Goal: Task Accomplishment & Management: Manage account settings

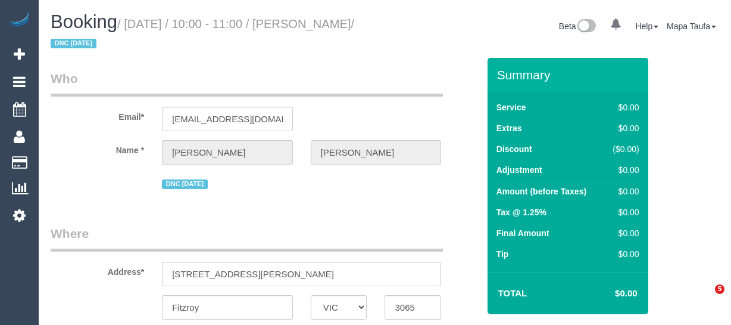
select select "VIC"
select select "string:AU"
select select "number:28"
select select "number:14"
select select "number:18"
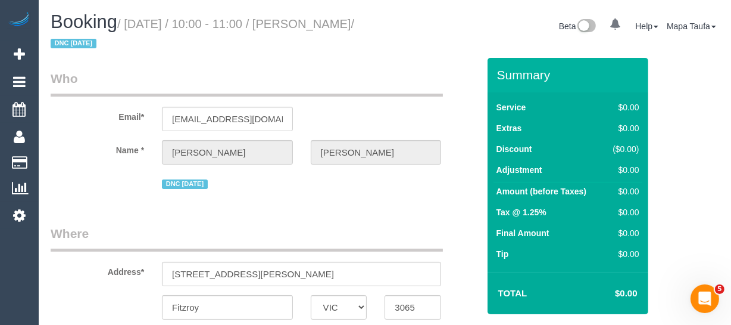
select select "number:24"
select select "object:5574"
select select "string:stripe-pm_1S3Ret2GScqysDRV3gAhRbXU"
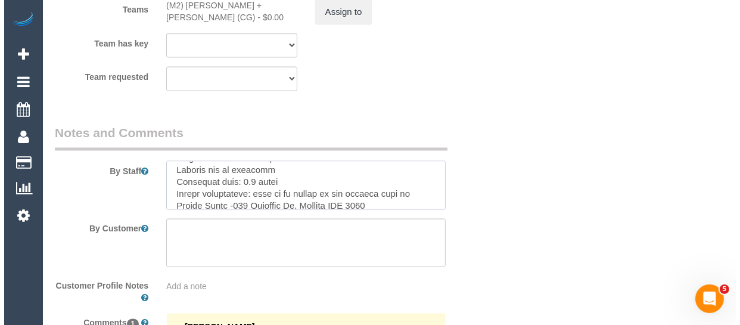
scroll to position [1764, 0]
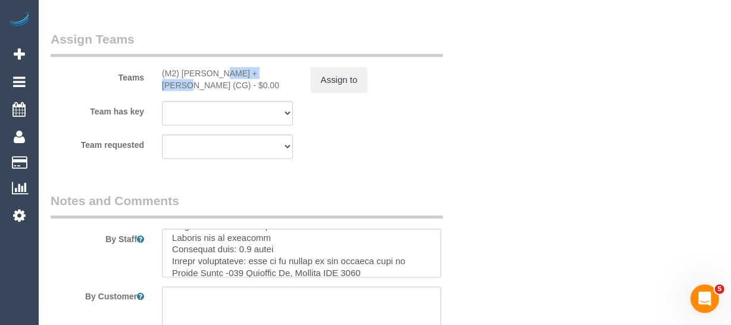
drag, startPoint x: 230, startPoint y: 71, endPoint x: 181, endPoint y: 70, distance: 48.9
click at [181, 70] on div "(M2) Akila + Tehan (CG) - $0.00" at bounding box center [227, 79] width 131 height 24
copy div "Akila + Tehan"
click at [330, 79] on button "Assign to" at bounding box center [339, 79] width 57 height 25
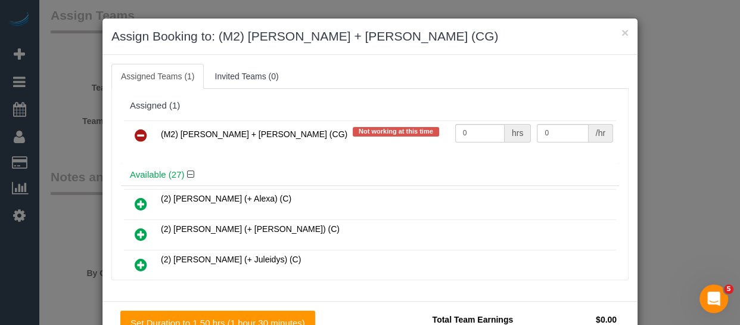
click at [139, 135] on icon at bounding box center [141, 135] width 13 height 14
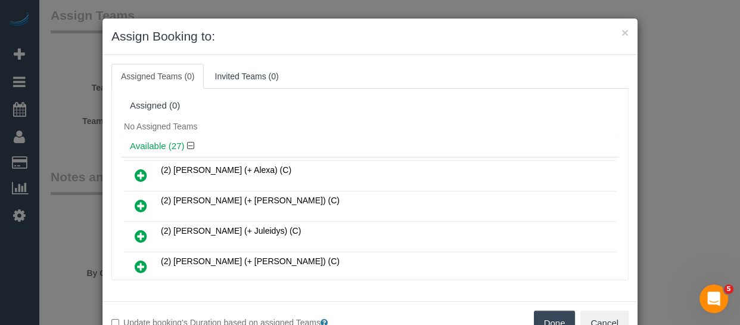
click at [550, 317] on button "Done" at bounding box center [555, 322] width 42 height 25
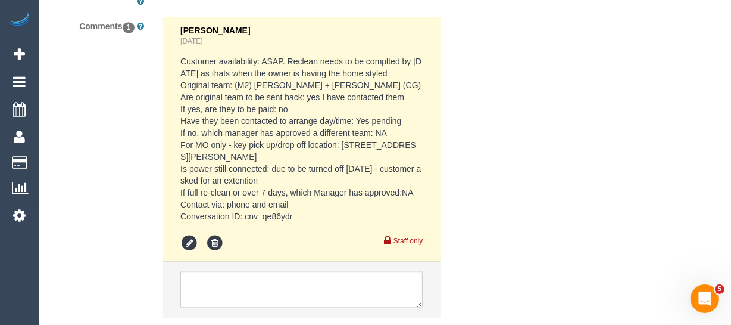
scroll to position [2206, 0]
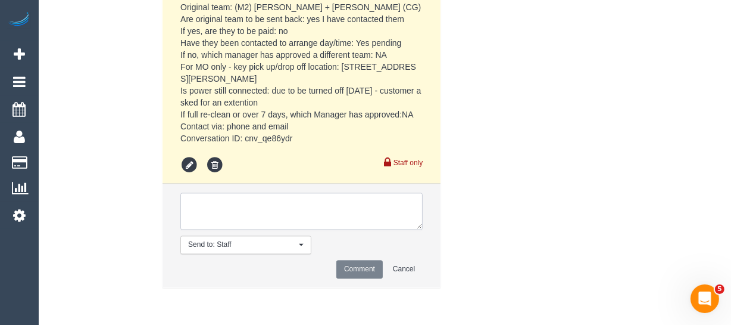
click at [337, 214] on textarea at bounding box center [301, 210] width 242 height 37
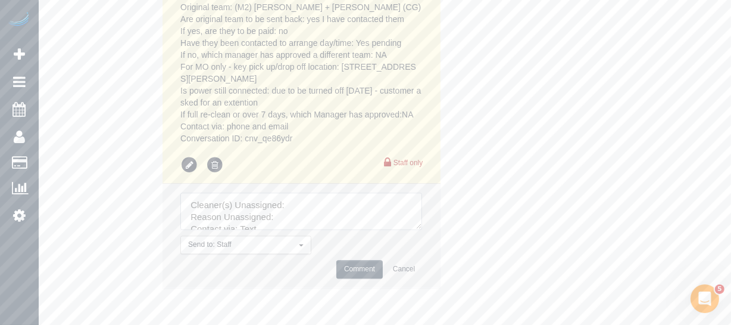
drag, startPoint x: 419, startPoint y: 224, endPoint x: 388, endPoint y: 258, distance: 46.4
click at [422, 229] on textarea at bounding box center [301, 210] width 242 height 37
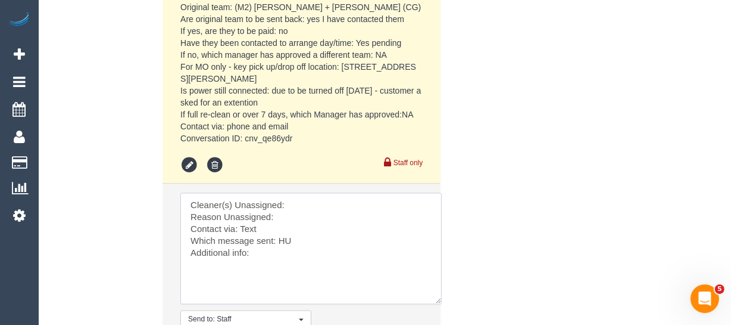
click at [322, 204] on textarea at bounding box center [310, 247] width 261 height 111
paste textarea "Akila + Tehan"
click at [304, 214] on textarea at bounding box center [310, 247] width 261 height 111
click at [251, 226] on textarea at bounding box center [310, 247] width 261 height 111
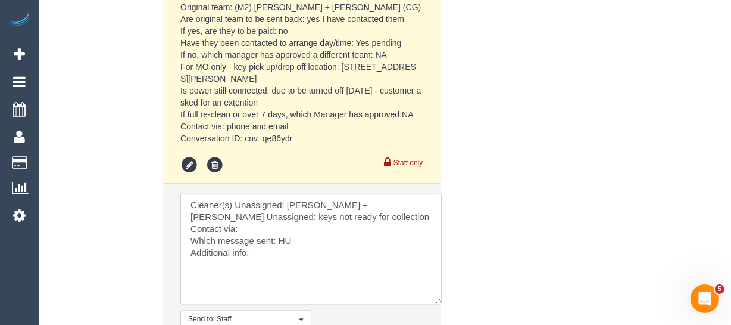
click at [289, 238] on textarea at bounding box center [310, 247] width 261 height 111
click at [286, 237] on textarea at bounding box center [310, 247] width 261 height 111
drag, startPoint x: 250, startPoint y: 255, endPoint x: 257, endPoint y: 251, distance: 8.1
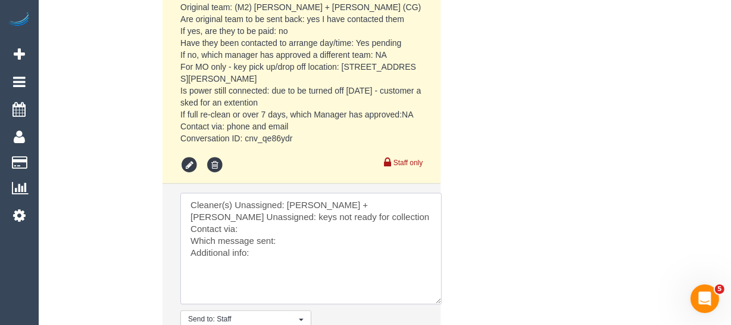
click at [253, 255] on textarea at bounding box center [310, 247] width 261 height 111
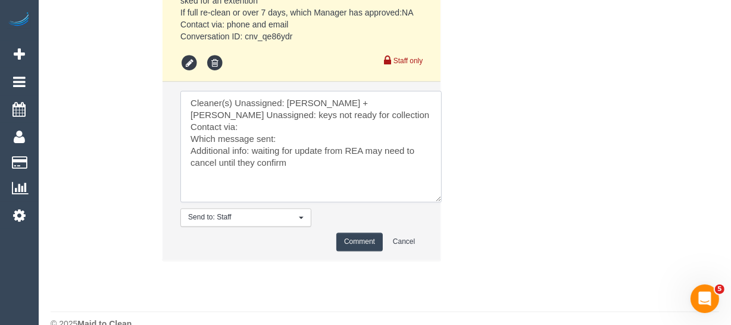
scroll to position [2314, 0]
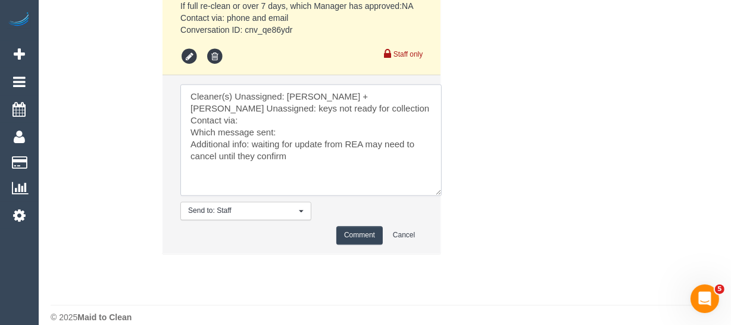
type textarea "Cleaner(s) Unassigned: Akila + Tehan Reason Unassigned: keys not ready for coll…"
click at [363, 230] on button "Comment" at bounding box center [359, 235] width 46 height 18
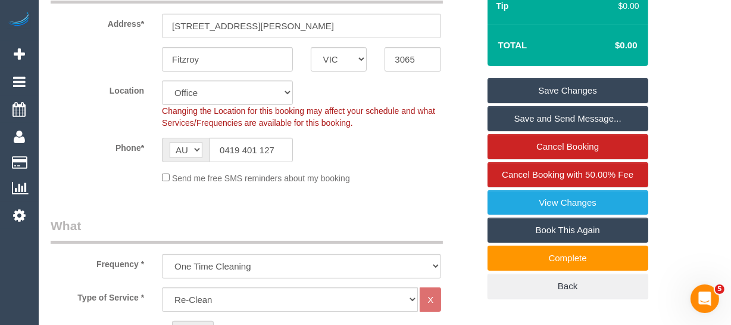
scroll to position [244, 0]
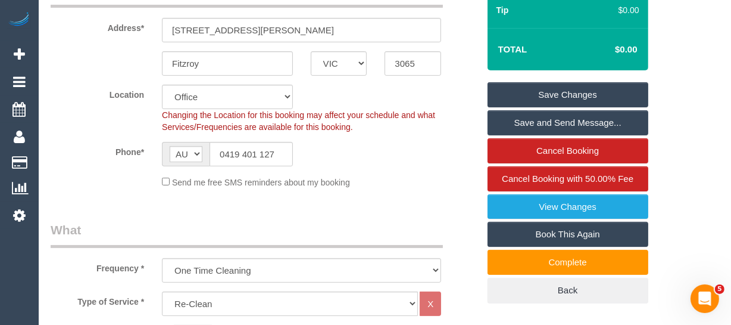
click at [530, 95] on link "Save Changes" at bounding box center [568, 94] width 161 height 25
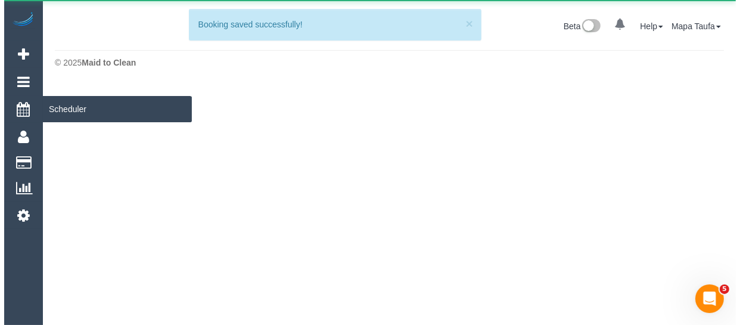
scroll to position [0, 0]
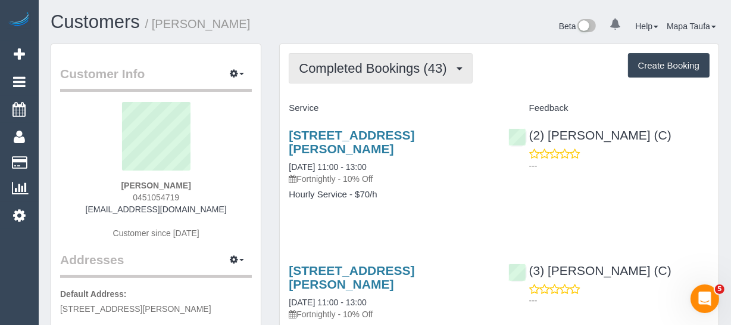
click at [392, 76] on button "Completed Bookings (43)" at bounding box center [380, 68] width 183 height 30
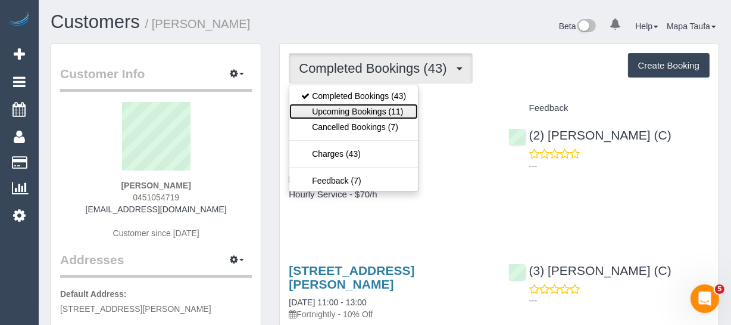
click at [387, 110] on link "Upcoming Bookings (11)" at bounding box center [353, 111] width 129 height 15
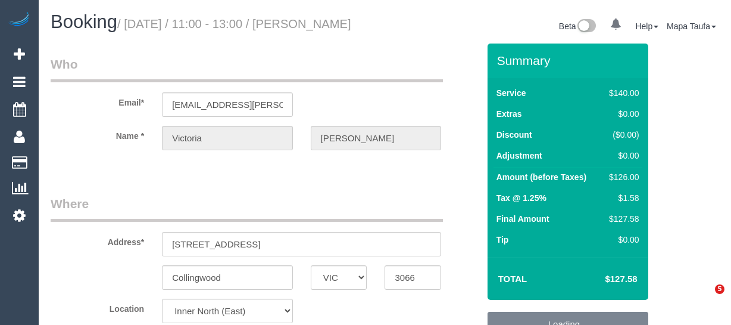
select select "VIC"
select select "number:27"
select select "number:16"
select select "number:18"
select select "number:34"
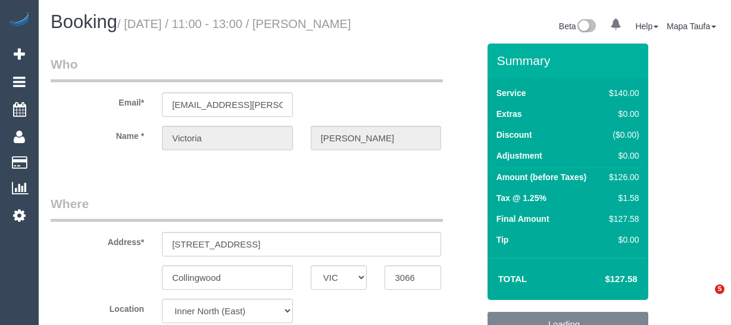
select select "object:1711"
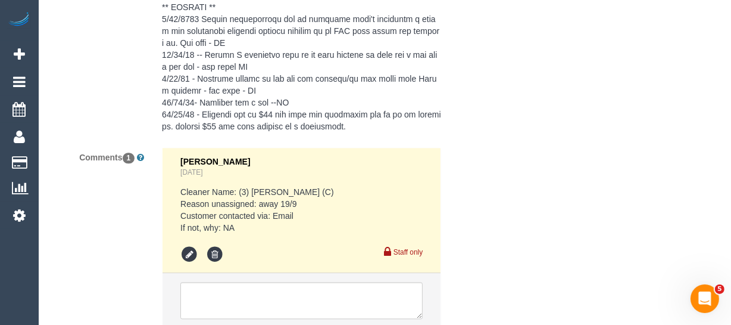
scroll to position [2638, 0]
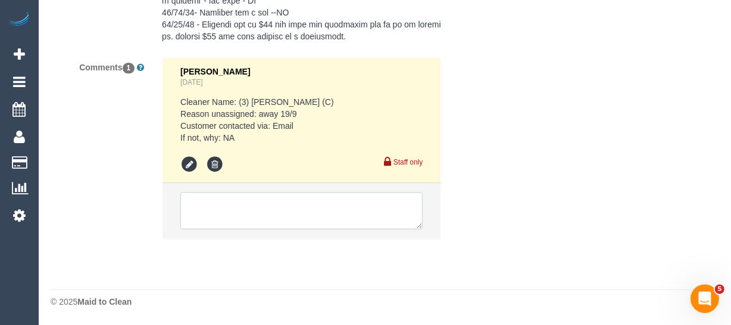
click at [300, 212] on textarea at bounding box center [301, 210] width 242 height 37
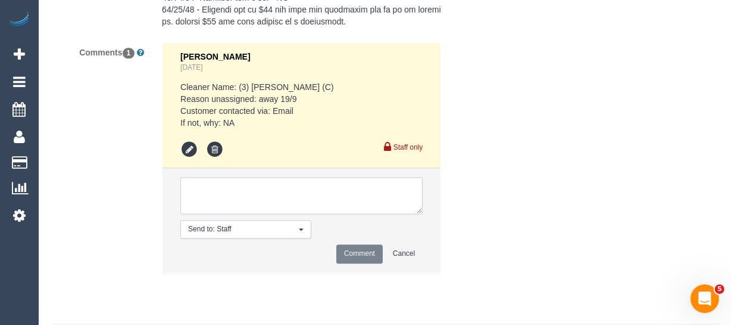
type textarea "4"
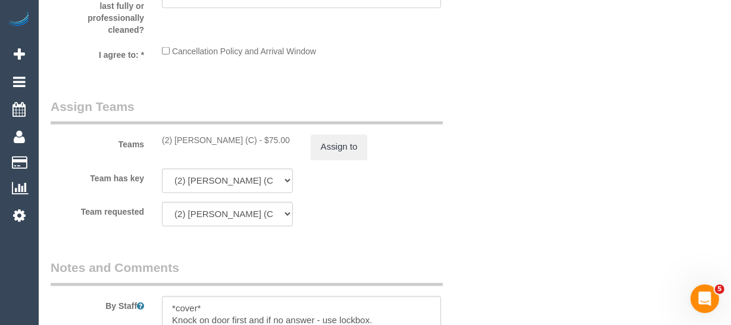
scroll to position [1880, 0]
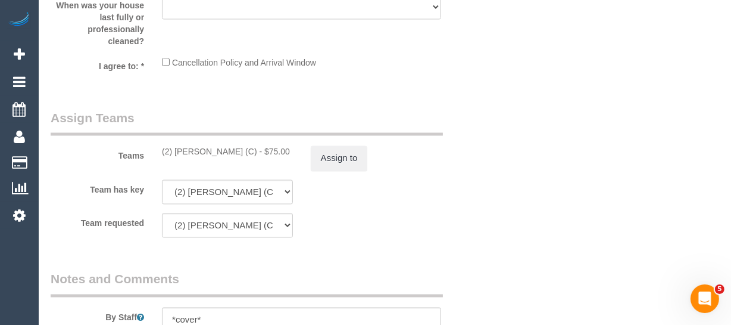
type textarea "U/A XXXX unavailable- emailed/not contacted"
drag, startPoint x: 244, startPoint y: 171, endPoint x: 208, endPoint y: 167, distance: 36.0
click at [175, 158] on div "(2) Axel Richerand (C) - $75.00" at bounding box center [227, 152] width 131 height 12
copy div "Axel Richerand (C)"
click at [343, 171] on button "Assign to" at bounding box center [339, 158] width 57 height 25
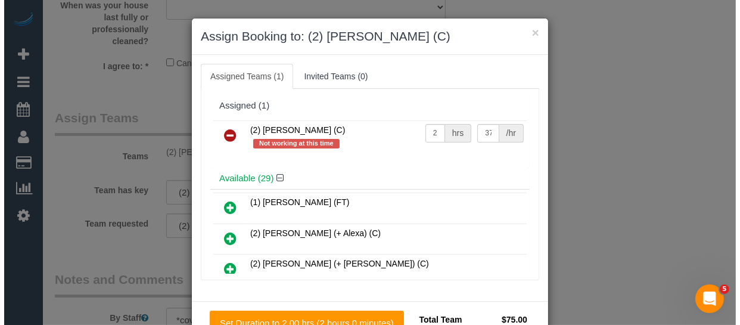
scroll to position [1868, 0]
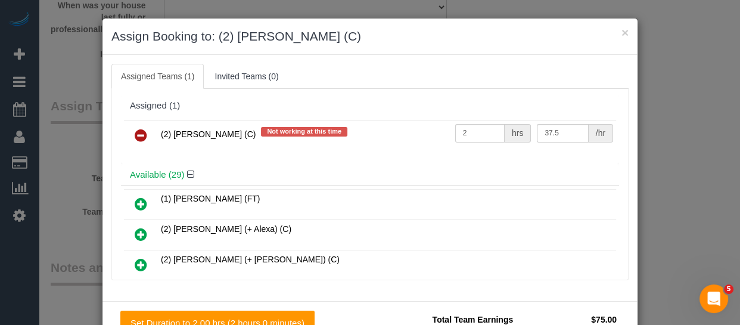
click at [140, 132] on icon at bounding box center [141, 135] width 13 height 14
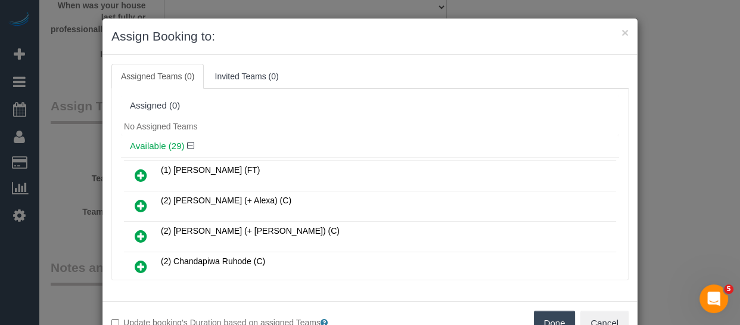
click at [547, 305] on div "Update booking's Duration based on assigned Teams Done Cancel" at bounding box center [369, 322] width 535 height 43
click at [551, 309] on div "Update booking's Duration based on assigned Teams Done Cancel" at bounding box center [369, 322] width 535 height 43
click at [551, 317] on button "Done" at bounding box center [555, 322] width 42 height 25
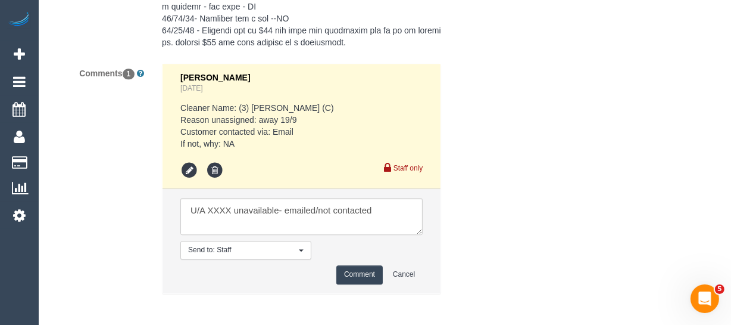
scroll to position [2687, 0]
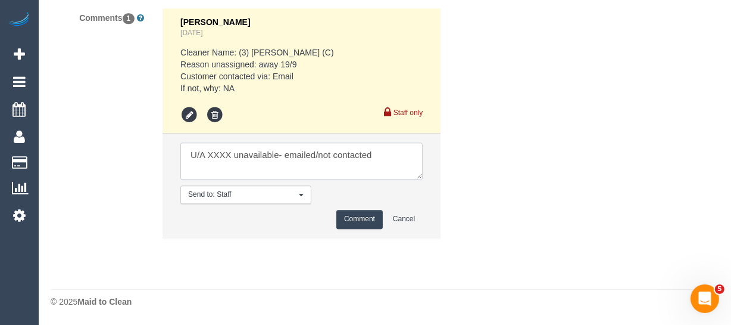
click at [220, 154] on textarea at bounding box center [301, 160] width 242 height 37
paste textarea "Axel Richerand (C)"
drag, startPoint x: 367, startPoint y: 154, endPoint x: 336, endPoint y: 152, distance: 30.4
click at [336, 152] on textarea at bounding box center [301, 160] width 242 height 37
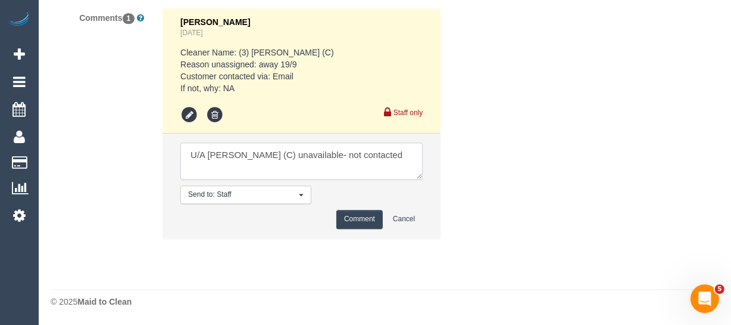
type textarea "U/A Axel Richerand (C) unavailable- not contacted"
click at [372, 220] on button "Comment" at bounding box center [359, 219] width 46 height 18
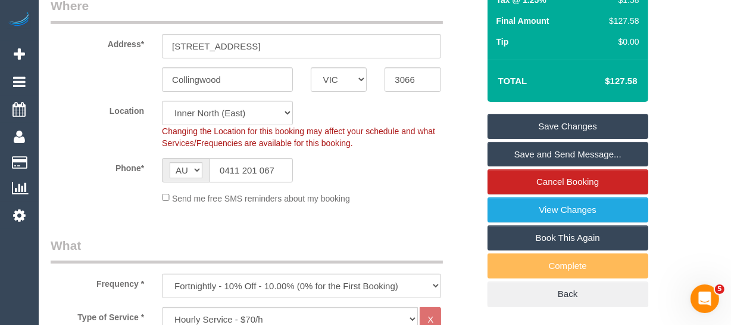
scroll to position [138, 0]
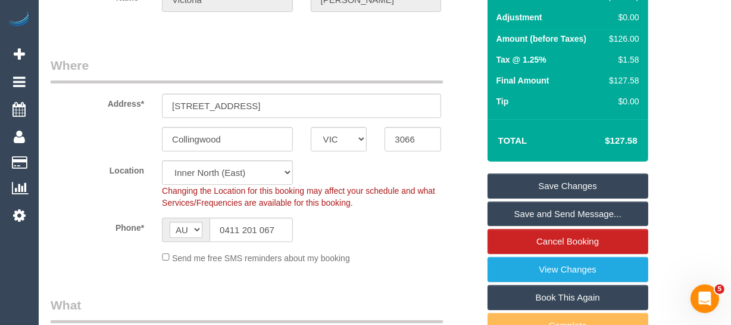
click at [584, 191] on link "Save Changes" at bounding box center [568, 185] width 161 height 25
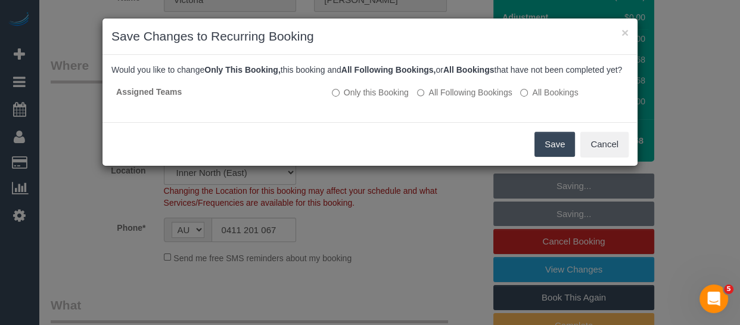
click at [551, 156] on button "Save" at bounding box center [554, 144] width 40 height 25
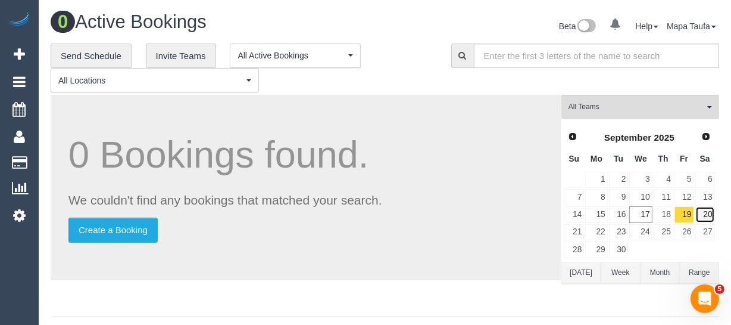
click at [708, 209] on link "20" at bounding box center [705, 214] width 20 height 16
click at [709, 216] on link "20" at bounding box center [705, 214] width 20 height 16
click at [639, 108] on span "(2) Axel Richerand (C)" at bounding box center [637, 107] width 136 height 10
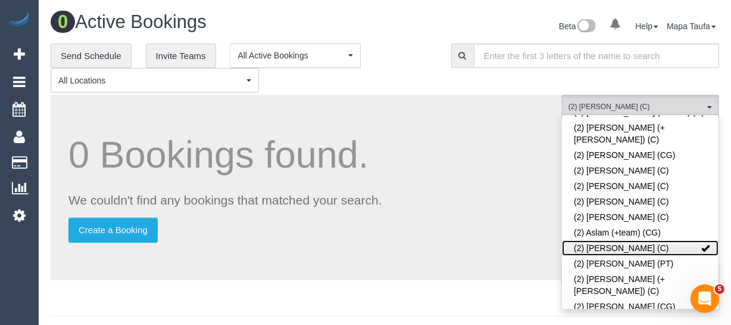
click at [624, 240] on link "(2) Axel Richerand (C)" at bounding box center [640, 247] width 157 height 15
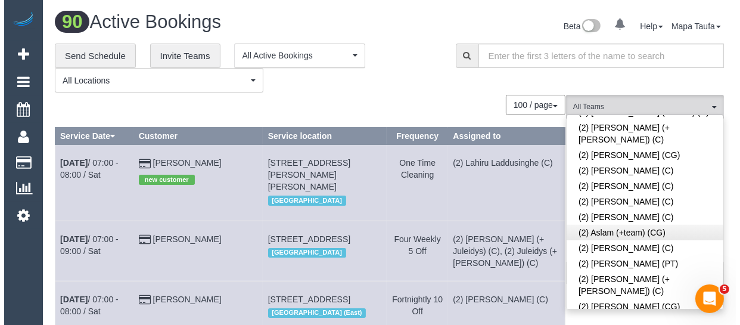
scroll to position [1751, 0]
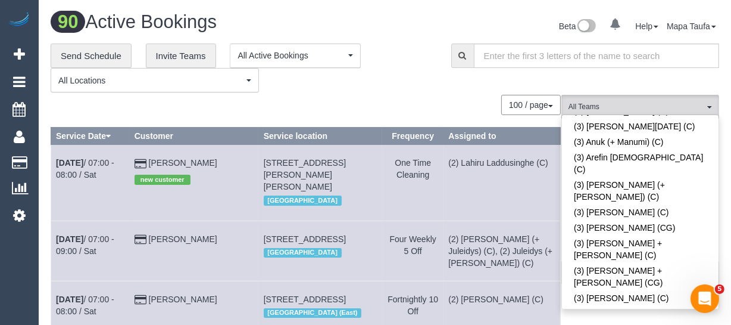
click at [420, 97] on div "100 / page 10 / page 20 / page 30 / page 40 / page 50 / page 100 / page" at bounding box center [306, 105] width 510 height 20
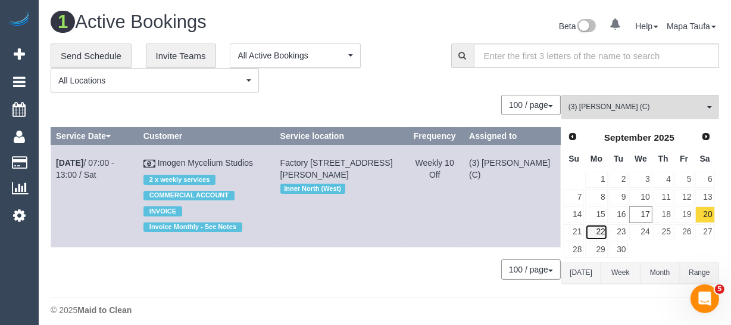
click at [601, 233] on link "22" at bounding box center [596, 232] width 22 height 16
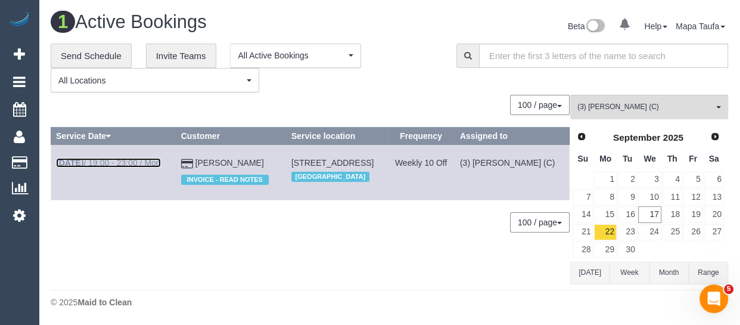
drag, startPoint x: 119, startPoint y: 156, endPoint x: 113, endPoint y: 164, distance: 10.6
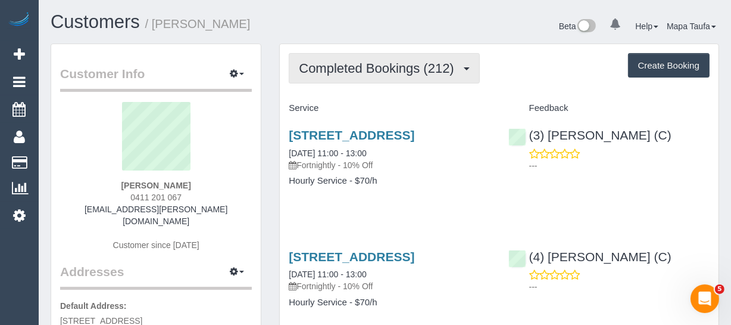
click at [362, 69] on span "Completed Bookings (212)" at bounding box center [379, 68] width 161 height 15
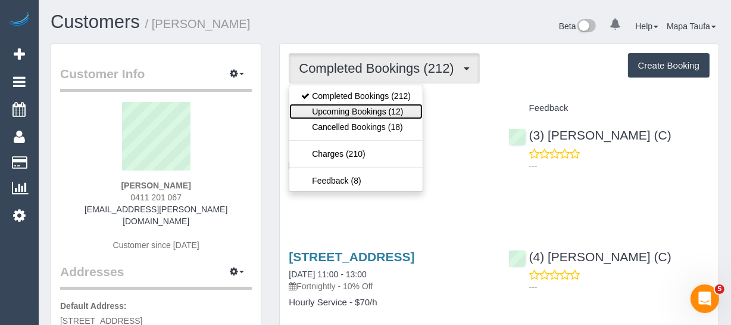
click at [363, 110] on link "Upcoming Bookings (12)" at bounding box center [355, 111] width 133 height 15
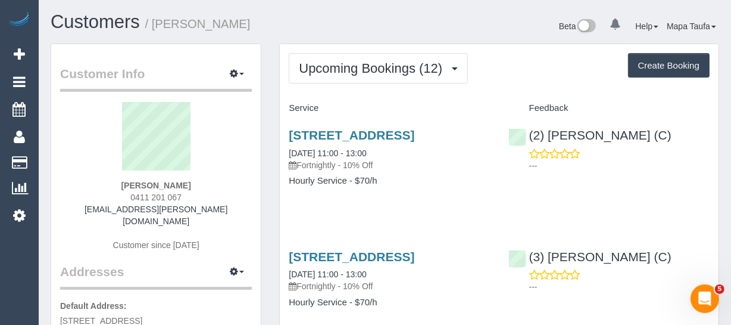
scroll to position [162, 0]
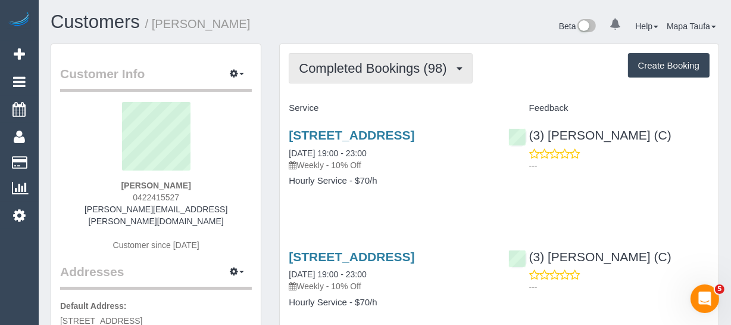
click at [341, 71] on span "Completed Bookings (98)" at bounding box center [376, 68] width 154 height 15
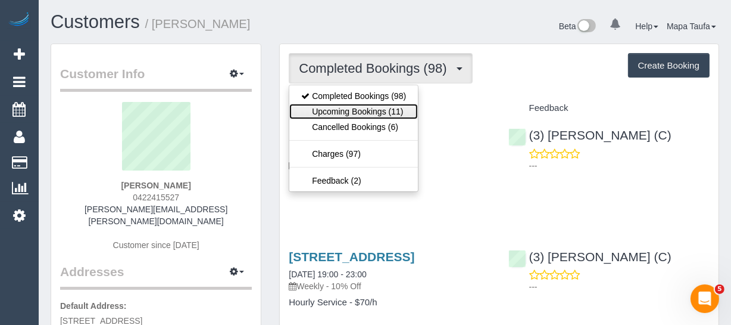
click at [356, 110] on link "Upcoming Bookings (11)" at bounding box center [353, 111] width 129 height 15
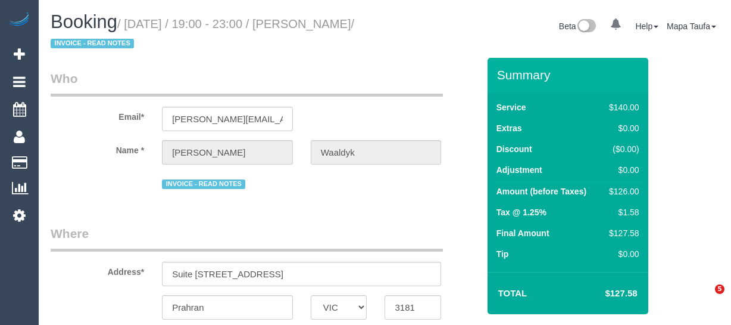
select select "VIC"
select select "number:28"
select select "number:14"
select select "number:19"
select select "number:25"
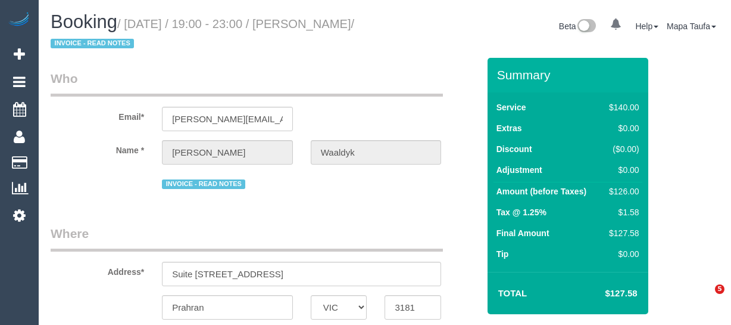
select select "number:35"
select select "object:695"
select select "31181"
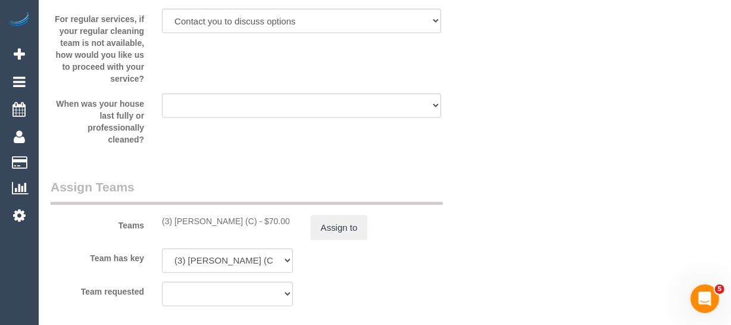
scroll to position [2430, 0]
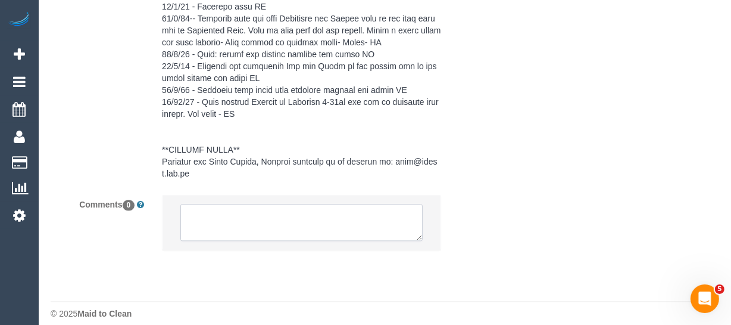
click at [251, 223] on textarea at bounding box center [301, 222] width 242 height 37
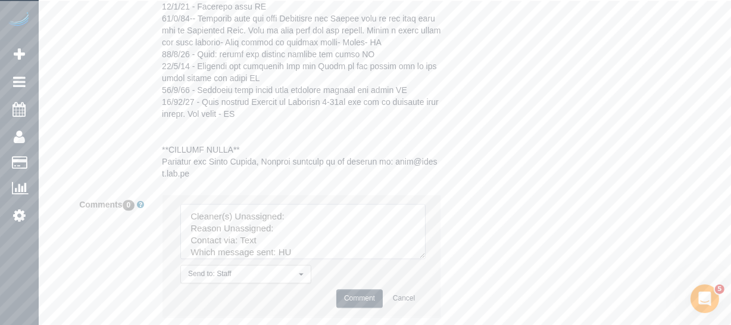
drag, startPoint x: 419, startPoint y: 220, endPoint x: 344, endPoint y: 267, distance: 88.0
click at [425, 258] on textarea at bounding box center [302, 231] width 245 height 55
drag, startPoint x: 174, startPoint y: 191, endPoint x: 119, endPoint y: 126, distance: 84.9
click at [125, 137] on sui-booking-comments "By Staff By Customer Customer Profile Notes Comments 0 Send to: Staff Nothing s…" at bounding box center [265, 33] width 428 height 689
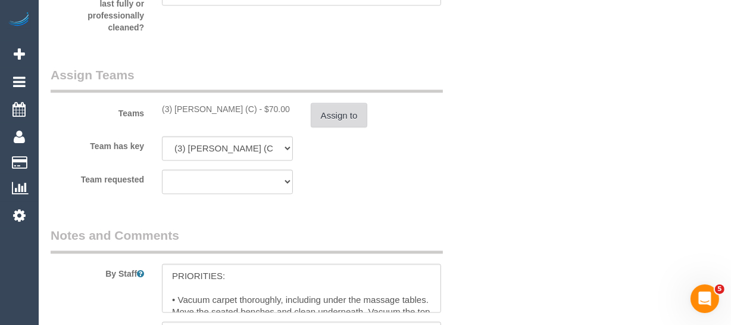
scroll to position [1835, 0]
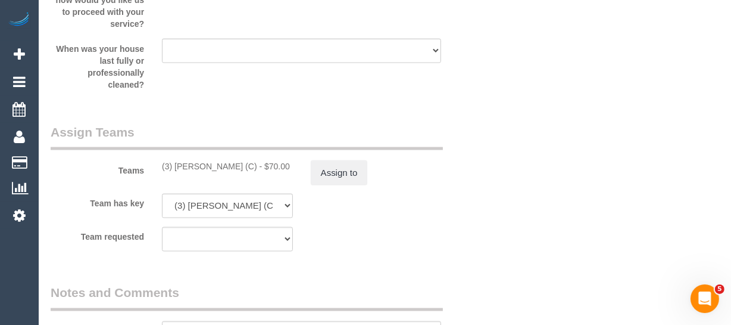
type textarea "U/A XXXX unavailable- emailed/not contacted"
drag, startPoint x: 238, startPoint y: 164, endPoint x: 176, endPoint y: 164, distance: 61.9
click at [176, 164] on div "(3) [PERSON_NAME] (C) - $70.00" at bounding box center [227, 166] width 131 height 12
copy div "Fabio Nieves (C)"
click at [332, 169] on button "Assign to" at bounding box center [339, 172] width 57 height 25
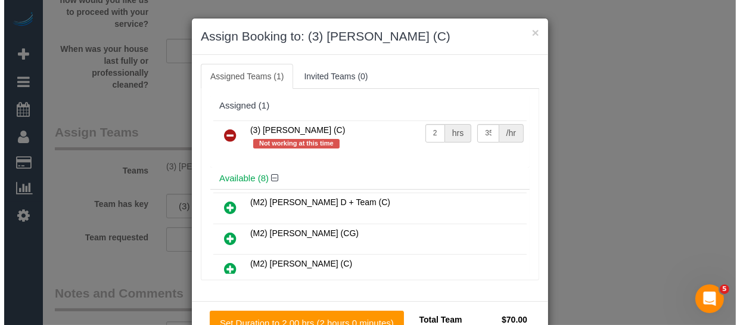
scroll to position [1823, 0]
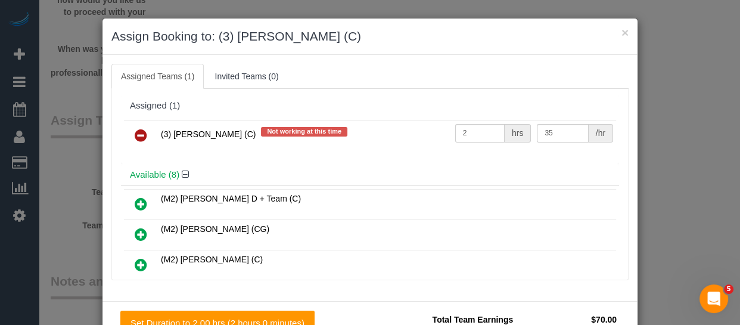
click at [127, 135] on link at bounding box center [141, 136] width 28 height 24
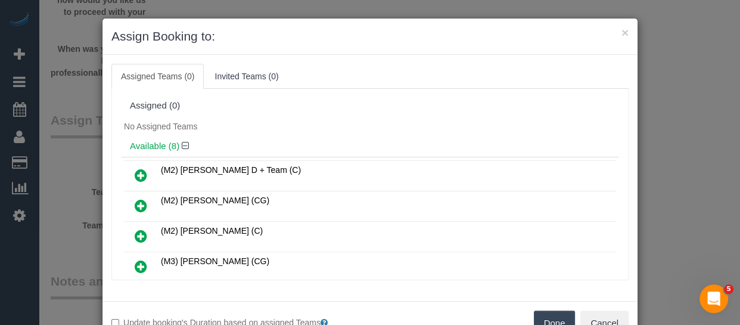
click at [541, 317] on button "Done" at bounding box center [555, 322] width 42 height 25
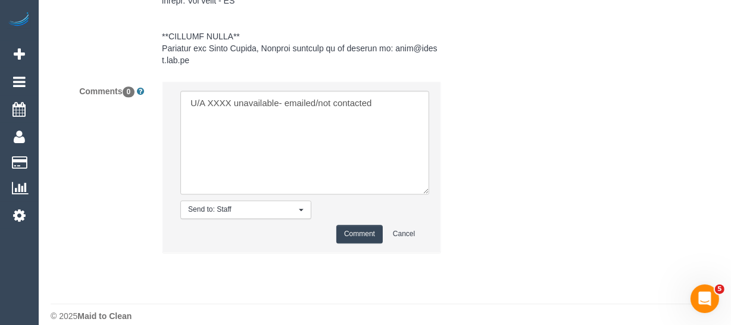
scroll to position [2546, 0]
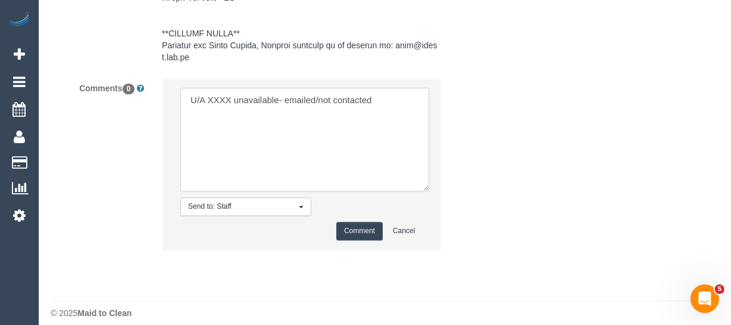
click at [219, 93] on textarea at bounding box center [304, 140] width 249 height 104
paste textarea "Fabio Nieves (C)"
drag, startPoint x: 332, startPoint y: 86, endPoint x: 455, endPoint y: 91, distance: 123.3
click at [455, 91] on div "Comments 0 Send to: Staff Nothing selected Send to: Staff Send to: Customer Sen…" at bounding box center [265, 169] width 446 height 183
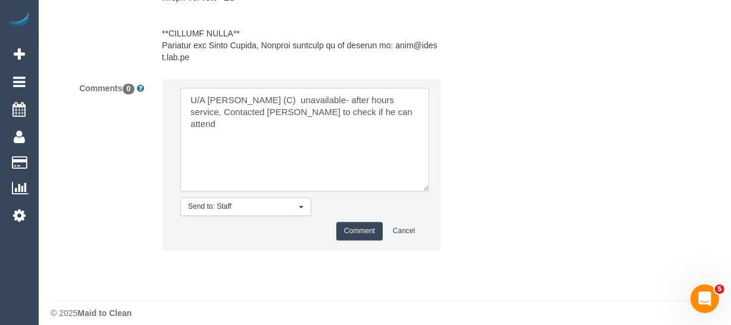
type textarea "U/A Fabio Nieves (C) unavailable- after hours service. Contacted Fabio to check…"
drag, startPoint x: 359, startPoint y: 222, endPoint x: 363, endPoint y: 229, distance: 8.0
click at [360, 222] on button "Comment" at bounding box center [359, 231] width 46 height 18
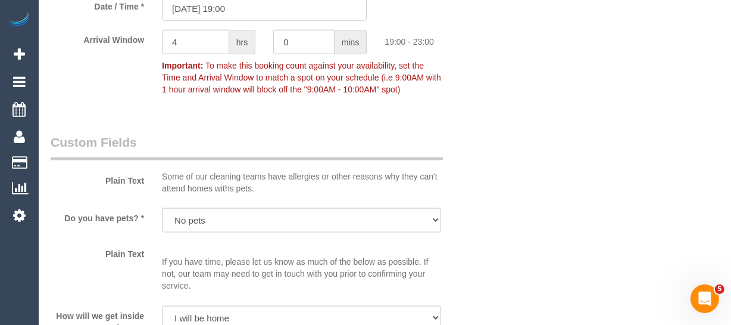
scroll to position [248, 0]
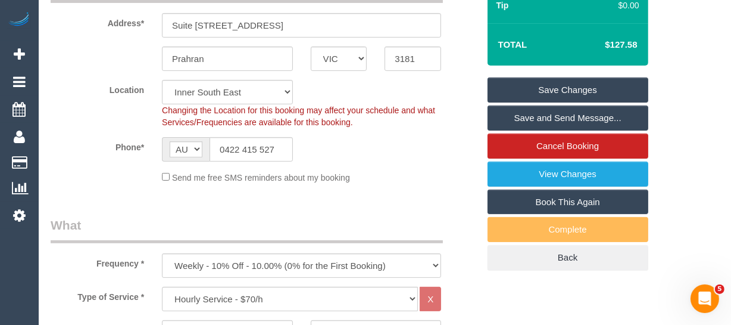
click at [572, 77] on link "Save Changes" at bounding box center [568, 89] width 161 height 25
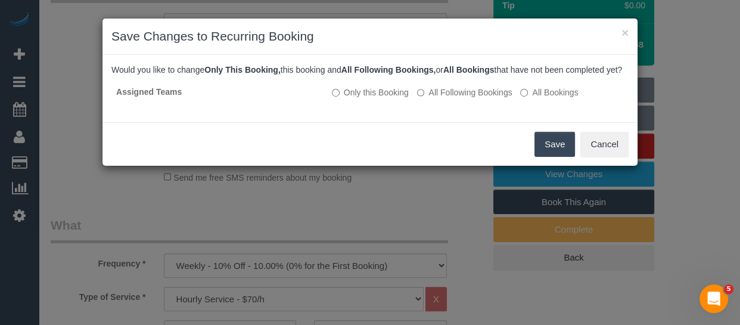
click at [552, 149] on button "Save" at bounding box center [554, 144] width 40 height 25
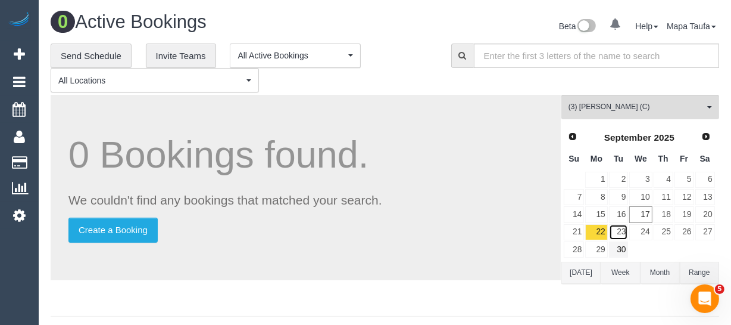
click at [618, 231] on link "23" at bounding box center [619, 232] width 20 height 16
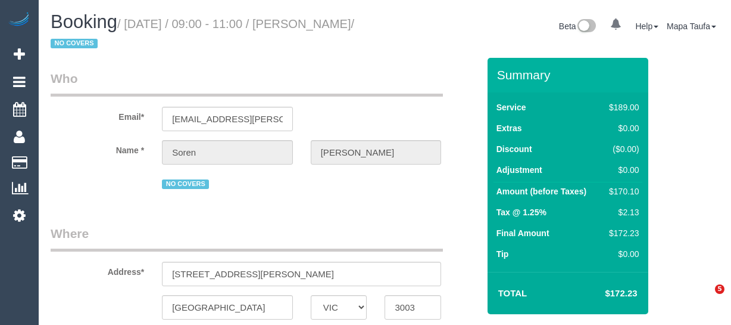
select select "VIC"
select select "string:AU"
select select "object:537"
select select "string:stripe-pm_1R8Ak02GScqysDRVDO5Pc8JE"
select select "number:29"
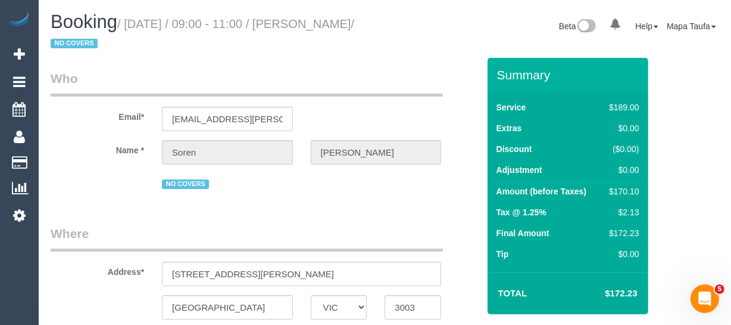
select select "number:17"
select select "number:21"
select select "number:36"
select select "number:35"
select select "number:12"
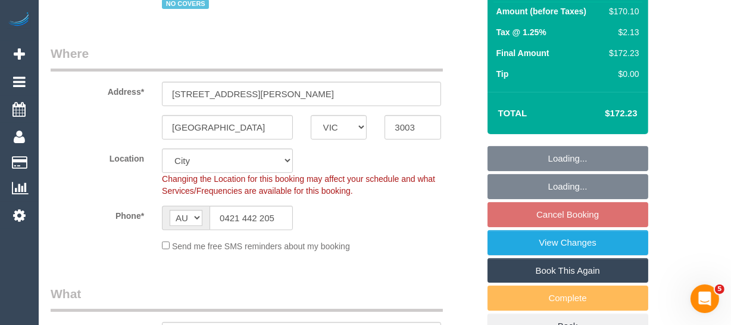
scroll to position [283, 0]
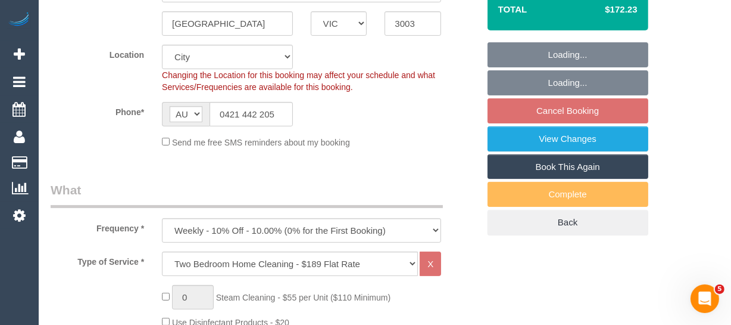
select select "object:1189"
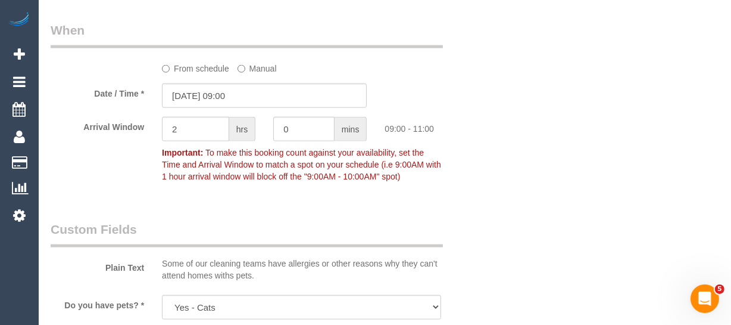
scroll to position [2250, 0]
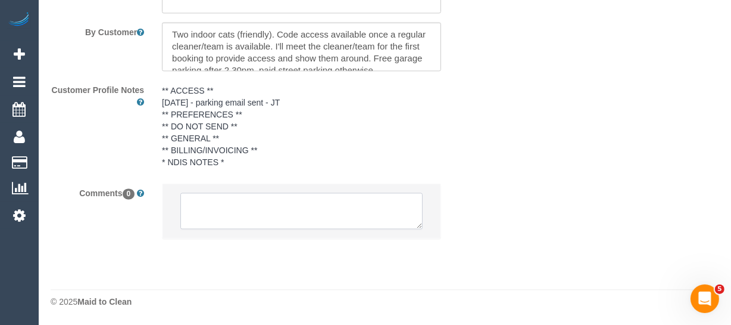
click at [355, 217] on textarea at bounding box center [301, 210] width 242 height 37
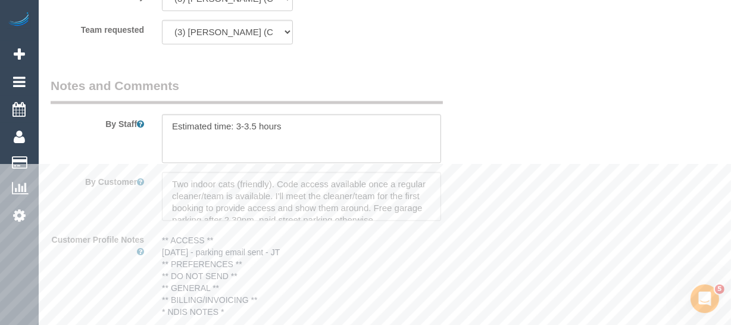
scroll to position [1979, 0]
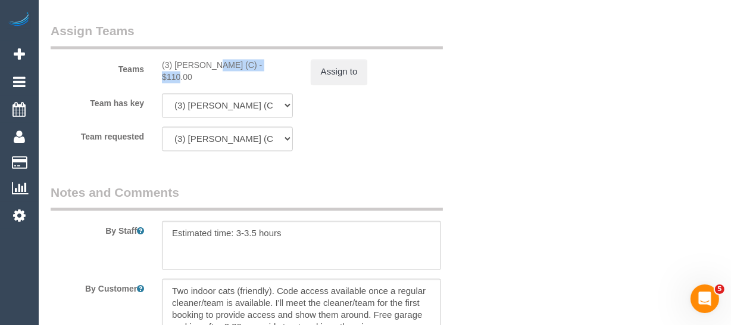
drag, startPoint x: 235, startPoint y: 83, endPoint x: 176, endPoint y: 81, distance: 59.0
click at [176, 81] on div "(3) Fabio Nieves (C) - $110.00" at bounding box center [227, 72] width 131 height 24
copy div "Fabio Nieves (C"
click at [355, 85] on button "Assign to" at bounding box center [339, 72] width 57 height 25
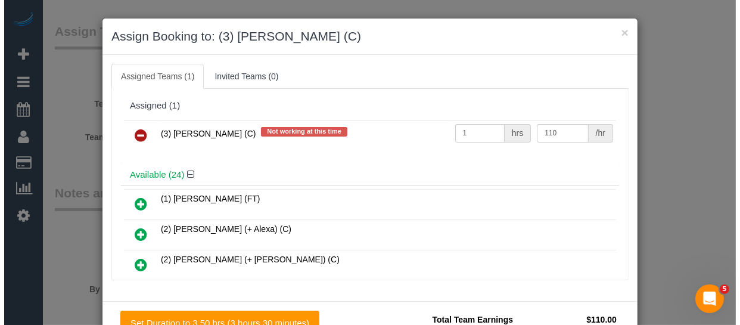
scroll to position [1955, 0]
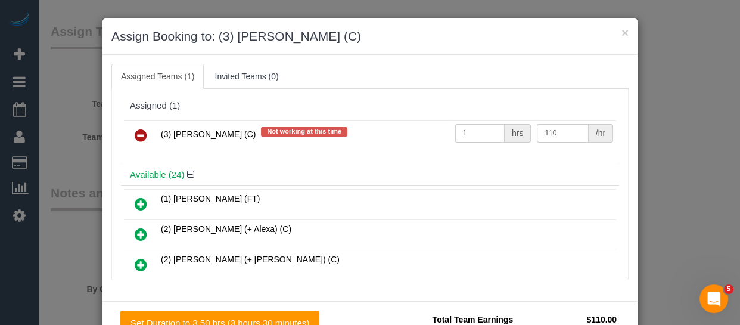
click at [135, 129] on icon at bounding box center [141, 135] width 13 height 14
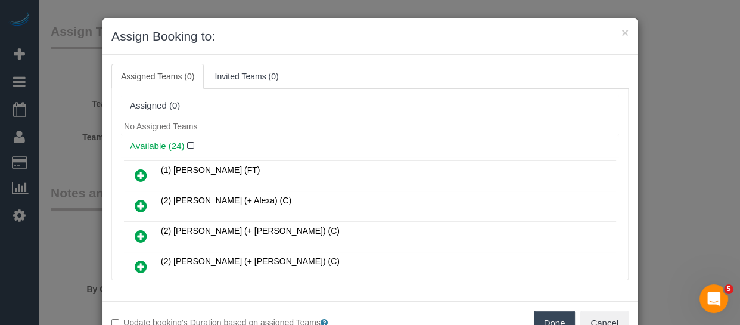
click at [547, 314] on button "Done" at bounding box center [555, 322] width 42 height 25
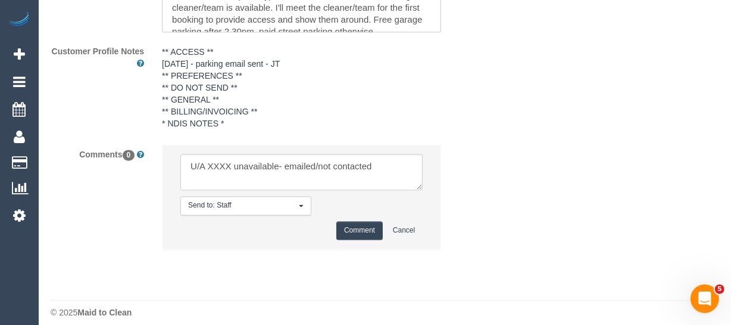
scroll to position [2298, 0]
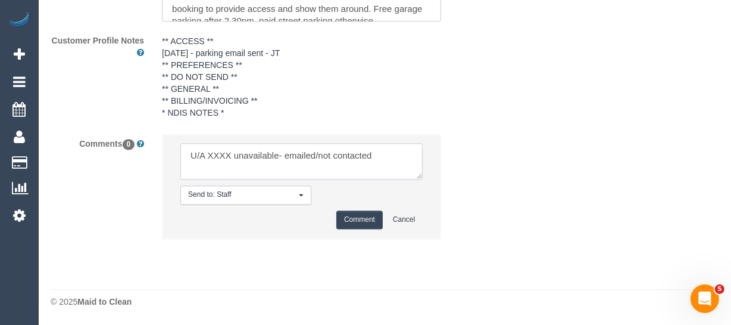
click at [206, 155] on textarea at bounding box center [301, 161] width 242 height 37
paste textarea "Fabio Nieves (C"
drag, startPoint x: 325, startPoint y: 154, endPoint x: 357, endPoint y: 154, distance: 32.2
click at [357, 154] on textarea at bounding box center [301, 161] width 242 height 37
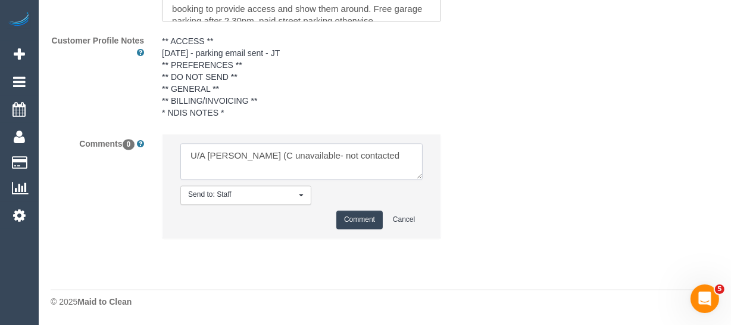
click at [380, 152] on textarea at bounding box center [301, 161] width 242 height 37
type textarea "U/A Fabio Nieves (C unavailable- not contacted due to no cover tags"
click at [352, 228] on button "Comment" at bounding box center [359, 219] width 46 height 18
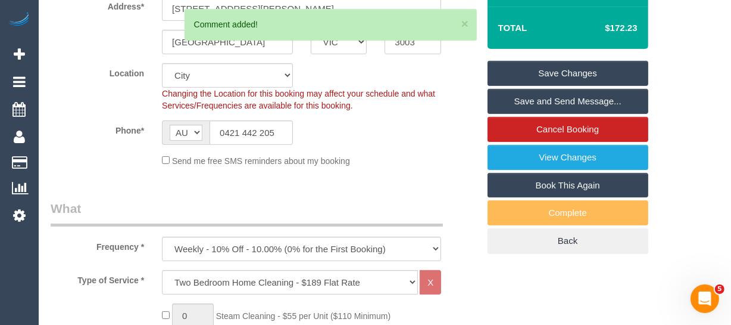
scroll to position [241, 0]
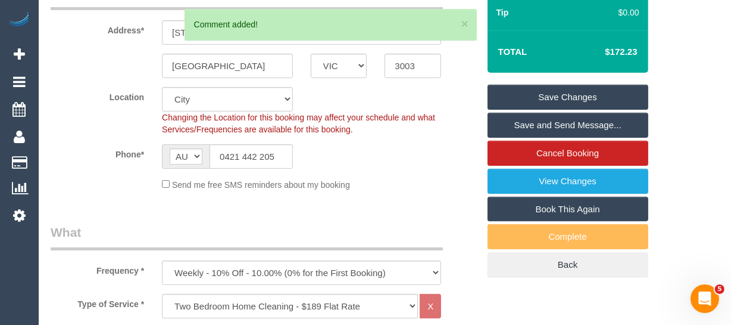
click at [589, 104] on link "Save Changes" at bounding box center [568, 97] width 161 height 25
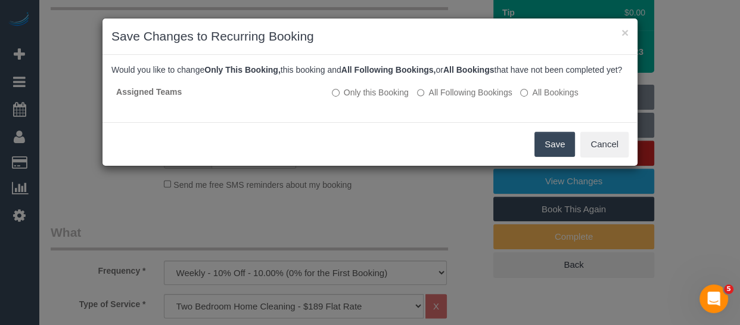
click at [553, 155] on button "Save" at bounding box center [554, 144] width 40 height 25
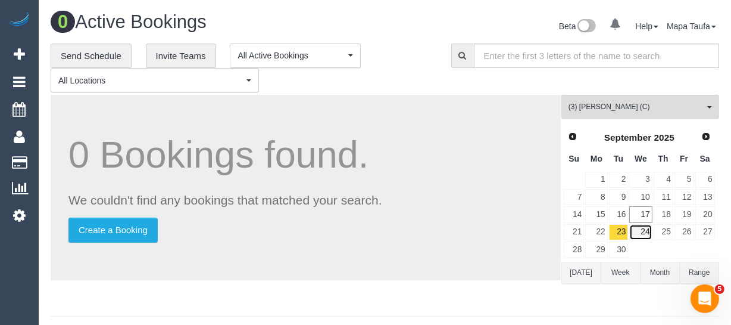
click at [637, 232] on link "24" at bounding box center [640, 232] width 23 height 16
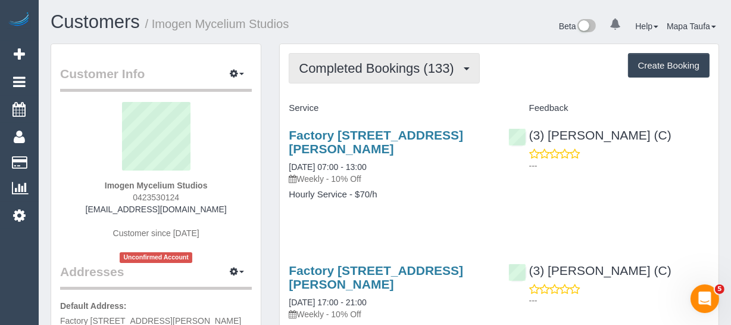
click at [347, 63] on span "Completed Bookings (133)" at bounding box center [379, 68] width 161 height 15
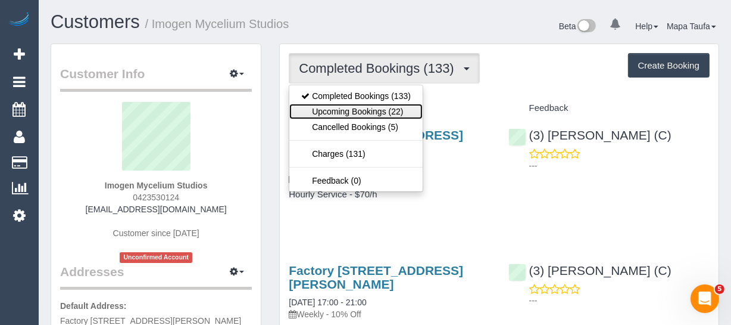
click at [350, 111] on link "Upcoming Bookings (22)" at bounding box center [355, 111] width 133 height 15
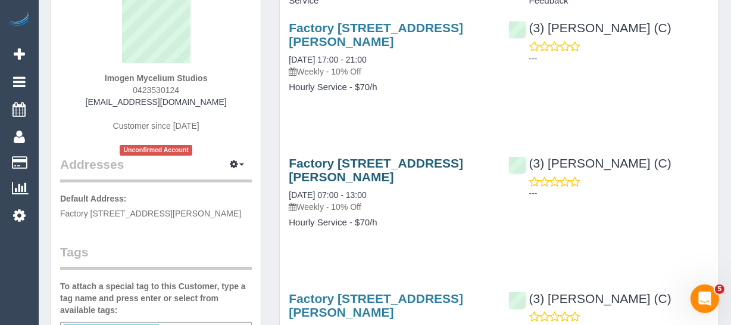
scroll to position [108, 0]
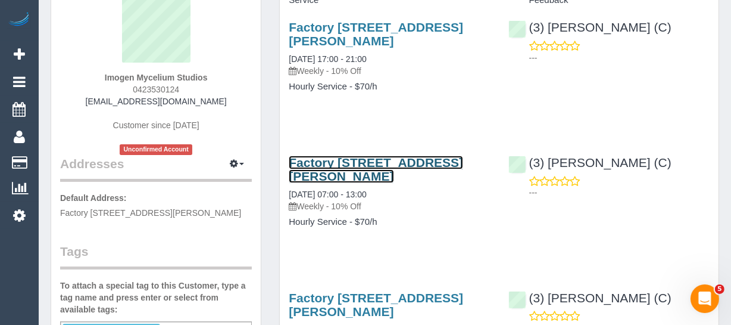
click at [354, 171] on link "Factory 1, 10-12 Moreland Road, Brunswick East, VIC 3057" at bounding box center [376, 168] width 174 height 27
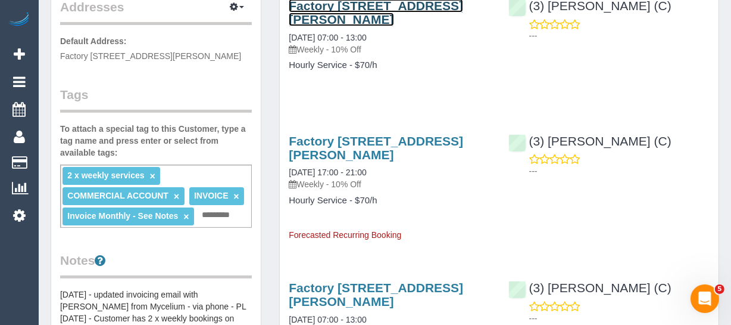
scroll to position [270, 0]
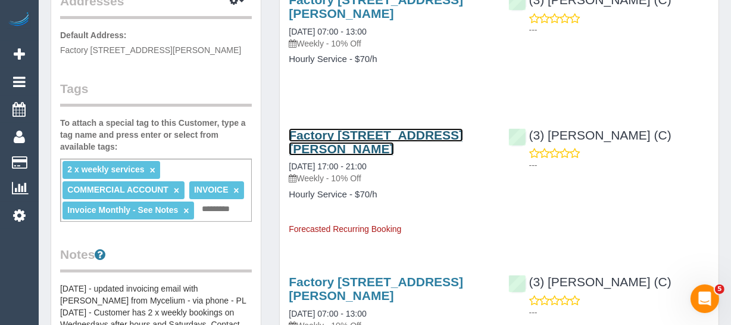
click at [332, 138] on link "Factory 1, 10-12 Moreland Road, Brunswick East, VIC 3057" at bounding box center [376, 141] width 174 height 27
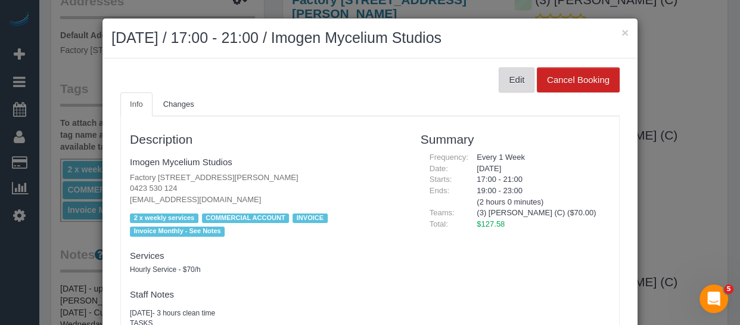
click at [498, 87] on button "Edit" at bounding box center [516, 79] width 36 height 25
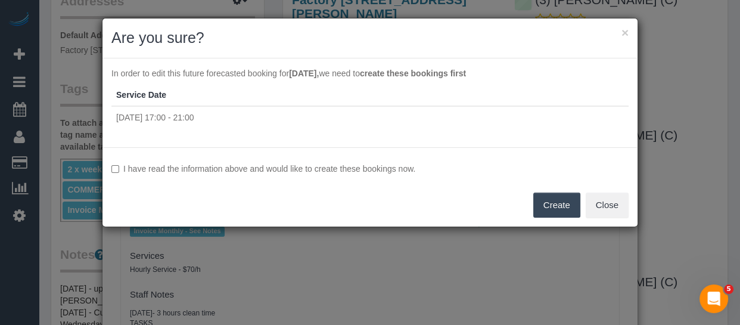
click at [308, 168] on label "I have read the information above and would like to create these bookings now." at bounding box center [369, 169] width 517 height 12
click at [559, 196] on button "Create" at bounding box center [556, 204] width 47 height 25
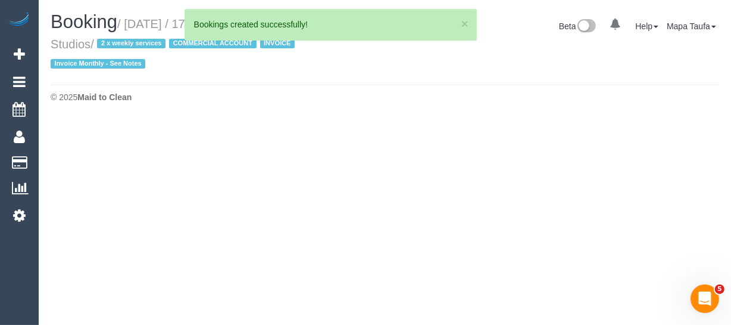
select select "VIC"
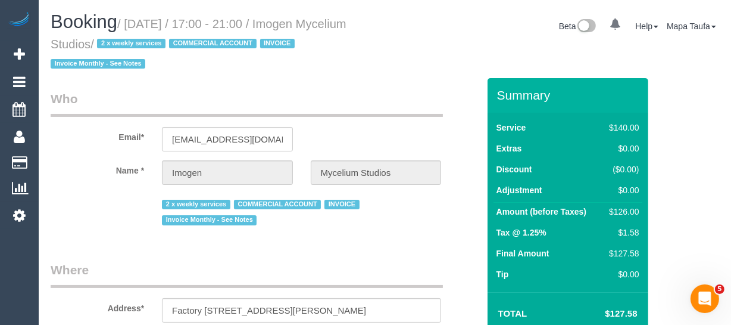
select select "string:AU"
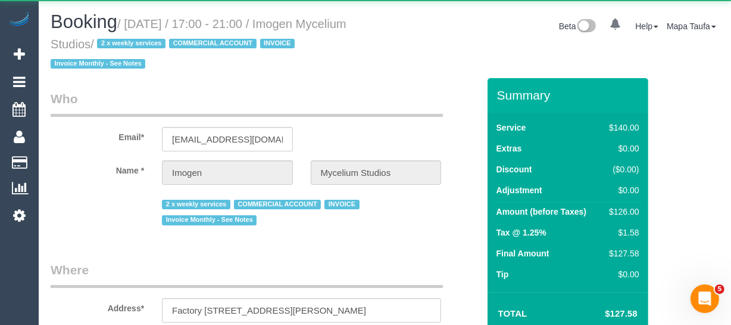
select select "object:3534"
select select "number:28"
select select "number:17"
select select "number:19"
select select "number:25"
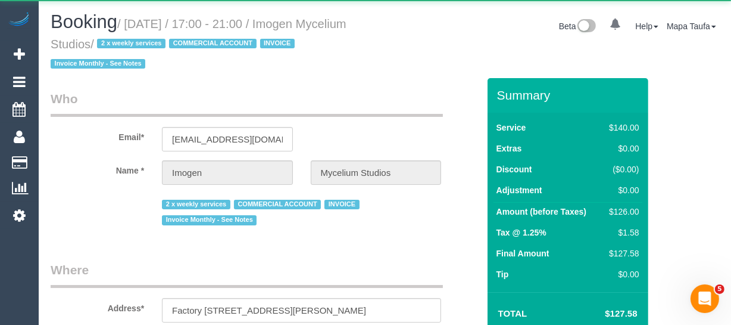
select select "number:35"
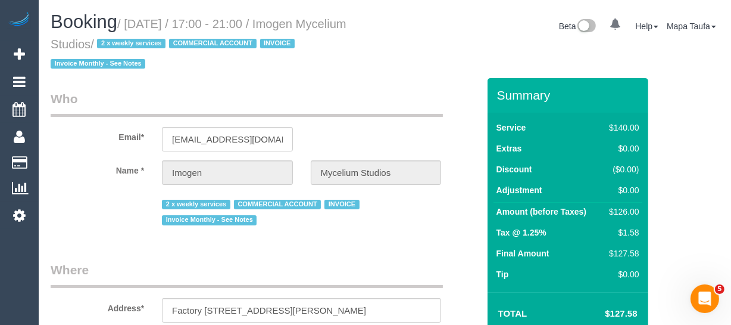
select select "object:3701"
click at [244, 136] on input "enquiries@myceliumstudios.com" at bounding box center [227, 139] width 131 height 24
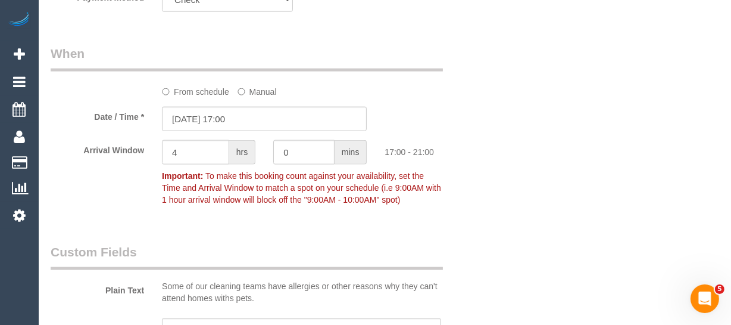
scroll to position [1891, 0]
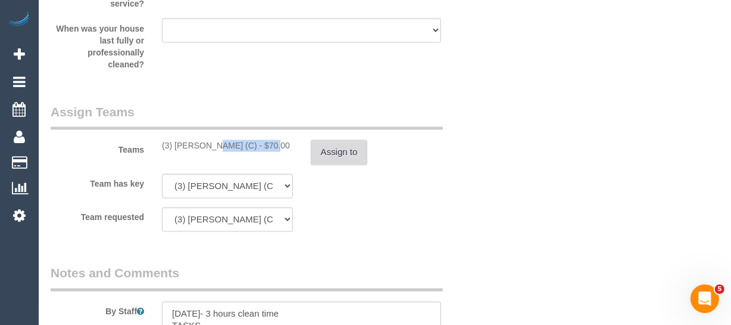
drag, startPoint x: 235, startPoint y: 148, endPoint x: 313, endPoint y: 147, distance: 77.4
click at [176, 147] on div "(3) Fabio Nieves (C) - $70.00" at bounding box center [227, 146] width 131 height 12
copy div "Fabio Nieves (C"
click at [329, 154] on button "Assign to" at bounding box center [339, 152] width 57 height 25
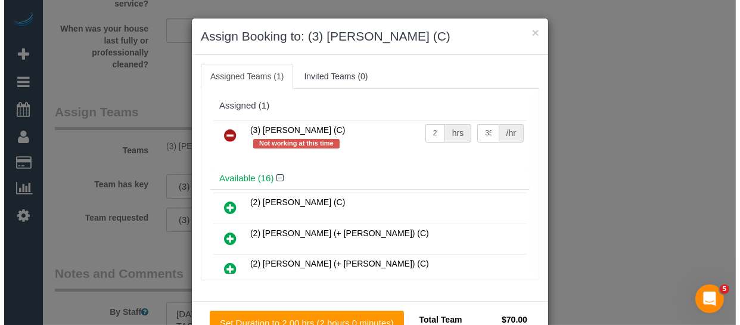
scroll to position [1879, 0]
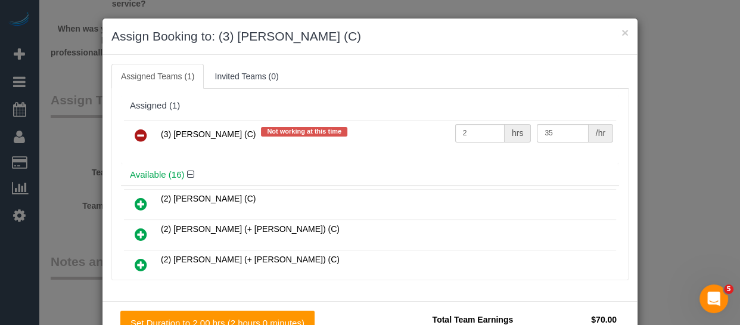
click at [136, 137] on icon at bounding box center [141, 135] width 13 height 14
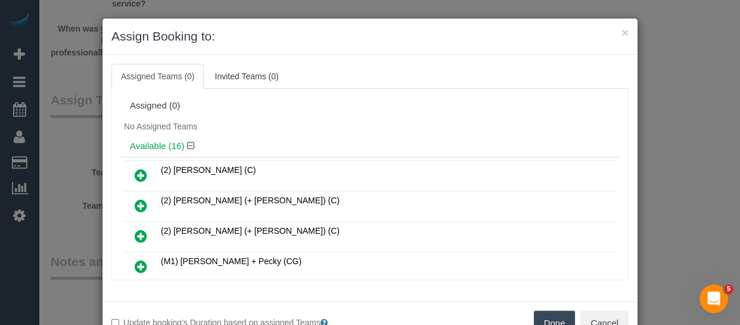
click at [547, 314] on button "Done" at bounding box center [555, 322] width 42 height 25
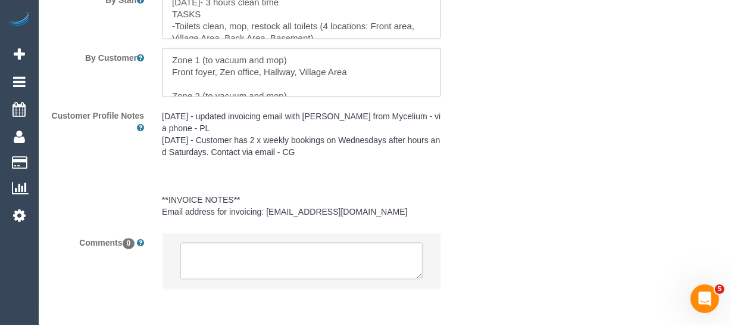
scroll to position [2252, 0]
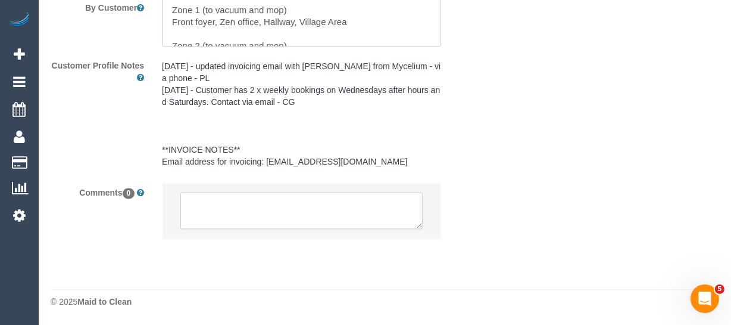
click at [307, 198] on textarea at bounding box center [301, 210] width 242 height 37
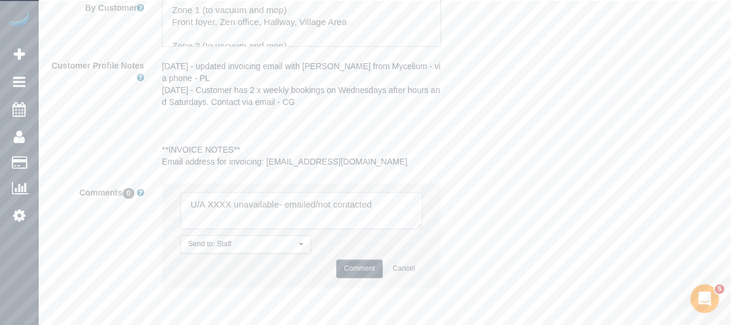
click at [217, 204] on textarea at bounding box center [301, 210] width 242 height 37
paste textarea "Fabio Nieves (C"
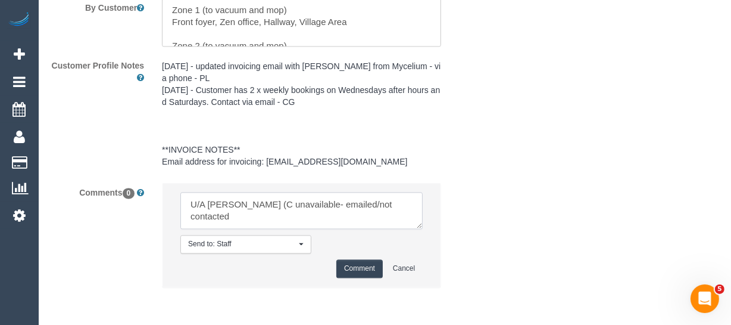
drag, startPoint x: 352, startPoint y: 206, endPoint x: 462, endPoint y: 208, distance: 110.2
click at [462, 208] on div "Comments 0 Send to: Staff Nothing selected Send to: Staff Send to: Customer Sen…" at bounding box center [265, 240] width 446 height 117
type textarea "U/A Fabio Nieves (C unavailable- emailed"
click at [356, 264] on button "Comment" at bounding box center [359, 268] width 46 height 18
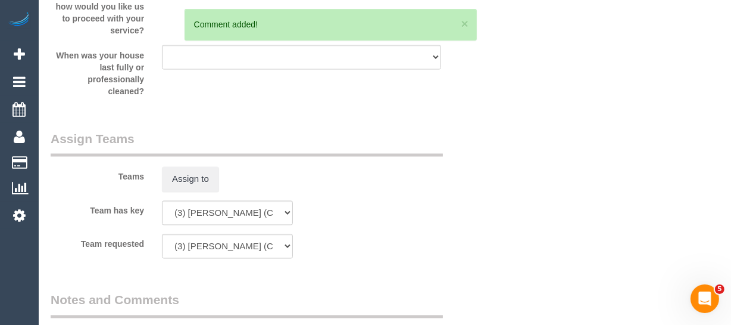
scroll to position [108, 0]
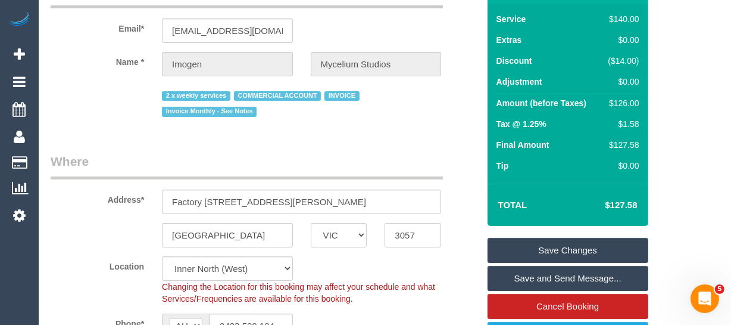
click at [578, 240] on link "Save Changes" at bounding box center [568, 250] width 161 height 25
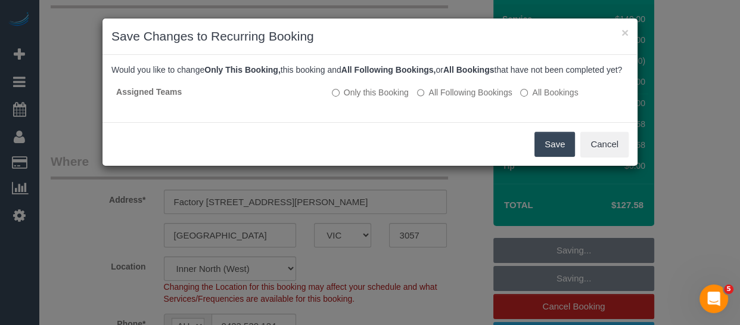
click at [536, 157] on button "Save" at bounding box center [554, 144] width 40 height 25
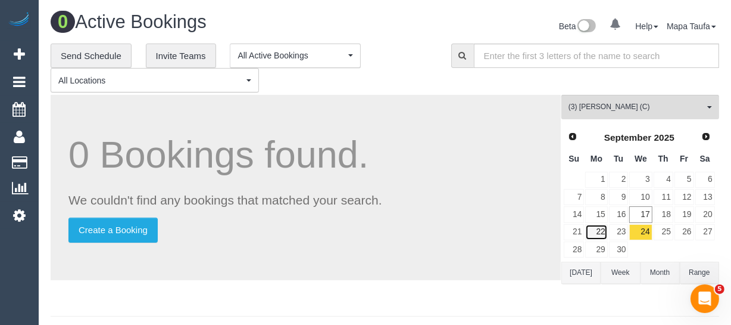
click at [595, 235] on link "22" at bounding box center [596, 232] width 22 height 16
click at [625, 231] on link "23" at bounding box center [619, 232] width 20 height 16
click at [637, 230] on link "24" at bounding box center [640, 232] width 23 height 16
click at [658, 231] on link "25" at bounding box center [664, 232] width 20 height 16
click at [647, 231] on link "24" at bounding box center [640, 232] width 23 height 16
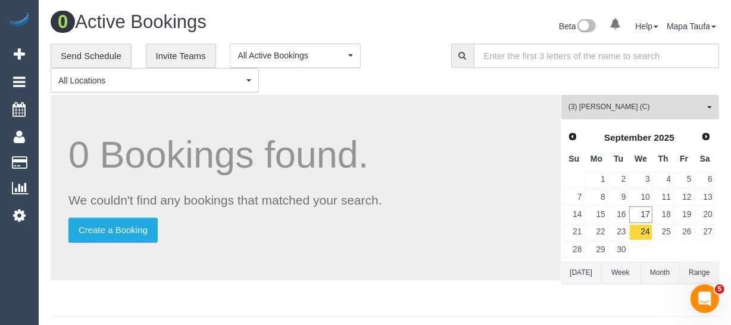
click at [602, 109] on span "(3) Fabio Nieves (C)" at bounding box center [637, 107] width 136 height 10
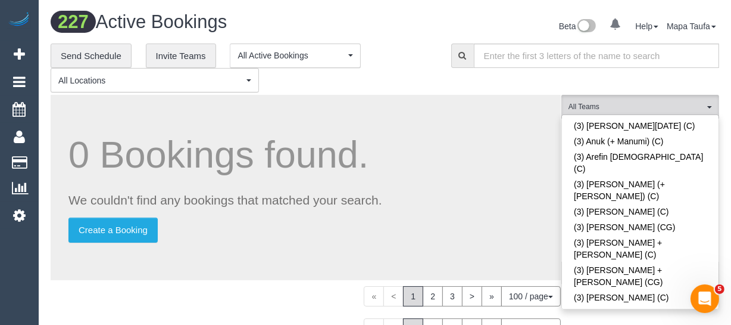
scroll to position [451, 0]
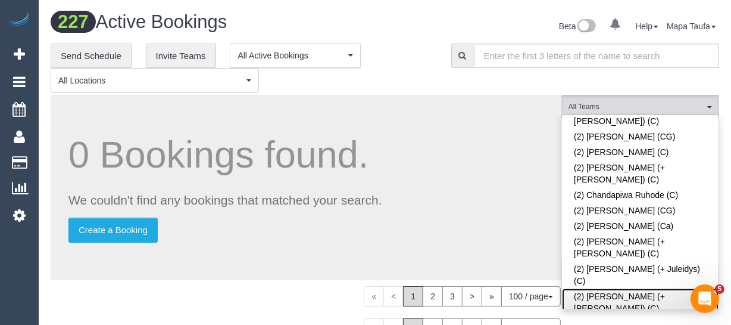
click at [600, 288] on link "(2) [PERSON_NAME] (+ [PERSON_NAME]) (C)" at bounding box center [640, 301] width 157 height 27
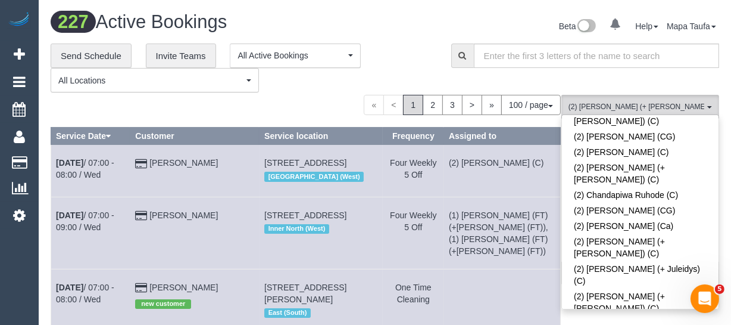
click at [410, 68] on div "**********" at bounding box center [242, 67] width 383 height 49
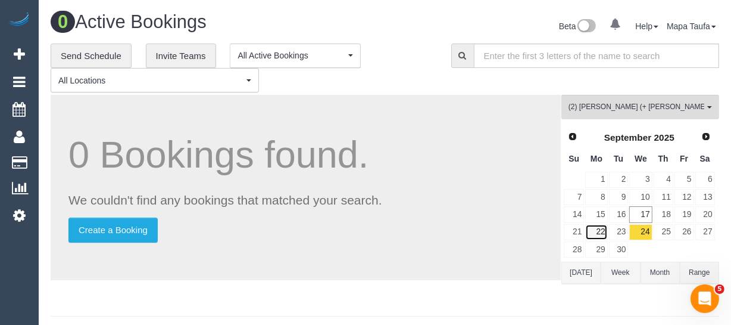
click at [601, 231] on link "22" at bounding box center [596, 232] width 22 height 16
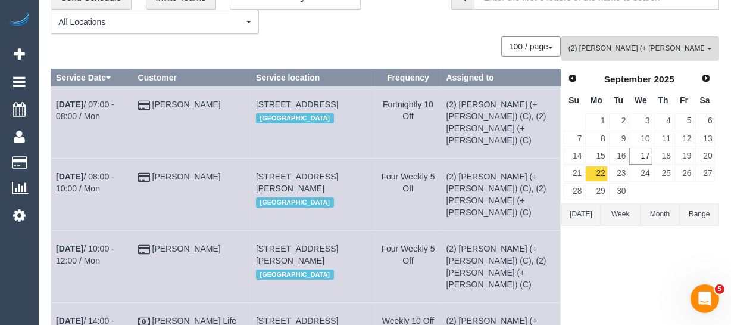
scroll to position [54, 0]
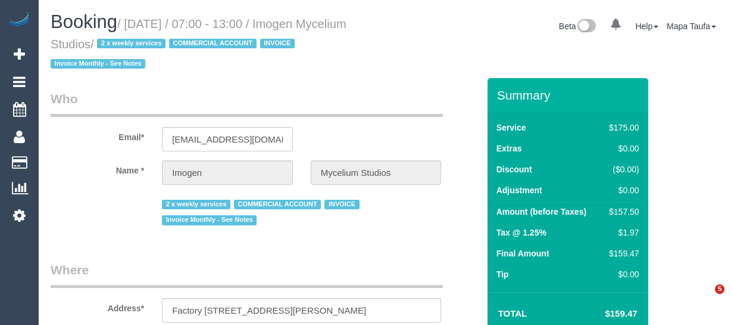
select select "VIC"
select select "150"
select select "number:28"
select select "number:17"
select select "number:19"
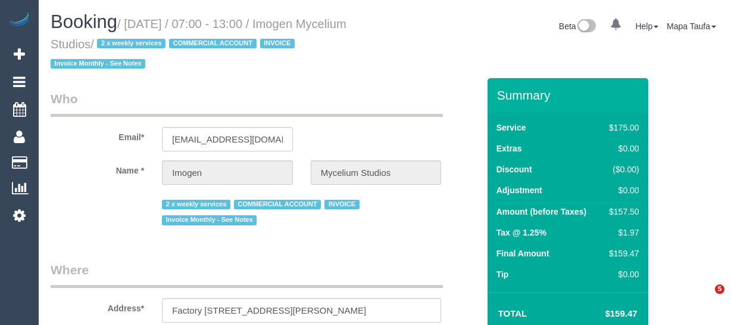
select select "number:24"
select select "number:35"
select select "object:864"
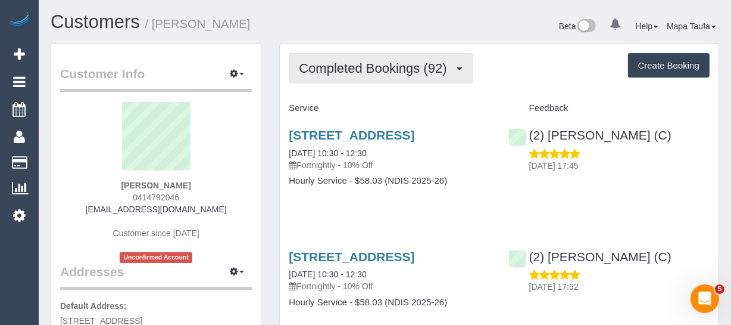
click at [401, 61] on span "Completed Bookings (92)" at bounding box center [376, 68] width 154 height 15
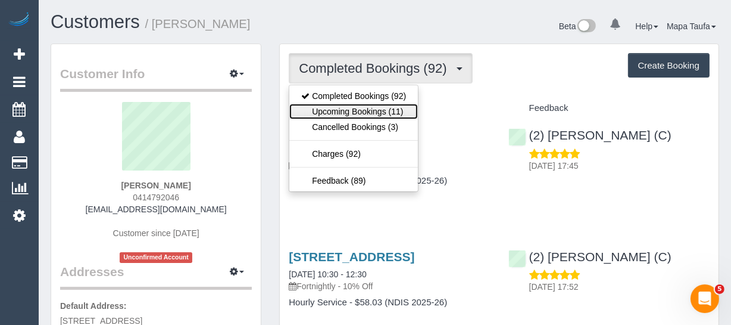
click at [359, 104] on link "Upcoming Bookings (11)" at bounding box center [353, 111] width 129 height 15
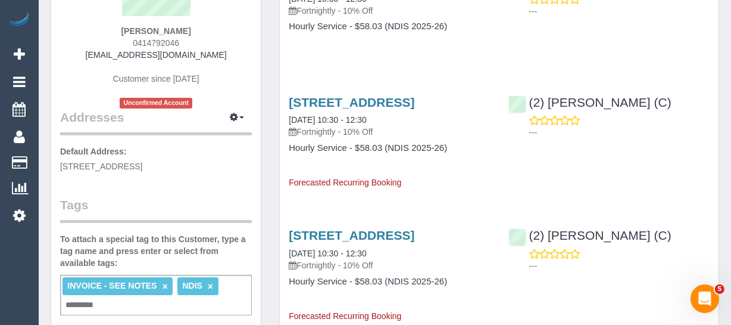
scroll to position [108, 0]
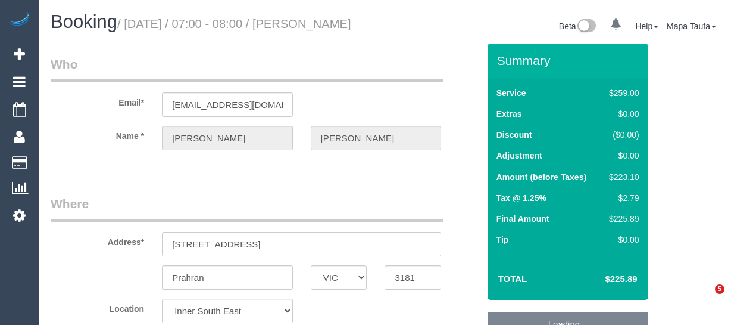
select select "VIC"
select select "string:stripe-pm_1R9wRX2GScqysDRVwGHVwlr4"
select select "object:1365"
select select "number:27"
select select "number:14"
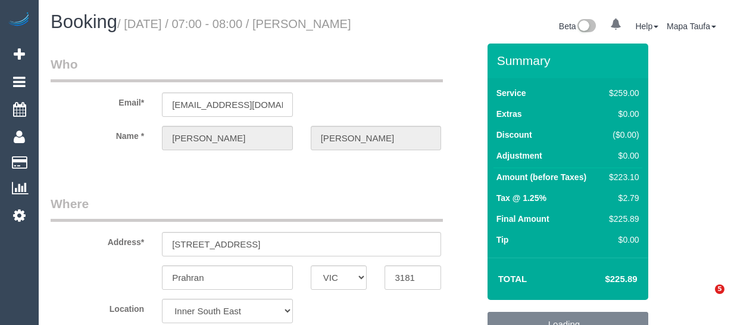
select select "number:19"
select select "number:22"
select select "number:34"
select select "number:11"
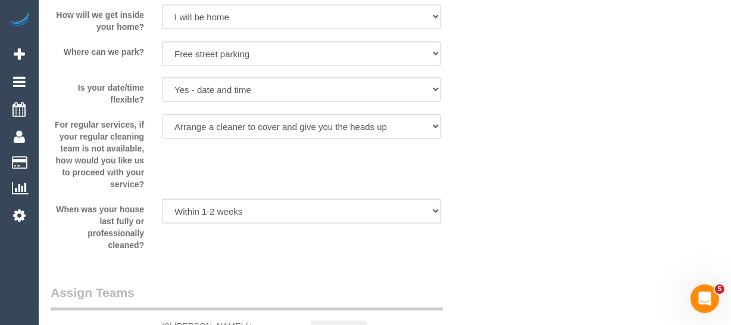
scroll to position [2329, 0]
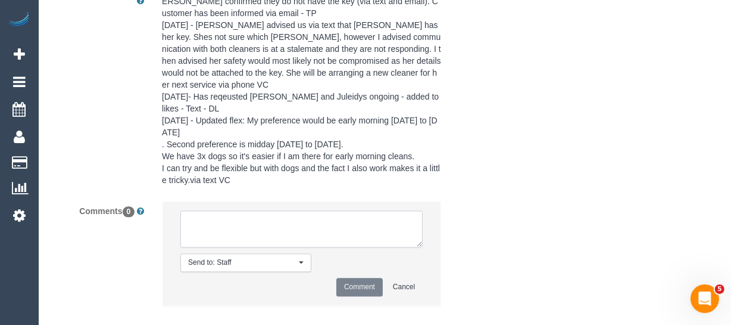
click at [335, 210] on textarea at bounding box center [301, 228] width 242 height 37
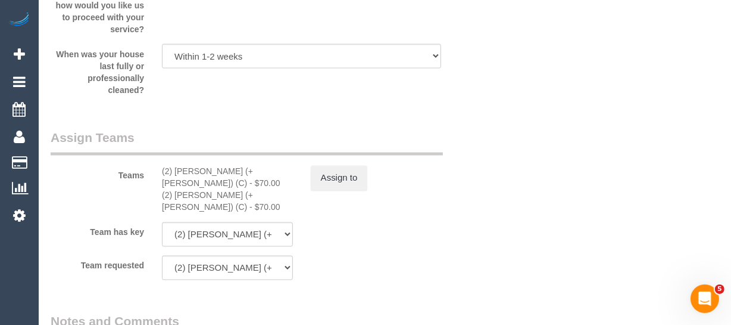
scroll to position [1842, 0]
type textarea "U/A XXXX unavailable- emailed/not contacted"
drag, startPoint x: 239, startPoint y: 199, endPoint x: 175, endPoint y: 200, distance: 64.3
click at [175, 190] on div "(2) Daniela (+ Kevin) (C) - $70.00" at bounding box center [227, 178] width 131 height 24
copy div "Daniela (+ Kevin)"
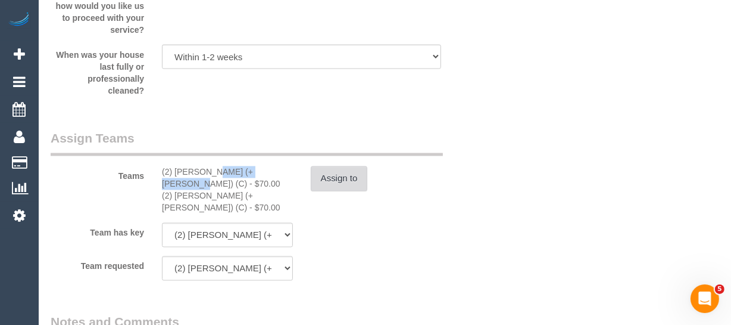
click at [343, 191] on button "Assign to" at bounding box center [339, 178] width 57 height 25
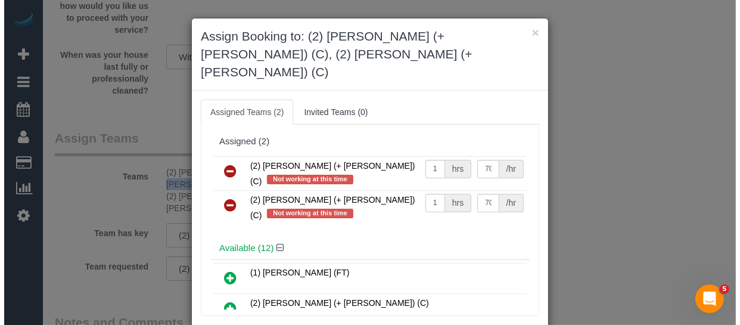
scroll to position [1818, 0]
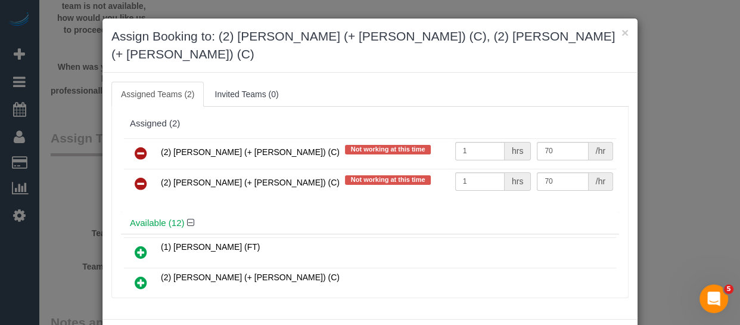
click at [140, 142] on link at bounding box center [141, 154] width 28 height 24
click at [140, 172] on link at bounding box center [141, 184] width 28 height 24
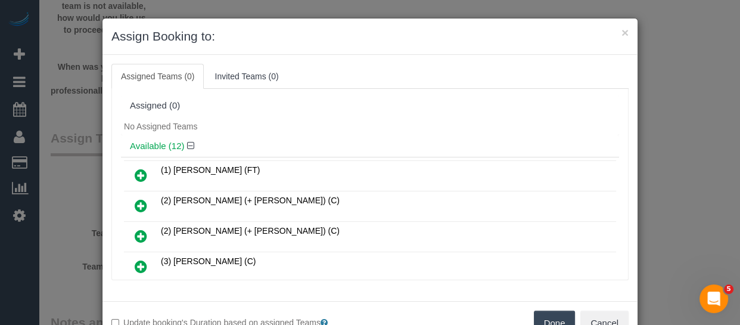
click at [544, 317] on button "Done" at bounding box center [555, 322] width 42 height 25
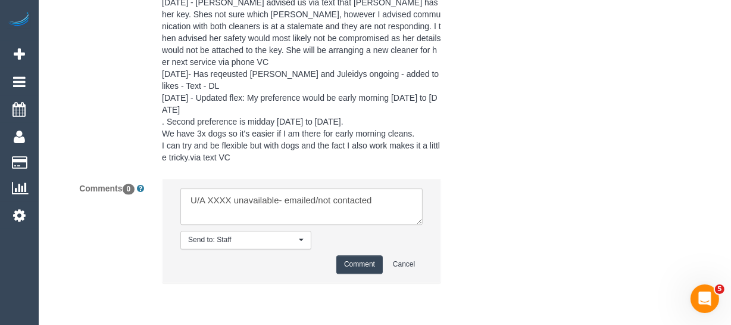
scroll to position [2378, 0]
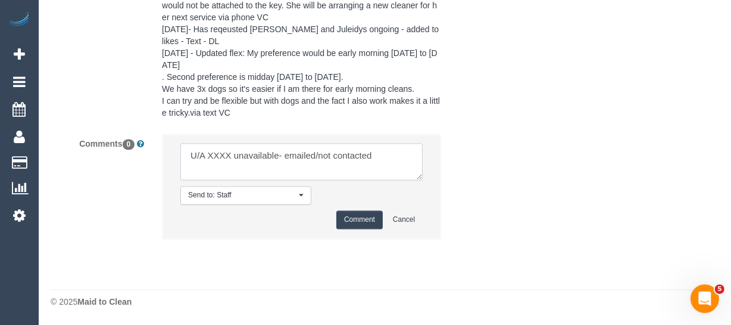
click at [222, 154] on textarea at bounding box center [301, 161] width 242 height 37
paste textarea "Daniela (+ Kevin)"
drag, startPoint x: 360, startPoint y: 155, endPoint x: 398, endPoint y: 172, distance: 41.8
click at [398, 172] on textarea at bounding box center [301, 161] width 242 height 37
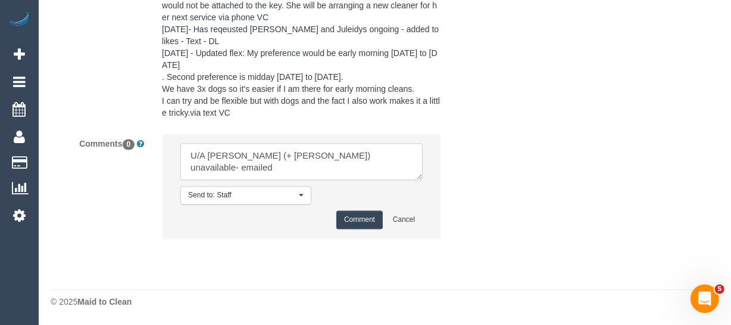
type textarea "U/A Daniela (+ Kevin) unavailable- emailed"
click at [357, 223] on button "Comment" at bounding box center [359, 219] width 46 height 18
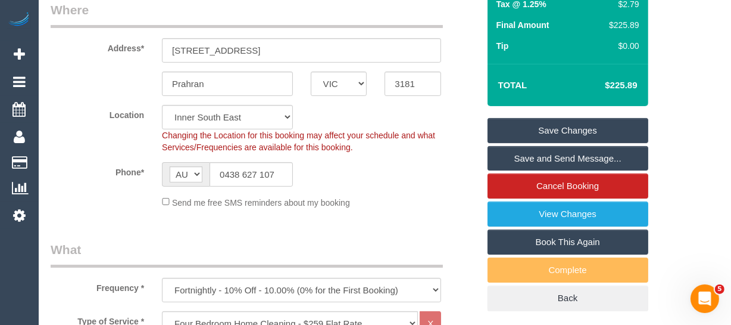
scroll to position [185, 0]
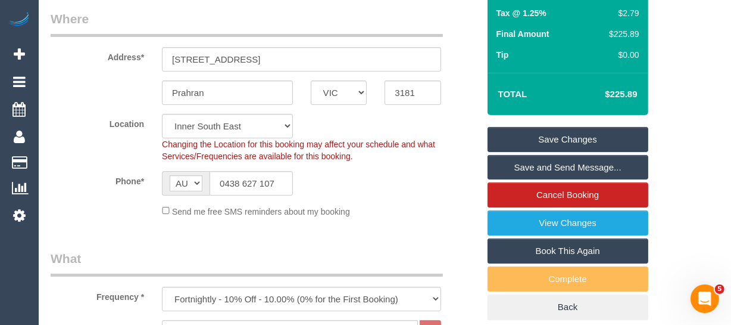
click at [578, 149] on link "Save Changes" at bounding box center [568, 139] width 161 height 25
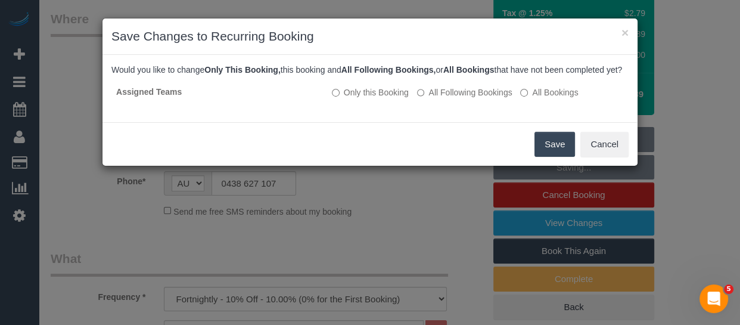
click at [538, 155] on button "Save" at bounding box center [554, 144] width 40 height 25
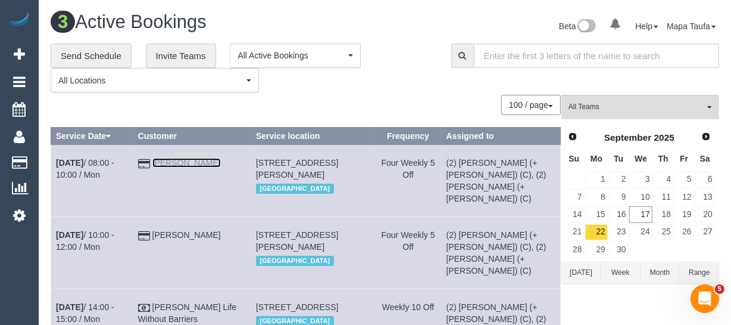
drag, startPoint x: 191, startPoint y: 167, endPoint x: 185, endPoint y: 161, distance: 8.9
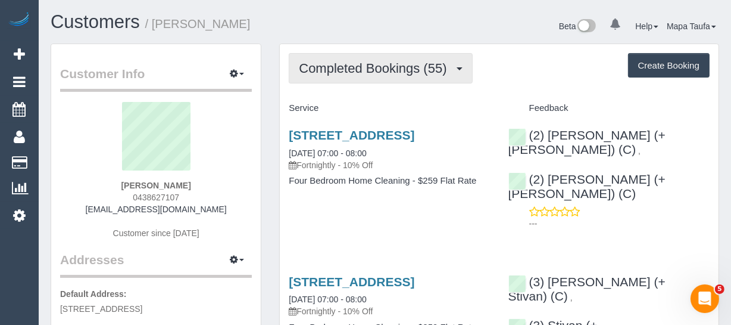
click at [415, 71] on span "Completed Bookings (55)" at bounding box center [376, 68] width 154 height 15
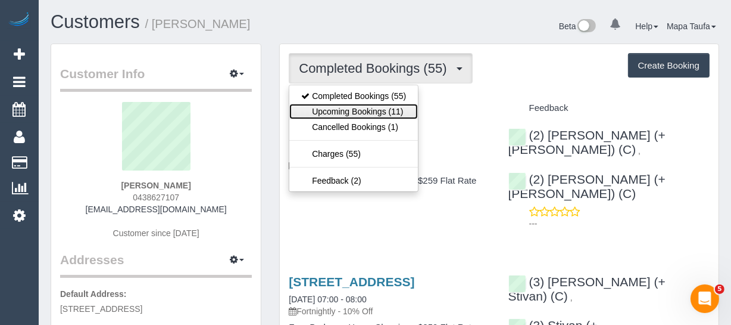
click at [380, 107] on link "Upcoming Bookings (11)" at bounding box center [353, 111] width 129 height 15
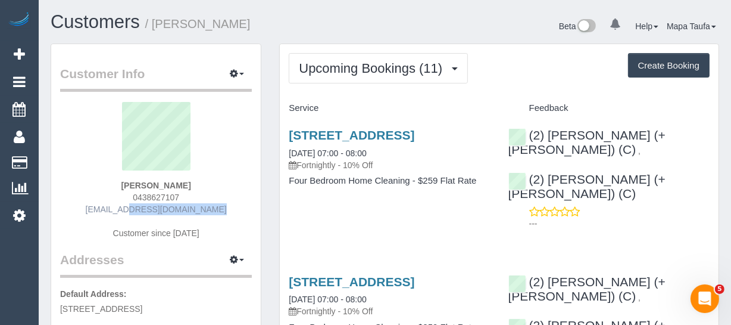
drag, startPoint x: 154, startPoint y: 210, endPoint x: 153, endPoint y: 202, distance: 7.2
click at [114, 209] on div "[PERSON_NAME] 0438627107 [EMAIL_ADDRESS][DOMAIN_NAME] Customer since [DATE]" at bounding box center [156, 176] width 192 height 149
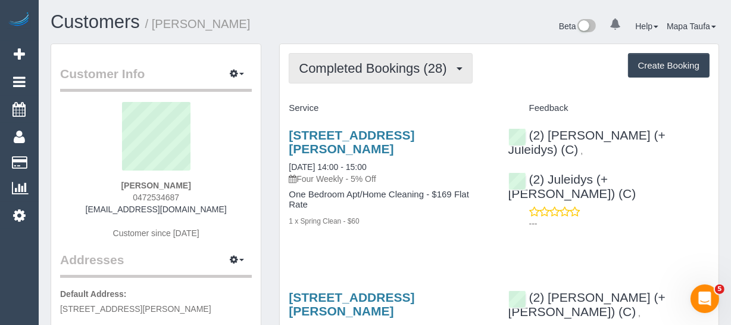
click at [310, 54] on button "Completed Bookings (28)" at bounding box center [380, 68] width 183 height 30
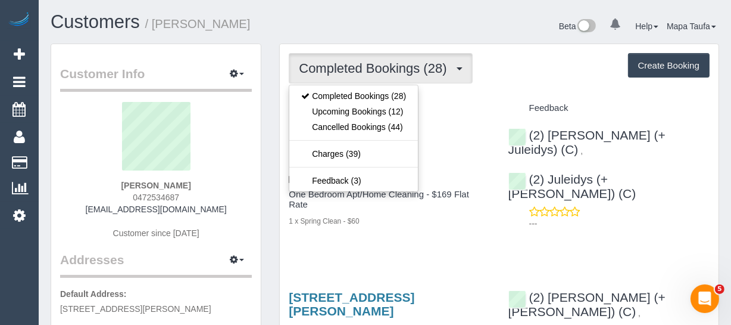
click at [417, 220] on div "1 x Spring Clean - $60" at bounding box center [389, 220] width 201 height 12
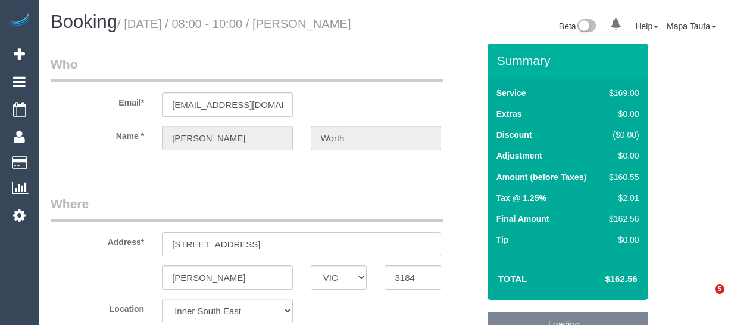
select select "VIC"
select select "number:28"
select select "number:15"
select select "number:19"
select select "number:22"
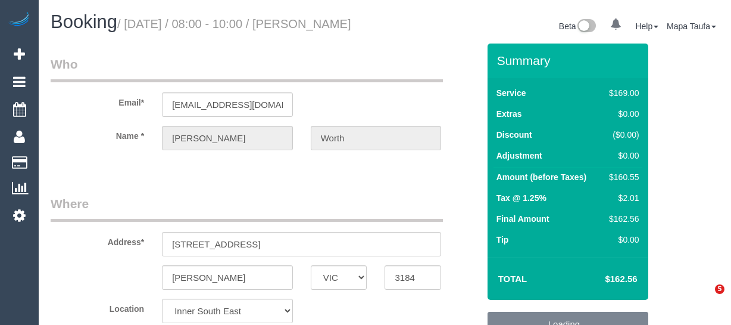
select select "number:33"
select select "number:13"
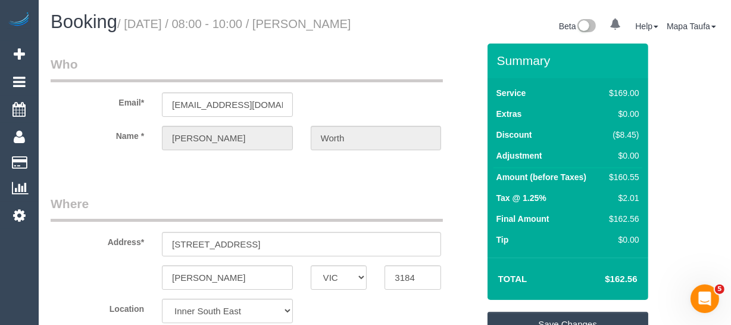
scroll to position [2200, 0]
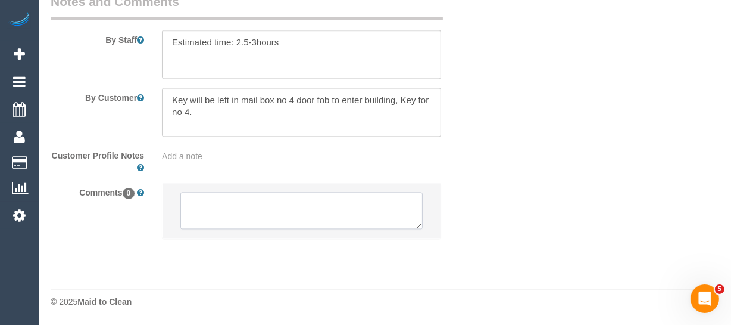
click at [287, 216] on textarea at bounding box center [301, 210] width 242 height 37
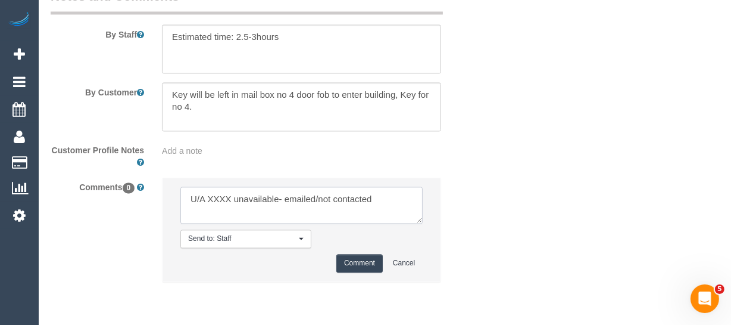
click at [218, 201] on textarea at bounding box center [301, 204] width 242 height 37
paste textarea "[PERSON_NAME] (+ [PERSON_NAME])"
drag, startPoint x: 347, startPoint y: 199, endPoint x: 330, endPoint y: 199, distance: 16.1
click at [330, 199] on textarea at bounding box center [301, 204] width 242 height 37
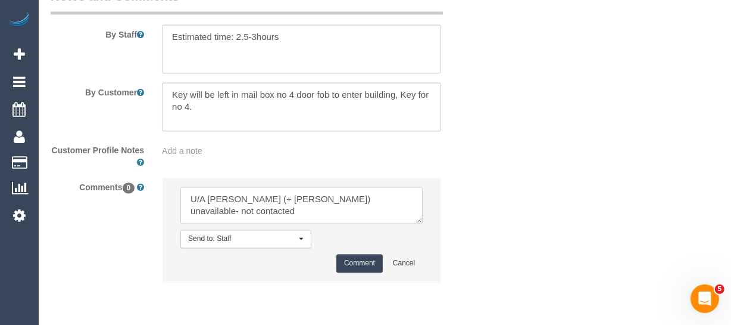
type textarea "U/A [PERSON_NAME] (+ [PERSON_NAME]) unavailable- not contacted"
click at [361, 267] on button "Comment" at bounding box center [359, 263] width 46 height 18
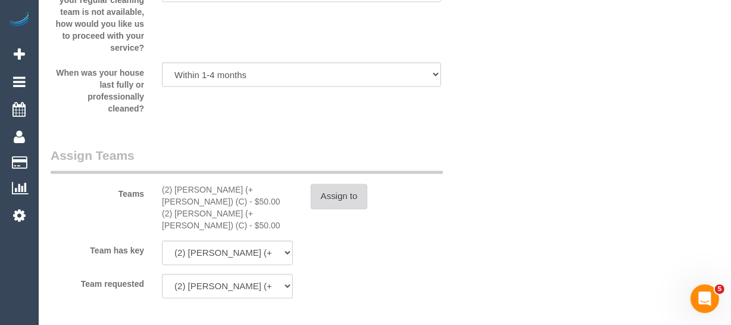
click at [361, 209] on button "Assign to" at bounding box center [339, 196] width 57 height 25
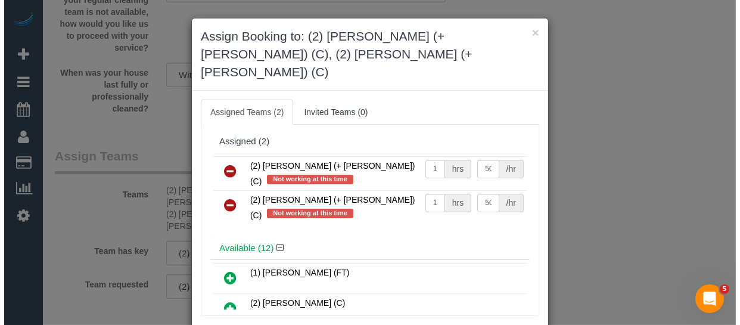
scroll to position [1833, 0]
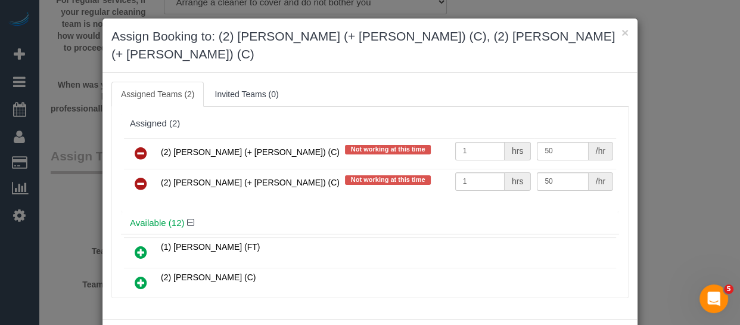
click at [135, 146] on icon at bounding box center [141, 153] width 13 height 14
click at [135, 176] on icon at bounding box center [141, 183] width 13 height 14
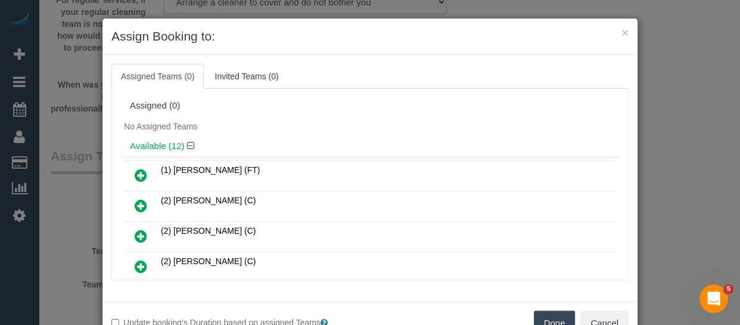
click at [552, 316] on button "Done" at bounding box center [555, 322] width 42 height 25
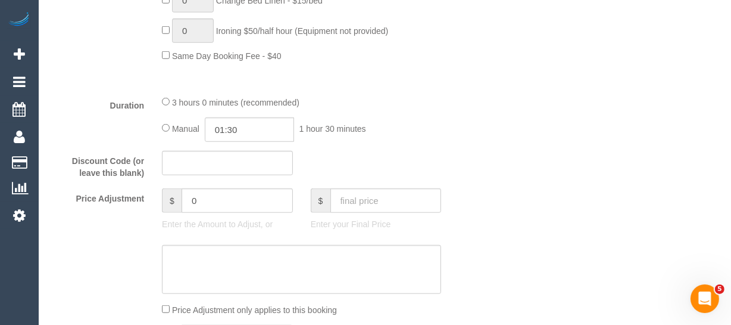
scroll to position [231, 0]
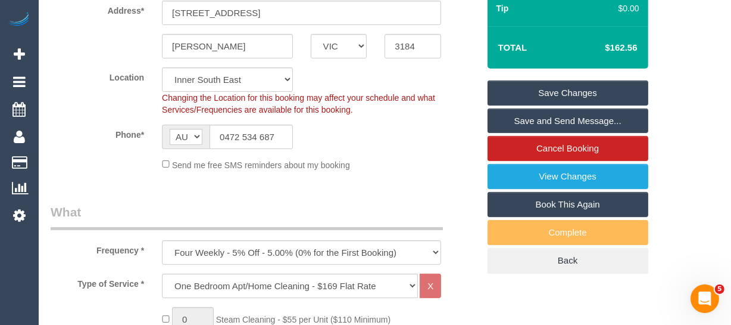
click at [573, 104] on link "Save Changes" at bounding box center [568, 92] width 161 height 25
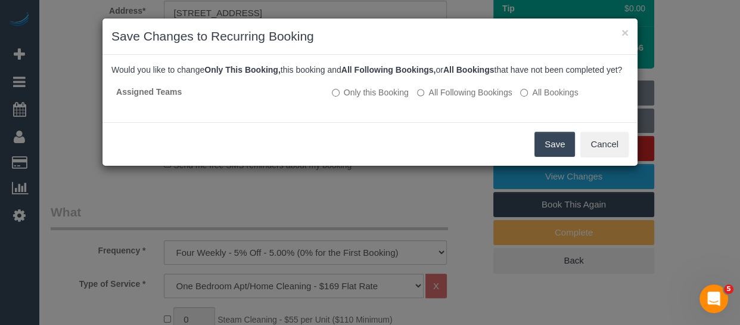
click at [559, 147] on button "Save" at bounding box center [554, 144] width 40 height 25
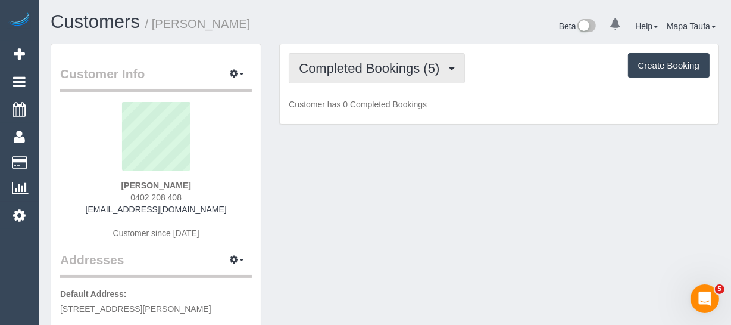
click at [358, 67] on span "Completed Bookings (5)" at bounding box center [372, 68] width 146 height 15
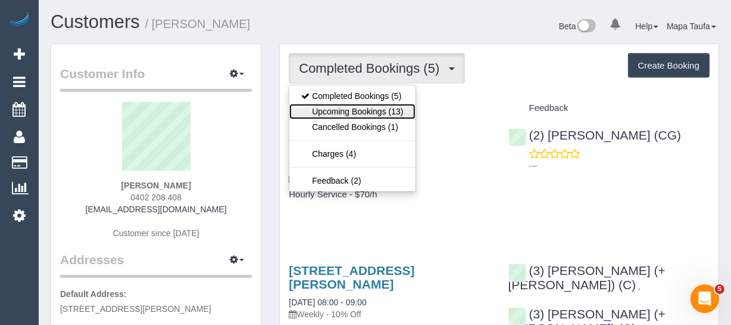
click at [361, 107] on link "Upcoming Bookings (13)" at bounding box center [352, 111] width 126 height 15
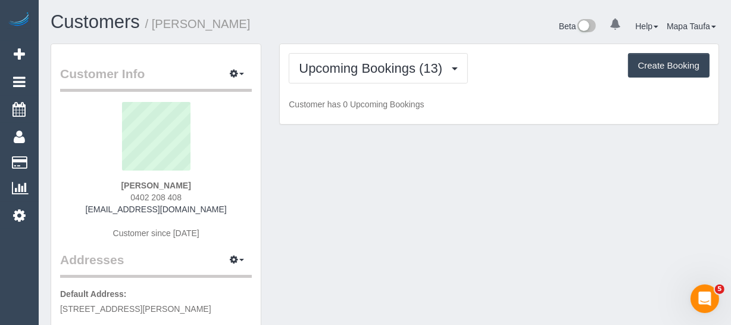
click at [384, 23] on div "Customers / [PERSON_NAME]" at bounding box center [214, 25] width 344 height 26
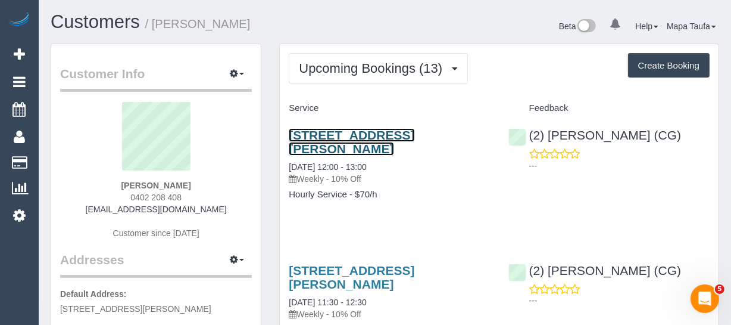
click at [308, 136] on link "[STREET_ADDRESS][PERSON_NAME]" at bounding box center [352, 141] width 126 height 27
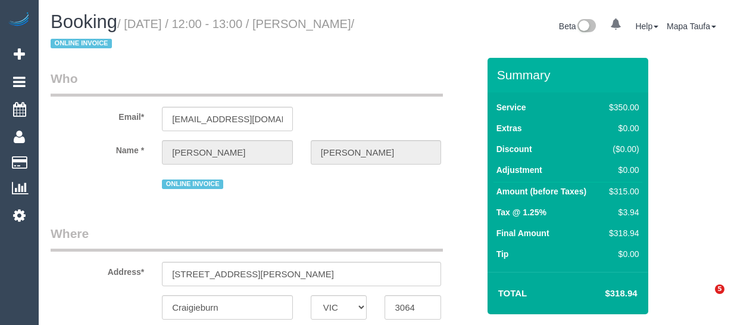
select select "VIC"
select select "object:583"
select select "string:stripe-pm_1RsBuS2GScqysDRVbt1l3syi"
select select "object:604"
select select "300"
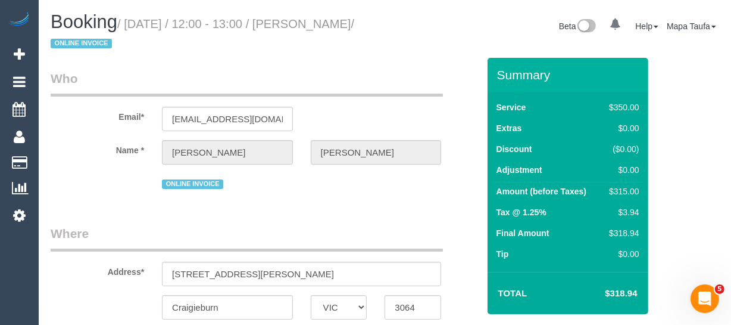
select select "number:28"
select select "number:14"
select select "number:18"
select select "number:36"
select select "number:35"
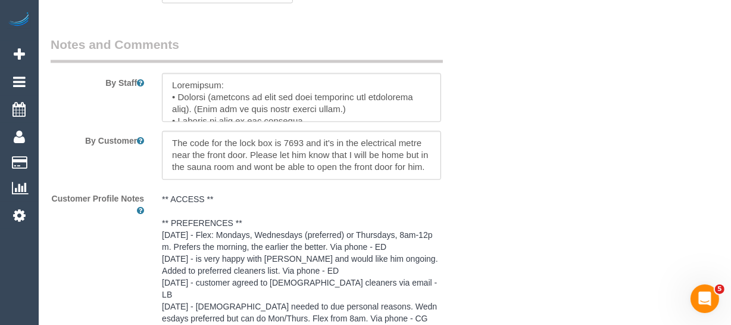
scroll to position [2096, 0]
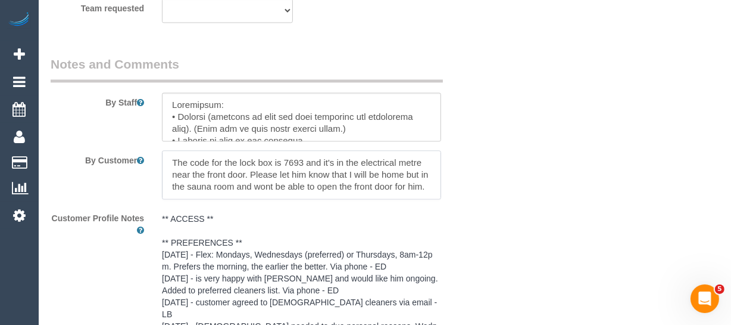
drag, startPoint x: 167, startPoint y: 161, endPoint x: 251, endPoint y: 173, distance: 85.4
click at [251, 173] on textarea at bounding box center [301, 174] width 279 height 49
click at [245, 171] on textarea at bounding box center [301, 174] width 279 height 49
drag, startPoint x: 249, startPoint y: 177, endPoint x: 171, endPoint y: 163, distance: 78.7
click at [171, 163] on textarea at bounding box center [301, 174] width 279 height 49
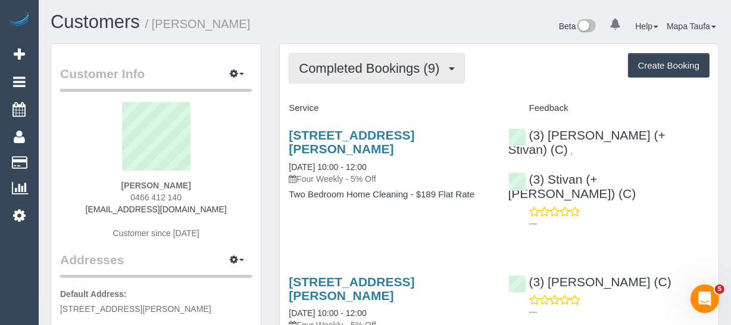
click at [349, 76] on button "Completed Bookings (9)" at bounding box center [377, 68] width 176 height 30
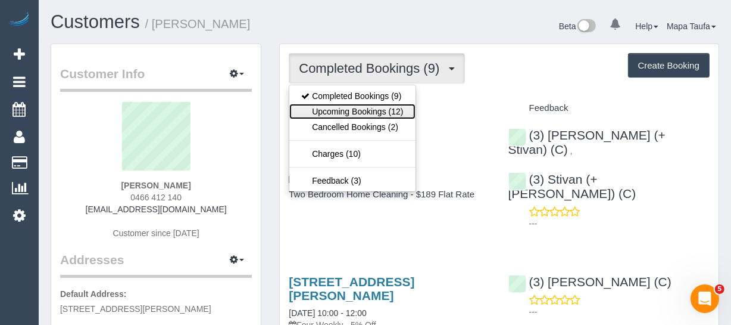
click at [351, 107] on link "Upcoming Bookings (12)" at bounding box center [352, 111] width 126 height 15
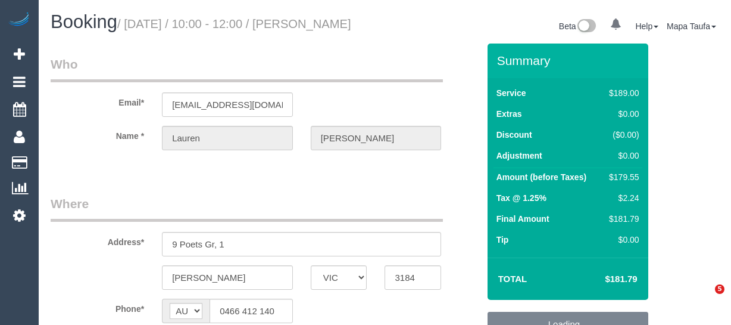
select select "VIC"
select select "number:28"
select select "number:14"
select select "number:19"
select select "number:22"
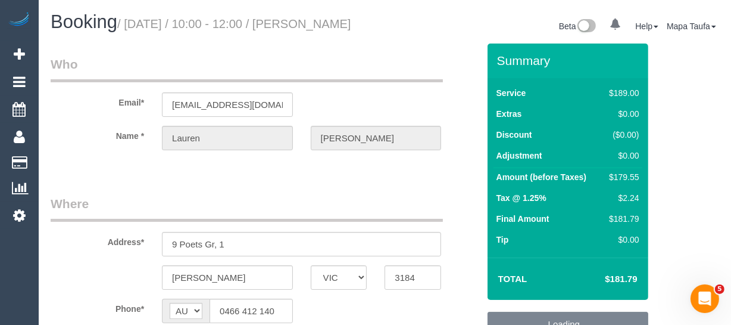
select select "number:34"
select select "number:13"
select select "object:1355"
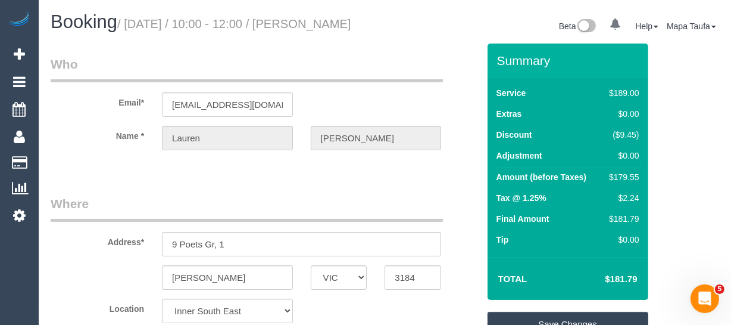
scroll to position [2200, 0]
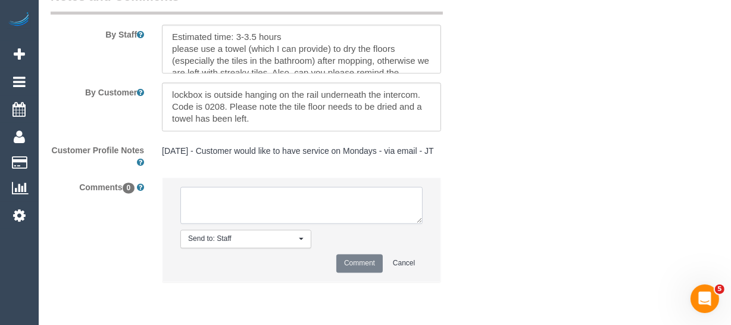
click at [314, 217] on textarea at bounding box center [301, 204] width 242 height 37
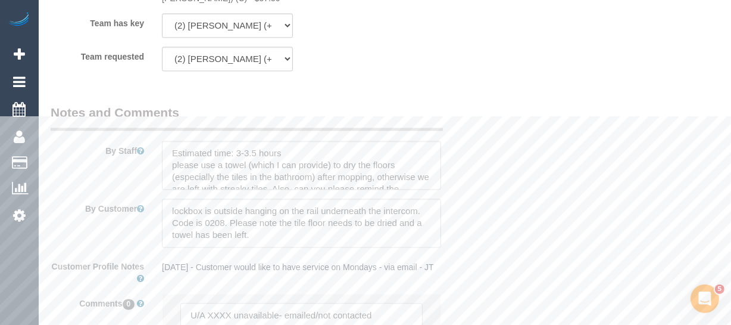
scroll to position [1929, 0]
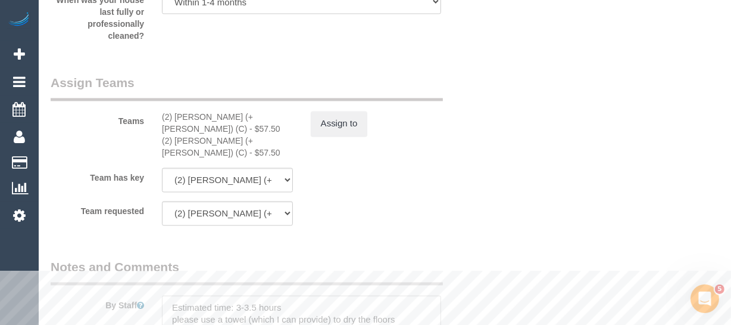
type textarea "U/A XXXX unavailable- emailed/not contacted"
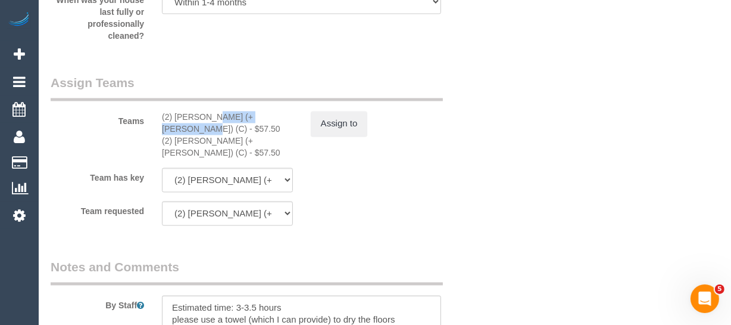
drag, startPoint x: 244, startPoint y: 148, endPoint x: 174, endPoint y: 145, distance: 69.7
click at [174, 135] on div "(2) Daniela (+ Kevin) (C) - $57.50" at bounding box center [227, 123] width 131 height 24
copy div "Daniela (+ Kevin) ("
click at [343, 136] on button "Assign to" at bounding box center [339, 123] width 57 height 25
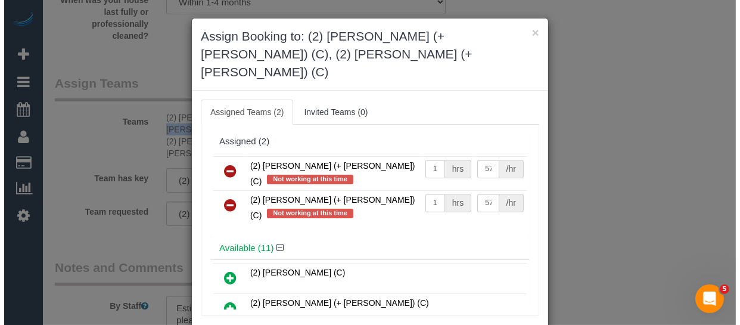
scroll to position [1905, 0]
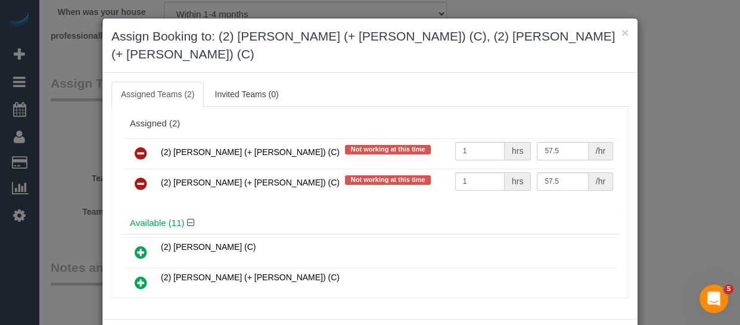
click at [136, 146] on icon at bounding box center [141, 153] width 13 height 14
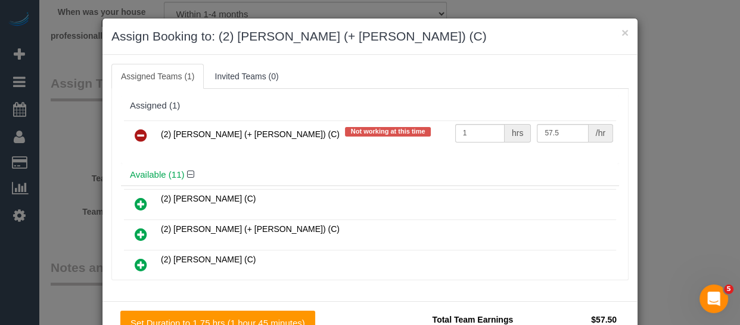
click at [136, 132] on icon at bounding box center [141, 135] width 13 height 14
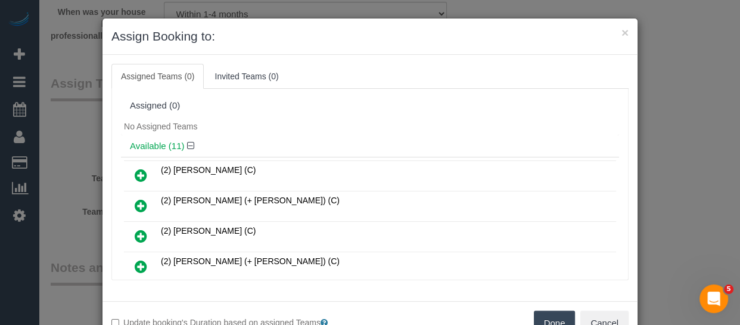
click at [543, 322] on button "Done" at bounding box center [555, 322] width 42 height 25
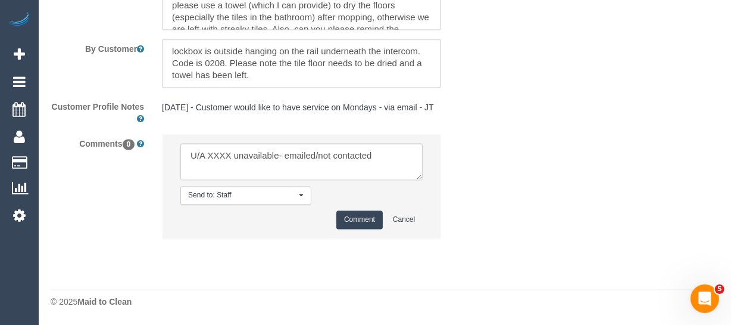
scroll to position [2249, 0]
click at [220, 155] on textarea at bounding box center [301, 161] width 242 height 37
paste textarea "Daniela (+ Kevin) ("
drag, startPoint x: 369, startPoint y: 152, endPoint x: 333, endPoint y: 152, distance: 35.1
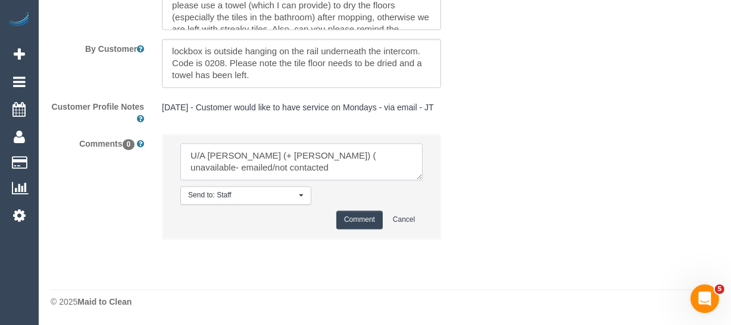
click at [333, 152] on textarea at bounding box center [301, 161] width 242 height 37
type textarea "U/A Daniela (+ Kevin) ( unavailable-not contacted"
click at [351, 224] on button "Comment" at bounding box center [359, 219] width 46 height 18
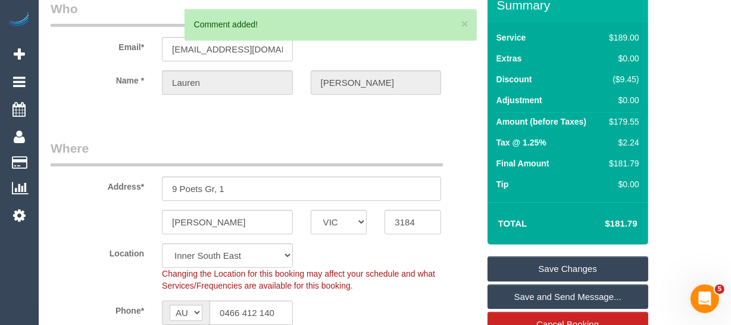
scroll to position [108, 0]
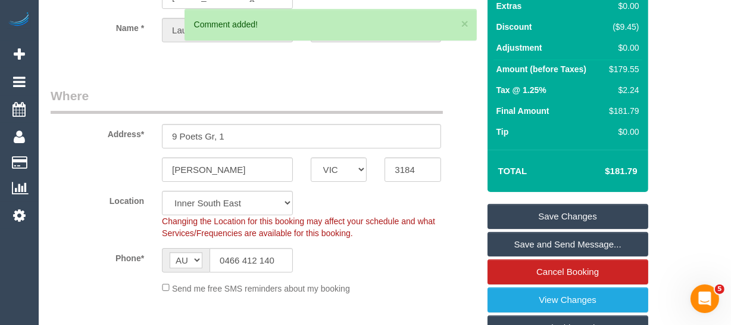
click at [556, 219] on link "Save Changes" at bounding box center [568, 216] width 161 height 25
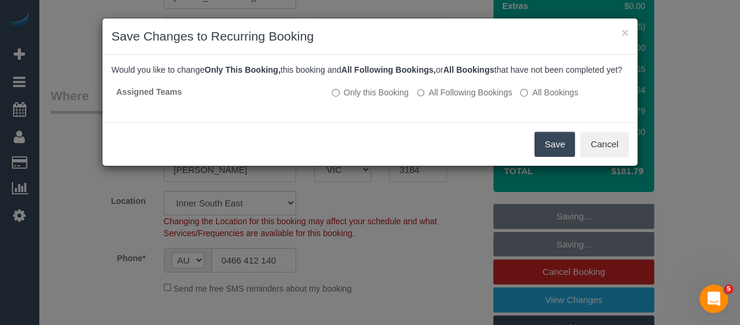
drag, startPoint x: 550, startPoint y: 132, endPoint x: 550, endPoint y: 144, distance: 12.5
click at [550, 134] on div "× Save Changes to Recurring Booking Would you like to change Only This Booking,…" at bounding box center [370, 92] width 536 height 148
drag, startPoint x: 550, startPoint y: 144, endPoint x: 539, endPoint y: 159, distance: 18.3
click at [550, 145] on button "Save" at bounding box center [554, 144] width 40 height 25
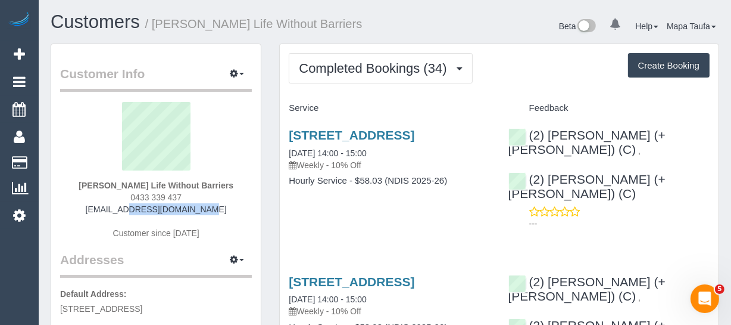
drag, startPoint x: 208, startPoint y: 208, endPoint x: 120, endPoint y: 214, distance: 88.9
click at [115, 211] on div "[PERSON_NAME] Life Without Barriers 0433 339 437 [EMAIL_ADDRESS][DOMAIN_NAME] C…" at bounding box center [156, 176] width 192 height 149
copy link "[EMAIL_ADDRESS][DOMAIN_NAME]"
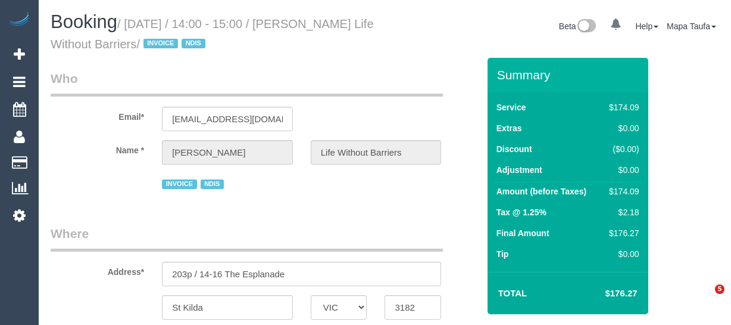
select select "VIC"
select select "number:28"
select select "number:14"
select select "number:18"
select select "number:36"
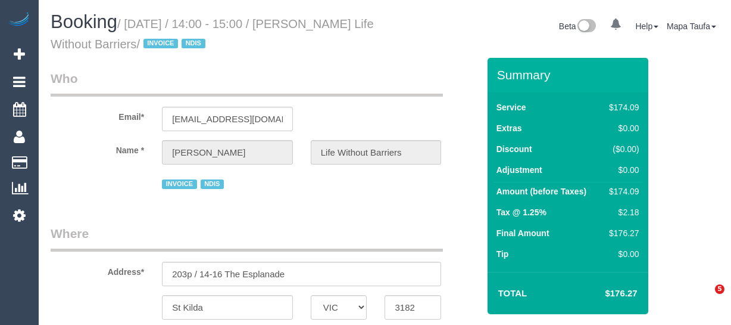
select select "number:35"
select select "object:1325"
select select "180"
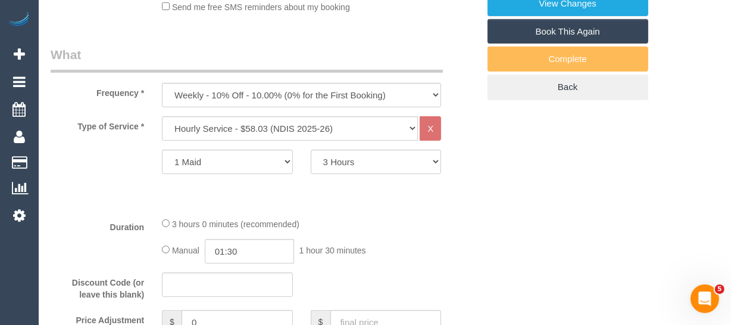
scroll to position [2161, 0]
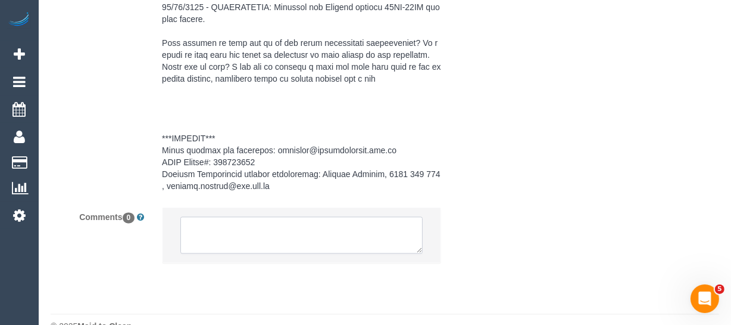
click at [226, 216] on textarea at bounding box center [301, 234] width 242 height 37
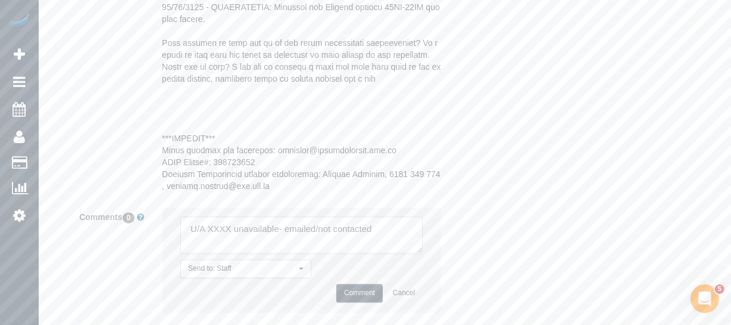
type textarea "U/A XXXX unavailable- emailed/not contacted"
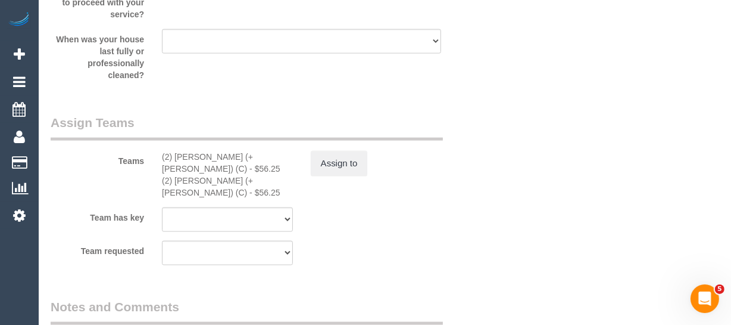
scroll to position [1457, 0]
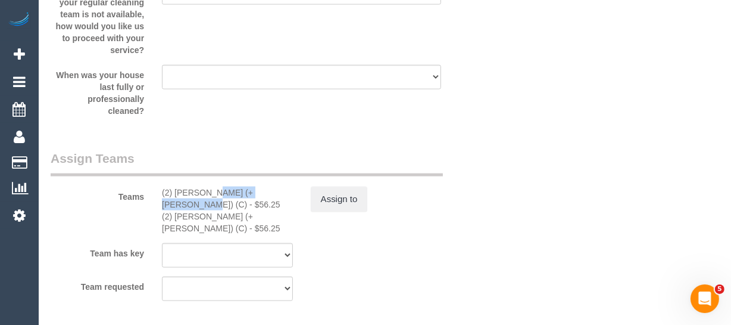
drag, startPoint x: 244, startPoint y: 194, endPoint x: 174, endPoint y: 193, distance: 70.3
click at [174, 193] on div "(2) Daniela (+ Kevin) (C) - $56.25" at bounding box center [227, 198] width 131 height 24
copy div "Daniela (+ Kevin) ("
click at [351, 199] on button "Assign to" at bounding box center [339, 198] width 57 height 25
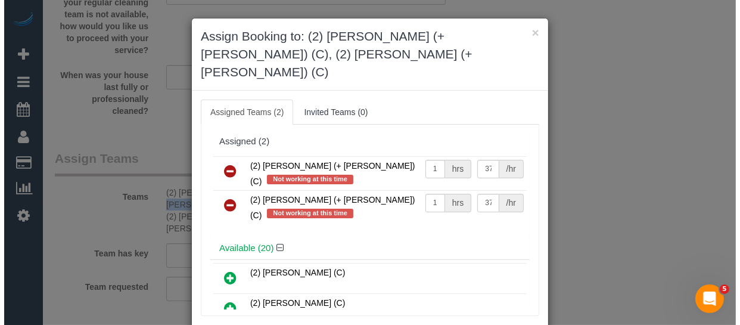
scroll to position [1445, 0]
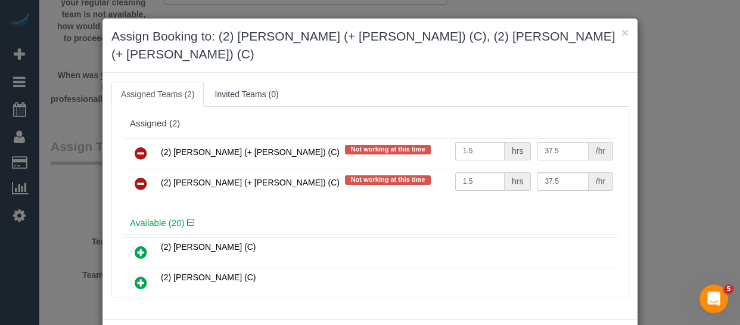
click at [138, 146] on icon at bounding box center [141, 153] width 13 height 14
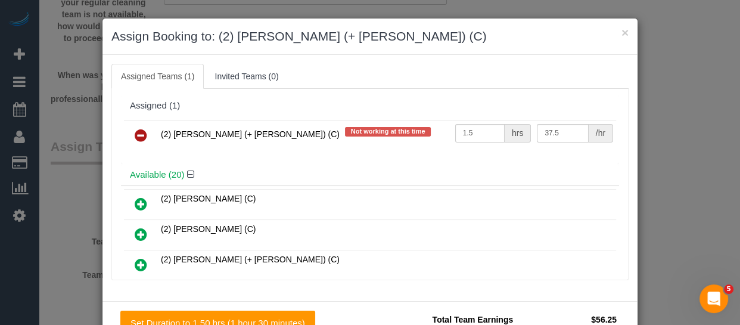
click at [138, 130] on icon at bounding box center [141, 135] width 13 height 14
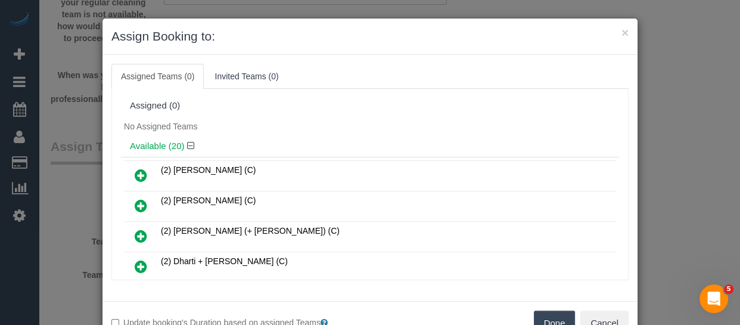
click at [557, 322] on button "Done" at bounding box center [555, 322] width 42 height 25
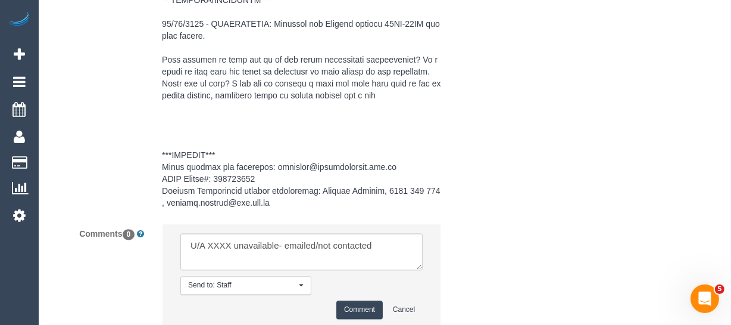
scroll to position [2210, 0]
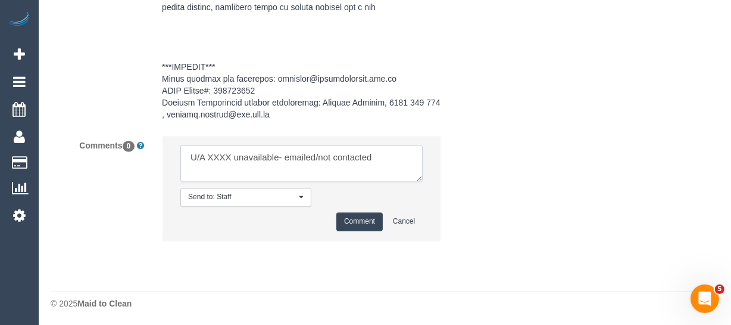
click at [226, 152] on textarea at bounding box center [301, 163] width 242 height 37
paste textarea "Daniela (+ Kevin) ("
drag, startPoint x: 366, startPoint y: 154, endPoint x: 393, endPoint y: 173, distance: 32.9
click at [393, 173] on textarea at bounding box center [301, 163] width 242 height 37
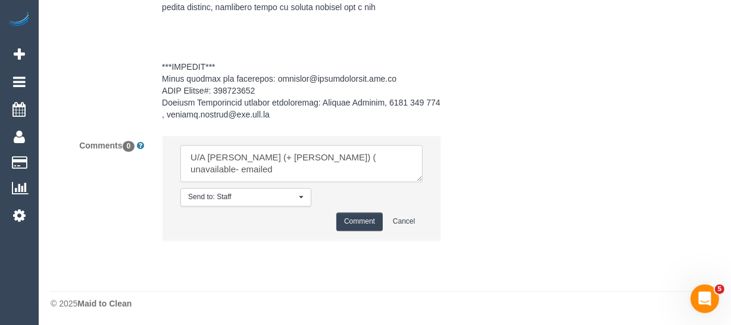
type textarea "U/A Daniela (+ Kevin) ( unavailable- emailed"
click at [354, 218] on button "Comment" at bounding box center [359, 221] width 46 height 18
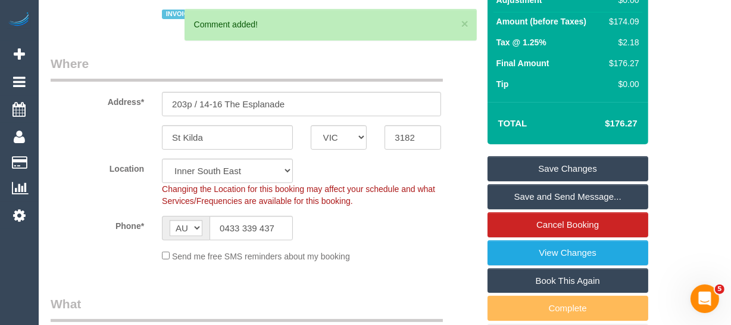
scroll to position [73, 0]
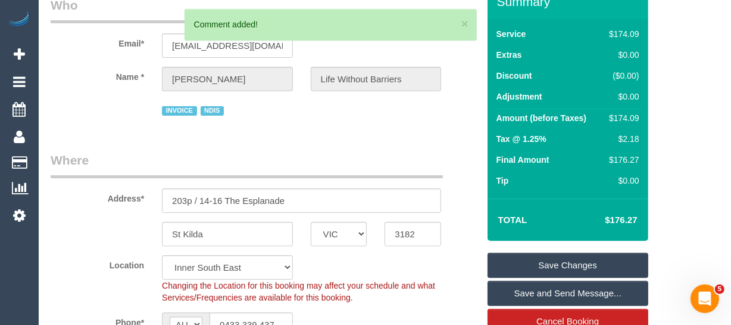
click at [535, 256] on link "Save Changes" at bounding box center [568, 264] width 161 height 25
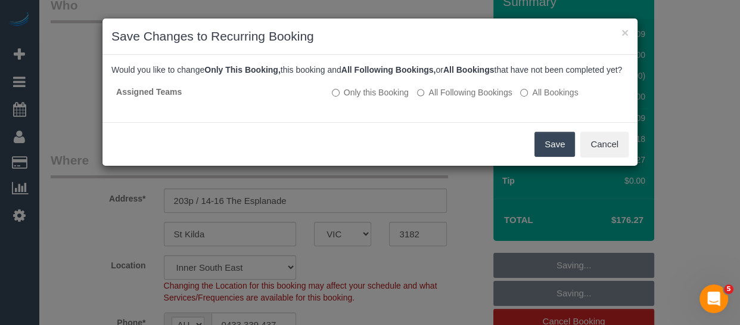
click at [553, 156] on button "Save" at bounding box center [554, 144] width 40 height 25
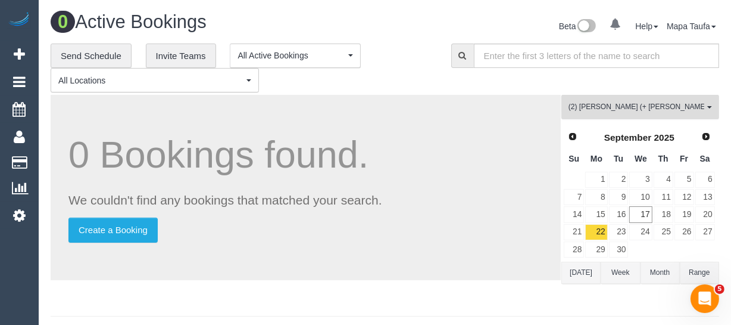
click at [588, 101] on button "(2) Daniela (+ Kevin) (C) All Teams" at bounding box center [640, 107] width 158 height 24
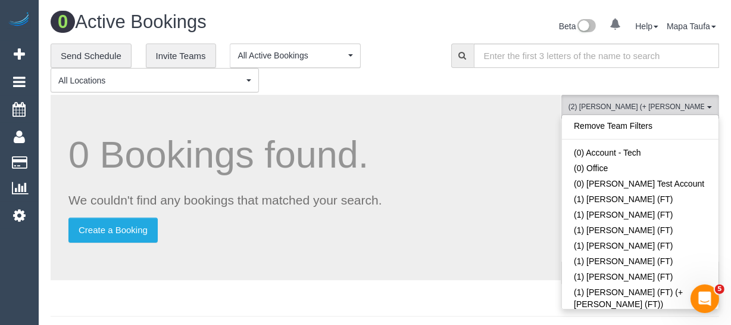
scroll to position [451, 0]
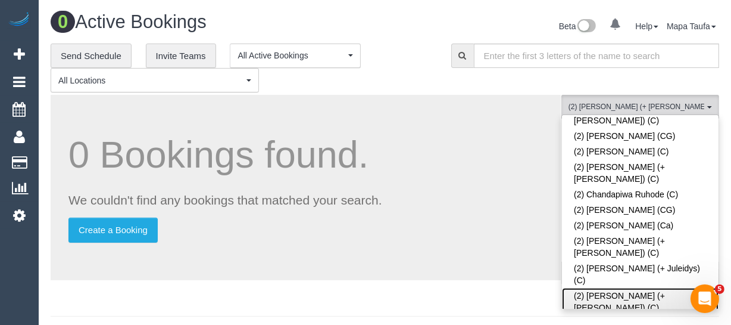
click at [589, 288] on link "(2) [PERSON_NAME] (+ [PERSON_NAME]) (C)" at bounding box center [640, 301] width 157 height 27
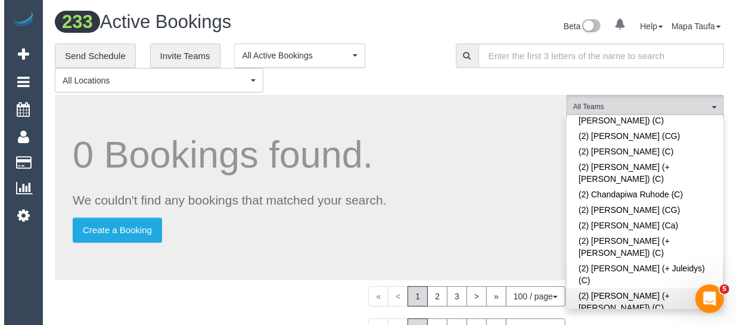
scroll to position [1055, 0]
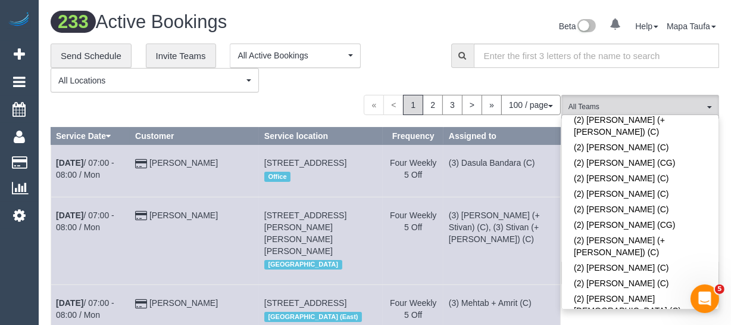
drag, startPoint x: 363, startPoint y: 65, endPoint x: 394, endPoint y: 66, distance: 31.0
click at [365, 65] on div "**********" at bounding box center [304, 55] width 149 height 24
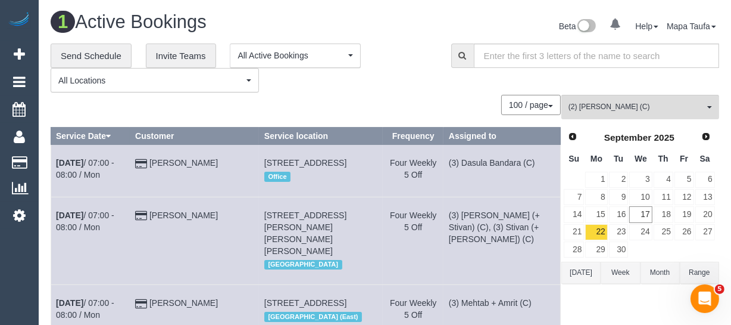
click at [584, 267] on button "Today" at bounding box center [580, 272] width 39 height 22
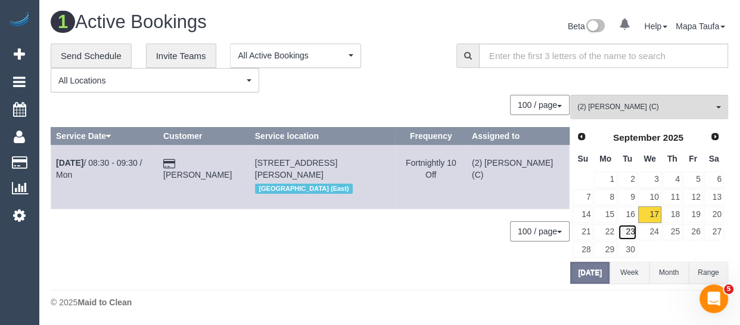
click at [623, 232] on link "23" at bounding box center [627, 232] width 20 height 16
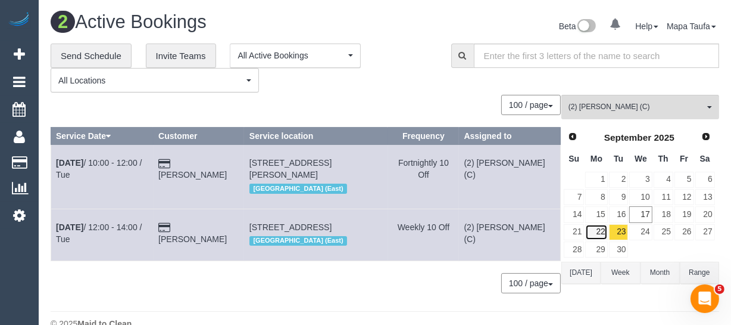
click at [593, 229] on link "22" at bounding box center [596, 232] width 22 height 16
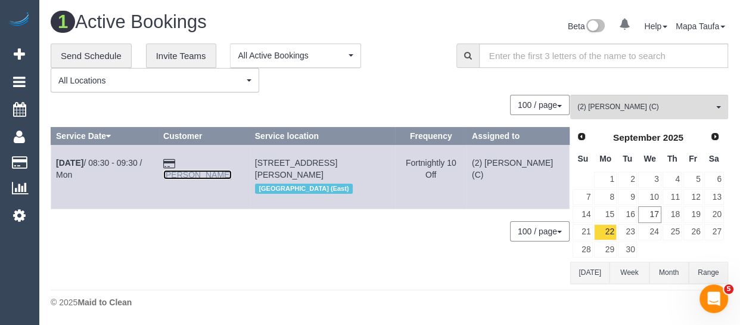
drag, startPoint x: 207, startPoint y: 167, endPoint x: 202, endPoint y: 161, distance: 7.6
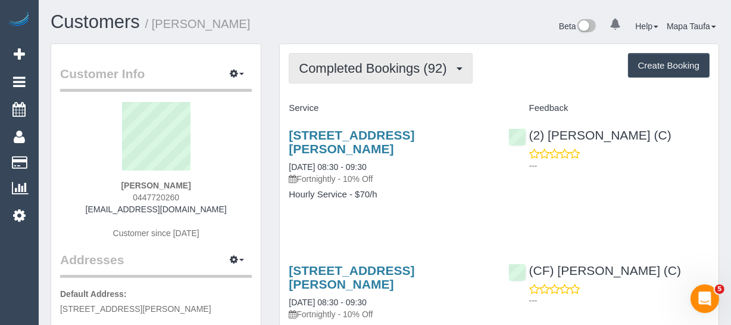
drag, startPoint x: 341, startPoint y: 74, endPoint x: 341, endPoint y: 83, distance: 8.3
click at [341, 75] on button "Completed Bookings (92)" at bounding box center [380, 68] width 183 height 30
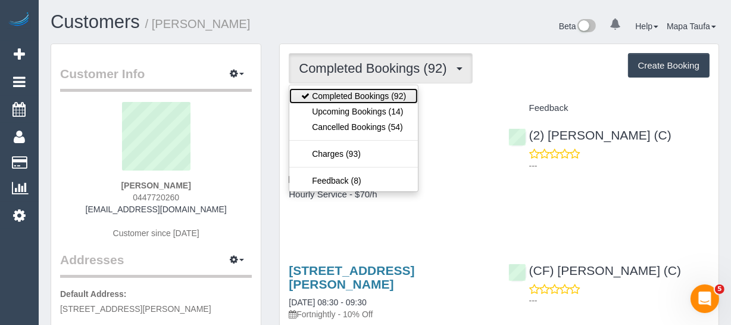
click at [344, 101] on link "Completed Bookings (92)" at bounding box center [353, 95] width 129 height 15
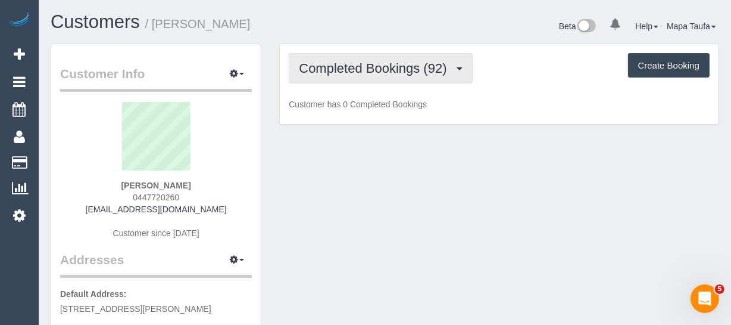
drag, startPoint x: 340, startPoint y: 71, endPoint x: 338, endPoint y: 96, distance: 25.1
click at [339, 71] on span "Completed Bookings (92)" at bounding box center [376, 68] width 154 height 15
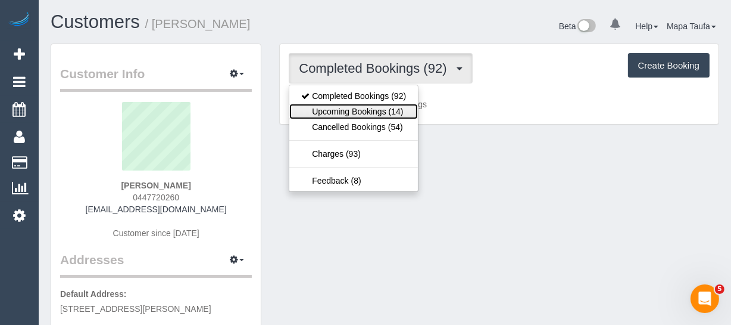
click at [336, 105] on link "Upcoming Bookings (14)" at bounding box center [353, 111] width 129 height 15
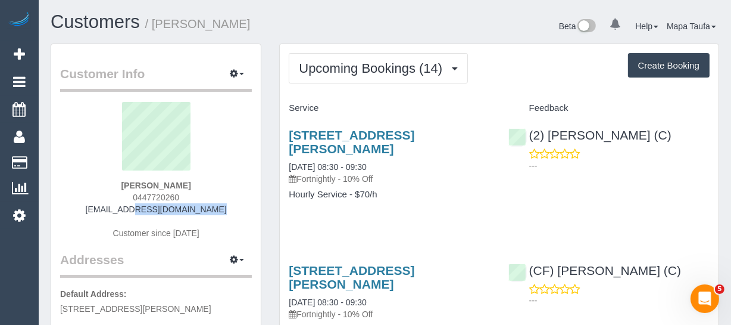
drag, startPoint x: 126, startPoint y: 211, endPoint x: 117, endPoint y: 216, distance: 9.6
click at [118, 216] on div "[PERSON_NAME] 0447720260 [EMAIL_ADDRESS][DOMAIN_NAME] Customer since [DATE]" at bounding box center [156, 176] width 192 height 149
click at [214, 205] on div "[PERSON_NAME] 0447720260 [EMAIL_ADDRESS][DOMAIN_NAME] Customer since [DATE]" at bounding box center [156, 176] width 192 height 149
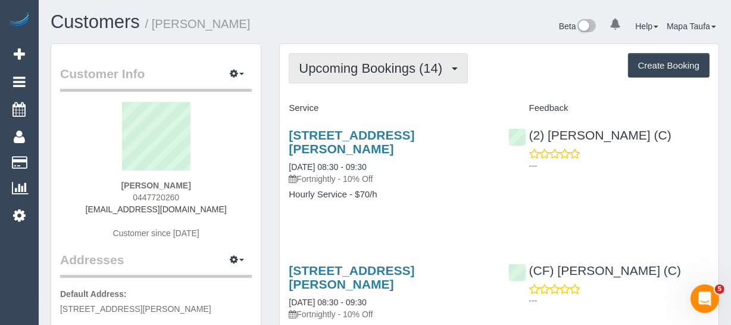
click at [344, 77] on button "Upcoming Bookings (14)" at bounding box center [378, 68] width 179 height 30
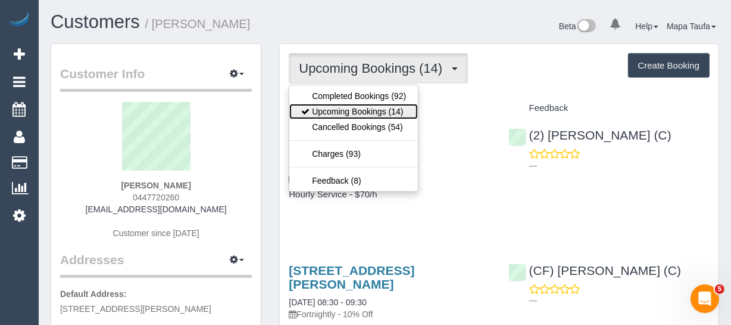
click at [343, 116] on link "Upcoming Bookings (14)" at bounding box center [353, 111] width 129 height 15
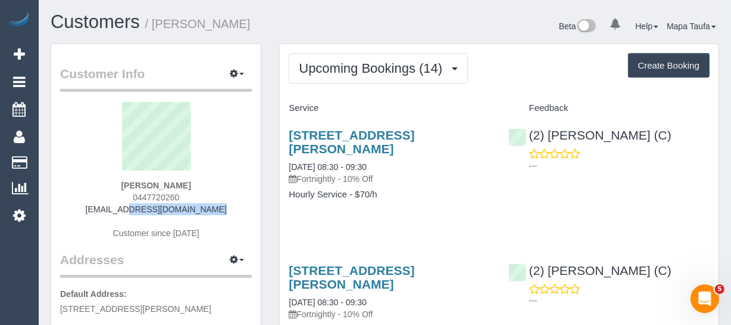
drag, startPoint x: 195, startPoint y: 208, endPoint x: 147, endPoint y: 196, distance: 49.5
click at [116, 210] on div "[PERSON_NAME] 0447720260 [EMAIL_ADDRESS][DOMAIN_NAME] Customer since [DATE]" at bounding box center [156, 176] width 192 height 149
copy link "[EMAIL_ADDRESS][DOMAIN_NAME]"
click at [210, 188] on div "[PERSON_NAME] 0447720260 [EMAIL_ADDRESS][DOMAIN_NAME] Customer since [DATE]" at bounding box center [156, 176] width 192 height 149
drag, startPoint x: 203, startPoint y: 206, endPoint x: 113, endPoint y: 208, distance: 89.9
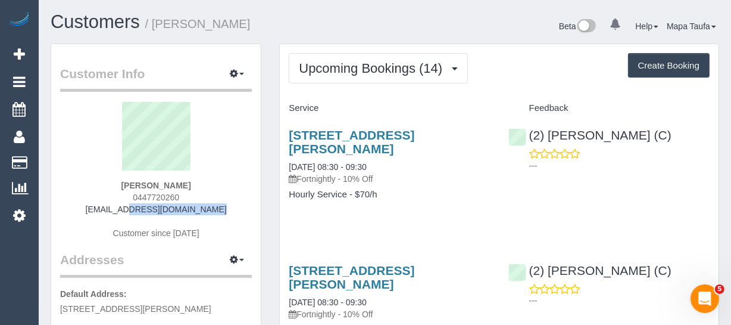
click at [113, 208] on div "[PERSON_NAME] 0447720260 [EMAIL_ADDRESS][DOMAIN_NAME] Customer since [DATE]" at bounding box center [156, 176] width 192 height 149
copy link "[EMAIL_ADDRESS][DOMAIN_NAME]"
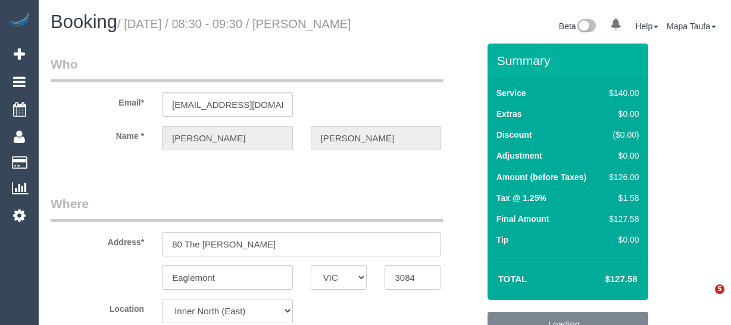
select select "VIC"
select select "number:32"
select select "object:1678"
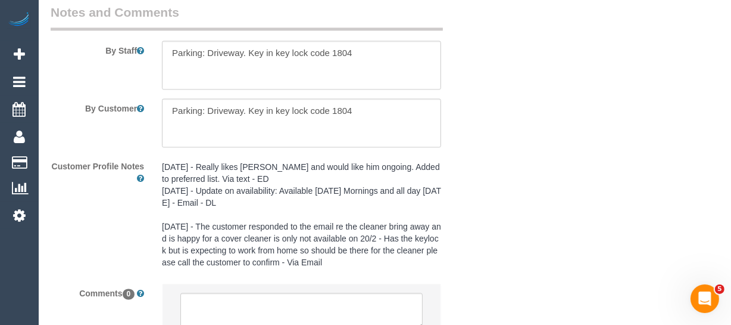
scroll to position [2311, 0]
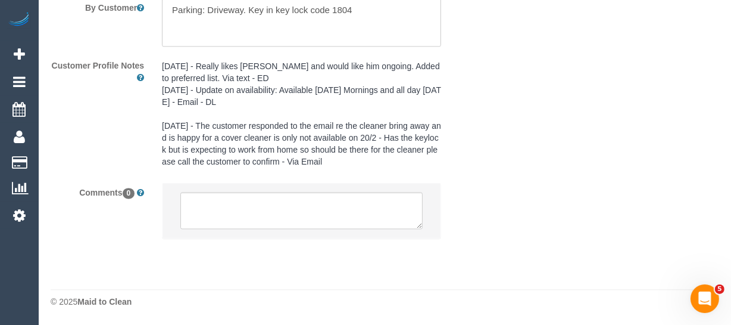
click at [261, 189] on li at bounding box center [302, 210] width 278 height 55
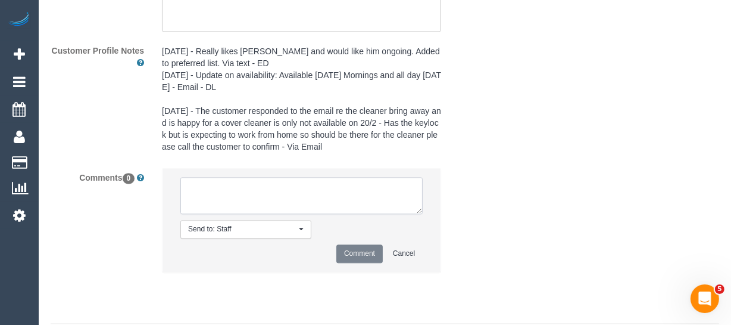
click at [257, 202] on textarea at bounding box center [301, 195] width 242 height 37
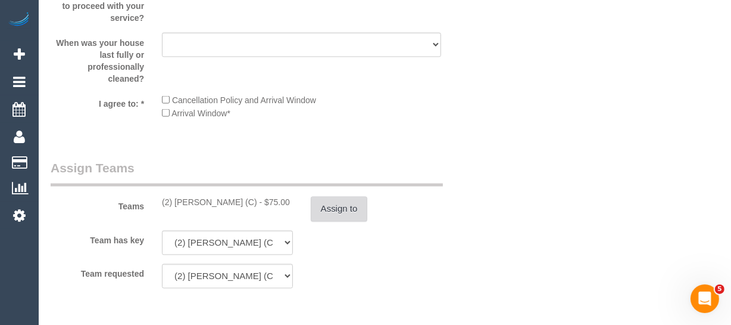
click at [330, 222] on button "Assign to" at bounding box center [339, 208] width 57 height 25
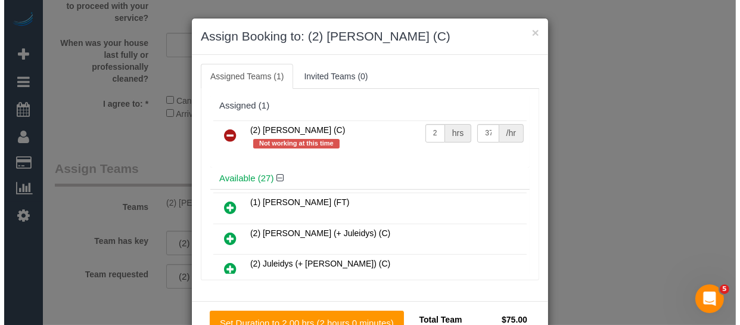
scroll to position [1867, 0]
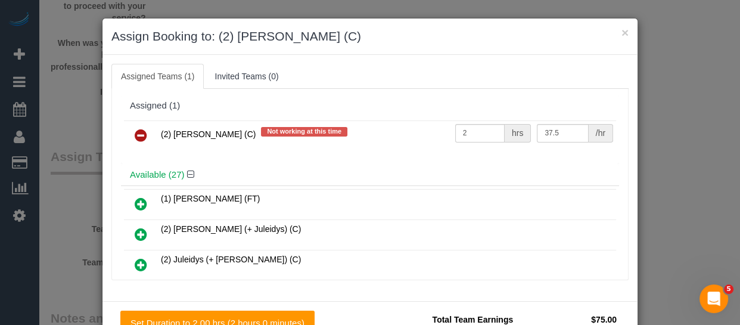
drag, startPoint x: 235, startPoint y: 133, endPoint x: 180, endPoint y: 139, distance: 55.6
click at [171, 138] on td "(2) Sewmina De Silva (C) Not working at this time" at bounding box center [305, 135] width 294 height 30
copy span "Sewmina De Silva"
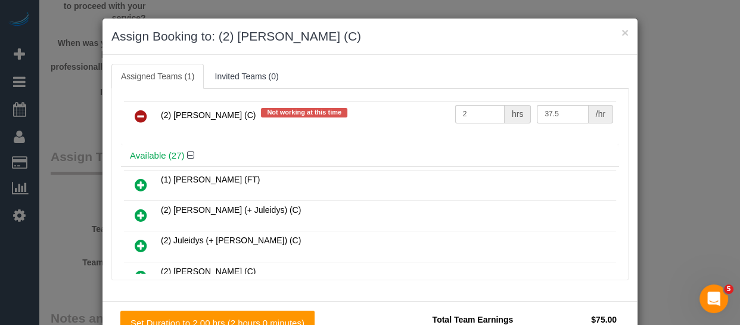
scroll to position [0, 0]
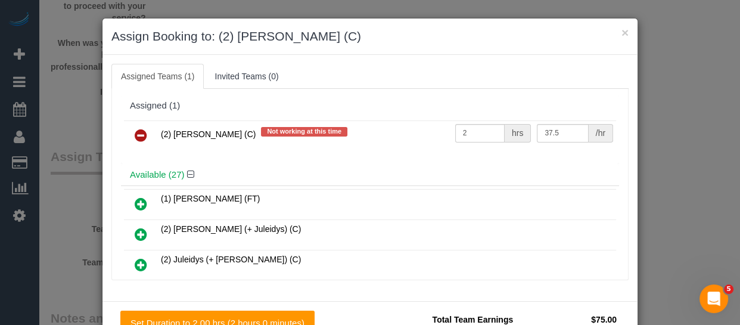
click at [135, 138] on icon at bounding box center [141, 135] width 13 height 14
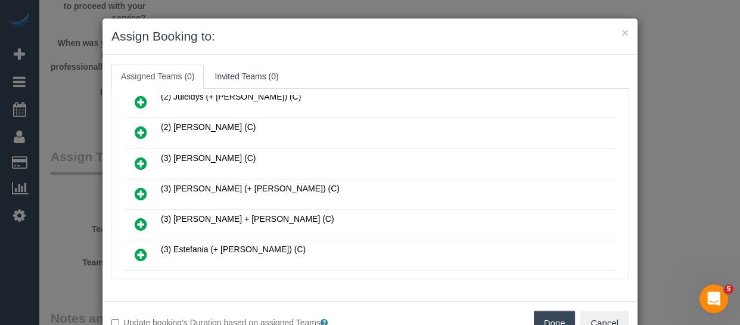
scroll to position [216, 0]
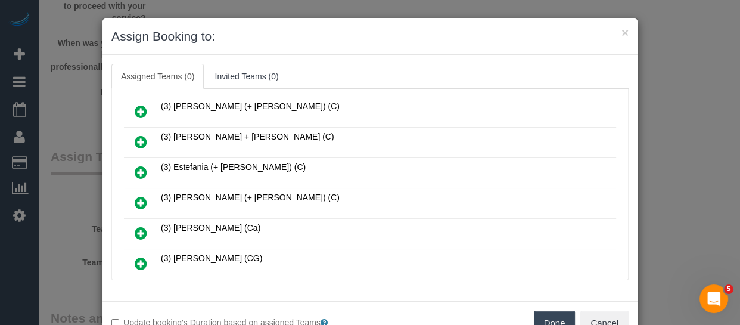
click at [553, 313] on button "Done" at bounding box center [555, 322] width 42 height 25
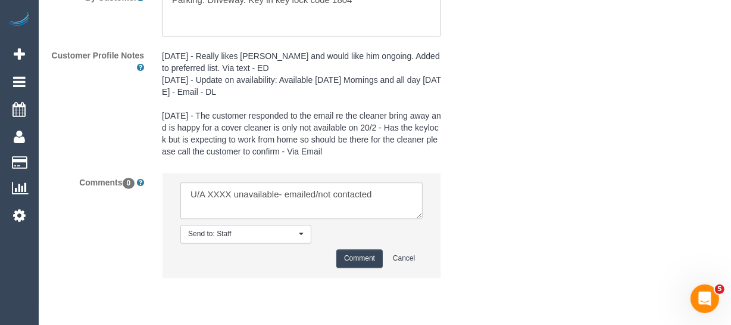
scroll to position [2360, 0]
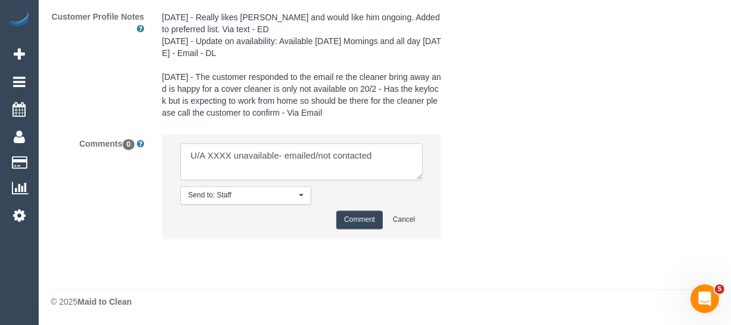
click at [214, 154] on textarea at bounding box center [301, 161] width 242 height 37
paste textarea "Sewmina De Silva"
drag, startPoint x: 363, startPoint y: 155, endPoint x: 375, endPoint y: 167, distance: 16.4
click at [375, 167] on textarea at bounding box center [301, 161] width 242 height 37
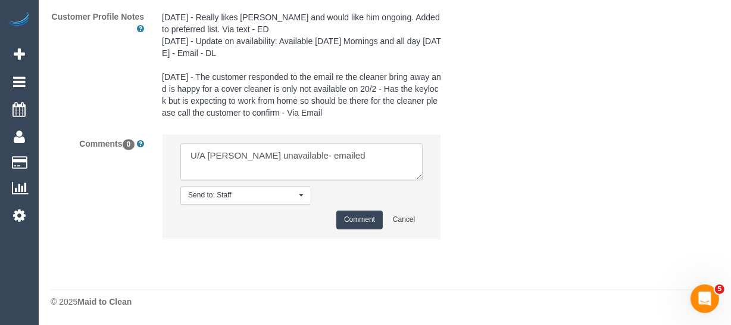
type textarea "U/A Sewmina De Silva unavailable- emailed"
click at [366, 208] on li "Send to: Staff Nothing selected Send to: Staff Send to: Customer Send to: Team …" at bounding box center [302, 186] width 278 height 104
click at [363, 214] on button "Comment" at bounding box center [359, 219] width 46 height 18
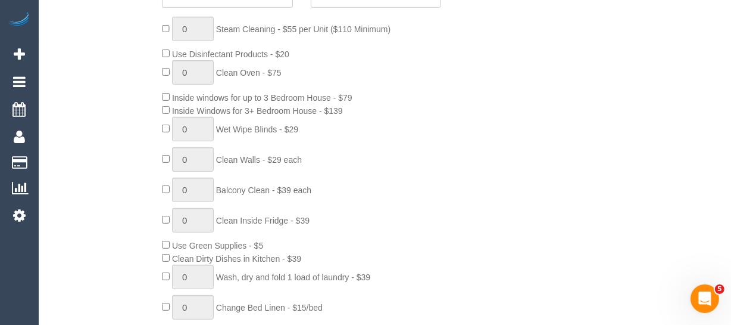
scroll to position [250, 0]
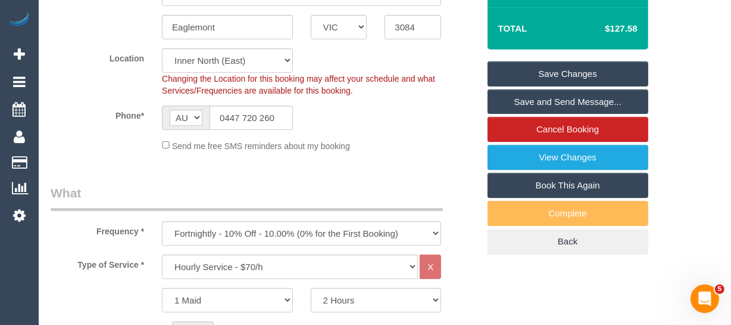
click at [581, 86] on link "Save Changes" at bounding box center [568, 73] width 161 height 25
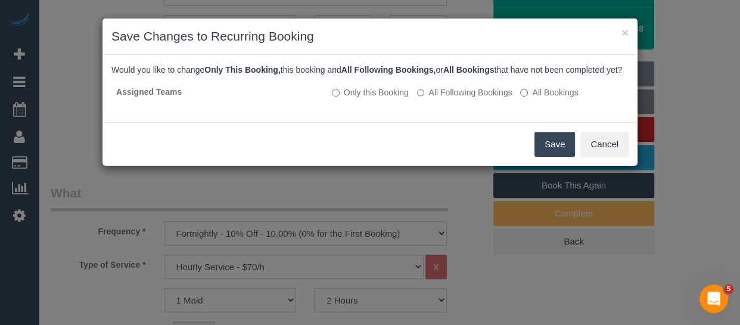
click at [541, 148] on button "Save" at bounding box center [554, 144] width 40 height 25
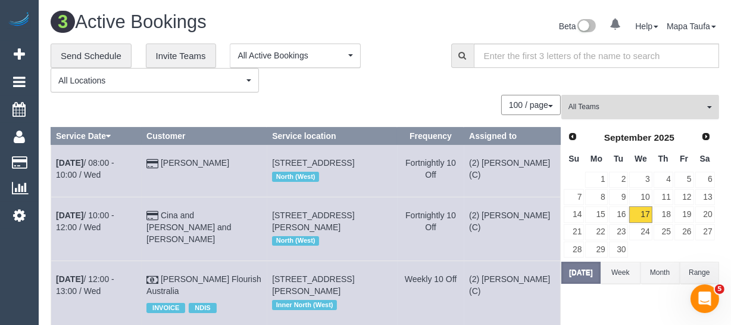
click at [580, 107] on span "All Teams" at bounding box center [637, 107] width 136 height 10
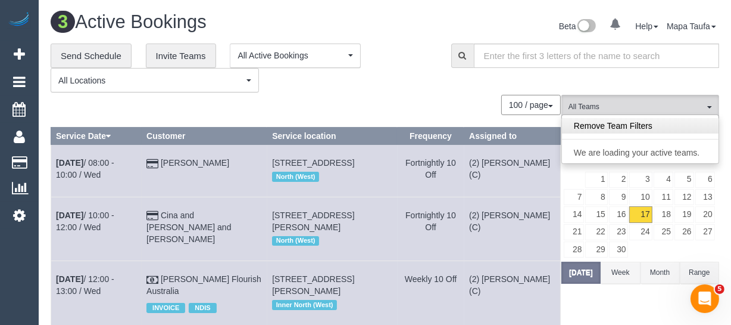
click at [583, 126] on link "Remove Team Filters" at bounding box center [640, 125] width 157 height 15
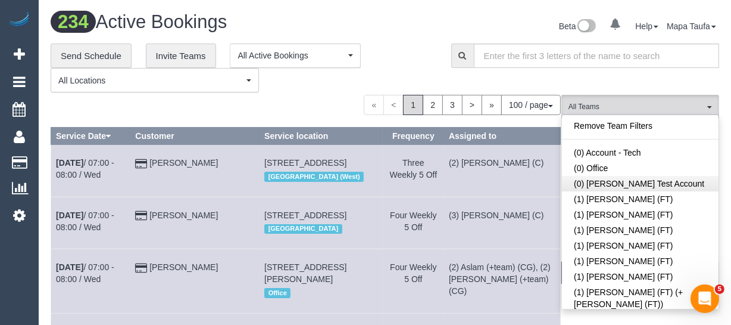
scroll to position [1055, 0]
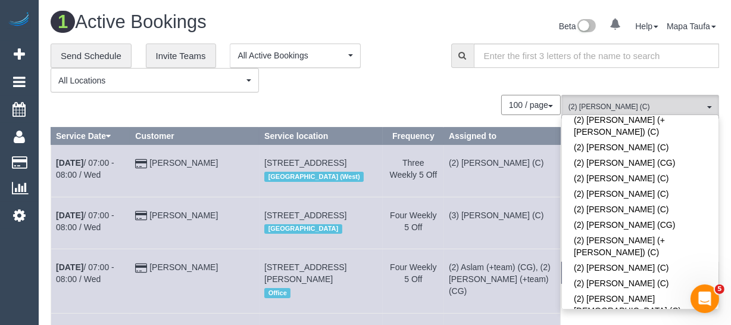
click at [412, 64] on div "**********" at bounding box center [242, 67] width 383 height 49
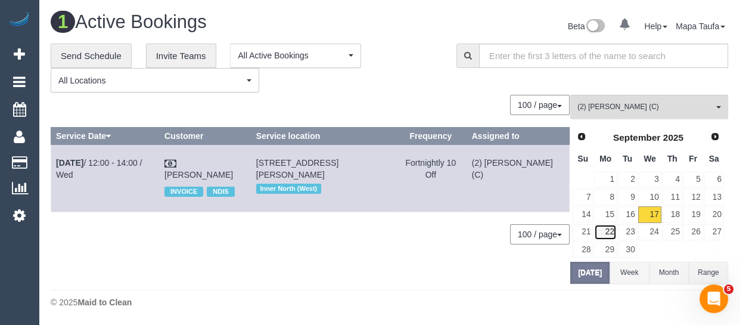
click at [603, 229] on link "22" at bounding box center [605, 232] width 22 height 16
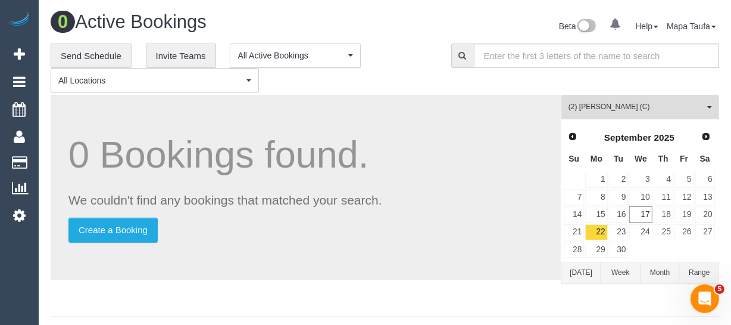
click at [603, 107] on span "(2) [PERSON_NAME] (C)" at bounding box center [637, 107] width 136 height 10
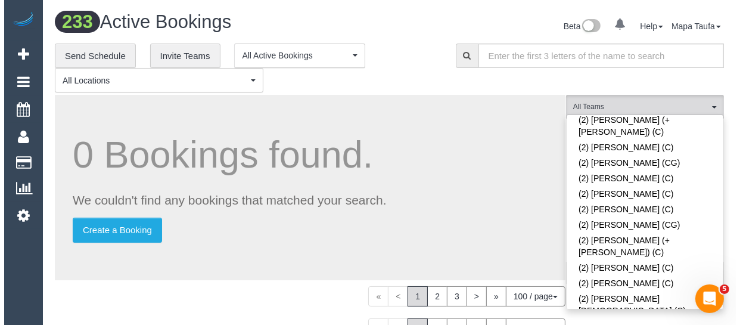
scroll to position [2154, 0]
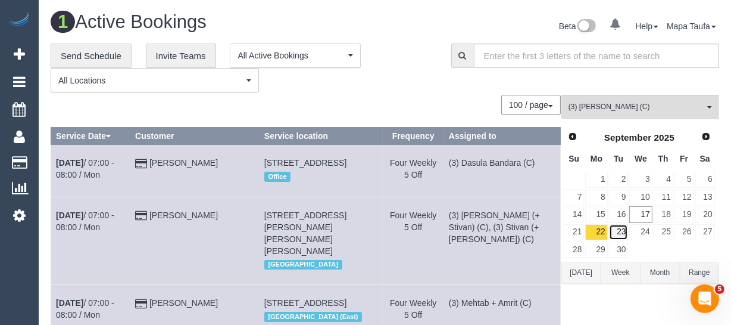
click at [626, 231] on link "23" at bounding box center [619, 232] width 20 height 16
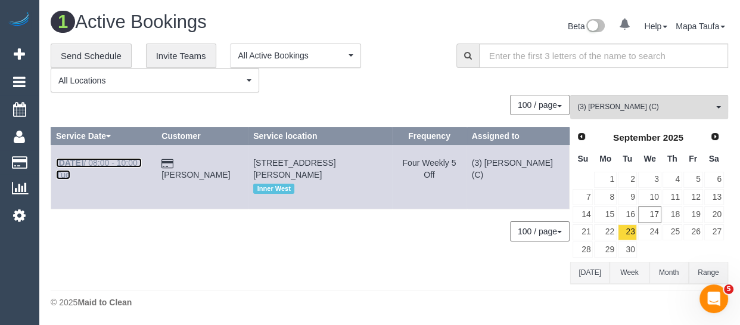
drag, startPoint x: 137, startPoint y: 167, endPoint x: 110, endPoint y: 161, distance: 28.2
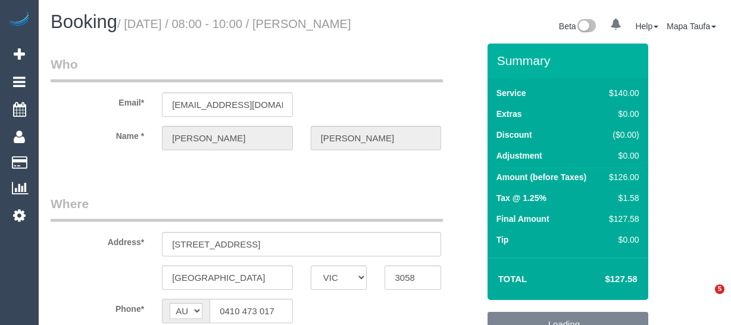
select select "VIC"
select select "object:883"
select select "string:stripe-pm_1QuP9v2GScqysDRVpgywK1O1"
select select "object:1618"
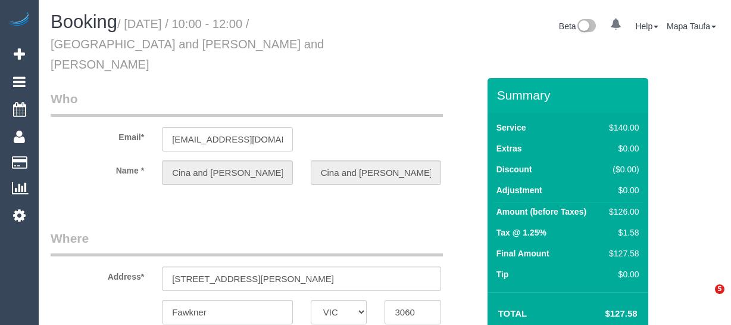
select select "VIC"
select select "number:27"
select select "number:14"
select select "number:19"
select select "number:25"
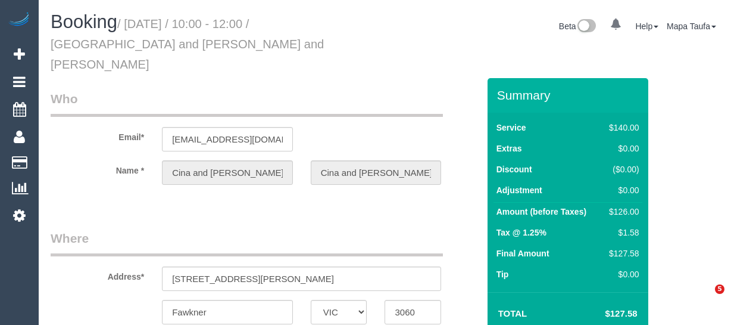
select select "number:34"
select select "number:11"
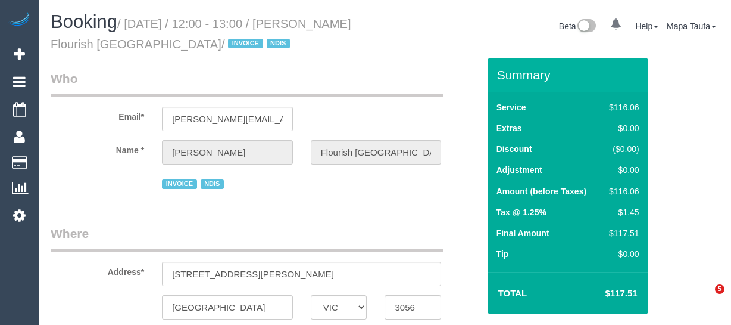
select select "VIC"
select select "string:AU"
select select "object:595"
select select "VIC"
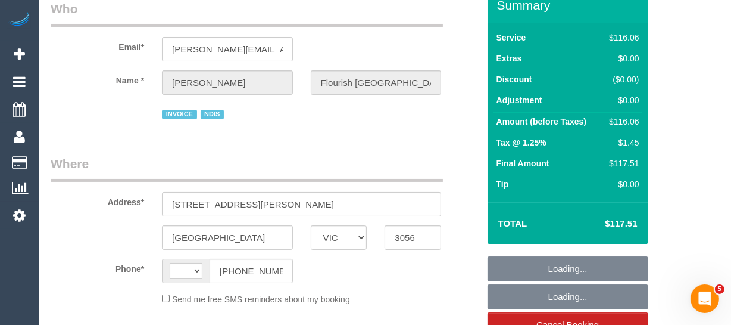
select select "string:AU"
select select "object:2805"
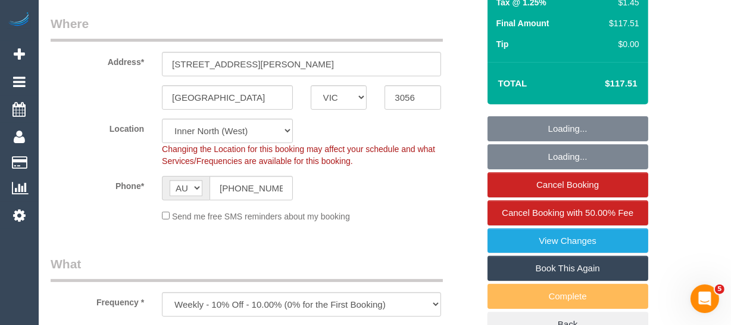
select select "number:28"
select select "number:14"
select select "number:19"
select select "number:36"
select select "number:35"
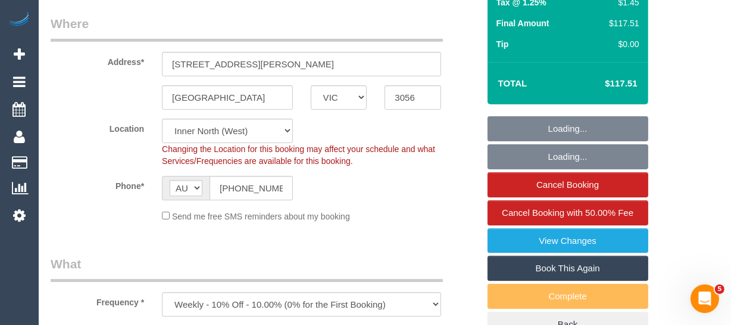
select select "number:13"
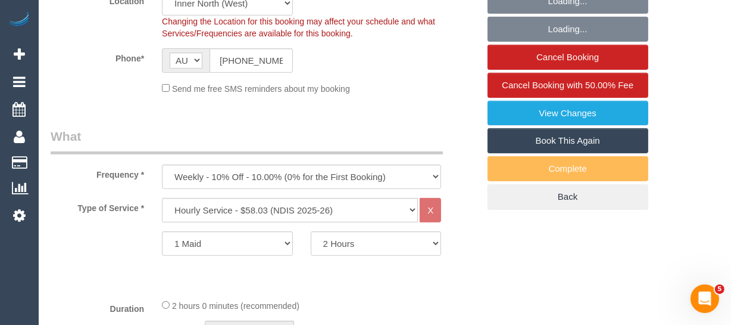
select select "object:3870"
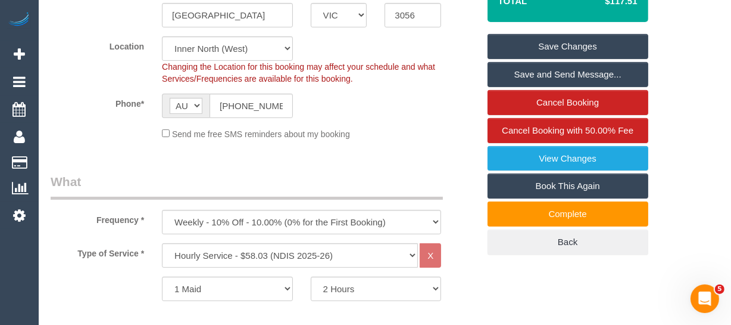
scroll to position [295, 0]
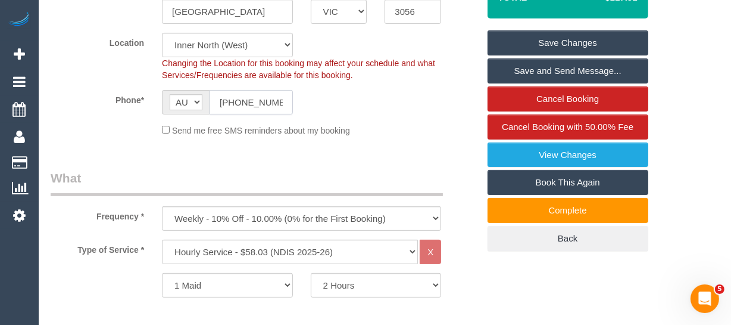
click at [265, 93] on input "[PHONE_NUMBER]" at bounding box center [251, 102] width 83 height 24
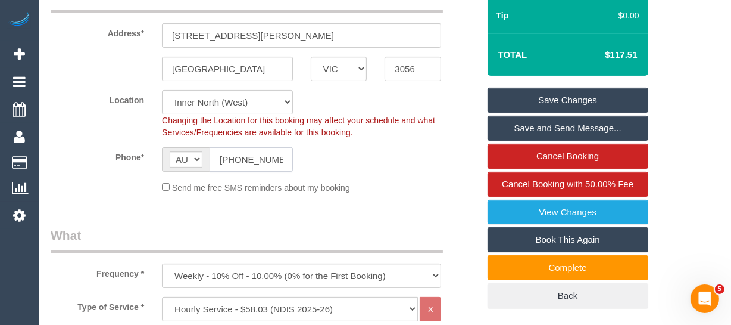
scroll to position [101, 0]
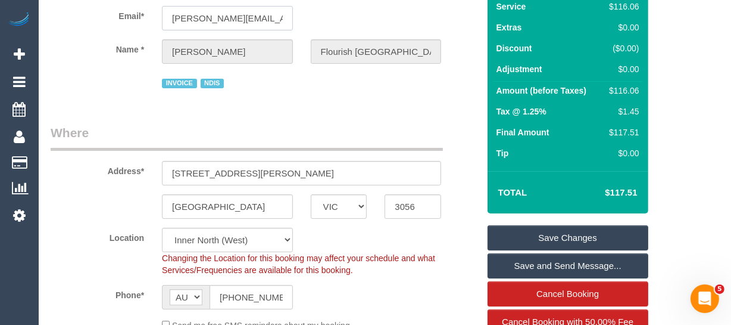
click at [232, 18] on input "scott.watson@flourishaustralia.org.au" at bounding box center [227, 18] width 131 height 24
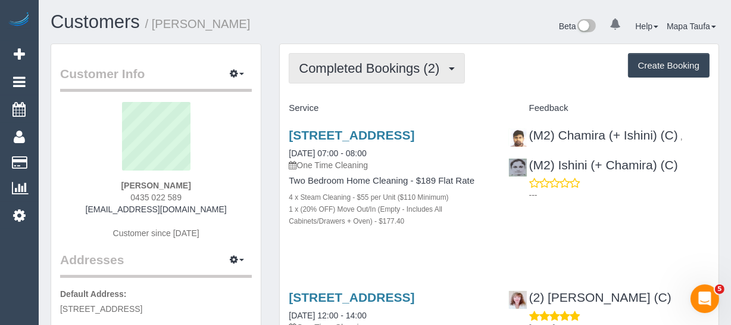
click at [352, 67] on span "Completed Bookings (2)" at bounding box center [372, 68] width 146 height 15
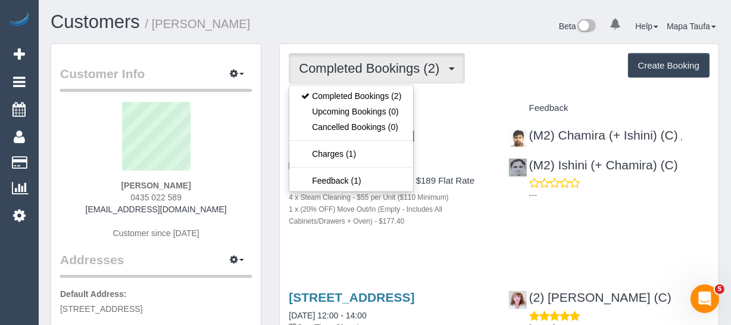
click at [482, 77] on div "Completed Bookings (2) Completed Bookings (2) Upcoming Bookings (0) Cancelled B…" at bounding box center [499, 68] width 421 height 30
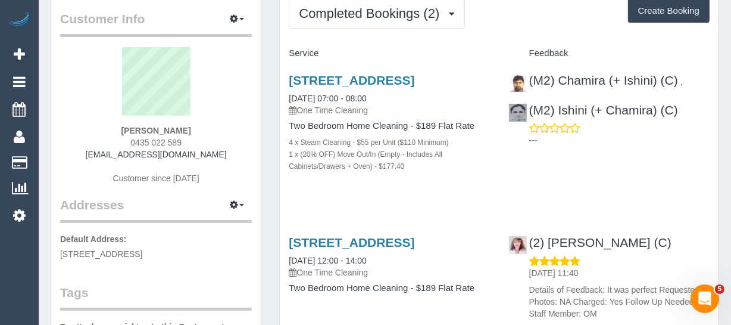
scroll to position [54, 0]
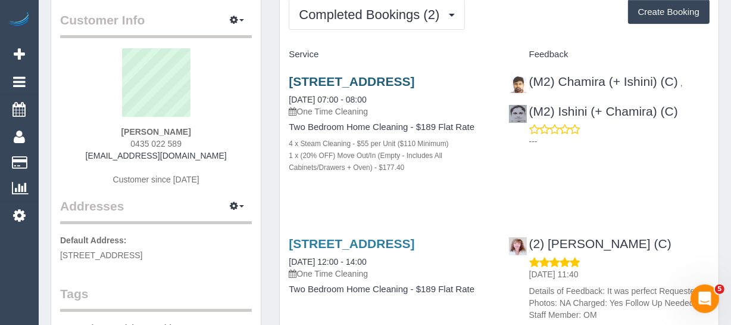
drag, startPoint x: 408, startPoint y: 111, endPoint x: 295, endPoint y: 82, distance: 116.7
click at [295, 82] on div "[STREET_ADDRESS] [DATE] 07:00 - 08:00 One Time Cleaning" at bounding box center [389, 95] width 201 height 43
click at [420, 105] on div "[STREET_ADDRESS] [DATE] 07:00 - 08:00 One Time Cleaning" at bounding box center [389, 95] width 201 height 43
drag, startPoint x: 161, startPoint y: 148, endPoint x: 104, endPoint y: 151, distance: 56.6
click at [104, 151] on div "[PERSON_NAME] 0435 022 589 [EMAIL_ADDRESS][DOMAIN_NAME] Customer since [DATE]" at bounding box center [156, 122] width 192 height 149
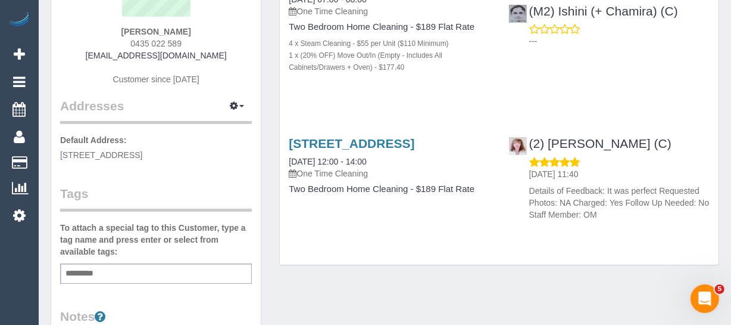
scroll to position [162, 0]
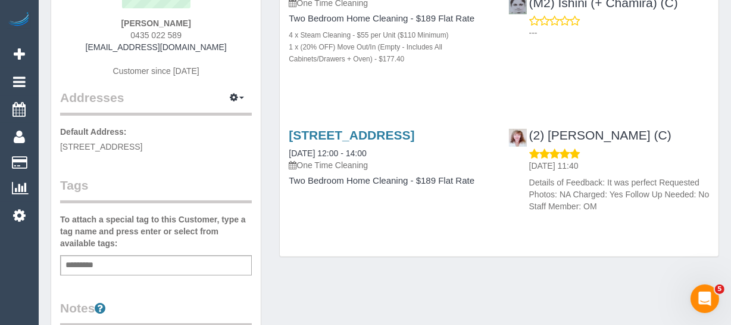
click at [91, 261] on input "text" at bounding box center [83, 264] width 40 height 15
type input "*********"
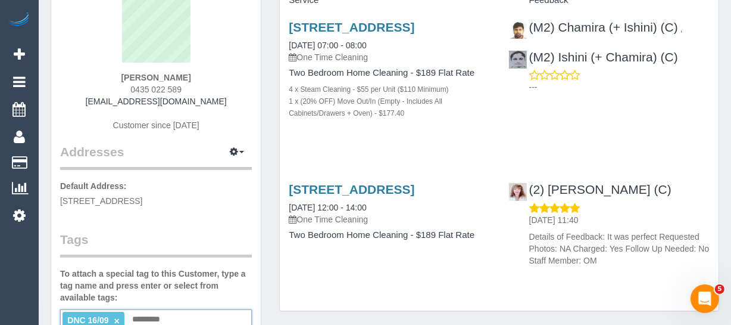
scroll to position [54, 0]
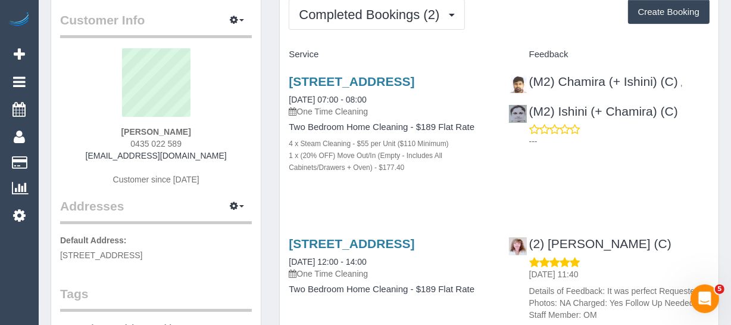
drag, startPoint x: 222, startPoint y: 154, endPoint x: 102, endPoint y: 148, distance: 119.8
click at [102, 148] on div "[PERSON_NAME] 0435 022 589 [EMAIL_ADDRESS][DOMAIN_NAME] Customer since [DATE]" at bounding box center [156, 122] width 192 height 149
click at [238, 128] on div "[PERSON_NAME] 0435 022 589 [EMAIL_ADDRESS][DOMAIN_NAME] Customer since [DATE]" at bounding box center [156, 122] width 192 height 149
drag, startPoint x: 217, startPoint y: 155, endPoint x: 107, endPoint y: 155, distance: 110.2
click at [107, 155] on div "[PERSON_NAME] 0435 022 589 [EMAIL_ADDRESS][DOMAIN_NAME] Customer since [DATE]" at bounding box center [156, 122] width 192 height 149
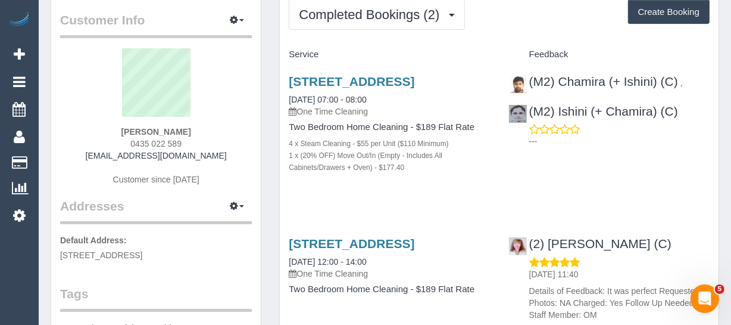
copy link "[EMAIL_ADDRESS][DOMAIN_NAME]"
click at [217, 118] on sui-profile-pic at bounding box center [156, 86] width 174 height 77
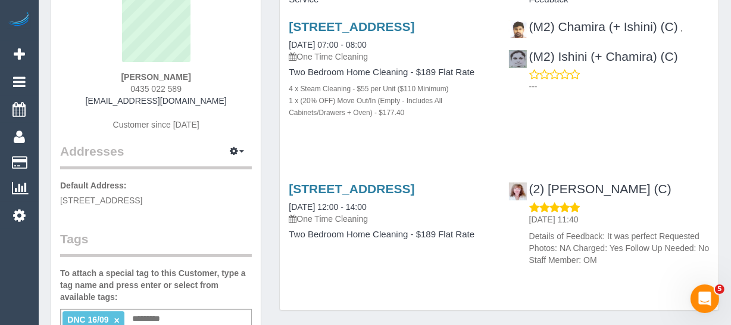
scroll to position [108, 0]
drag, startPoint x: 156, startPoint y: 73, endPoint x: 130, endPoint y: 74, distance: 25.7
click at [111, 73] on div "Noah Smith 0435 022 589 noahmsmith97@gmail.com Customer since 2025" at bounding box center [156, 68] width 192 height 149
copy strong "Noah Smith"
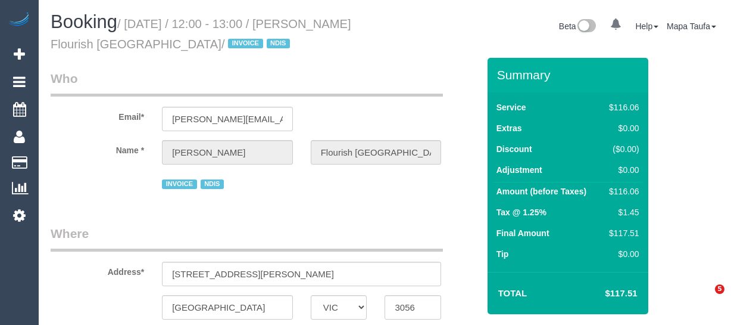
select select "VIC"
select select "string:AU"
select select "object:529"
select select "number:28"
select select "number:14"
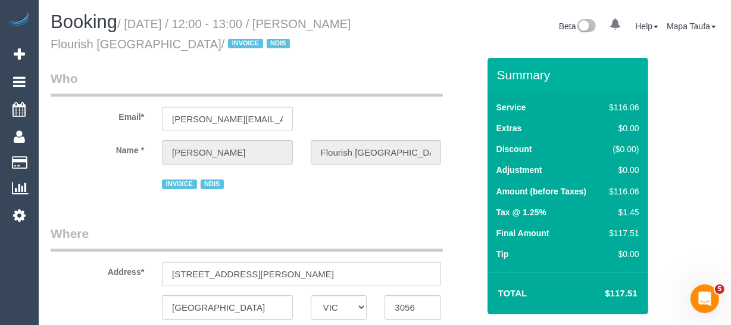
select select "number:19"
select select "number:36"
select select "number:35"
select select "number:13"
select select "object:1608"
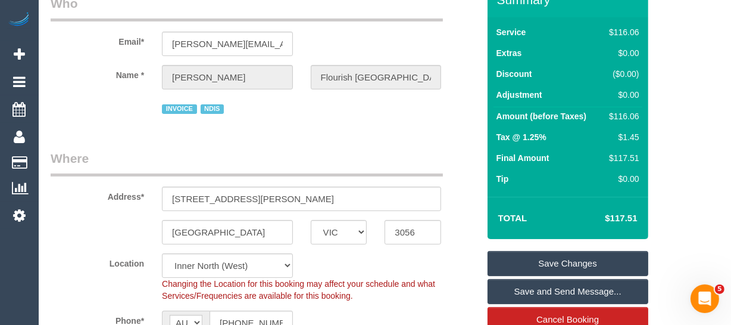
scroll to position [54, 0]
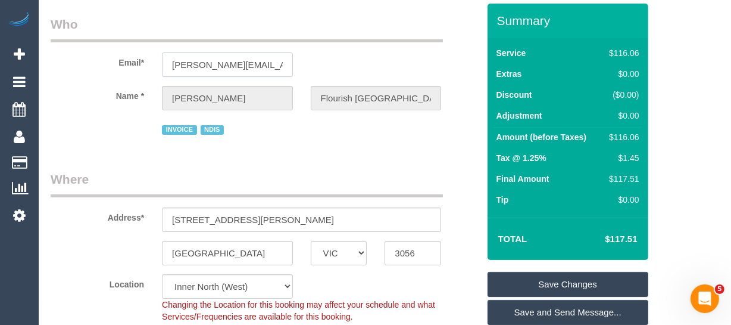
click at [215, 75] on input "scott.watson@flourishaustralia.org.au" at bounding box center [227, 64] width 131 height 24
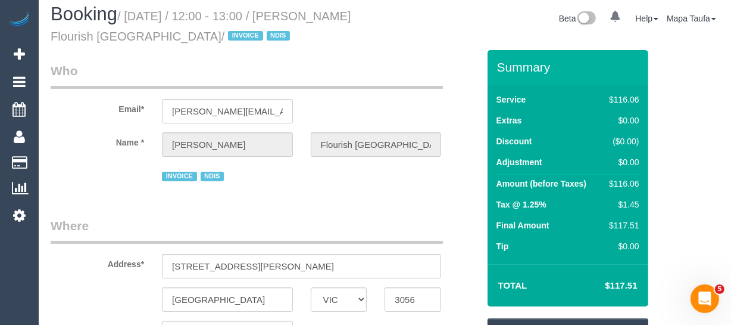
scroll to position [0, 0]
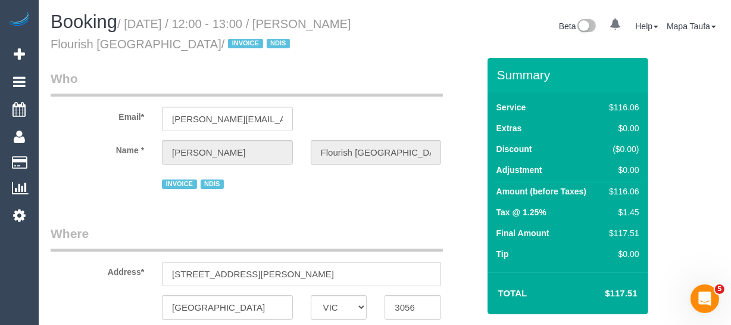
click at [333, 104] on div "Email* scott.watson@flourishaustralia.org.au" at bounding box center [265, 100] width 446 height 61
click at [247, 116] on input "scott.watson@flourishaustralia.org.au" at bounding box center [227, 119] width 131 height 24
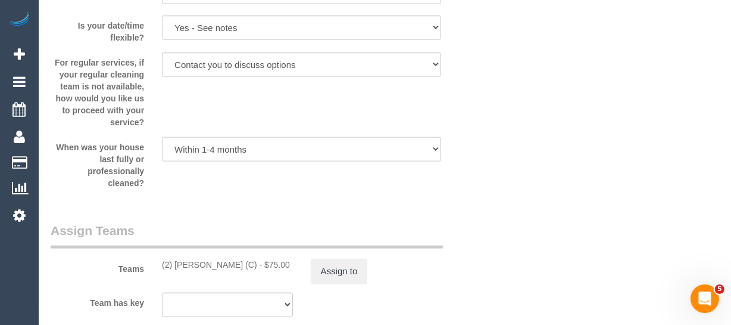
scroll to position [1490, 0]
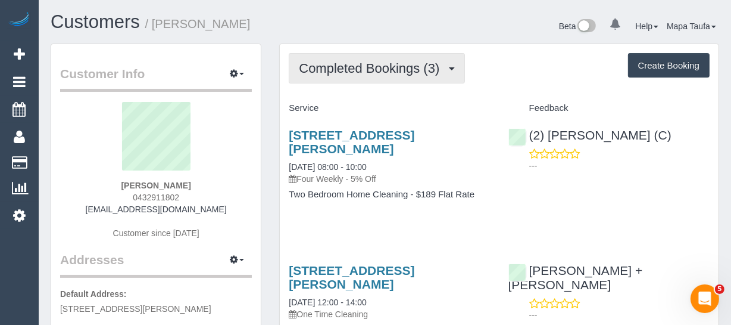
drag, startPoint x: 385, startPoint y: 74, endPoint x: 383, endPoint y: 95, distance: 21.0
click at [385, 74] on button "Completed Bookings (3)" at bounding box center [377, 68] width 176 height 30
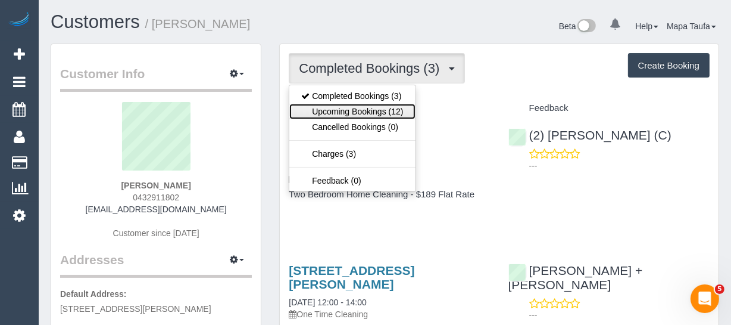
click at [385, 112] on link "Upcoming Bookings (12)" at bounding box center [352, 111] width 126 height 15
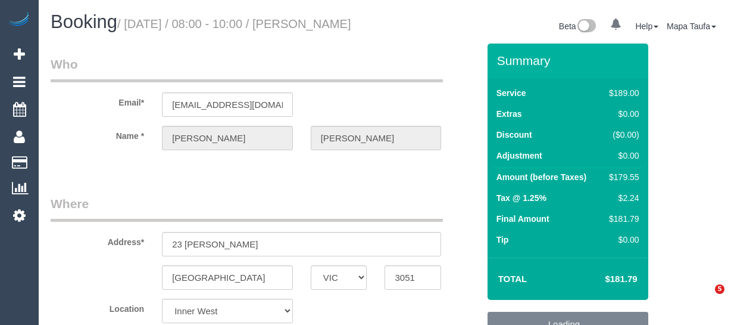
select select "VIC"
select select "string:stripe-pm_1RwYBW2GScqysDRVAZLZzlDU"
select select "object:782"
select select "spot2"
select select "number:29"
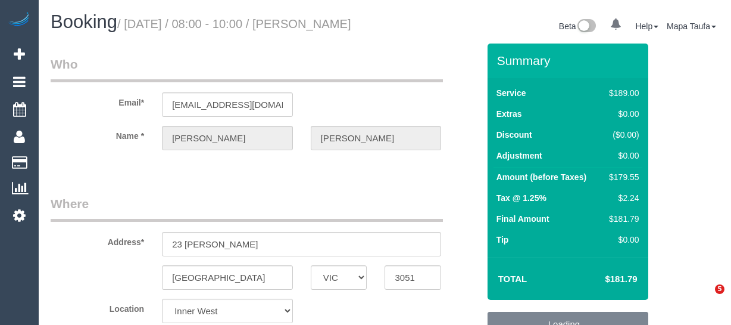
select select "number:14"
select select "number:19"
select select "number:24"
select select "number:33"
select select "number:26"
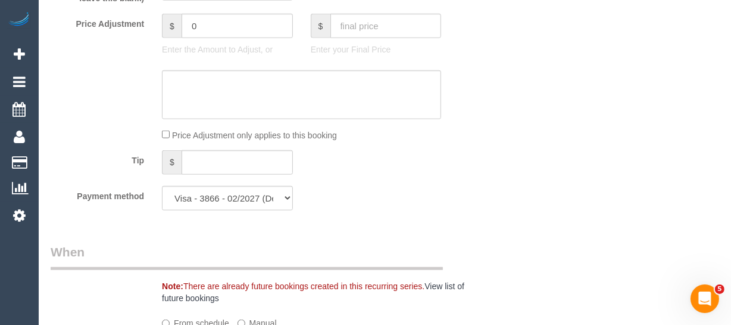
scroll to position [2123, 0]
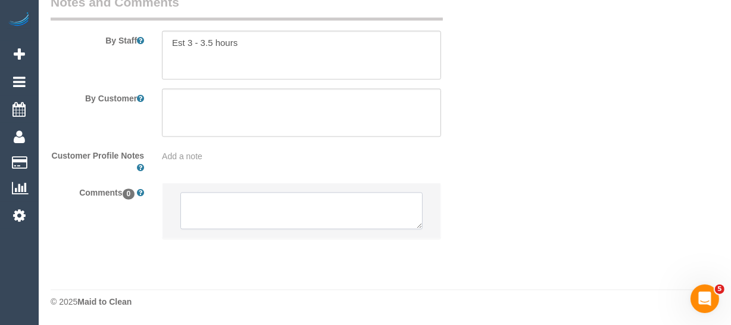
click at [270, 224] on textarea at bounding box center [301, 210] width 242 height 37
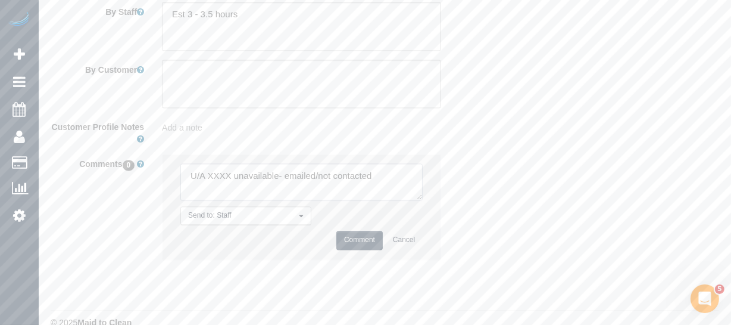
scroll to position [1852, 0]
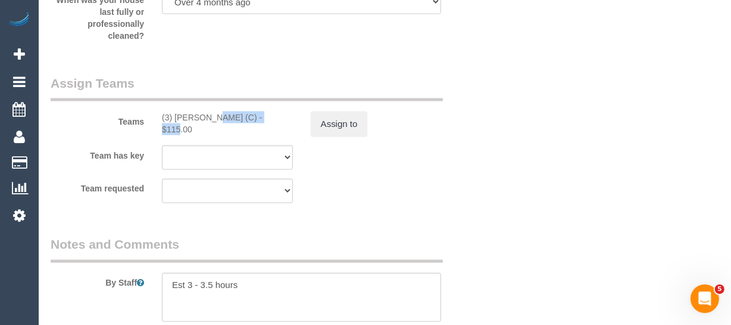
drag, startPoint x: 238, startPoint y: 143, endPoint x: 175, endPoint y: 142, distance: 62.5
click at [175, 135] on div "(3) [PERSON_NAME] (C) - $115.00" at bounding box center [227, 123] width 131 height 24
copy div "[PERSON_NAME] (C)"
click at [329, 136] on button "Assign to" at bounding box center [339, 123] width 57 height 25
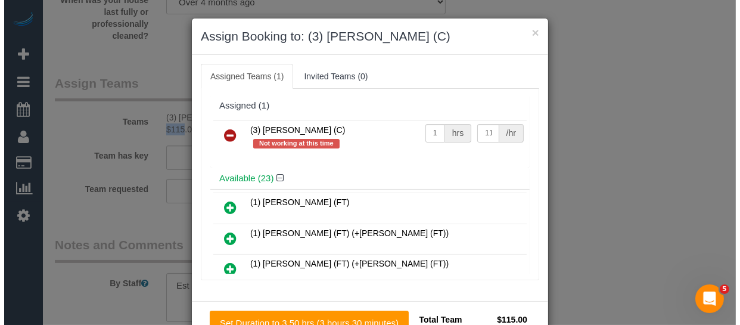
scroll to position [1829, 0]
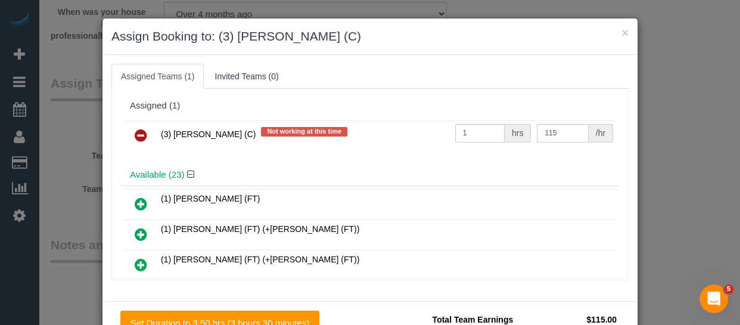
click at [135, 130] on icon at bounding box center [141, 135] width 13 height 14
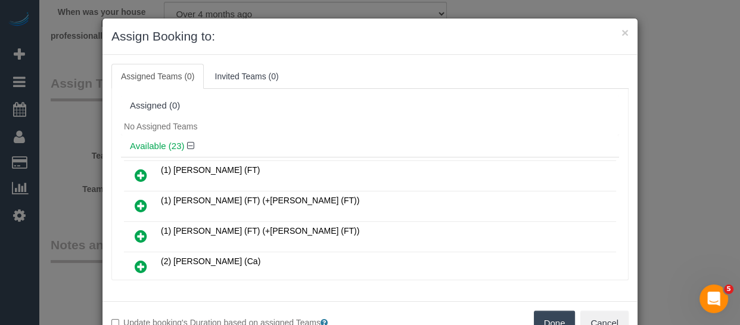
click at [547, 313] on button "Done" at bounding box center [555, 322] width 42 height 25
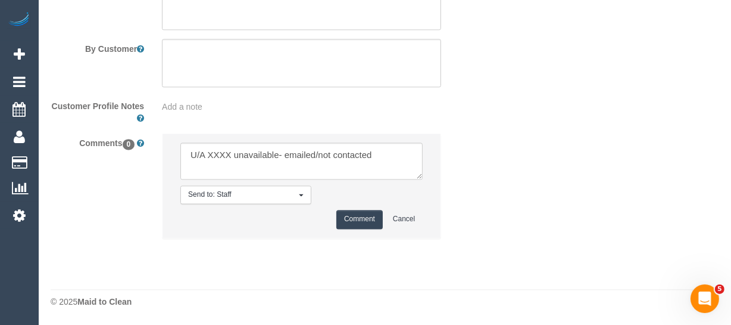
scroll to position [2172, 0]
click at [218, 151] on textarea at bounding box center [301, 160] width 242 height 37
paste textarea "[PERSON_NAME] (C)"
drag, startPoint x: 361, startPoint y: 154, endPoint x: 327, endPoint y: 153, distance: 33.9
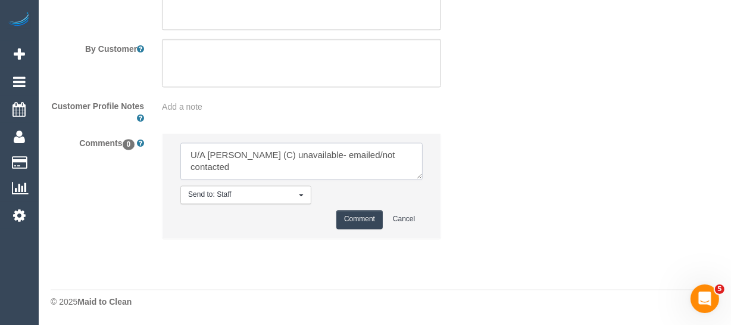
click at [327, 153] on textarea at bounding box center [301, 160] width 242 height 37
type textarea "U/A [PERSON_NAME] (C) unavailable- not contacted"
click at [352, 219] on button "Comment" at bounding box center [359, 219] width 46 height 18
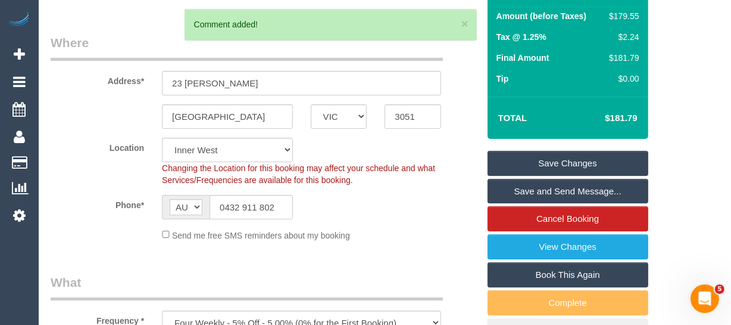
scroll to position [162, 0]
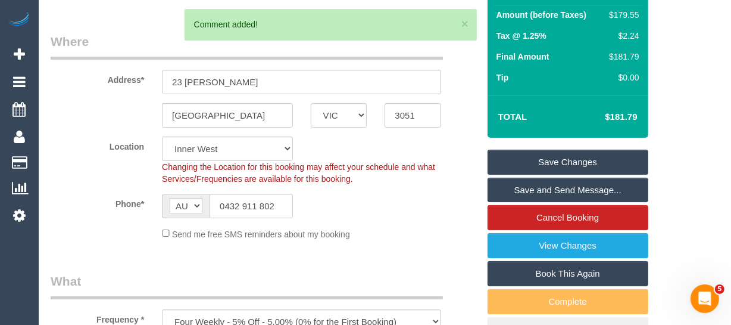
click at [528, 174] on link "Save Changes" at bounding box center [568, 161] width 161 height 25
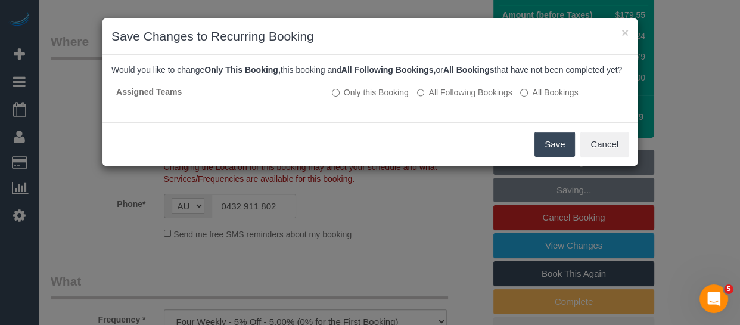
click at [546, 152] on button "Save" at bounding box center [554, 144] width 40 height 25
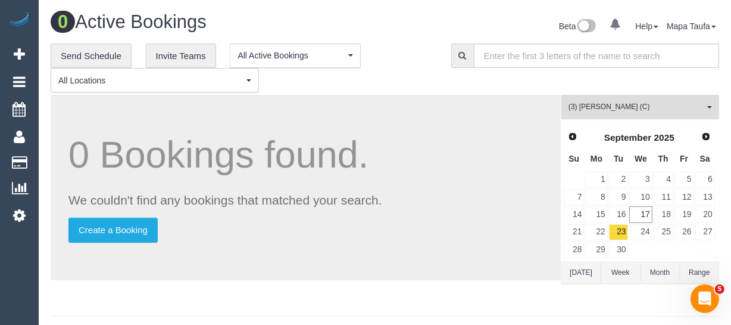
click at [587, 105] on span "(3) [PERSON_NAME] (C)" at bounding box center [637, 107] width 136 height 10
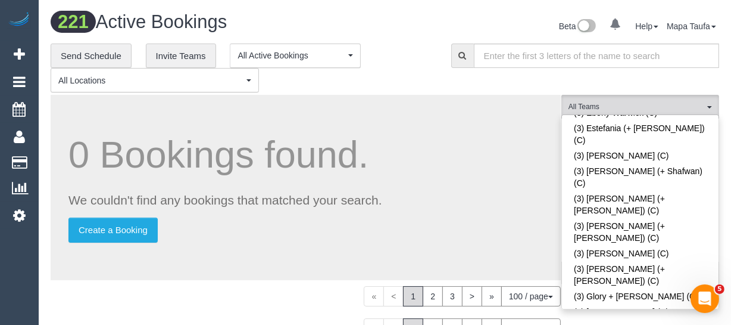
scroll to position [1380, 0]
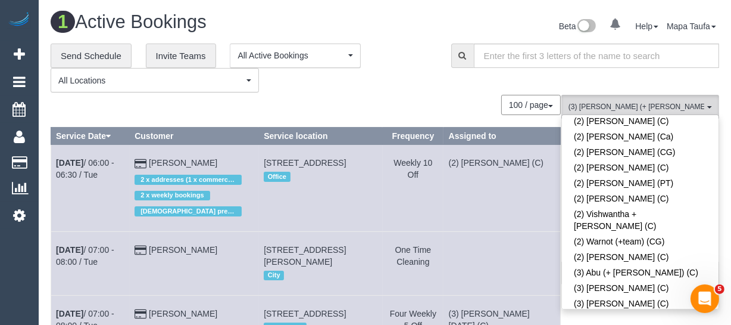
click at [388, 107] on div "100 / page 10 / page 20 / page 30 / page 40 / page 50 / page 100 / page" at bounding box center [306, 105] width 510 height 20
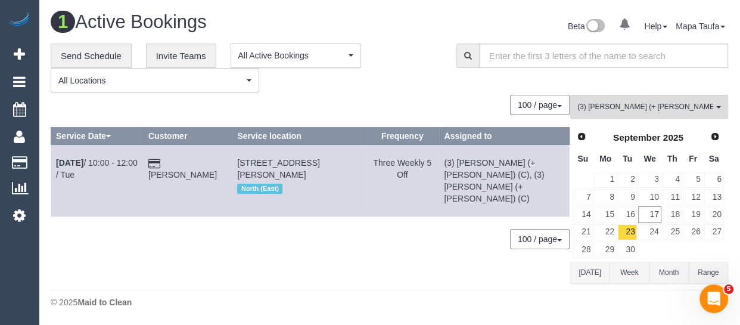
click at [577, 277] on button "Today" at bounding box center [589, 272] width 39 height 22
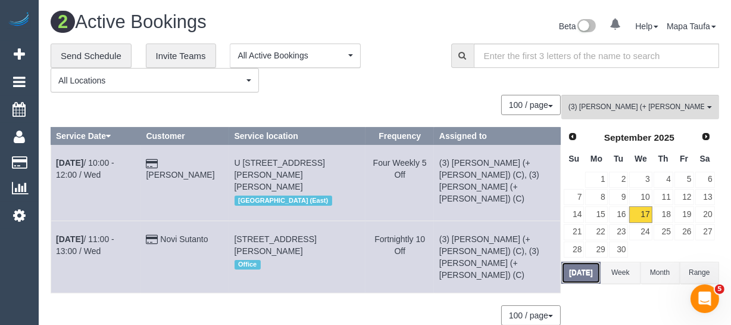
scroll to position [35, 0]
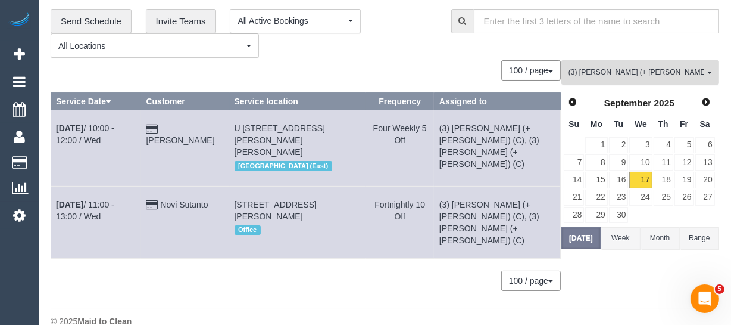
click at [607, 71] on span "(3) [PERSON_NAME] (+ [PERSON_NAME]) (C)" at bounding box center [637, 72] width 136 height 10
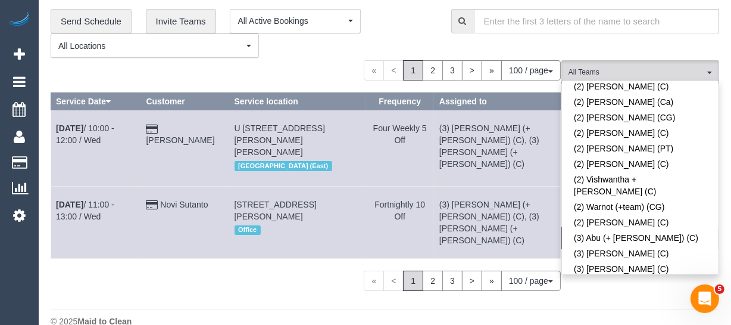
scroll to position [2154, 0]
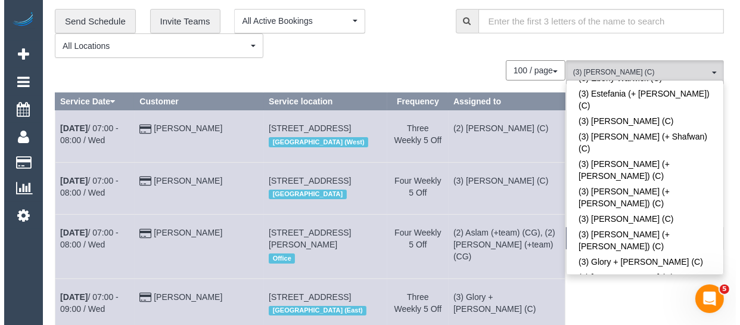
scroll to position [0, 0]
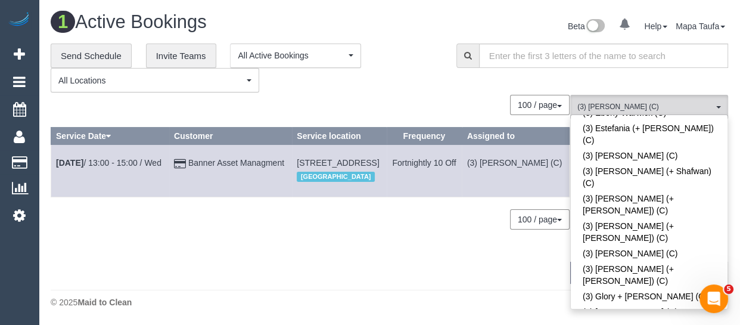
drag, startPoint x: 389, startPoint y: 75, endPoint x: 497, endPoint y: 154, distance: 133.4
click at [398, 80] on div "**********" at bounding box center [245, 67] width 388 height 49
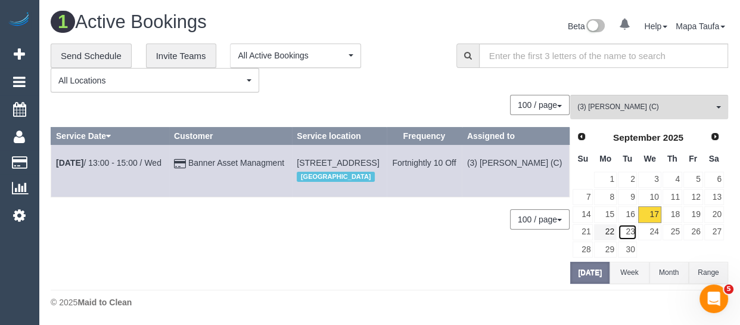
click at [624, 230] on link "23" at bounding box center [627, 232] width 20 height 16
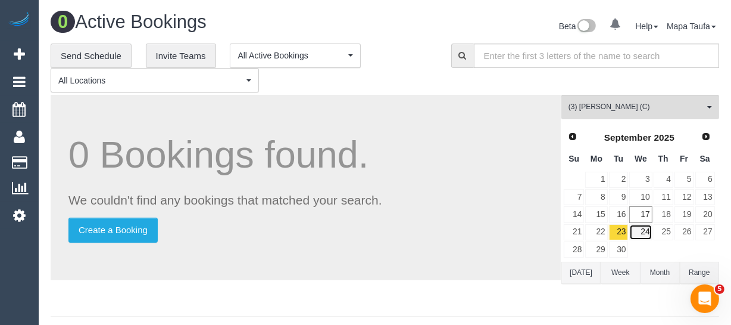
click at [644, 232] on link "24" at bounding box center [640, 232] width 23 height 16
click at [672, 232] on link "25" at bounding box center [664, 232] width 20 height 16
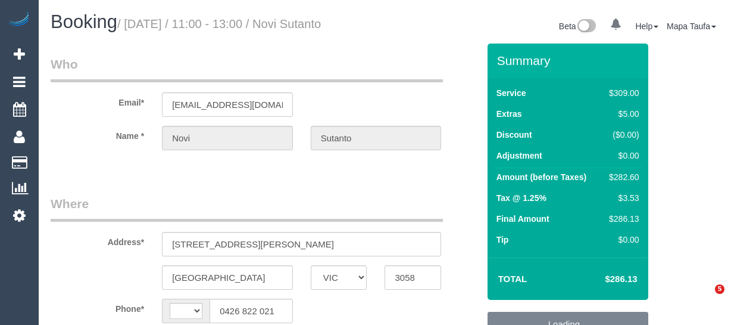
select select "VIC"
select select "string:AU"
select select "object:657"
select select "string:stripe-pm_1NemVt2GScqysDRVcITDYG19"
select select "object:766"
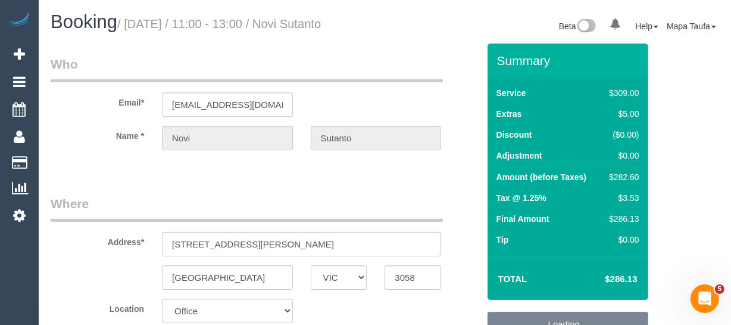
select select "number:28"
select select "number:17"
select select "number:18"
select select "number:24"
select select "number:34"
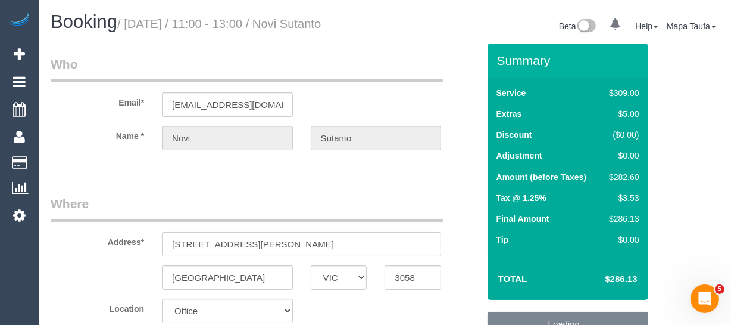
select select "number:12"
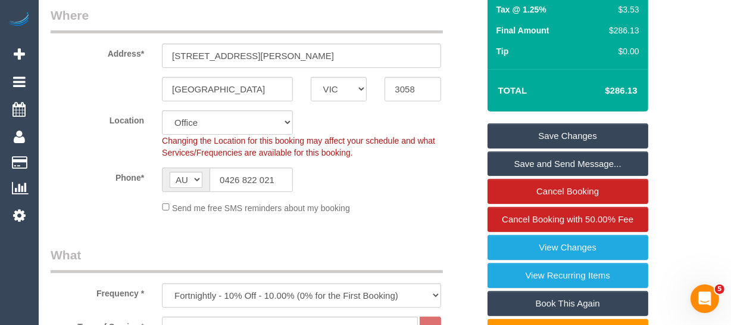
scroll to position [201, 0]
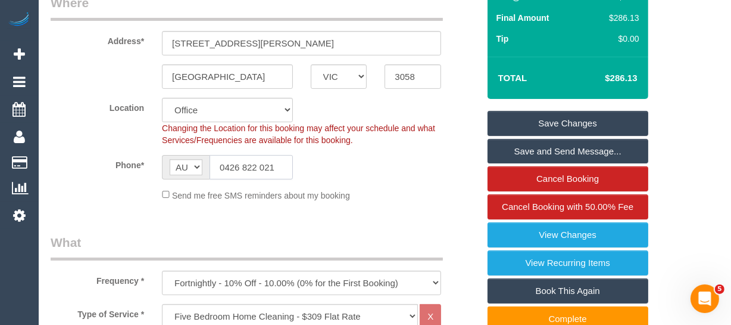
click at [272, 179] on input "0426 822 021" at bounding box center [251, 167] width 83 height 24
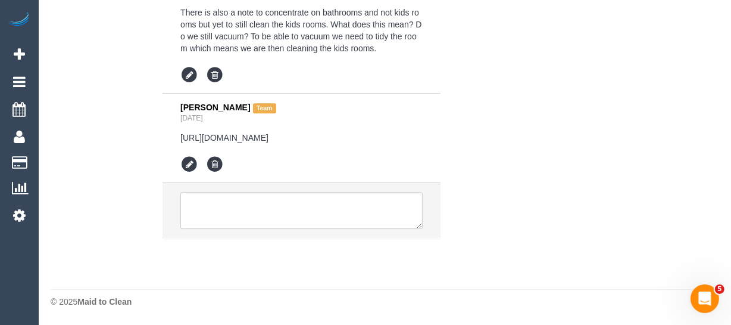
scroll to position [3209, 0]
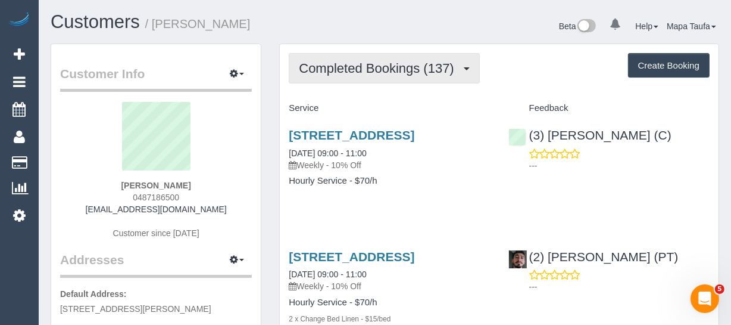
click at [352, 77] on button "Completed Bookings (137)" at bounding box center [384, 68] width 191 height 30
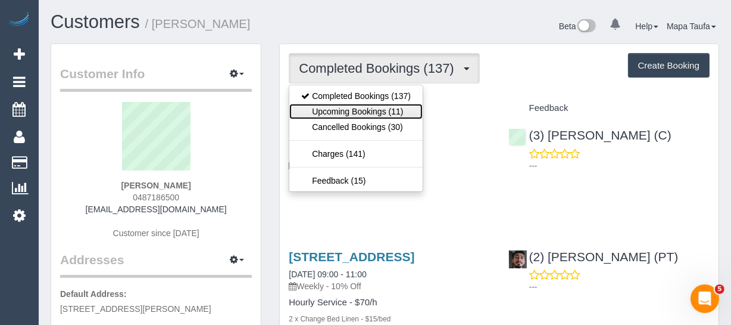
click at [352, 107] on link "Upcoming Bookings (11)" at bounding box center [355, 111] width 133 height 15
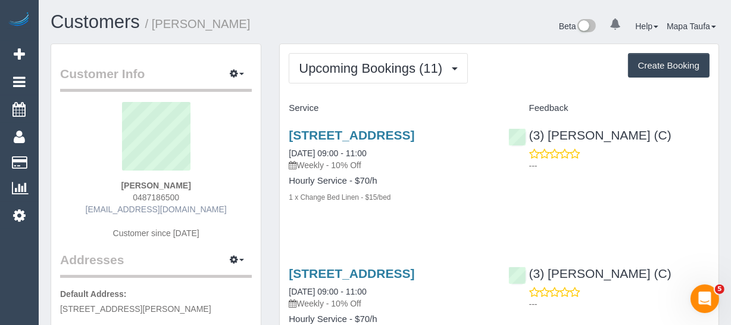
drag, startPoint x: 135, startPoint y: 208, endPoint x: 111, endPoint y: 207, distance: 23.8
click at [111, 207] on div "[PERSON_NAME] 0487186500 [EMAIL_ADDRESS][DOMAIN_NAME] Customer since [DATE]" at bounding box center [156, 176] width 192 height 149
copy link "[EMAIL_ADDRESS][DOMAIN_NAME]"
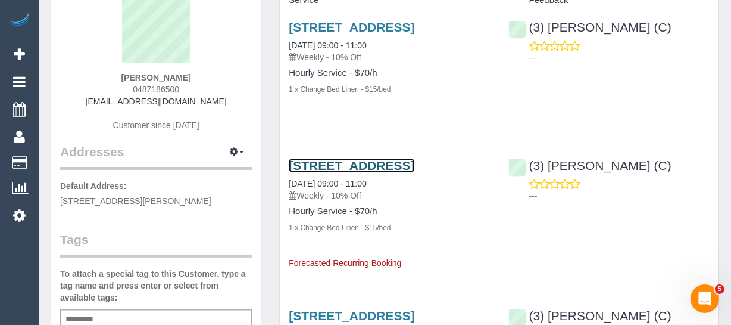
click at [301, 172] on link "[STREET_ADDRESS]" at bounding box center [352, 165] width 126 height 14
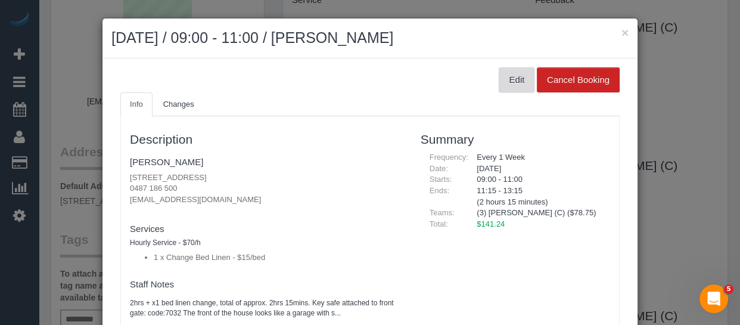
click at [507, 78] on button "Edit" at bounding box center [516, 79] width 36 height 25
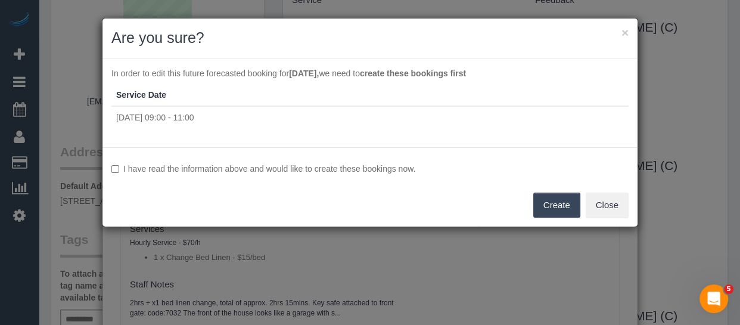
click at [335, 167] on label "I have read the information above and would like to create these bookings now." at bounding box center [369, 169] width 517 height 12
click at [548, 201] on button "Create" at bounding box center [556, 204] width 47 height 25
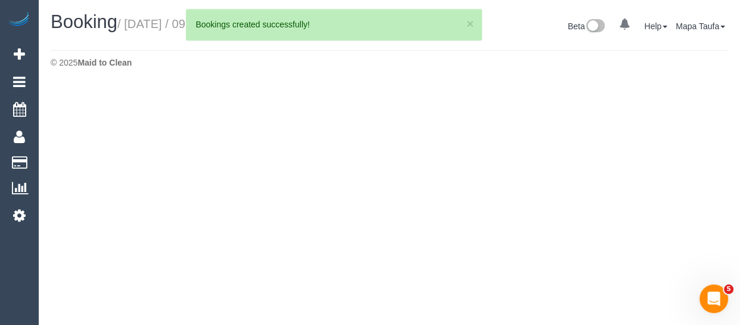
select select "VIC"
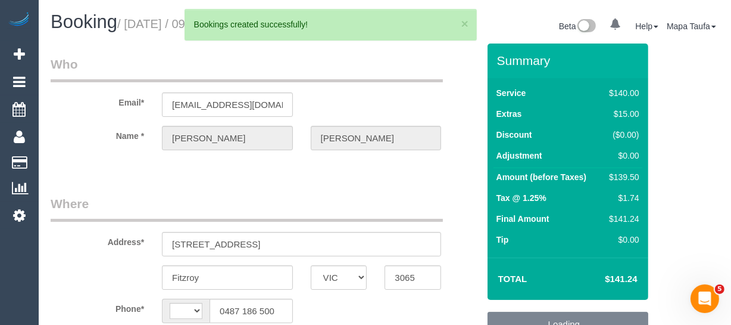
select select "object:1906"
select select "string:stripe-pm_1PSZT32GScqysDRV63URR9qF"
select select "string:AU"
select select "number:29"
select select "number:15"
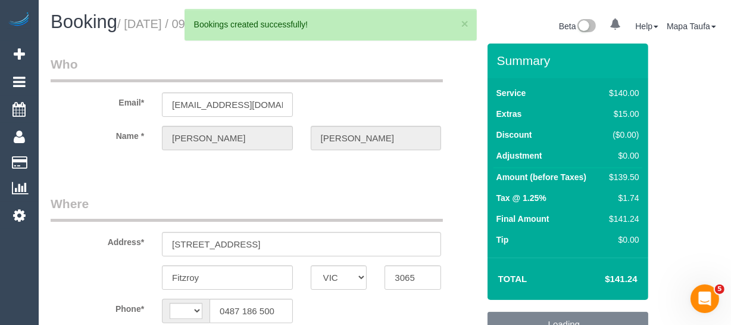
select select "number:18"
select select "number:24"
select select "number:35"
select select "number:12"
select select "object:2320"
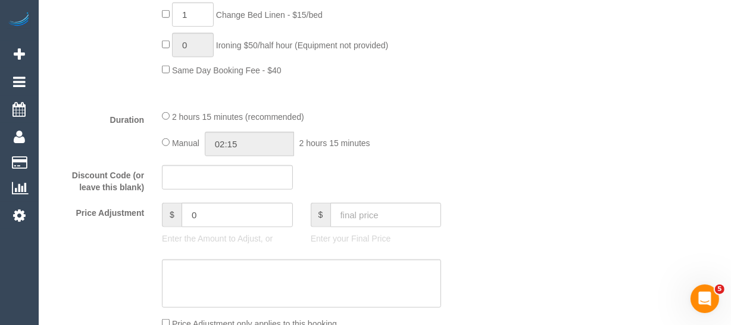
scroll to position [2355, 0]
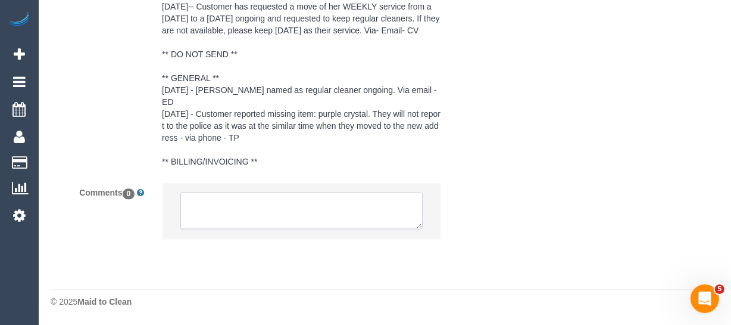
click at [297, 211] on textarea at bounding box center [301, 210] width 242 height 37
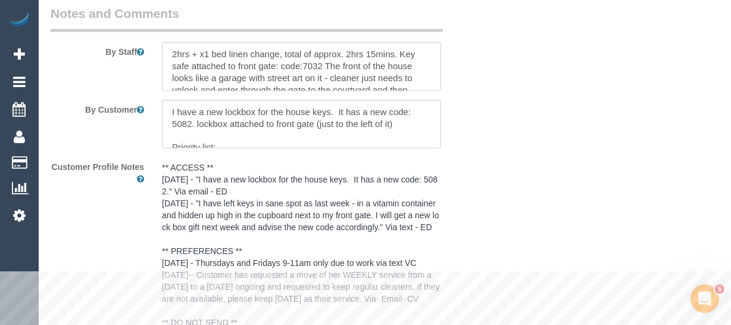
scroll to position [2301, 0]
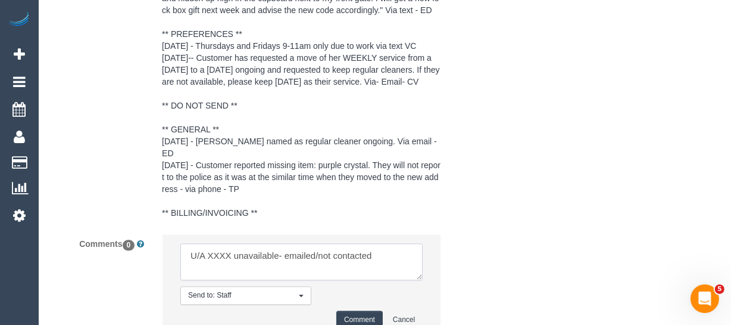
click at [216, 251] on textarea at bounding box center [301, 261] width 242 height 37
paste textarea "kyles7032@hotmail.com"
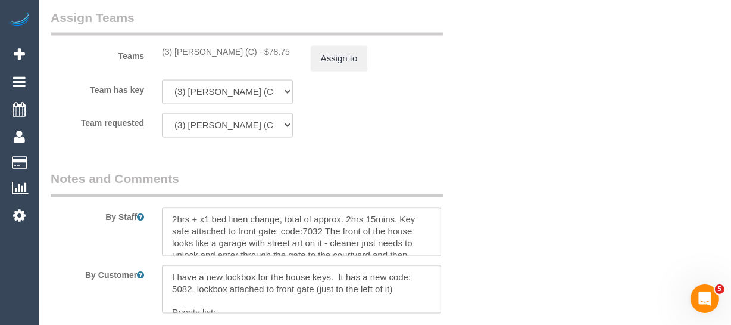
scroll to position [1868, 0]
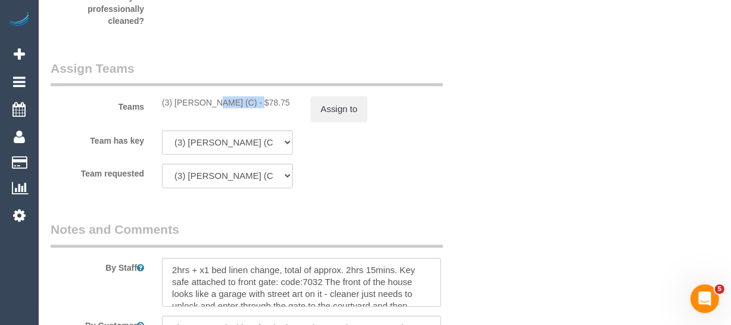
drag, startPoint x: 224, startPoint y: 116, endPoint x: 200, endPoint y: 118, distance: 24.5
click at [176, 108] on div "(3) Ken Ang Hua (C) - $78.75" at bounding box center [227, 102] width 131 height 12
copy div "Ken Ang Hua"
click at [364, 121] on button "Assign to" at bounding box center [339, 108] width 57 height 25
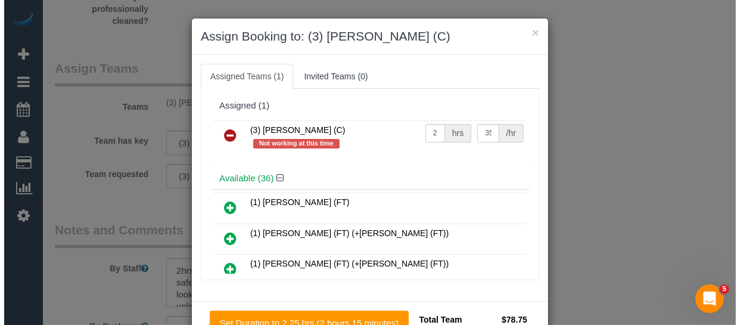
scroll to position [1856, 0]
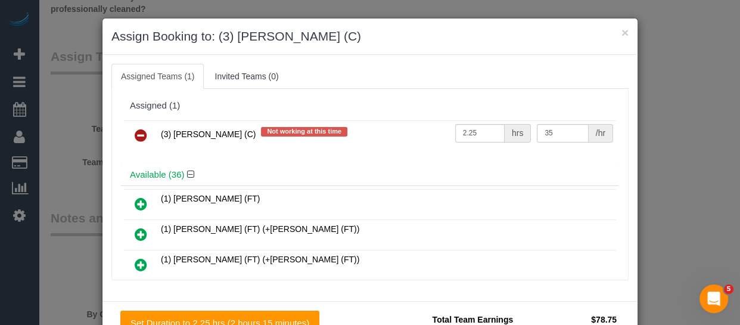
click at [135, 137] on icon at bounding box center [141, 135] width 13 height 14
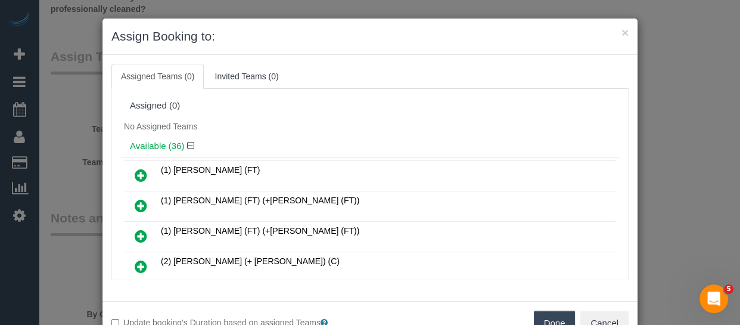
click at [531, 316] on div "Done Cancel" at bounding box center [503, 322] width 267 height 25
click at [538, 317] on button "Done" at bounding box center [555, 322] width 42 height 25
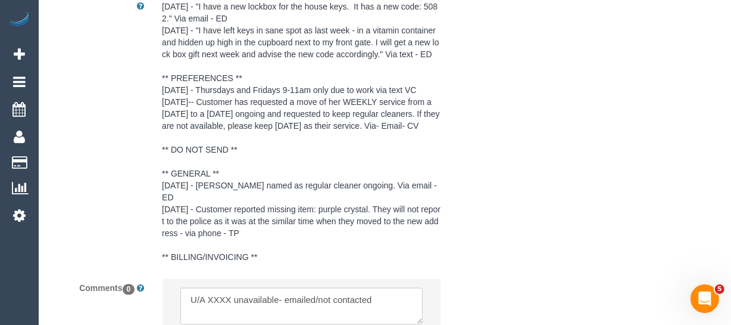
scroll to position [2355, 0]
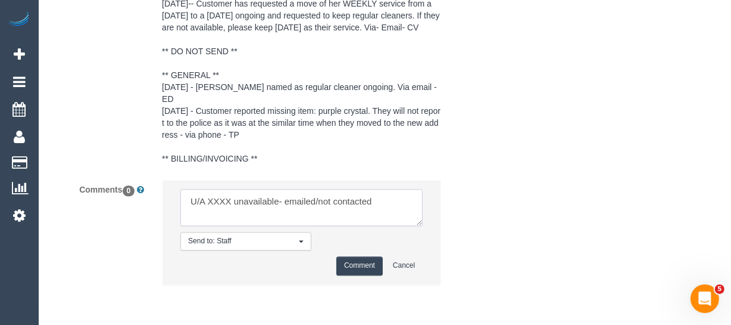
click at [219, 199] on textarea at bounding box center [301, 207] width 242 height 37
paste textarea "Ken Ang Hua"
drag, startPoint x: 349, startPoint y: 203, endPoint x: 435, endPoint y: 204, distance: 85.7
click at [435, 204] on li "Send to: Staff Nothing selected Send to: Staff Send to: Customer Send to: Team …" at bounding box center [302, 232] width 278 height 104
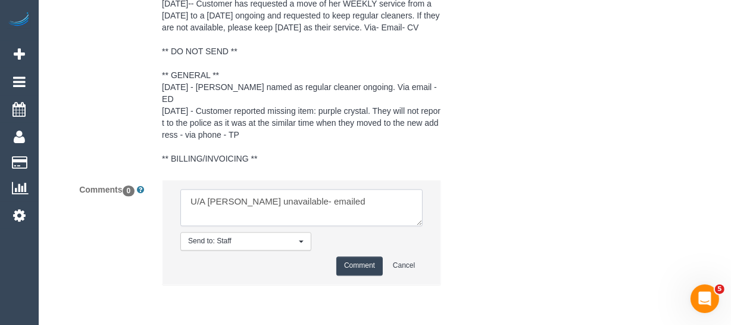
type textarea "U/A Ken Ang Hua unavailable- emailed"
click at [366, 265] on button "Comment" at bounding box center [359, 265] width 46 height 18
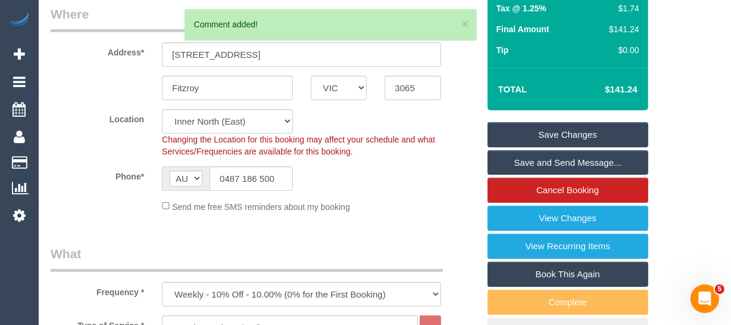
scroll to position [185, 0]
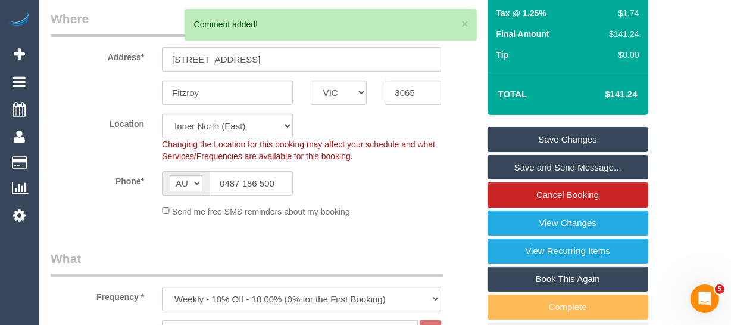
click at [581, 148] on link "Save Changes" at bounding box center [568, 139] width 161 height 25
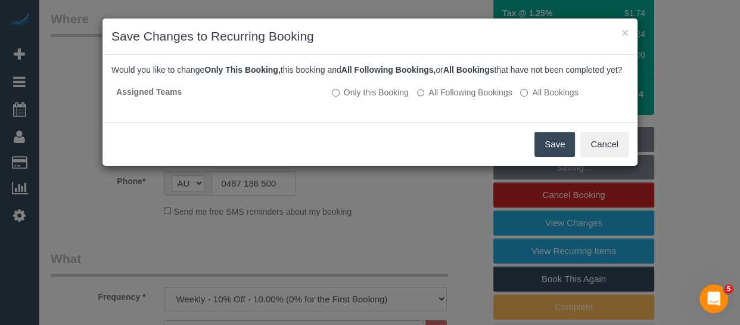
click at [551, 152] on button "Save" at bounding box center [554, 144] width 40 height 25
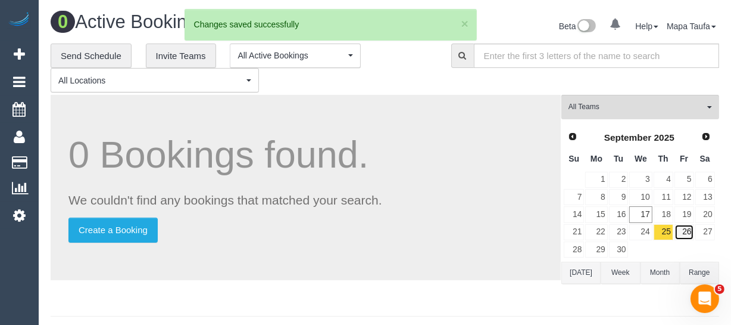
click at [679, 230] on link "26" at bounding box center [685, 232] width 20 height 16
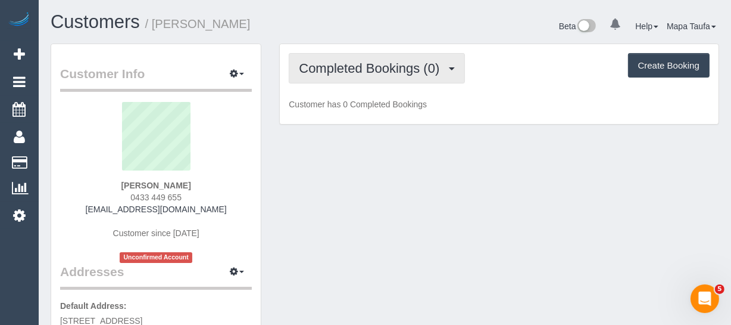
click at [327, 61] on span "Completed Bookings (0)" at bounding box center [372, 68] width 146 height 15
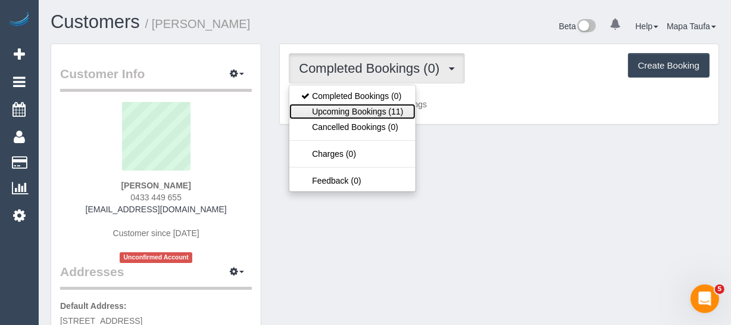
click at [330, 110] on link "Upcoming Bookings (11)" at bounding box center [352, 111] width 126 height 15
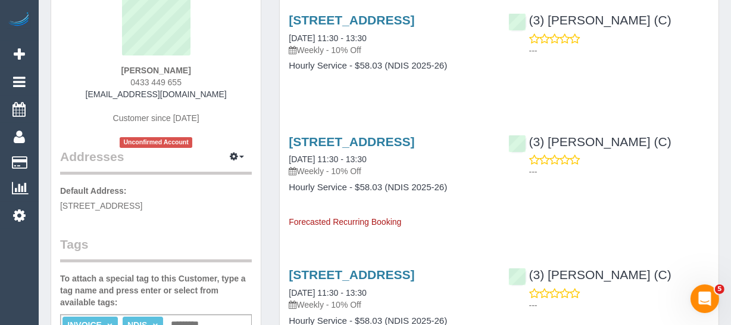
scroll to position [162, 0]
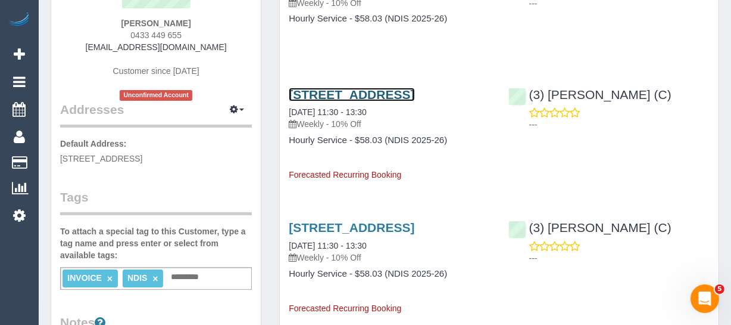
click at [322, 101] on link "[STREET_ADDRESS]" at bounding box center [352, 95] width 126 height 14
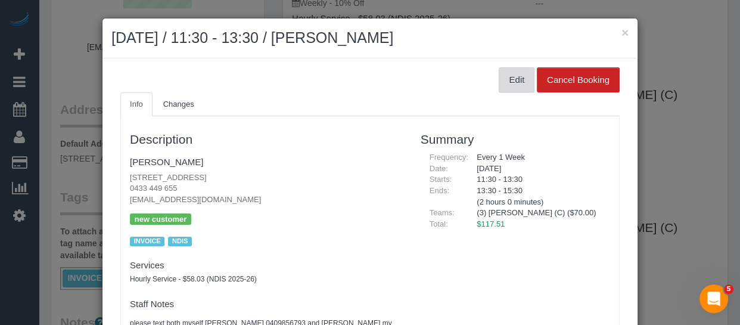
click at [506, 82] on button "Edit" at bounding box center [516, 79] width 36 height 25
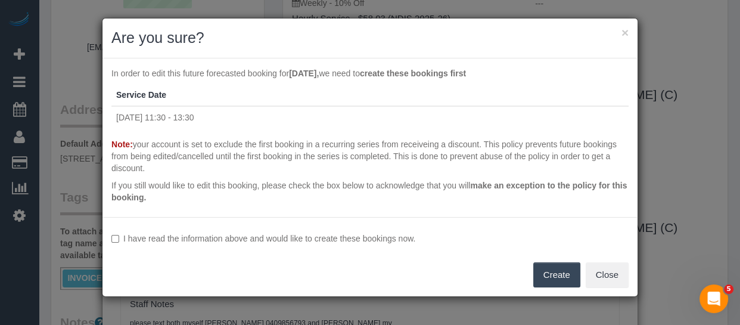
click at [355, 239] on label "I have read the information above and would like to create these bookings now." at bounding box center [369, 238] width 517 height 12
click at [353, 239] on label "I have read the information above and would like to create these bookings now." at bounding box center [369, 238] width 517 height 12
click at [357, 238] on label "I have read the information above and would like to create these bookings now." at bounding box center [369, 238] width 517 height 12
click at [547, 270] on button "Create" at bounding box center [556, 274] width 47 height 25
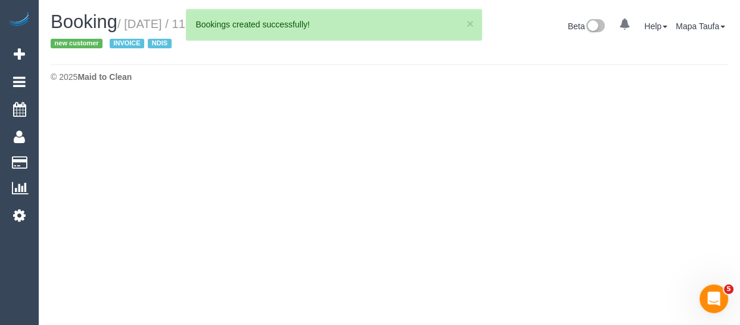
select select "VIC"
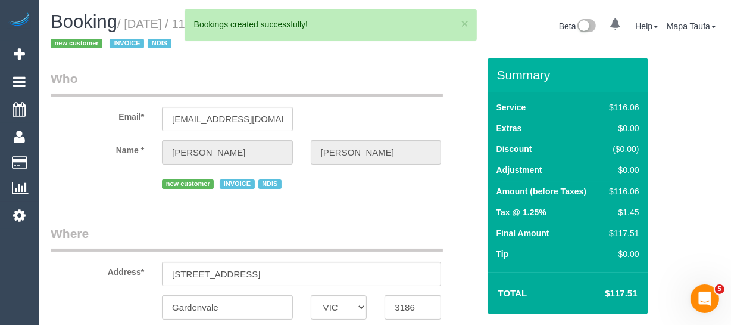
select select "string:AU"
click at [232, 115] on input "merlinodanielle11@gmail.com" at bounding box center [227, 119] width 131 height 24
select select "number:28"
select select "number:14"
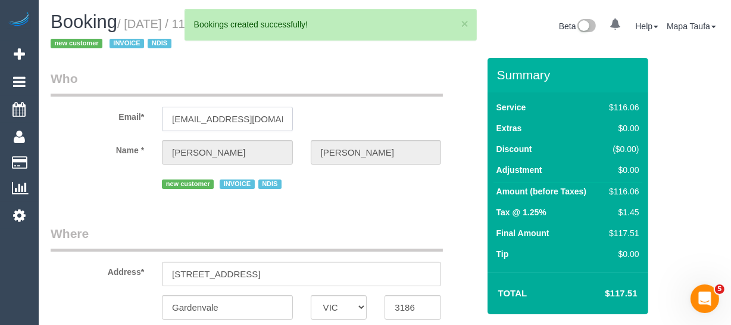
select select "number:19"
select select "number:36"
select select "number:34"
select select "number:26"
click at [232, 115] on input "merlinodanielle11@gmail.com" at bounding box center [227, 119] width 131 height 24
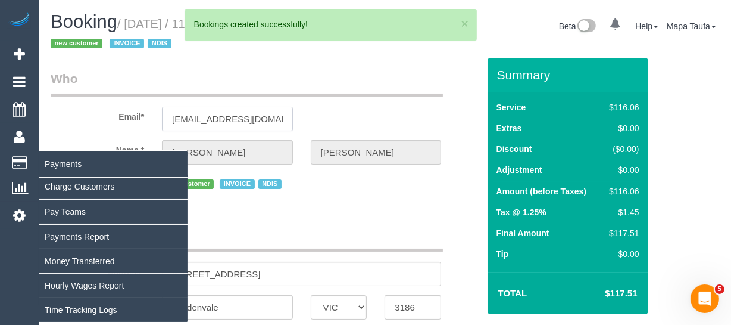
select select "object:1904"
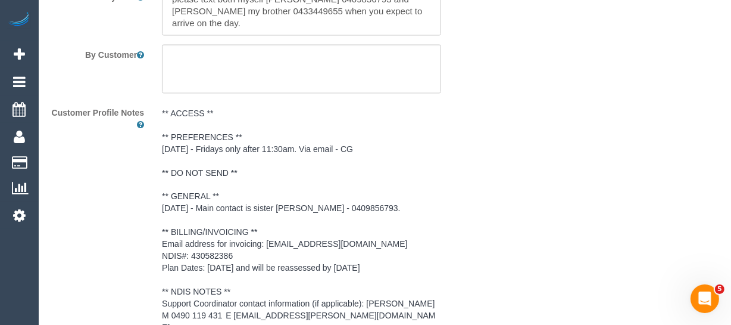
scroll to position [1982, 0]
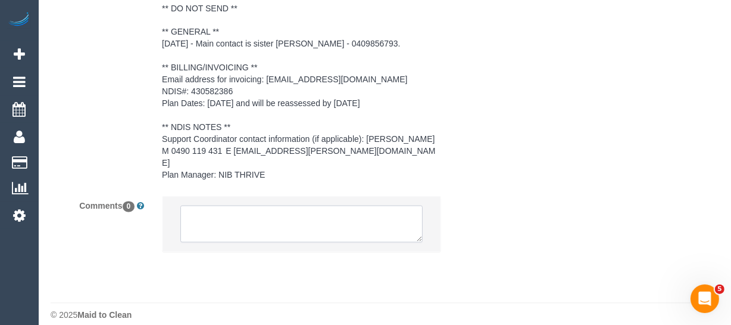
click at [302, 222] on textarea at bounding box center [301, 223] width 242 height 37
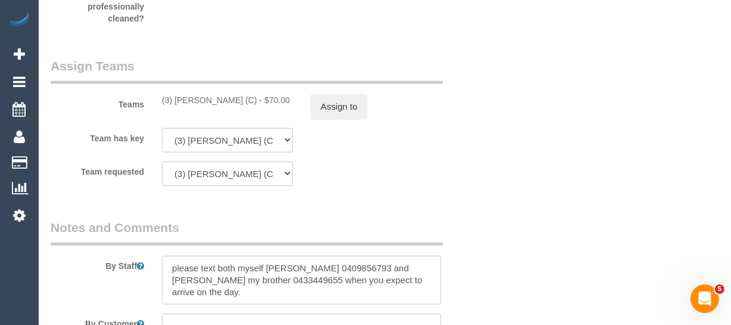
scroll to position [1549, 0]
drag, startPoint x: 236, startPoint y: 98, endPoint x: 171, endPoint y: 97, distance: 65.5
click at [171, 97] on div "(3) Ken Ang Hua (C) - $70.00" at bounding box center [227, 101] width 131 height 12
copy div "Ken Ang Hua (C)"
click at [327, 98] on button "Assign to" at bounding box center [339, 107] width 57 height 25
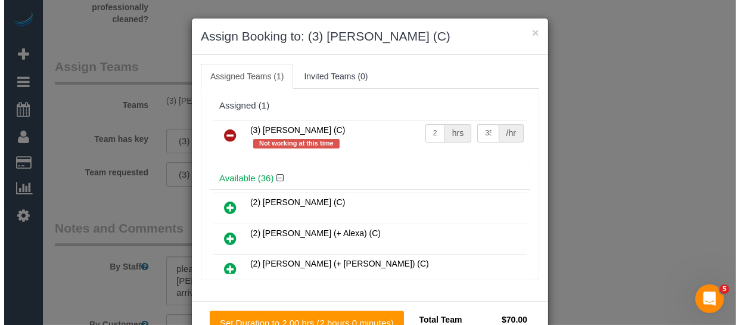
scroll to position [1537, 0]
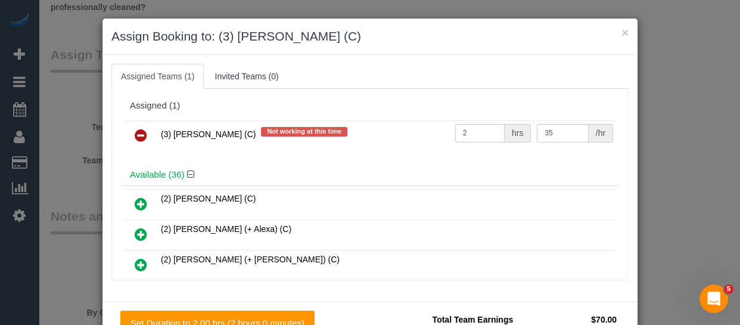
click at [127, 129] on link at bounding box center [141, 136] width 28 height 24
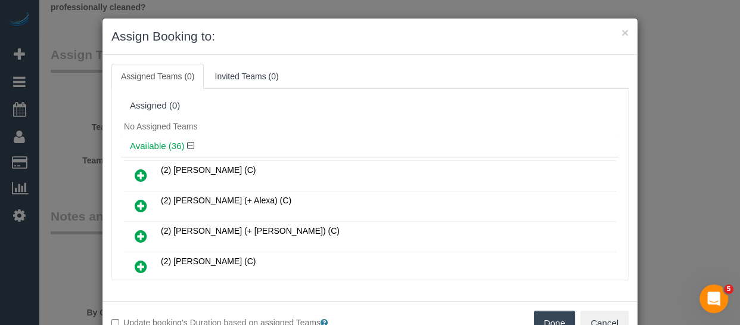
click at [538, 312] on button "Done" at bounding box center [555, 322] width 42 height 25
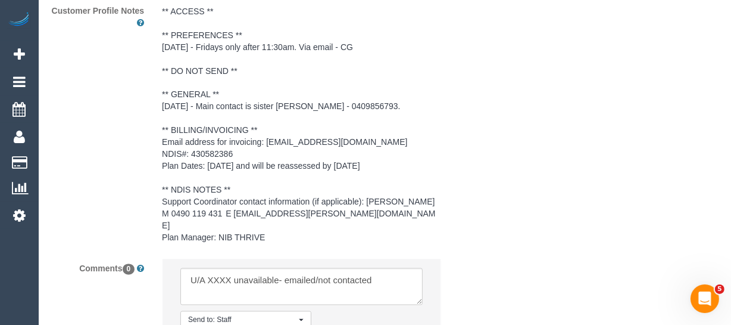
scroll to position [1928, 0]
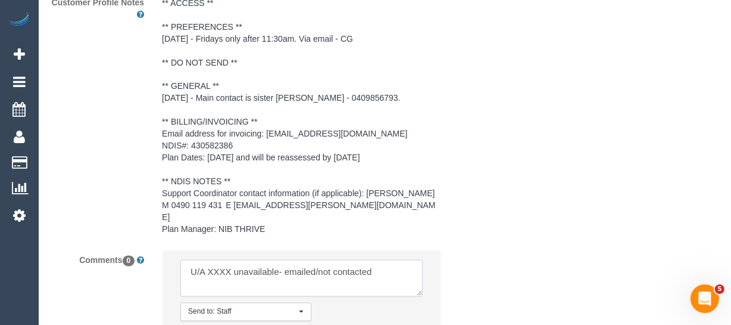
click at [219, 260] on textarea at bounding box center [301, 278] width 242 height 37
paste textarea "Ken Ang Hua (C)"
drag, startPoint x: 366, startPoint y: 256, endPoint x: 383, endPoint y: 267, distance: 21.1
click at [387, 267] on textarea at bounding box center [301, 278] width 242 height 37
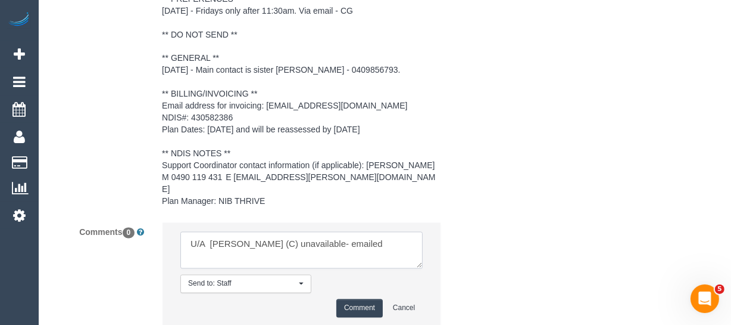
scroll to position [2031, 0]
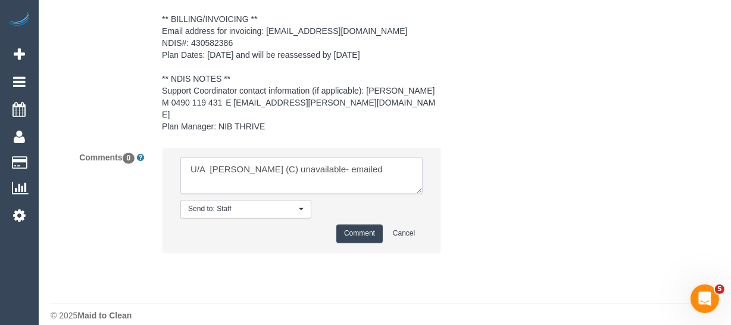
type textarea "U/A Ken Ang Hua (C) unavailable- emailed"
click at [368, 224] on button "Comment" at bounding box center [359, 233] width 46 height 18
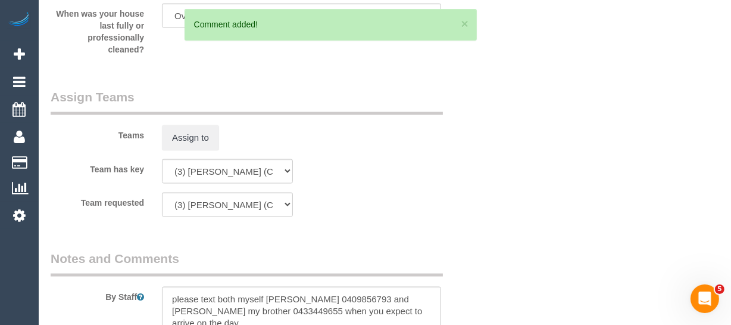
scroll to position [81, 0]
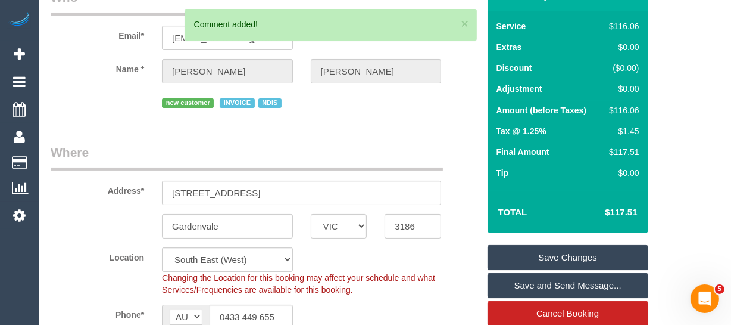
click at [563, 254] on link "Save Changes" at bounding box center [568, 257] width 161 height 25
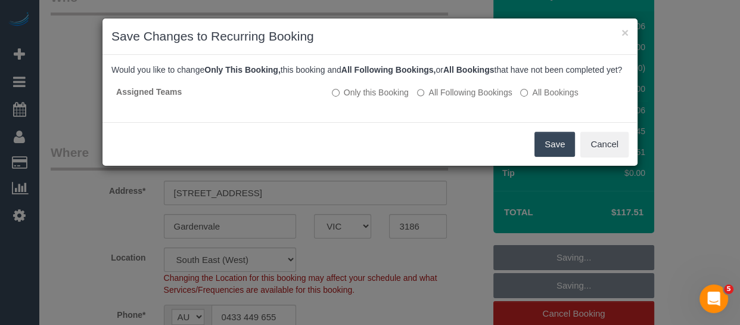
click at [545, 154] on button "Save" at bounding box center [554, 144] width 40 height 25
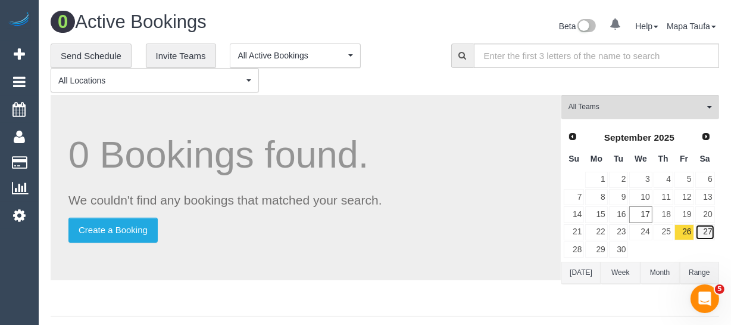
click at [709, 229] on link "27" at bounding box center [705, 232] width 20 height 16
click at [582, 247] on link "28" at bounding box center [574, 249] width 20 height 16
click at [590, 247] on link "29" at bounding box center [596, 249] width 22 height 16
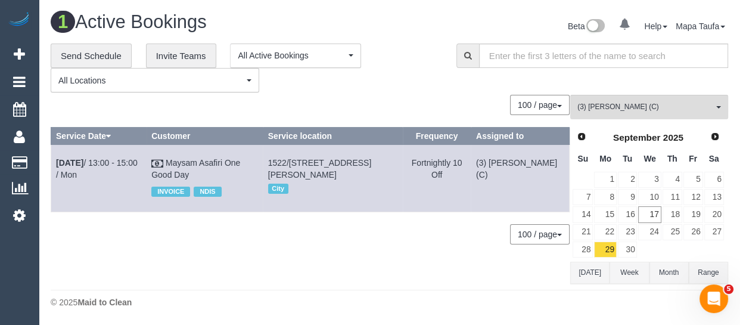
drag, startPoint x: 135, startPoint y: 160, endPoint x: 162, endPoint y: 136, distance: 35.5
click at [146, 166] on td "Sep 29th / 13:00 - 15:00 / Mon" at bounding box center [98, 178] width 95 height 67
click at [112, 159] on link "Sep 29th / 13:00 - 15:00 / Mon" at bounding box center [97, 168] width 82 height 21
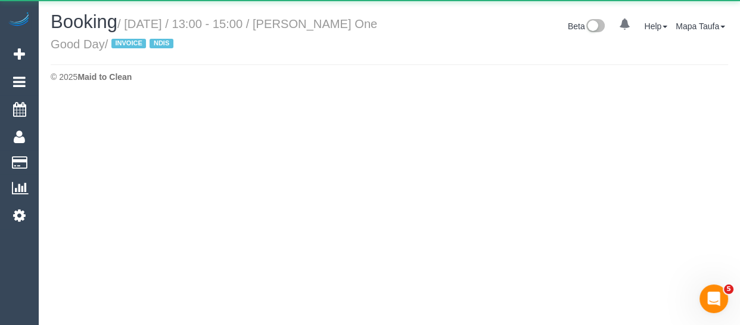
select select "VIC"
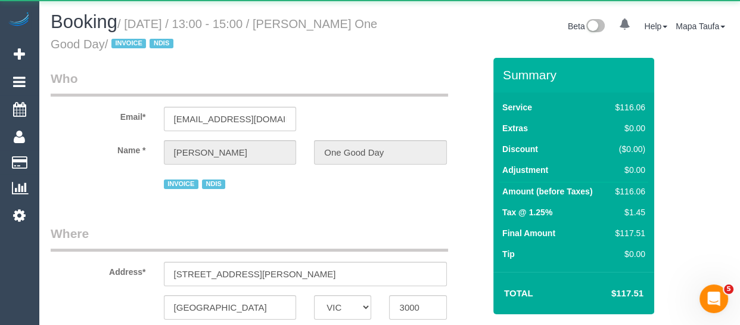
select select "object:5276"
select select "number:29"
select select "number:14"
select select "number:18"
select select "number:36"
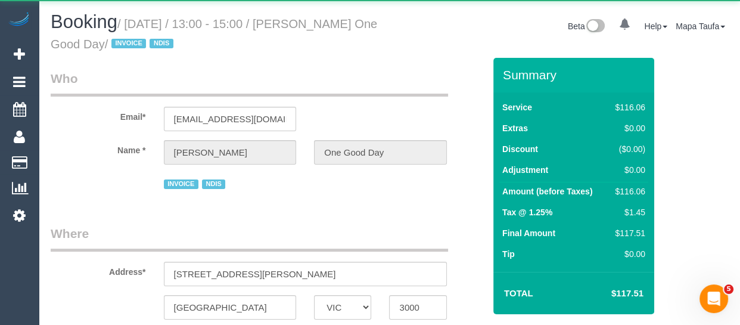
select select "number:34"
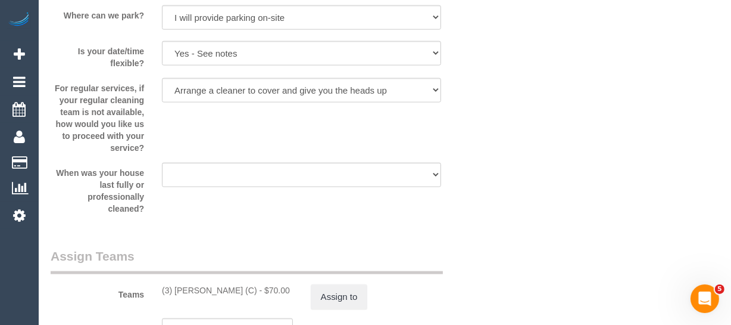
scroll to position [1431, 0]
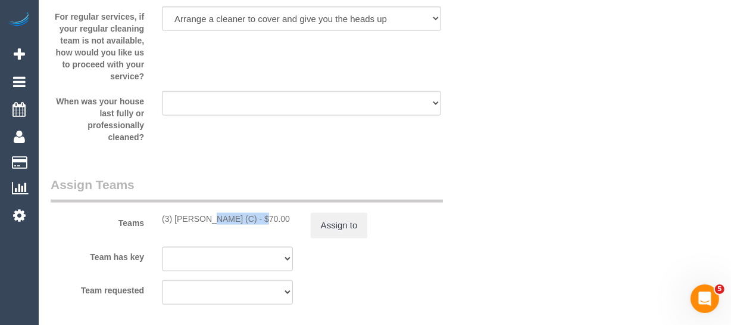
drag, startPoint x: 227, startPoint y: 217, endPoint x: 171, endPoint y: 218, distance: 55.4
click at [171, 218] on div "(3) Ken Ang Hua (C) - $70.00" at bounding box center [227, 219] width 131 height 12
copy div "Ken Ang Hua"
click at [320, 220] on button "Assign to" at bounding box center [339, 225] width 57 height 25
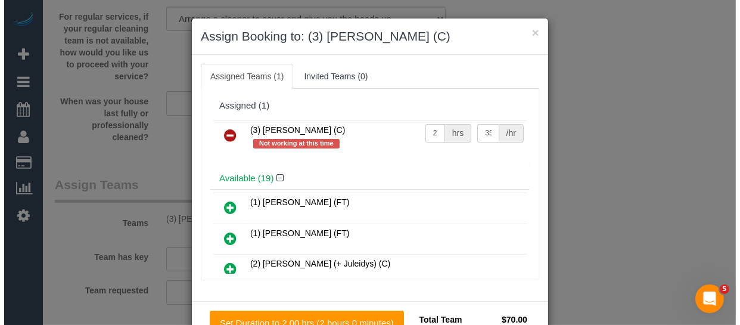
scroll to position [1419, 0]
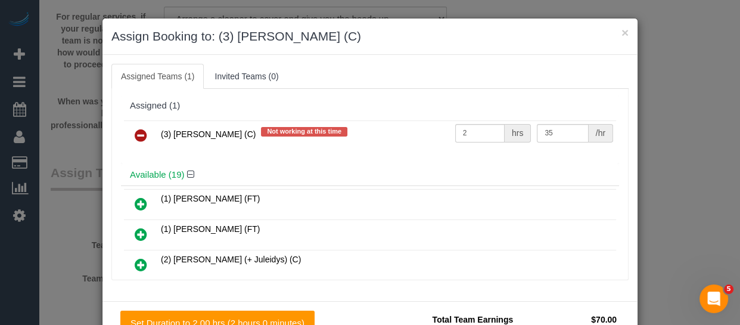
drag, startPoint x: 133, startPoint y: 129, endPoint x: 216, endPoint y: 167, distance: 91.1
click at [135, 130] on icon at bounding box center [141, 135] width 13 height 14
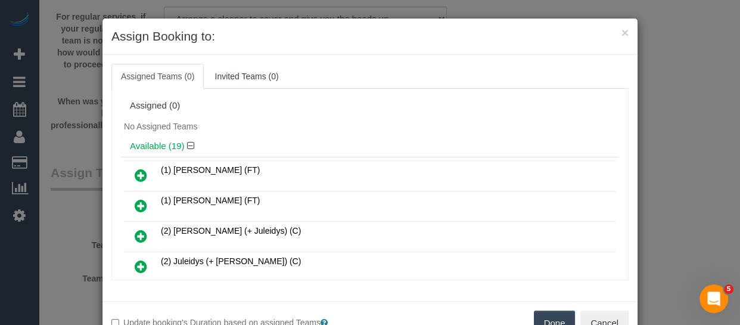
scroll to position [162, 0]
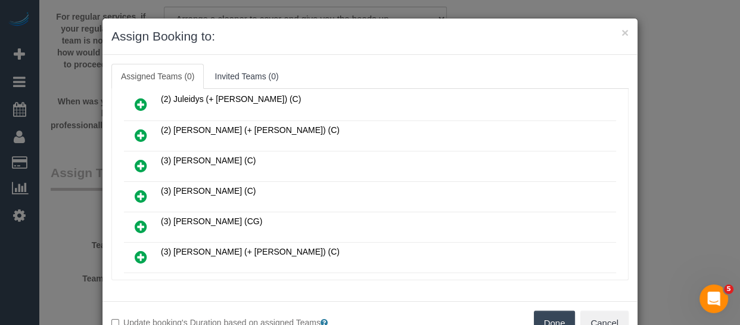
click at [544, 314] on button "Done" at bounding box center [555, 322] width 42 height 25
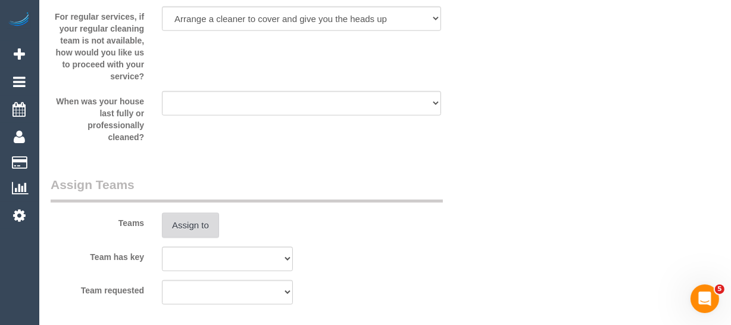
scroll to position [1887, 0]
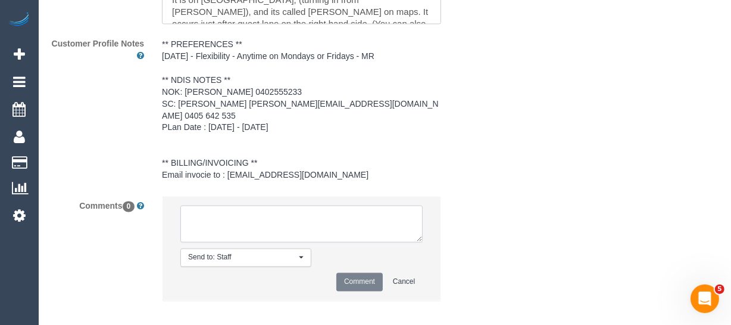
click at [356, 213] on textarea at bounding box center [301, 223] width 242 height 37
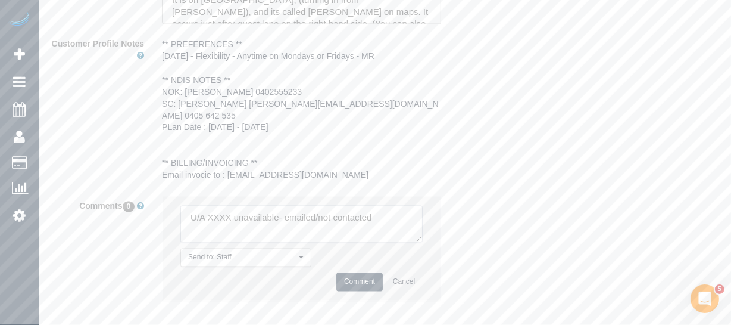
click at [226, 205] on textarea at bounding box center [301, 223] width 242 height 37
click at [220, 206] on textarea at bounding box center [301, 223] width 242 height 37
paste textarea "Ken Ang Hua"
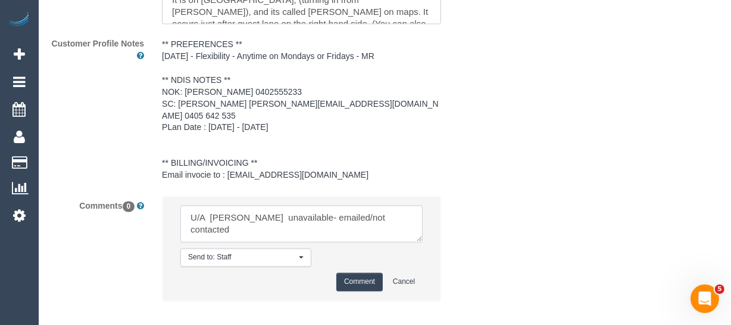
drag, startPoint x: 403, startPoint y: 203, endPoint x: 500, endPoint y: 203, distance: 97.1
type textarea "U/A Ken Ang Hua unavailable- emailed"
click at [359, 273] on button "Comment" at bounding box center [359, 282] width 46 height 18
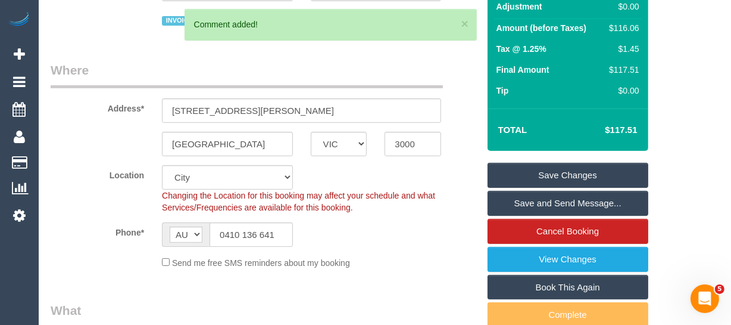
scroll to position [179, 0]
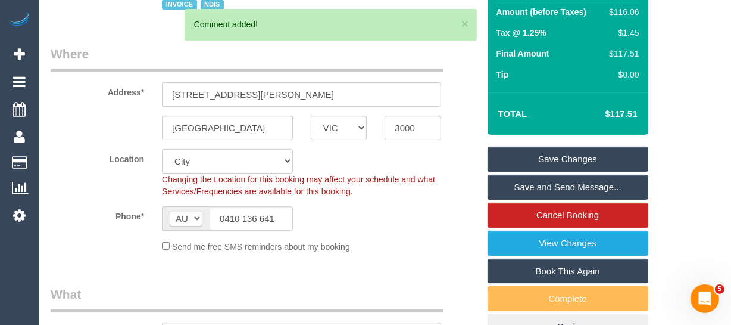
drag, startPoint x: 583, startPoint y: 154, endPoint x: 575, endPoint y: 160, distance: 9.8
click at [582, 154] on link "Save Changes" at bounding box center [568, 158] width 161 height 25
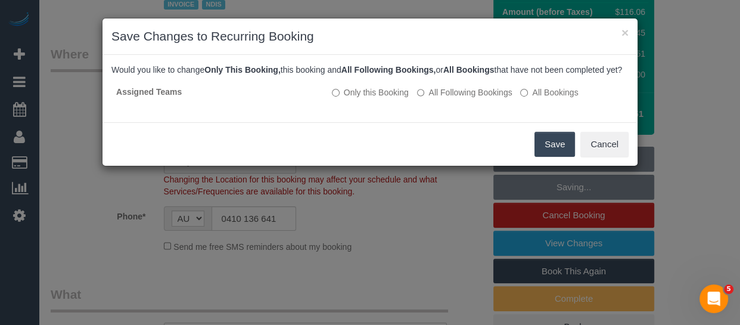
click at [548, 152] on button "Save" at bounding box center [554, 144] width 40 height 25
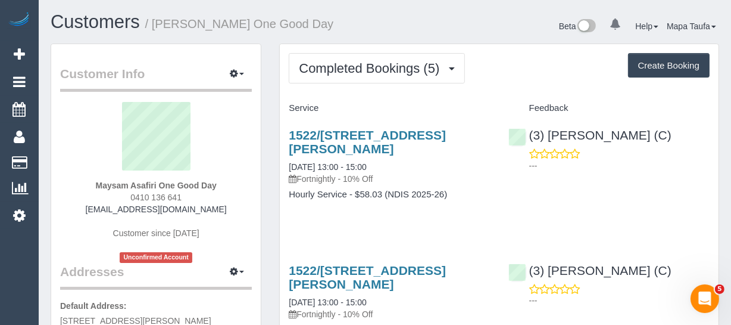
drag, startPoint x: 139, startPoint y: 207, endPoint x: 99, endPoint y: 206, distance: 39.9
click at [99, 206] on div "Maysam Asafiri One Good Day 0410 136 641 [EMAIL_ADDRESS][DOMAIN_NAME] Customer …" at bounding box center [156, 182] width 192 height 161
copy link "[EMAIL_ADDRESS][DOMAIN_NAME]"
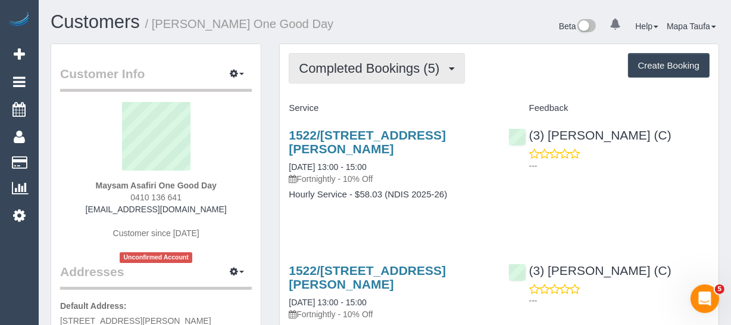
click at [362, 80] on button "Completed Bookings (5)" at bounding box center [377, 68] width 176 height 30
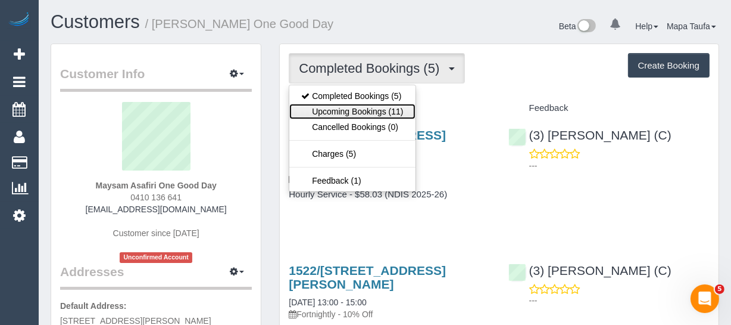
click at [351, 105] on link "Upcoming Bookings (11)" at bounding box center [352, 111] width 126 height 15
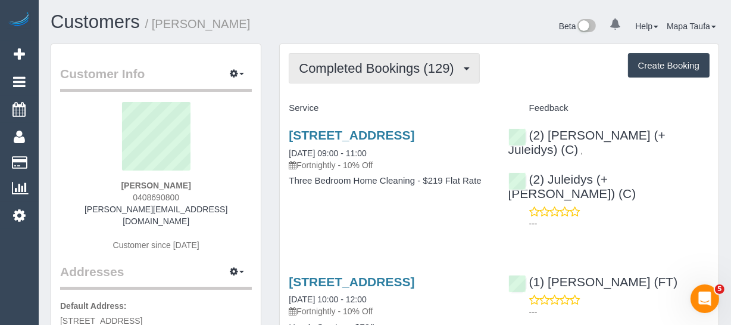
click at [337, 76] on button "Completed Bookings (129)" at bounding box center [384, 68] width 191 height 30
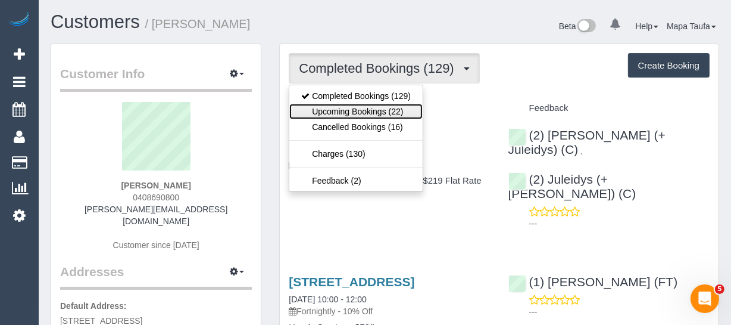
click at [339, 108] on link "Upcoming Bookings (22)" at bounding box center [355, 111] width 133 height 15
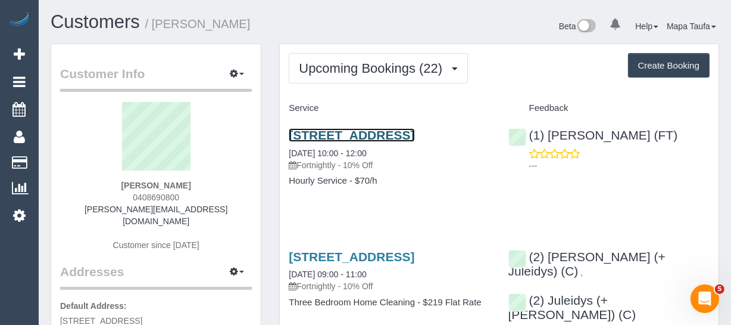
click at [391, 131] on link "[STREET_ADDRESS]" at bounding box center [352, 135] width 126 height 14
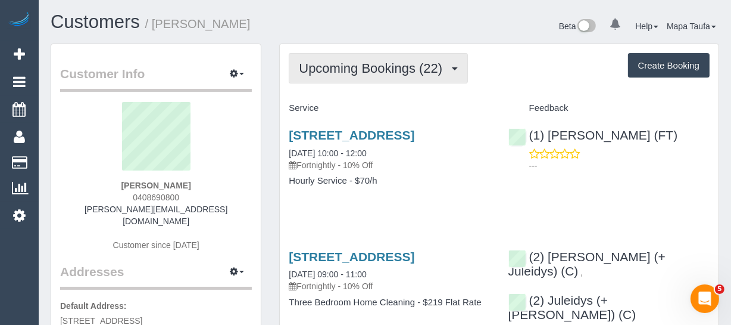
click at [345, 63] on span "Upcoming Bookings (22)" at bounding box center [373, 68] width 149 height 15
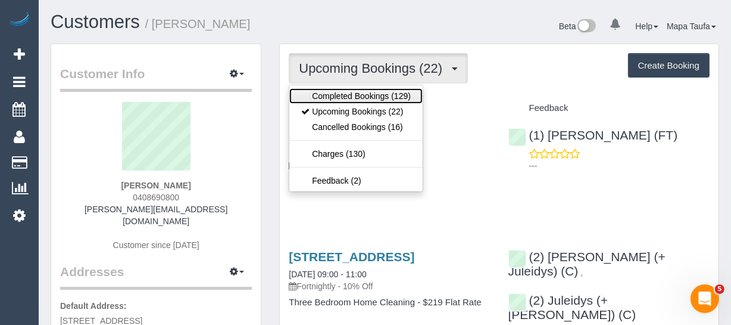
click at [344, 93] on link "Completed Bookings (129)" at bounding box center [355, 95] width 133 height 15
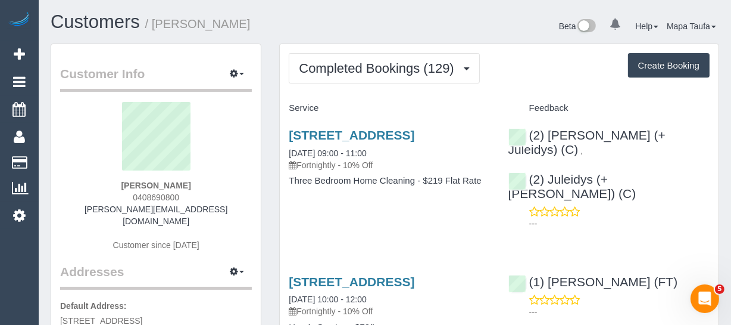
click at [334, 142] on h3 "[STREET_ADDRESS]" at bounding box center [389, 135] width 201 height 14
click at [316, 135] on link "[STREET_ADDRESS]" at bounding box center [352, 135] width 126 height 14
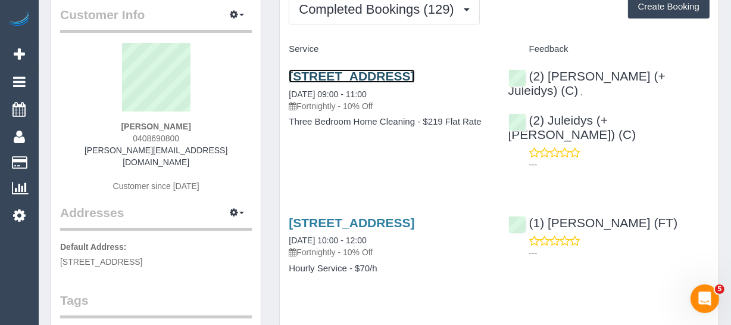
scroll to position [54, 0]
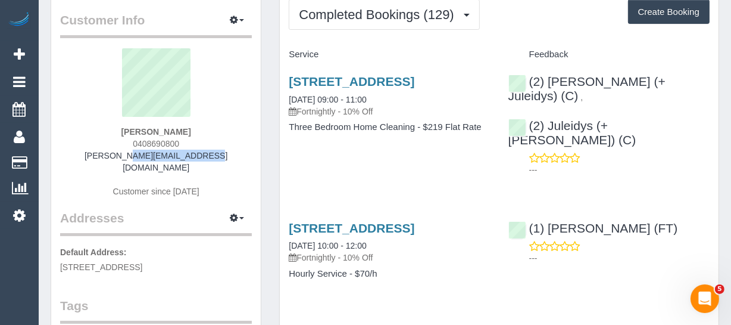
drag, startPoint x: 198, startPoint y: 155, endPoint x: 92, endPoint y: 157, distance: 106.0
click at [94, 156] on div "Margaret Mayman 0408690800 m.mayman@gmail.com Customer since 2020" at bounding box center [156, 128] width 192 height 161
copy link "[PERSON_NAME][EMAIL_ADDRESS][DOMAIN_NAME]"
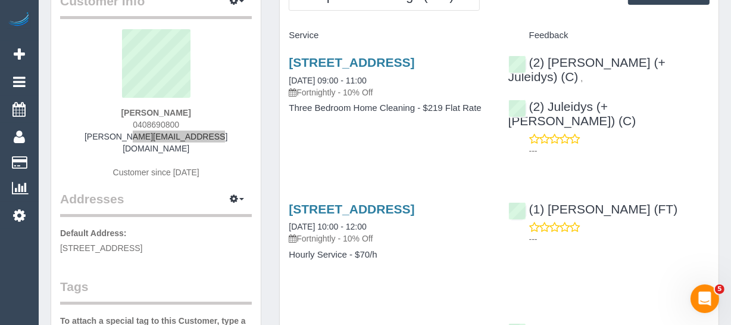
scroll to position [0, 0]
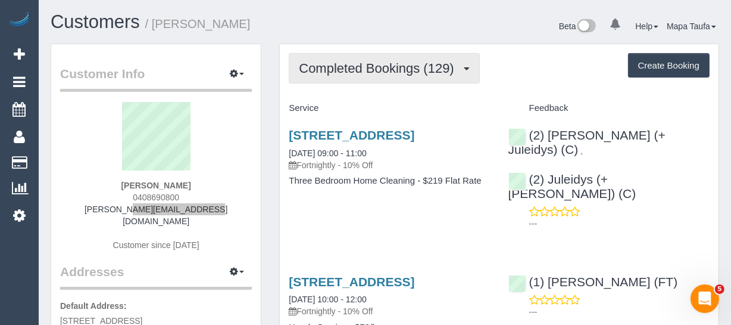
click at [360, 77] on button "Completed Bookings (129)" at bounding box center [384, 68] width 191 height 30
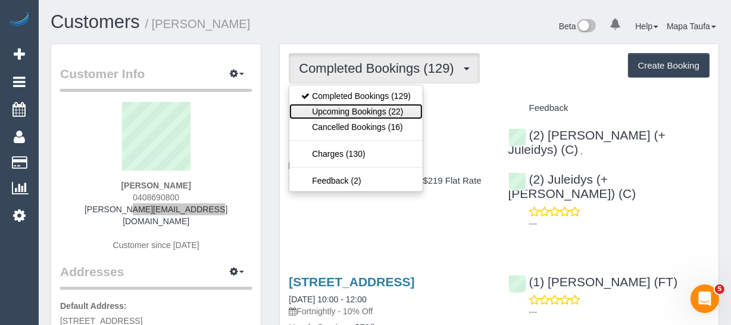
click at [359, 112] on link "Upcoming Bookings (22)" at bounding box center [355, 111] width 133 height 15
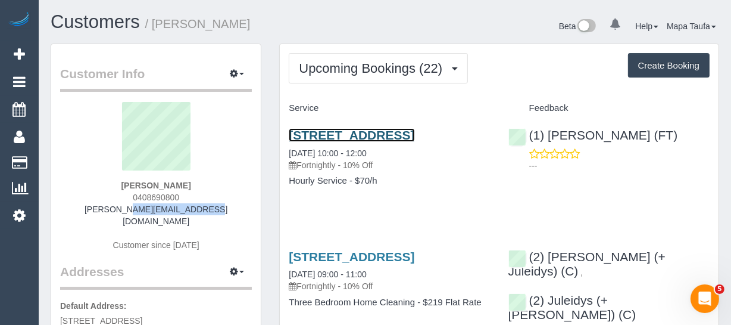
click at [310, 136] on link "17 The Cove, Port Melbourne, VIC 3207" at bounding box center [352, 135] width 126 height 14
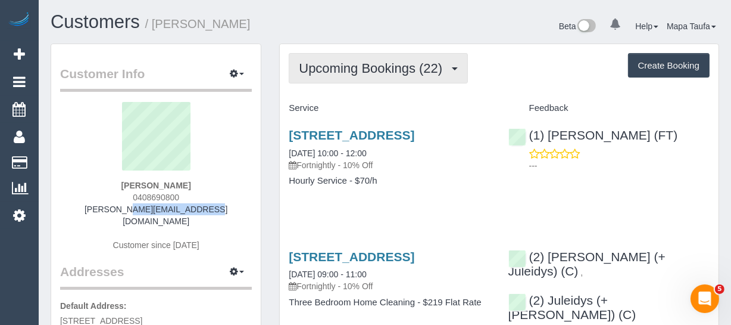
click at [348, 71] on span "Upcoming Bookings (22)" at bounding box center [373, 68] width 149 height 15
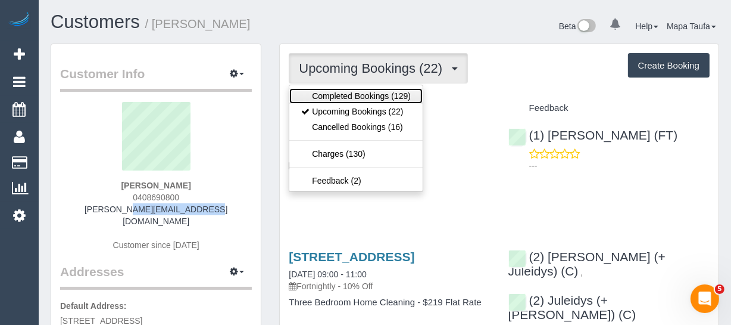
click at [349, 90] on link "Completed Bookings (129)" at bounding box center [355, 95] width 133 height 15
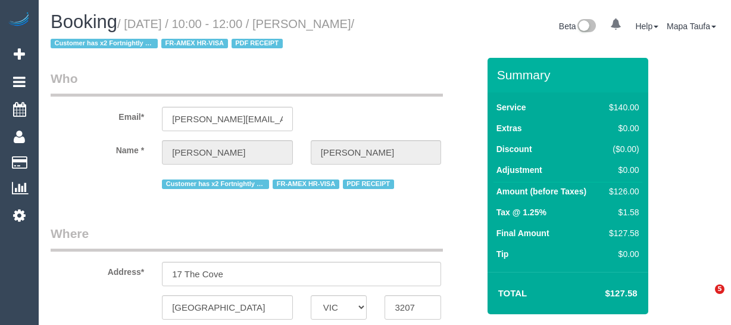
select select "VIC"
select select "string:AU"
select select "object:1119"
select select "string:stripe-pm_1R1yWm2GScqysDRVBqNpYDVY"
select select "number:28"
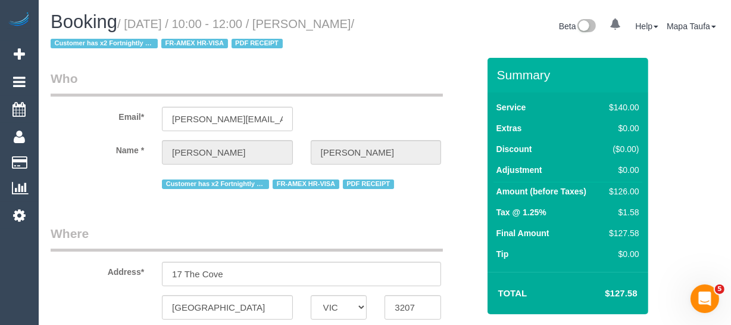
select select "number:14"
select select "number:19"
select select "number:22"
select select "number:11"
select select "spot1"
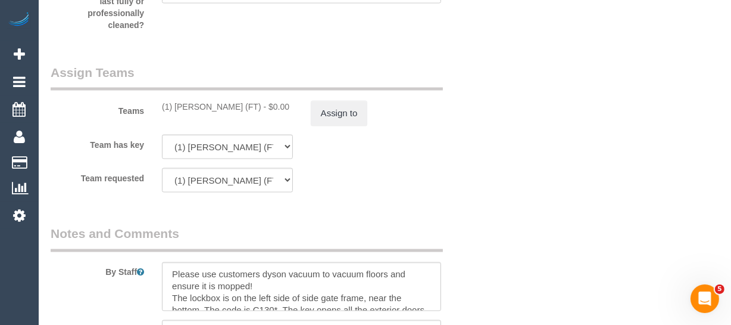
scroll to position [1832, 0]
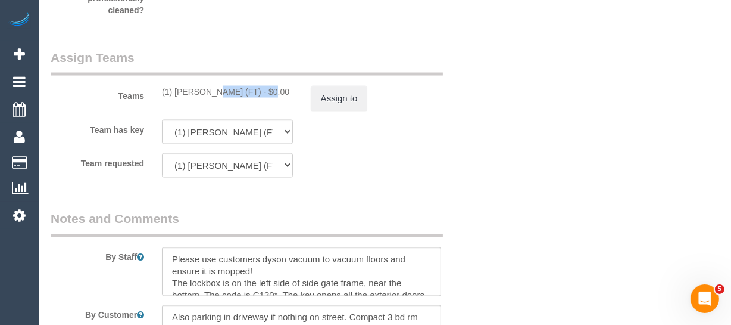
drag, startPoint x: 234, startPoint y: 111, endPoint x: 175, endPoint y: 112, distance: 59.0
click at [175, 98] on div "(1) [PERSON_NAME] (FT) - $0.00" at bounding box center [227, 92] width 131 height 12
copy div "Kumpee R (FT)"
click at [357, 111] on button "Assign to" at bounding box center [339, 98] width 57 height 25
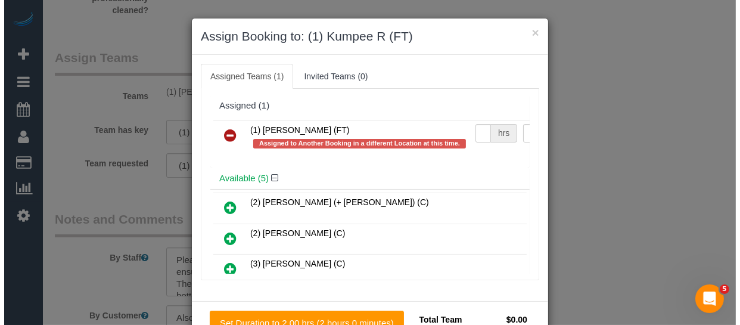
scroll to position [1799, 0]
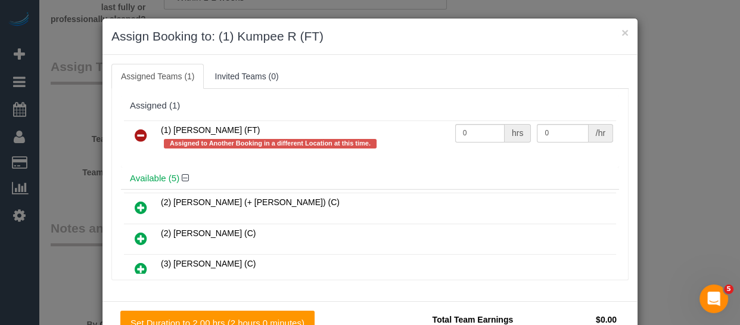
click at [143, 130] on link at bounding box center [141, 136] width 28 height 24
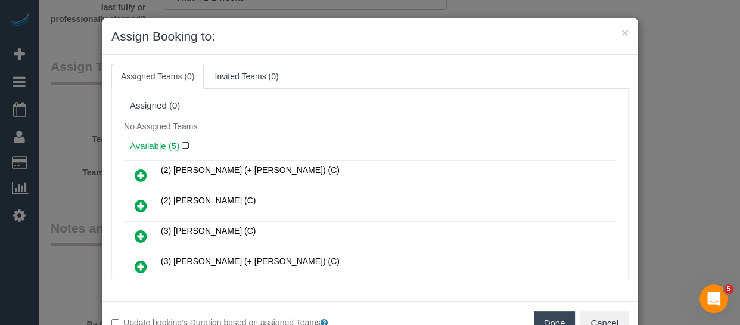
click at [529, 315] on div "Done Cancel" at bounding box center [503, 322] width 267 height 25
click at [541, 319] on button "Done" at bounding box center [555, 322] width 42 height 25
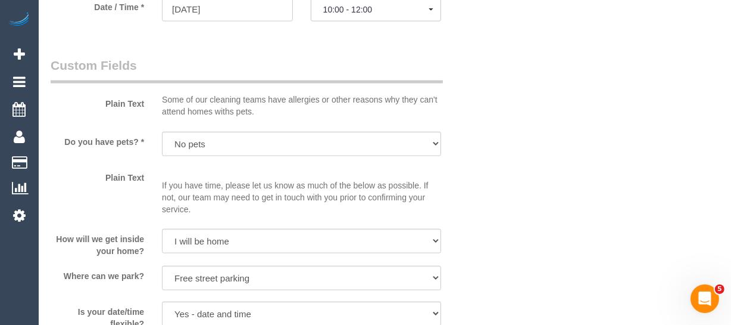
scroll to position [1236, 0]
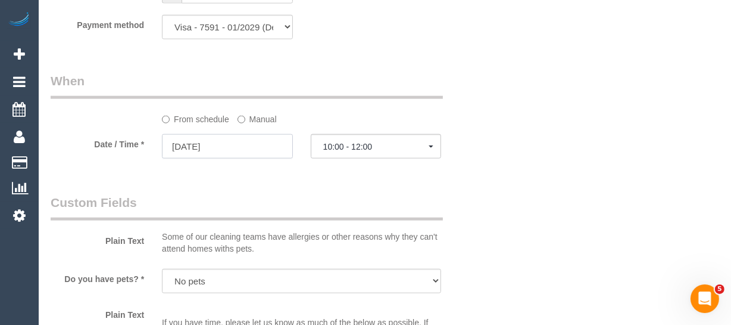
click at [269, 158] on input "18/09/2025" at bounding box center [227, 146] width 131 height 24
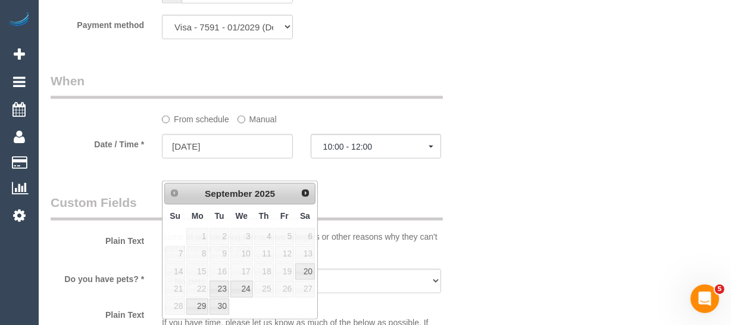
drag, startPoint x: 438, startPoint y: 217, endPoint x: 646, endPoint y: 195, distance: 209.0
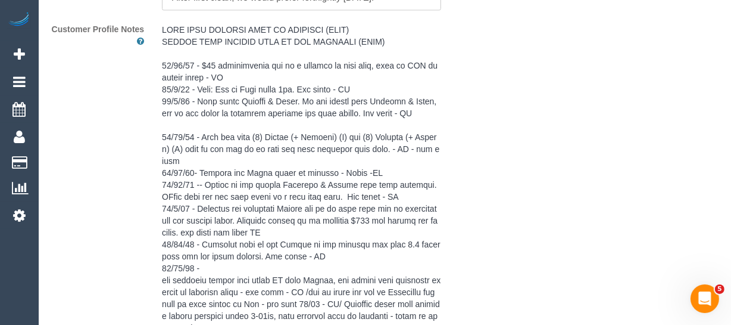
scroll to position [1983, 0]
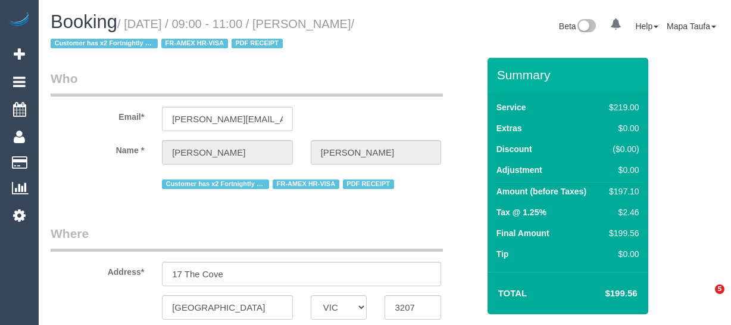
select select "VIC"
select select "string:stripe-pm_1HpKuz2GScqysDRVMu1ibnxL"
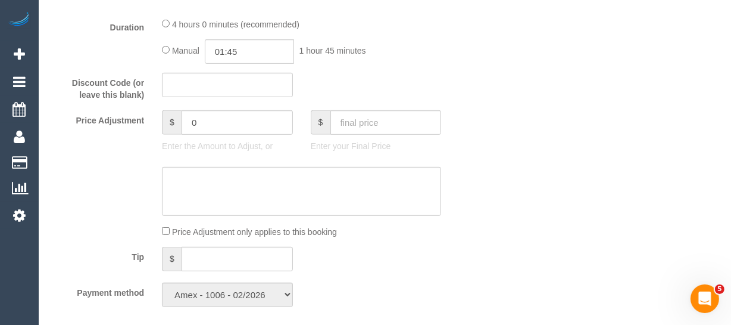
select select "string:AU"
select select "number:28"
select select "number:14"
select select "number:19"
select select "number:22"
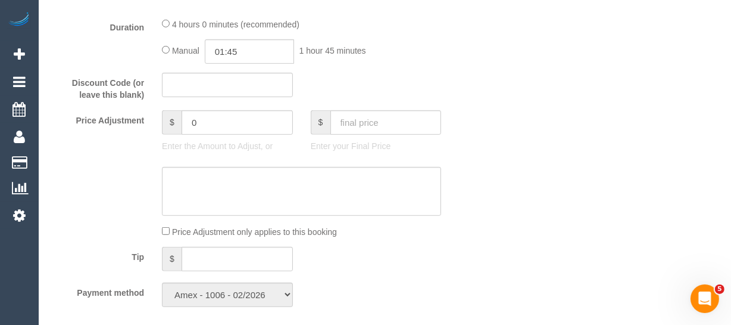
select select "number:11"
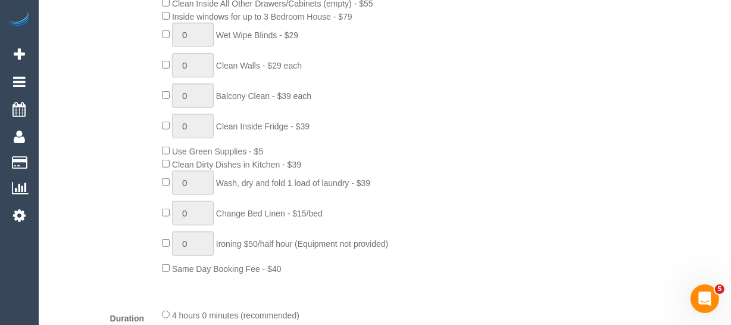
select select "object:1231"
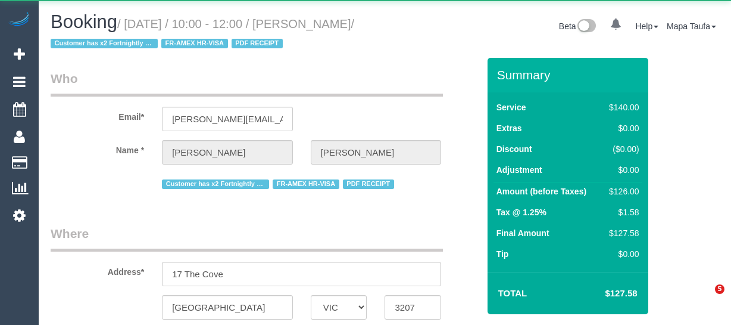
select select "VIC"
select select "string:AU"
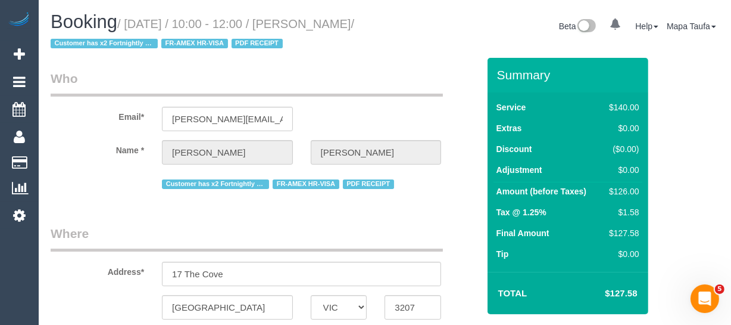
select select "object:862"
select select "string:stripe-pm_1R1yWm2GScqysDRVBqNpYDVY"
select select "number:28"
select select "number:14"
select select "number:19"
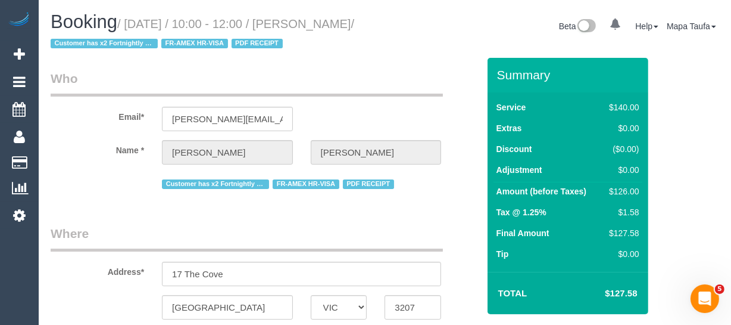
select select "number:22"
select select "number:11"
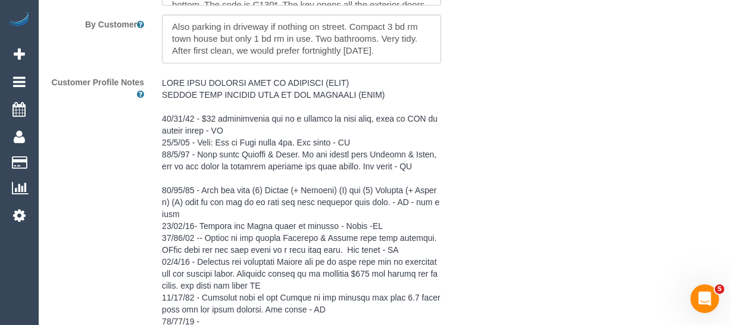
select select "spot1"
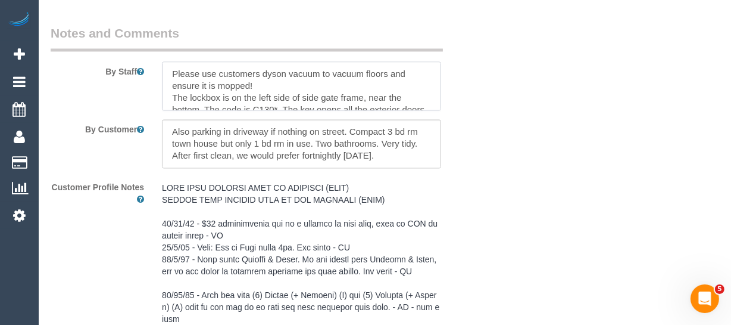
click at [265, 101] on textarea at bounding box center [301, 85] width 279 height 49
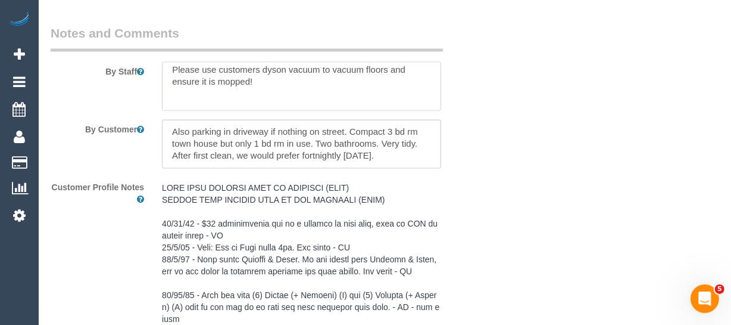
paste textarea "Use the Dyson vacuum cleaners (one upstairs and one downstairs) rather than the…"
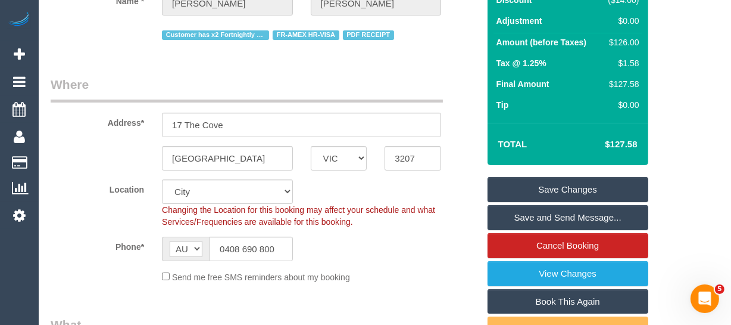
scroll to position [163, 0]
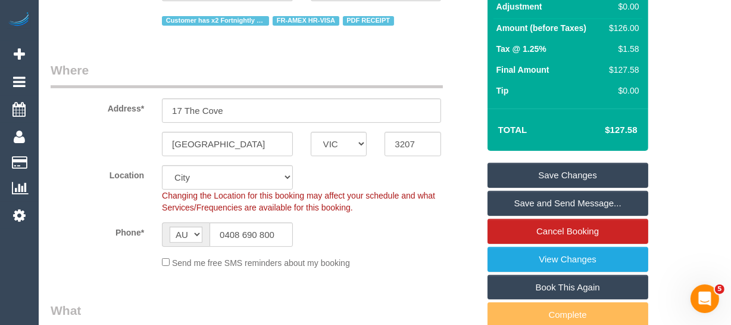
type textarea "Please use customers dyson vacuum to vacuum floors and ensure it is mopped! Use…"
click at [582, 186] on link "Save Changes" at bounding box center [568, 175] width 161 height 25
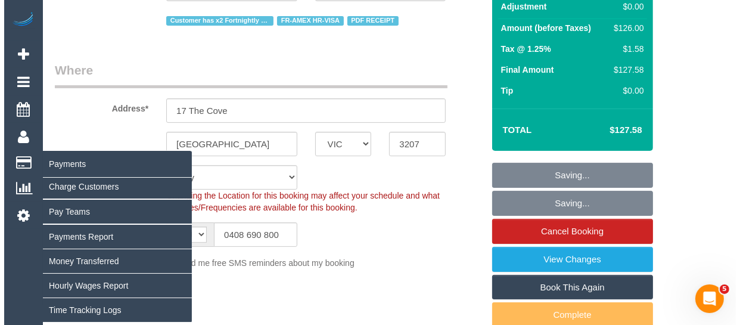
scroll to position [143, 0]
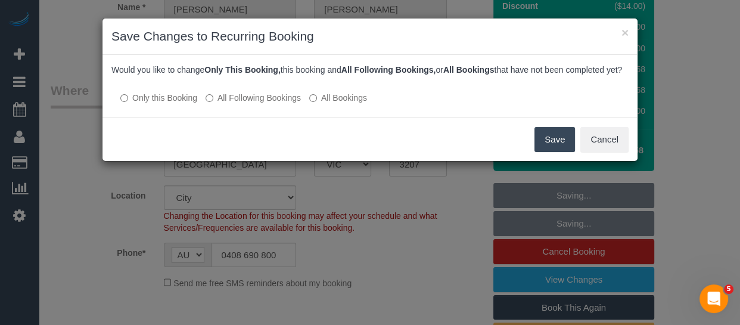
click at [259, 104] on label "All Following Bookings" at bounding box center [252, 98] width 95 height 12
drag, startPoint x: 564, startPoint y: 152, endPoint x: 178, endPoint y: 183, distance: 387.7
click at [564, 152] on button "Save" at bounding box center [554, 139] width 40 height 25
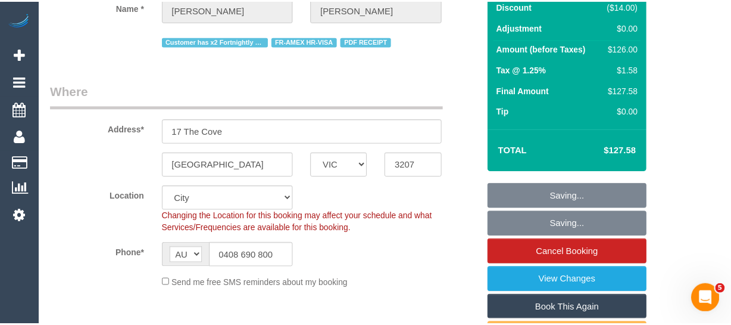
scroll to position [163, 0]
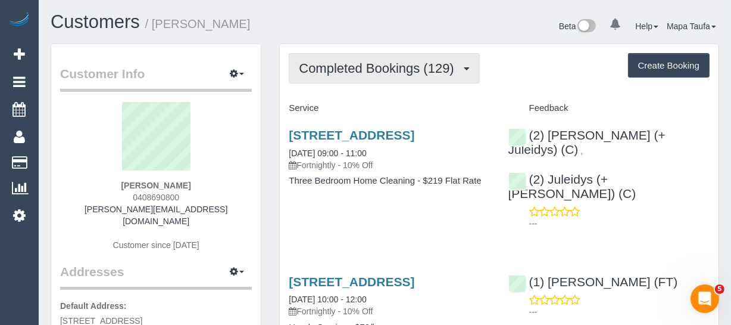
click at [389, 76] on button "Completed Bookings (129)" at bounding box center [384, 68] width 191 height 30
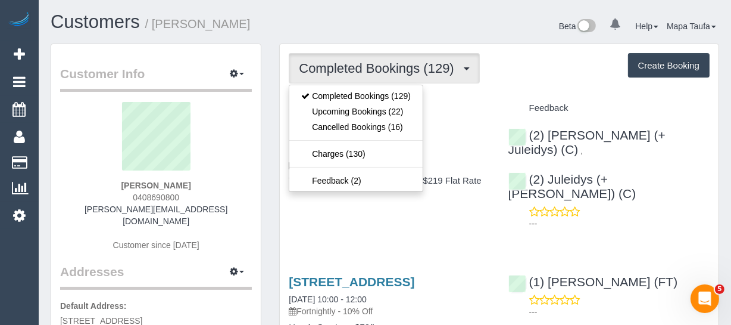
click at [525, 82] on div "Completed Bookings (129) Completed Bookings (129) Upcoming Bookings (22) Cancel…" at bounding box center [499, 68] width 421 height 30
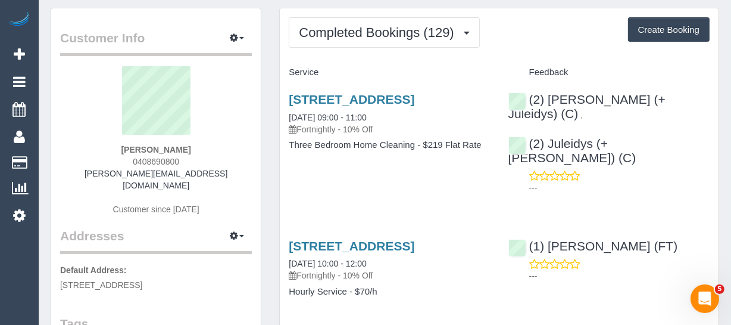
scroll to position [54, 0]
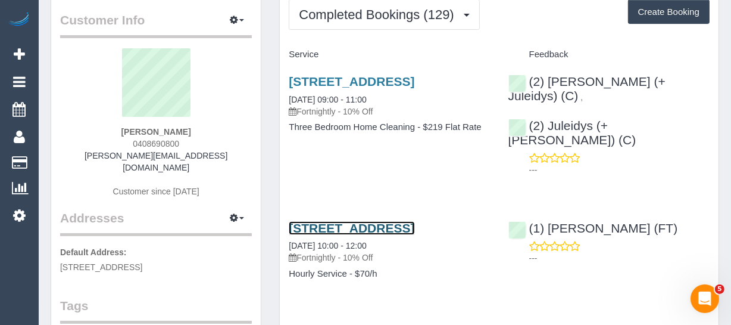
click at [291, 228] on link "17 The Cove, Port Melbourne, VIC 3207" at bounding box center [352, 228] width 126 height 14
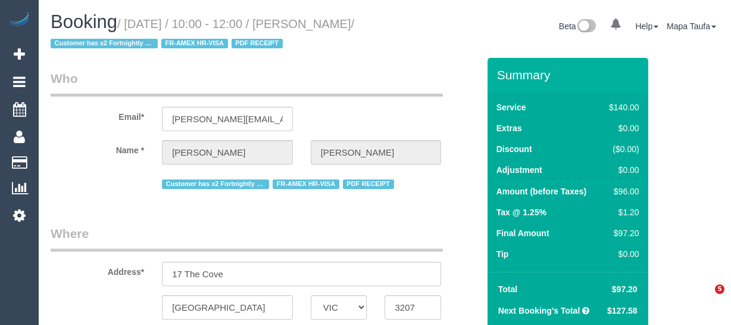
select select "VIC"
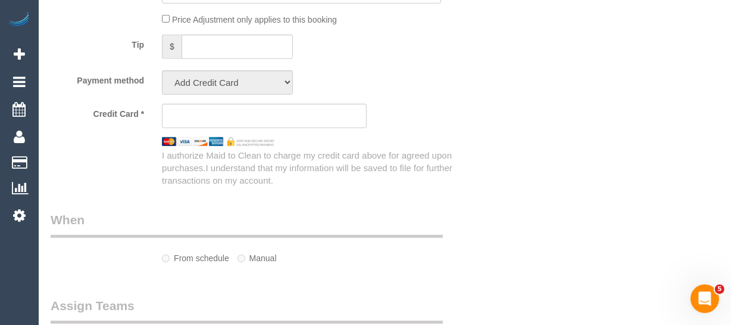
scroll to position [1156, 0]
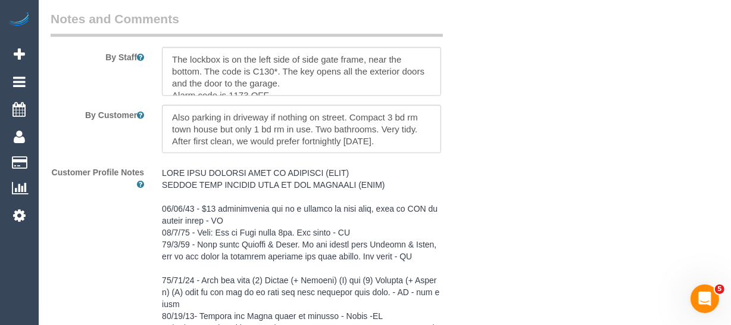
select select "string:stripe-pm_1R1yWm2GScqysDRVBqNpYDVY"
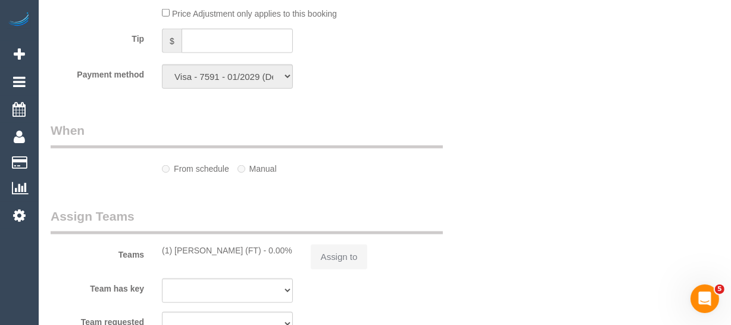
select select "object:890"
select select "number:28"
select select "number:14"
select select "number:19"
select select "number:22"
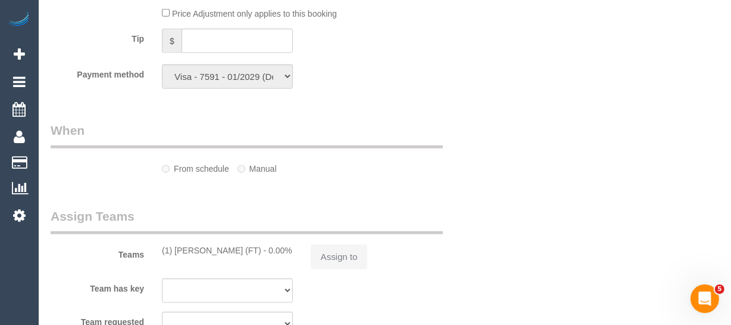
select select "number:11"
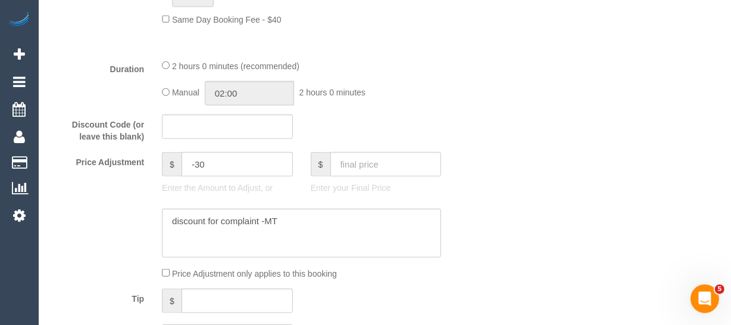
select select "object:1298"
select select "spot1"
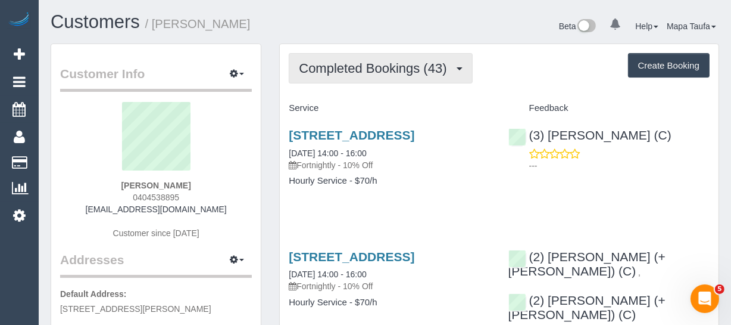
click at [301, 77] on button "Completed Bookings (43)" at bounding box center [380, 68] width 183 height 30
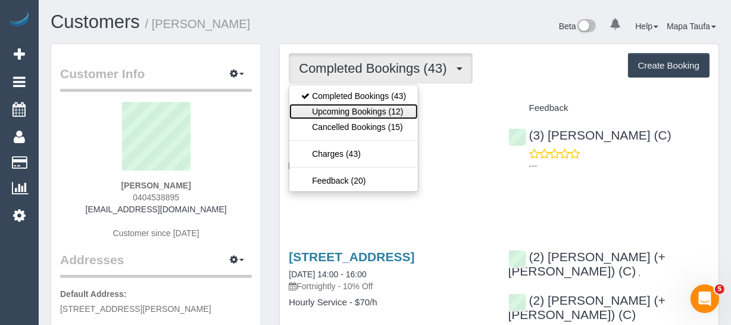
click at [311, 115] on link "Upcoming Bookings (12)" at bounding box center [353, 111] width 129 height 15
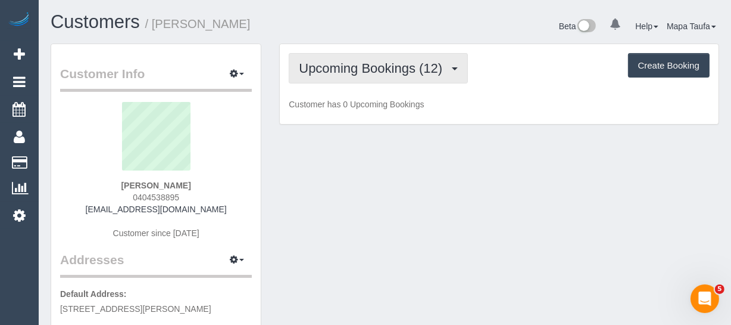
click at [329, 79] on button "Upcoming Bookings (12)" at bounding box center [378, 68] width 179 height 30
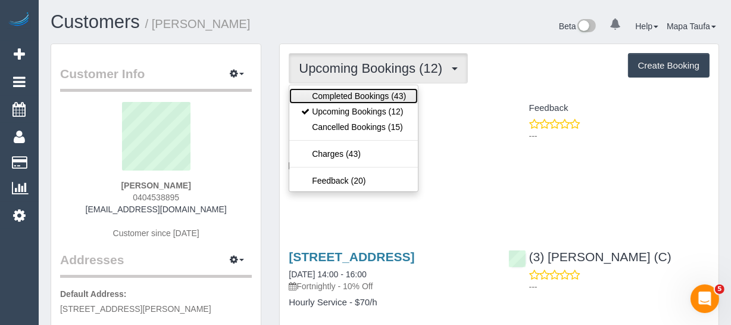
click at [329, 92] on link "Completed Bookings (43)" at bounding box center [353, 95] width 129 height 15
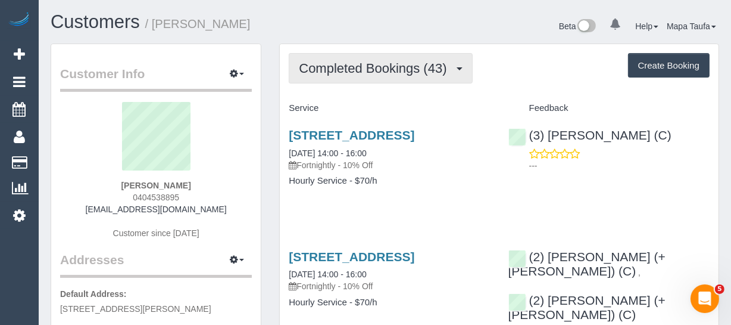
click at [361, 73] on span "Completed Bookings (43)" at bounding box center [376, 68] width 154 height 15
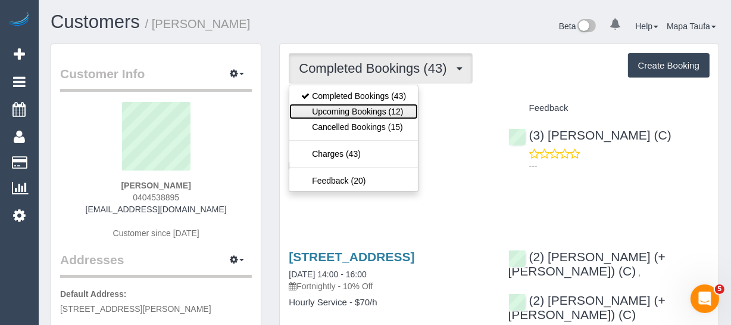
click at [363, 106] on link "Upcoming Bookings (12)" at bounding box center [353, 111] width 129 height 15
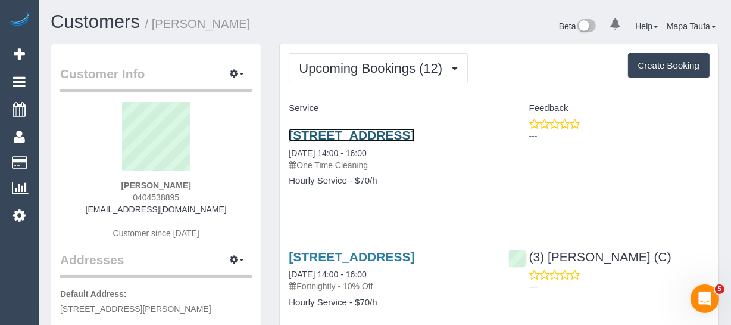
click at [342, 142] on link "254 Pin Oak Crescent, Flemington, VIC 3031" at bounding box center [352, 135] width 126 height 14
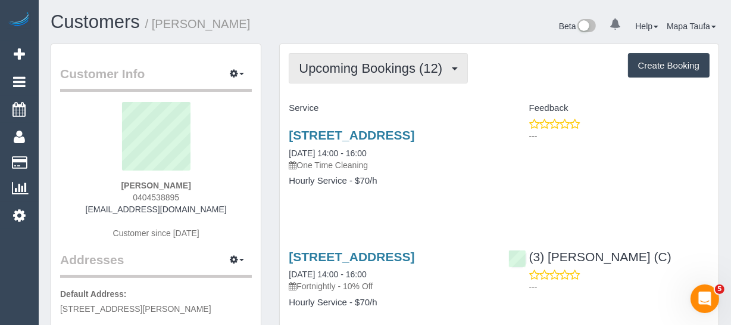
click at [322, 67] on span "Upcoming Bookings (12)" at bounding box center [373, 68] width 149 height 15
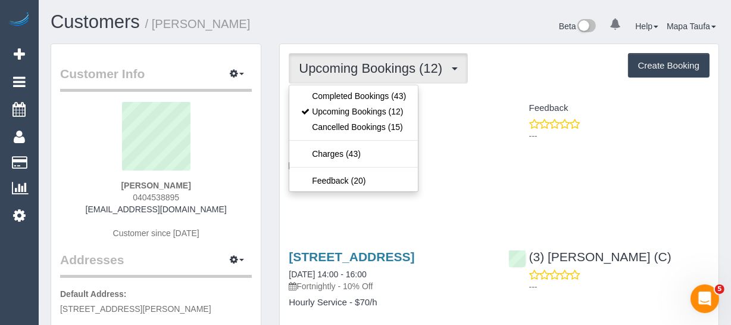
click at [322, 81] on button "Upcoming Bookings (12)" at bounding box center [378, 68] width 179 height 30
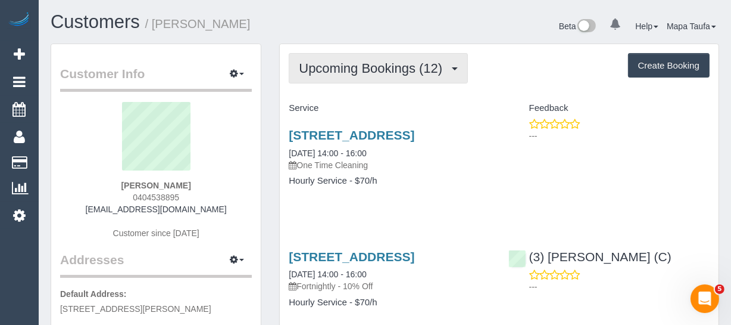
drag, startPoint x: 329, startPoint y: 69, endPoint x: 332, endPoint y: 87, distance: 18.2
click at [329, 74] on button "Upcoming Bookings (12)" at bounding box center [378, 68] width 179 height 30
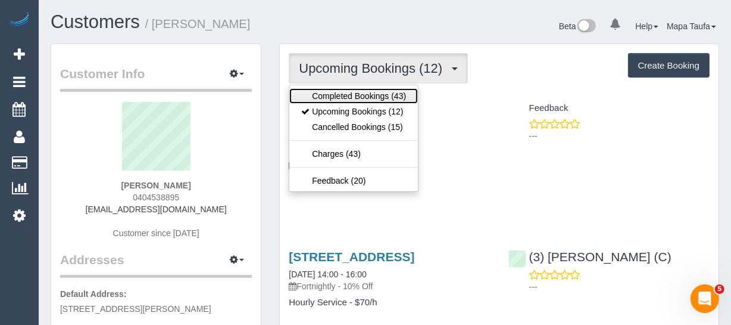
click at [332, 91] on link "Completed Bookings (43)" at bounding box center [353, 95] width 129 height 15
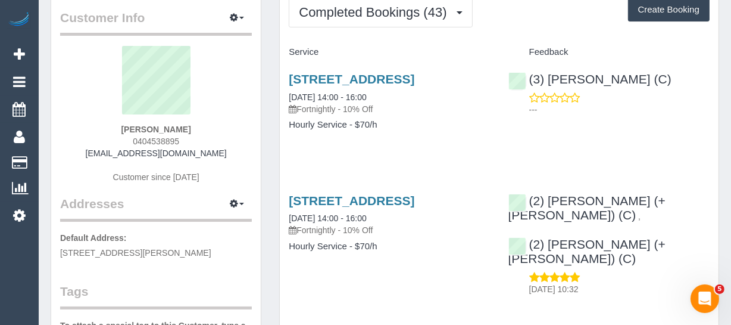
scroll to position [108, 0]
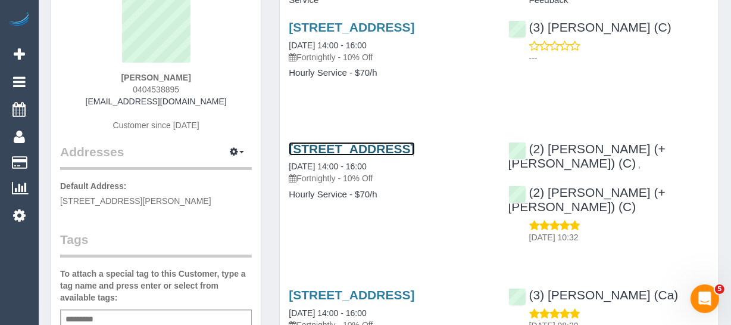
click at [334, 155] on link "254 Pin Oak Crescent, Flemington, VIC 3031" at bounding box center [352, 149] width 126 height 14
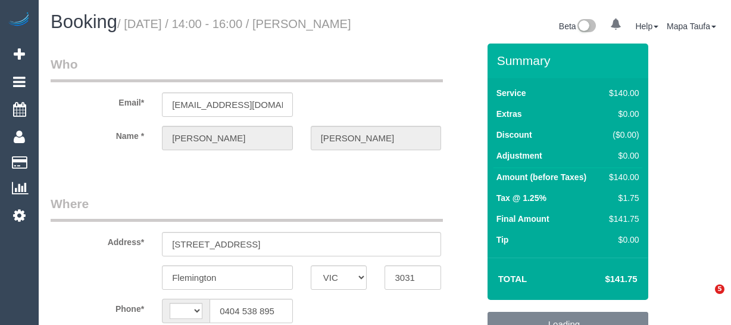
select select "VIC"
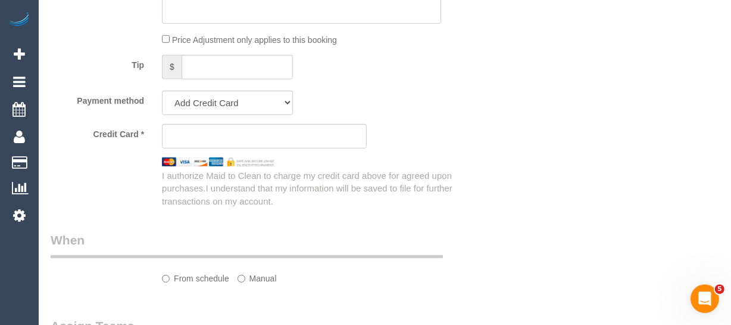
select select "string:AU"
select select "object:691"
select select "number:29"
select select "number:15"
select select "number:19"
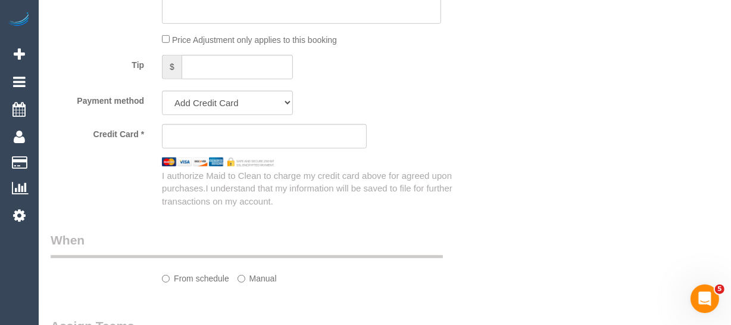
select select "number:22"
select select "number:33"
select select "number:26"
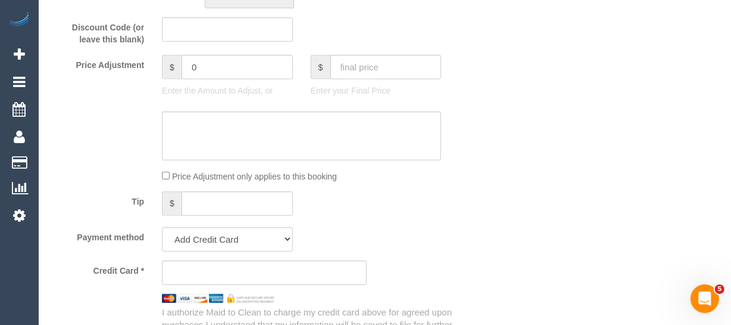
select select "object:696"
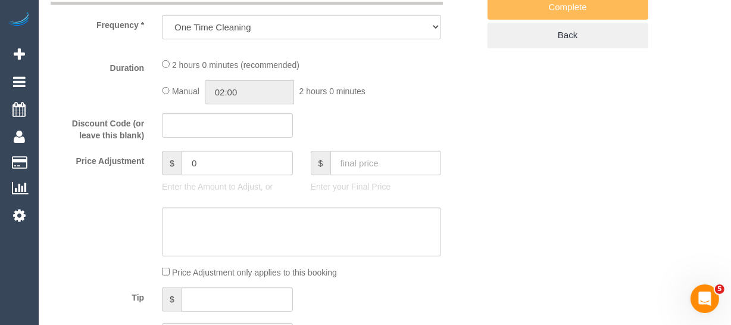
select select "string:stripe-pm_1N6u5b2GScqysDRVfSAHIeyH"
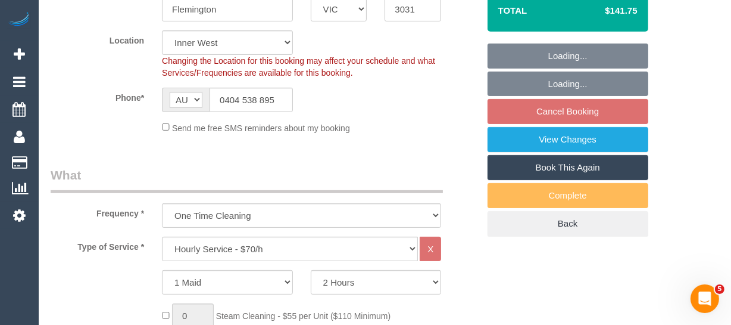
select select "spot5"
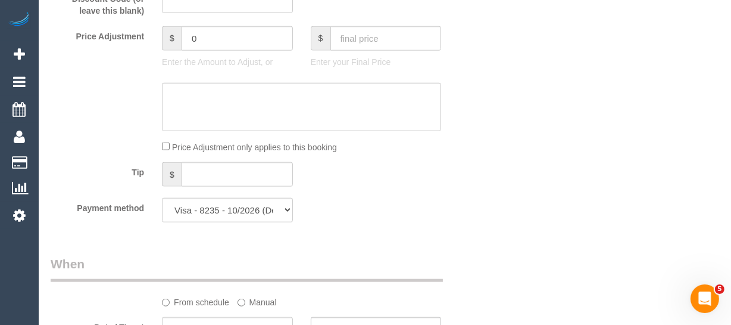
scroll to position [1392, 0]
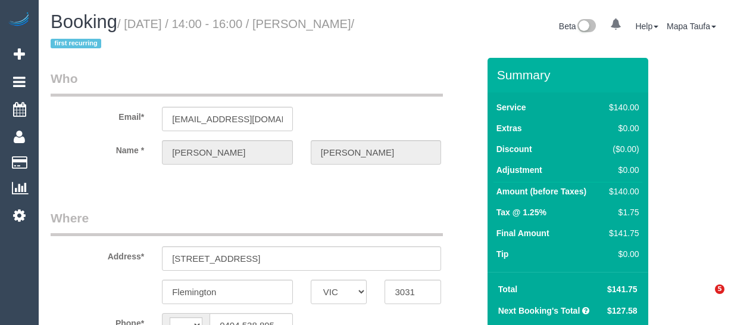
select select "VIC"
select select "string:AU"
select select "string:stripe-pm_1N6u5b2GScqysDRVfSAHIeyH"
select select "number:29"
select select "number:15"
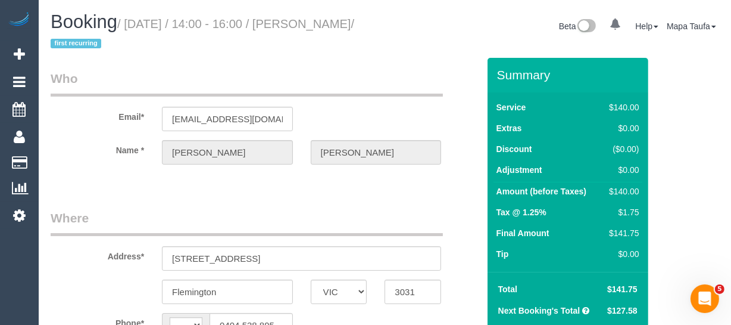
select select "number:19"
select select "number:22"
select select "number:33"
select select "number:26"
select select "object:2195"
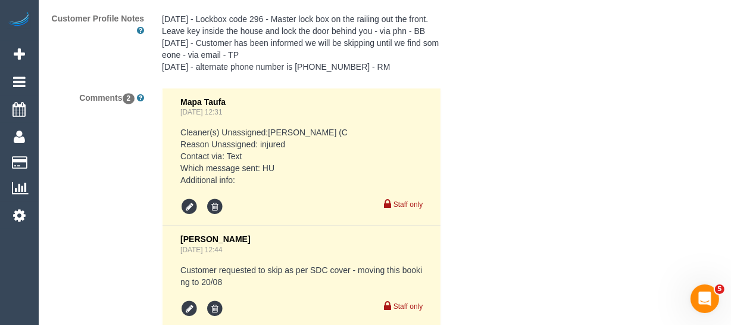
scroll to position [2413, 0]
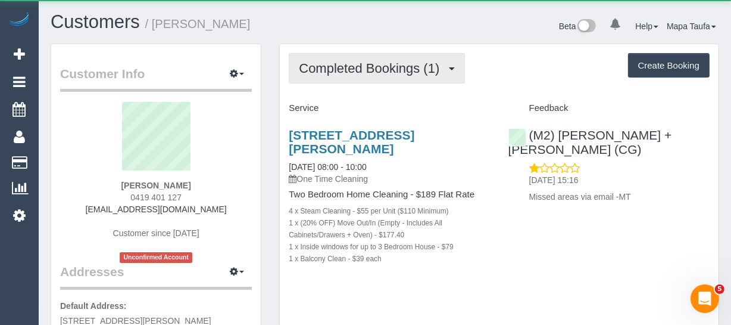
click at [369, 76] on button "Completed Bookings (1)" at bounding box center [377, 68] width 176 height 30
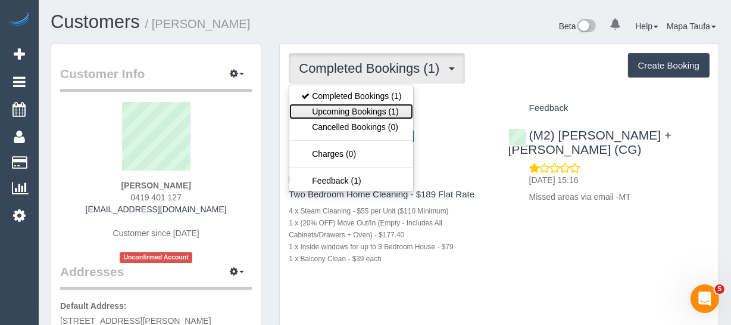
click at [380, 107] on link "Upcoming Bookings (1)" at bounding box center [351, 111] width 124 height 15
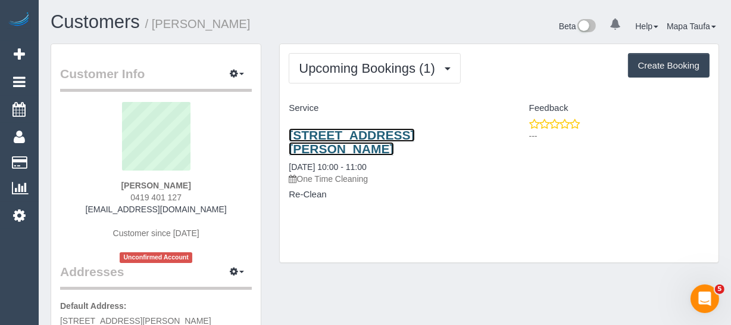
click at [354, 135] on link "[STREET_ADDRESS][PERSON_NAME]" at bounding box center [352, 141] width 126 height 27
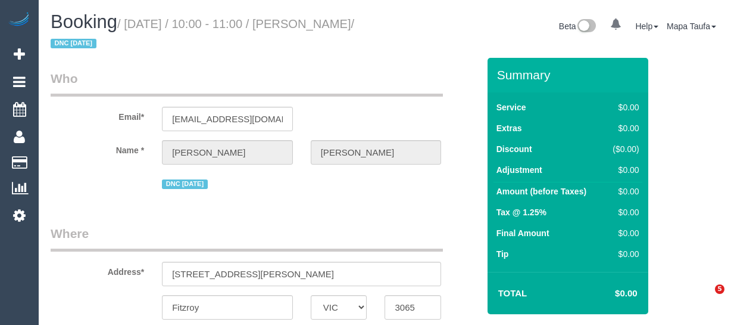
select select "VIC"
select select "object:574"
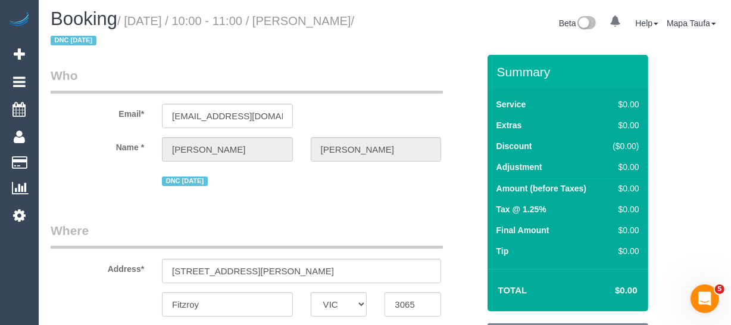
select select "string:stripe-pm_1S3Ret2GScqysDRV3gAhRbXU"
select select "number:28"
select select "number:14"
select select "number:18"
select select "number:24"
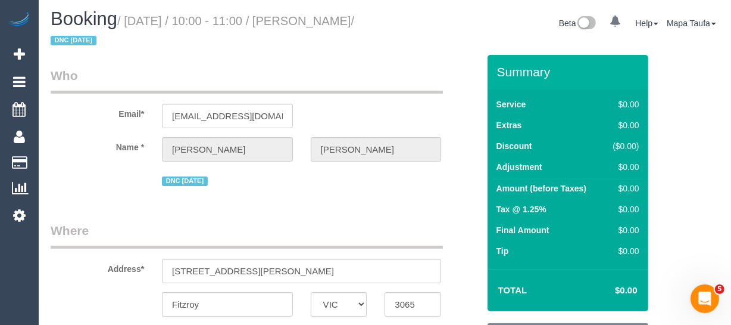
scroll to position [216, 0]
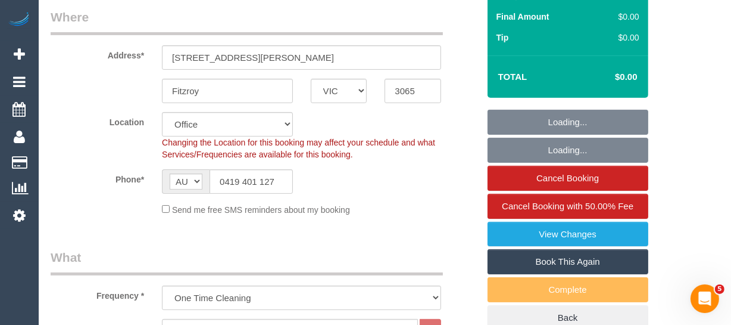
select select "object:2064"
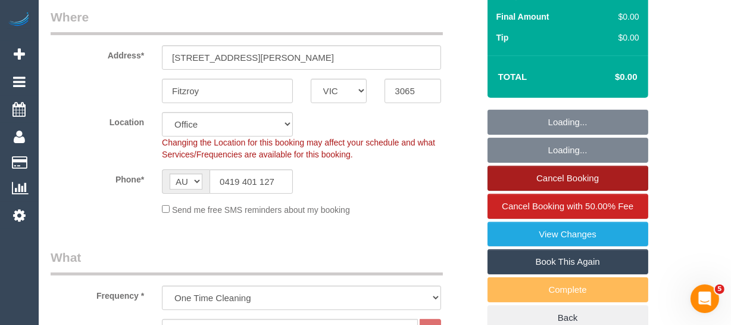
click at [571, 182] on link "Cancel Booking" at bounding box center [568, 178] width 161 height 25
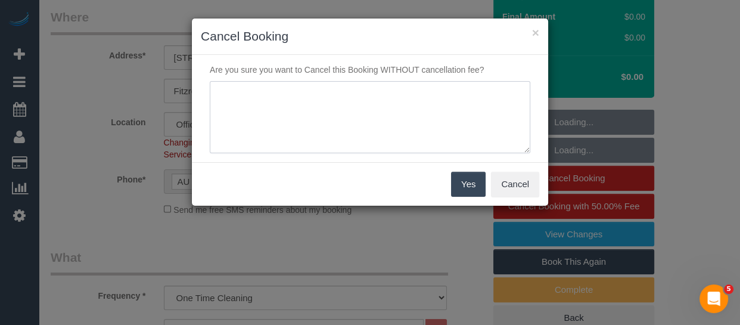
click at [355, 121] on textarea at bounding box center [370, 117] width 320 height 73
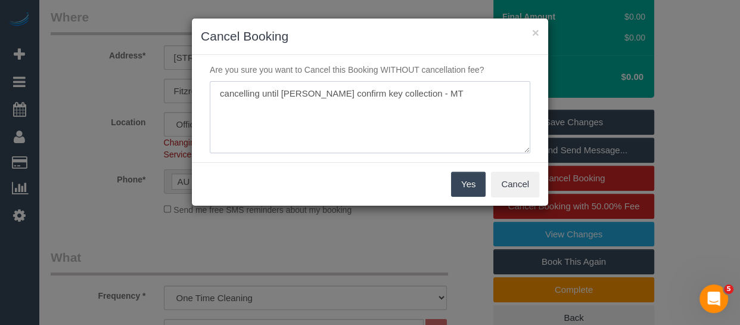
type textarea "cancelling until REA confirm key collection - MT"
click at [464, 184] on button "Yes" at bounding box center [468, 183] width 35 height 25
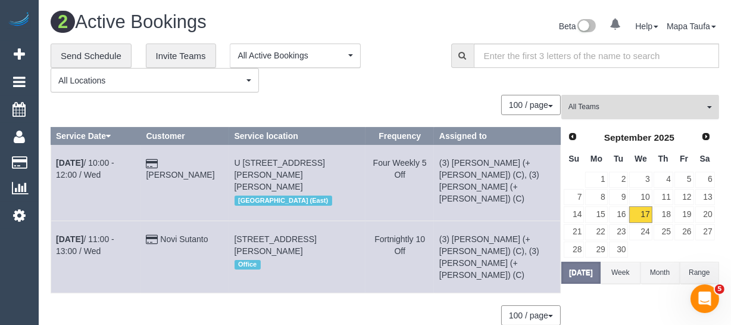
click at [589, 110] on span "All Teams" at bounding box center [637, 107] width 136 height 10
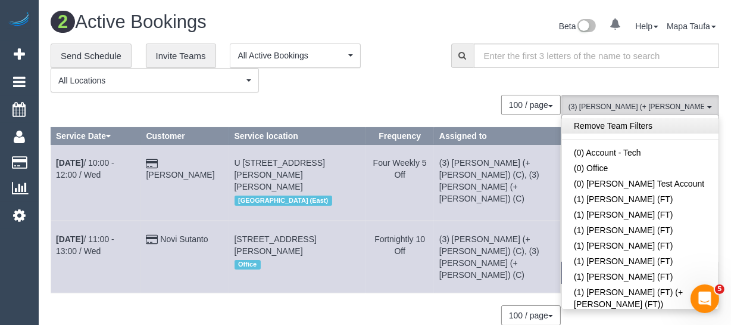
click at [595, 130] on link "Remove Team Filters" at bounding box center [640, 125] width 157 height 15
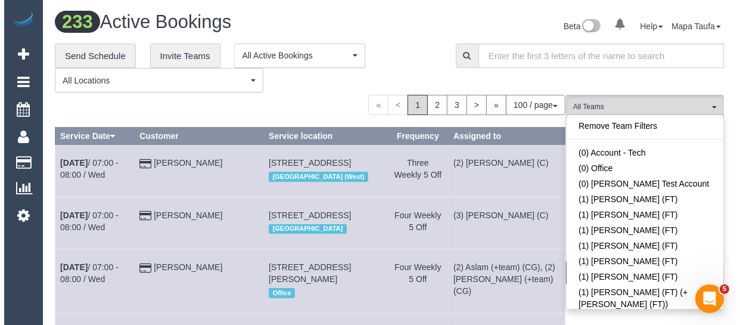
scroll to position [2541, 0]
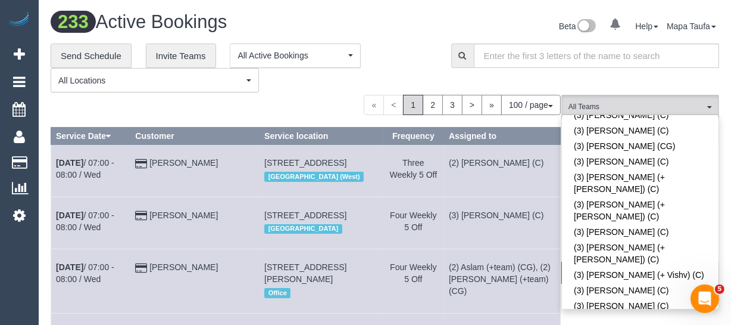
click at [301, 91] on div "**********" at bounding box center [242, 67] width 383 height 49
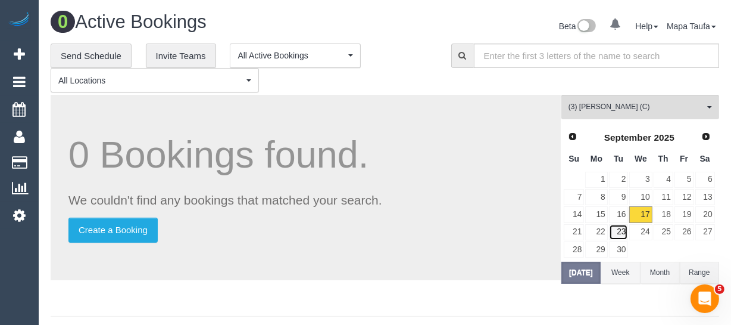
click at [620, 235] on link "23" at bounding box center [619, 232] width 20 height 16
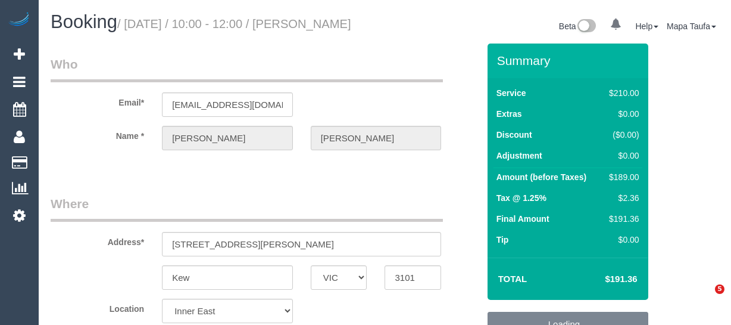
select select "VIC"
select select "object:1453"
select select "180"
select select "number:28"
select select "number:16"
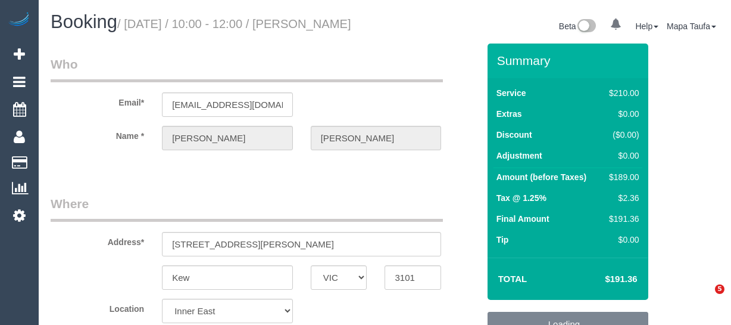
select select "number:19"
select select "number:25"
select select "number:34"
select select "number:11"
select select "spot3"
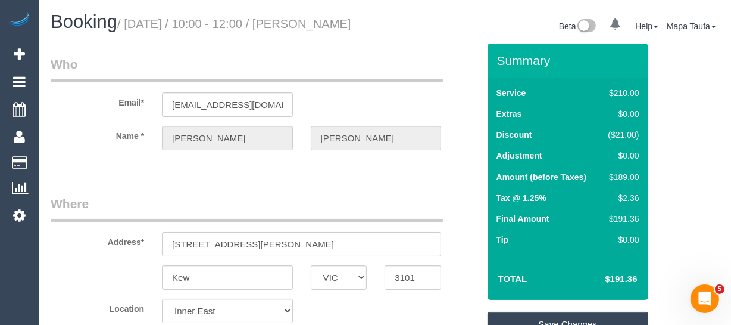
click at [214, 130] on sui-booking-customer "Email* [EMAIL_ADDRESS][DOMAIN_NAME] Name * [PERSON_NAME][GEOGRAPHIC_DATA]" at bounding box center [265, 108] width 428 height 107
click at [213, 117] on input "[EMAIL_ADDRESS][DOMAIN_NAME]" at bounding box center [227, 104] width 131 height 24
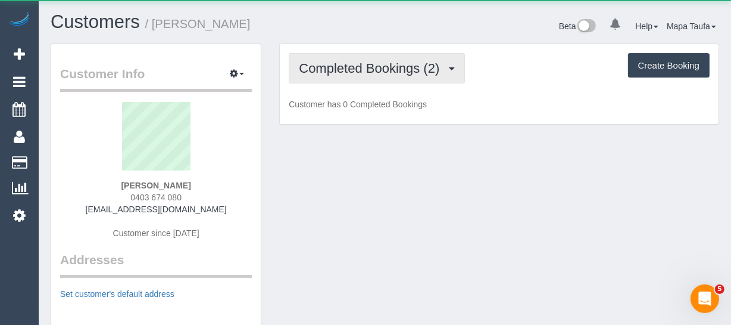
click at [318, 77] on button "Completed Bookings (2)" at bounding box center [377, 68] width 176 height 30
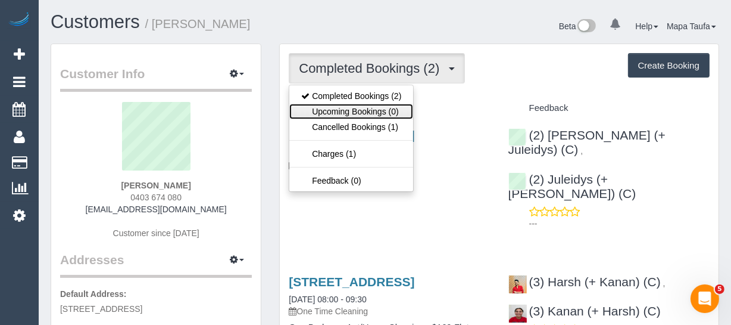
click at [329, 113] on link "Upcoming Bookings (0)" at bounding box center [351, 111] width 124 height 15
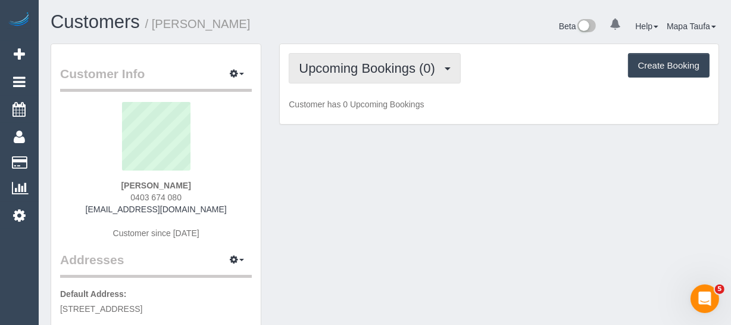
click at [327, 71] on span "Upcoming Bookings (0)" at bounding box center [370, 68] width 142 height 15
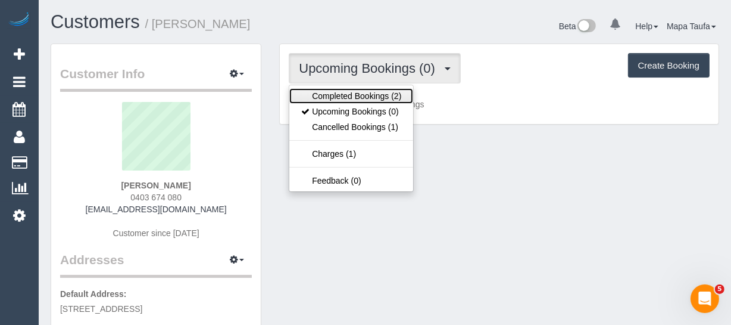
click at [327, 90] on link "Completed Bookings (2)" at bounding box center [351, 95] width 124 height 15
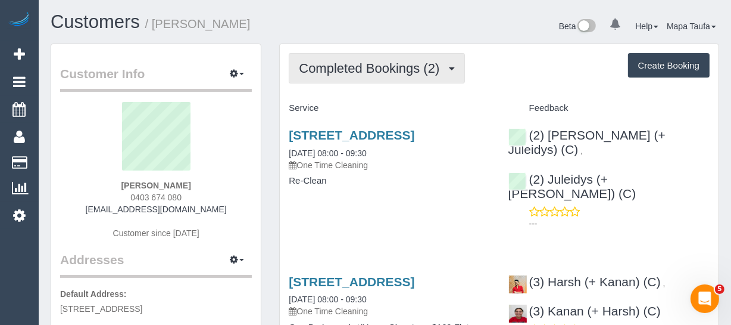
click at [320, 61] on span "Completed Bookings (2)" at bounding box center [372, 68] width 146 height 15
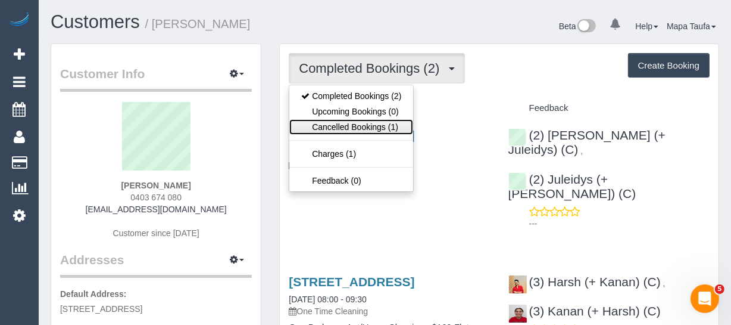
click at [341, 120] on link "Cancelled Bookings (1)" at bounding box center [351, 126] width 124 height 15
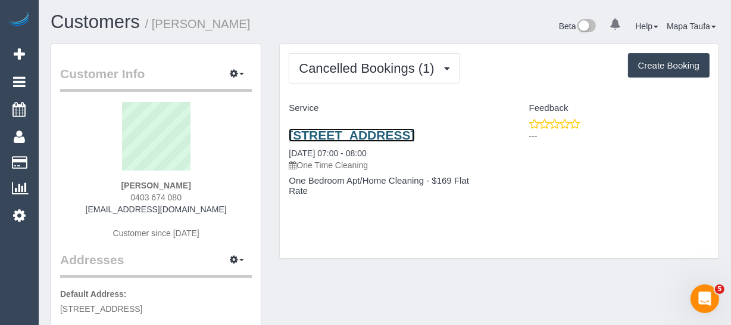
click at [325, 133] on link "54 Balston Street, 2, Balaclava, VIC 3183" at bounding box center [352, 135] width 126 height 14
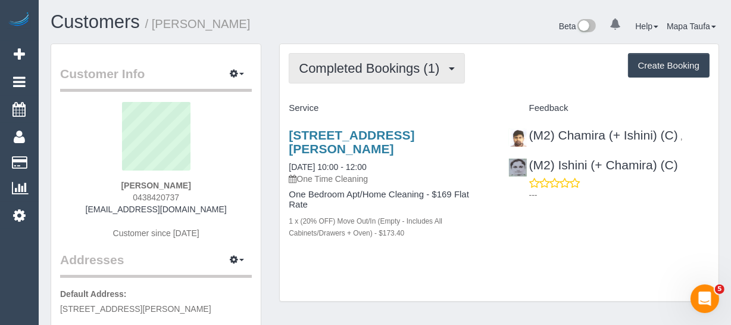
click at [339, 61] on span "Completed Bookings (1)" at bounding box center [372, 68] width 146 height 15
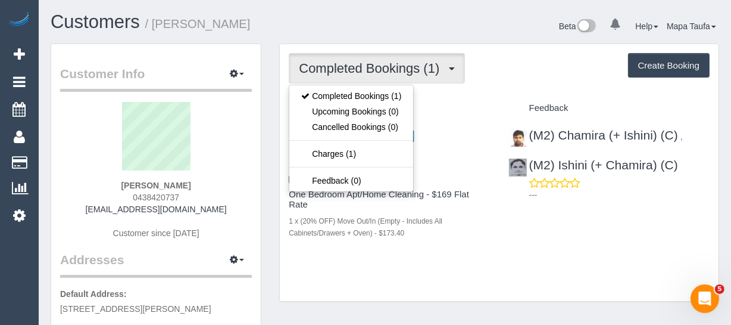
click at [463, 101] on div "Service" at bounding box center [389, 108] width 219 height 20
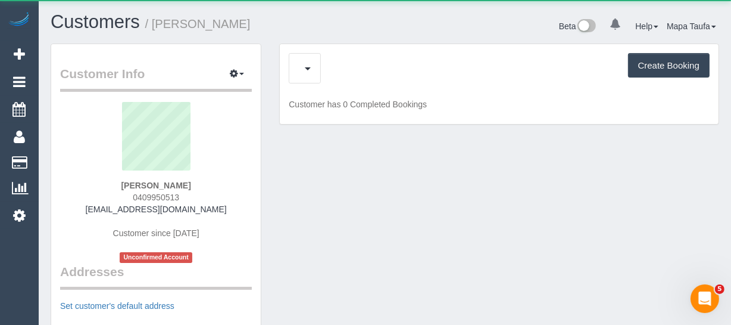
click at [341, 73] on div "Create Booking" at bounding box center [499, 68] width 421 height 30
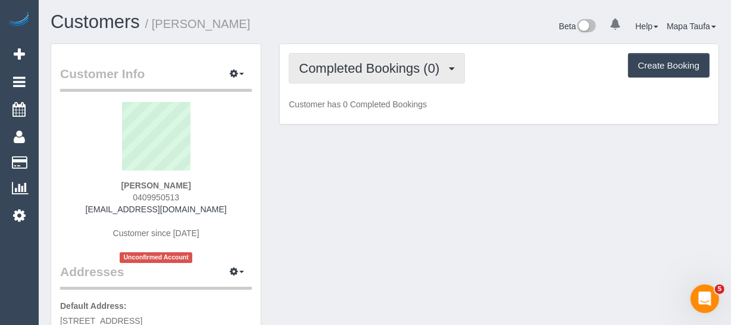
click at [352, 71] on span "Completed Bookings (0)" at bounding box center [372, 68] width 146 height 15
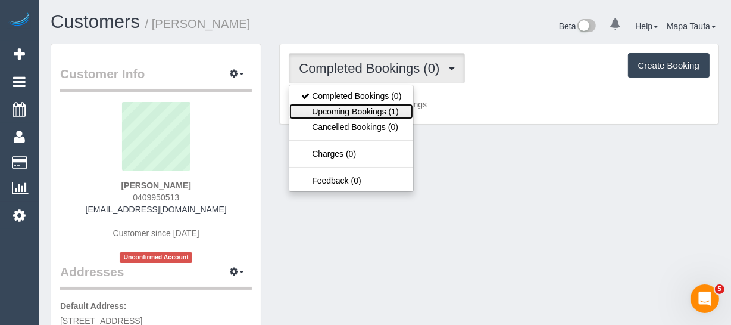
click at [364, 116] on link "Upcoming Bookings (1)" at bounding box center [351, 111] width 124 height 15
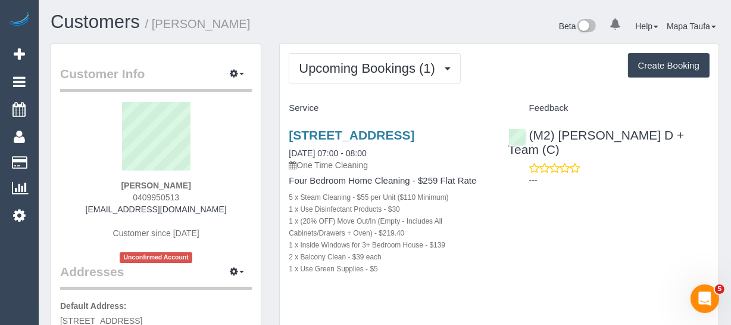
scroll to position [54, 0]
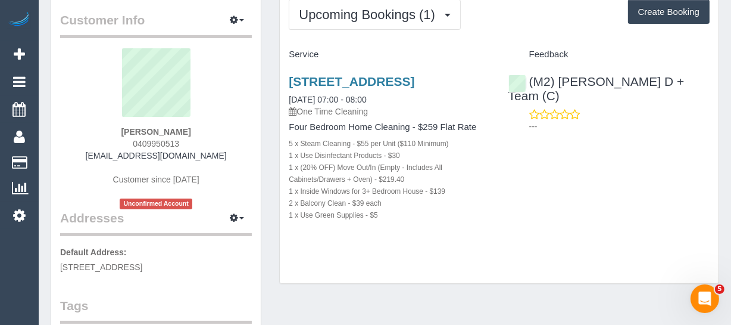
drag, startPoint x: 228, startPoint y: 158, endPoint x: 101, endPoint y: 148, distance: 127.2
click at [101, 148] on div "[PERSON_NAME] 0409950513 [EMAIL_ADDRESS][DOMAIN_NAME] Customer since [DATE] Unc…" at bounding box center [156, 128] width 192 height 161
copy link "[EMAIL_ADDRESS][DOMAIN_NAME]"
click at [215, 168] on div "[PERSON_NAME] 0409950513 [EMAIL_ADDRESS][DOMAIN_NAME] Customer since [DATE] Unc…" at bounding box center [156, 128] width 192 height 161
drag, startPoint x: 186, startPoint y: 155, endPoint x: 101, endPoint y: 153, distance: 85.2
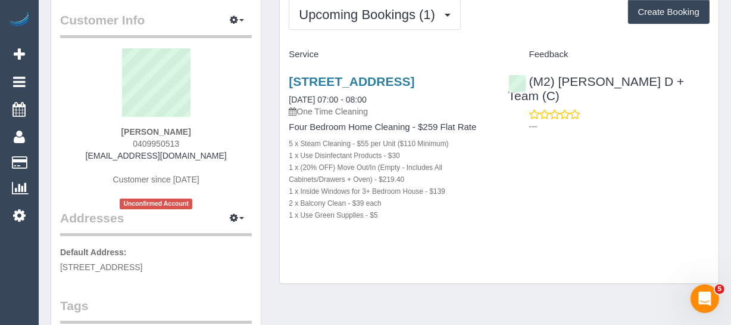
click at [101, 153] on div "[PERSON_NAME] 0409950513 [EMAIL_ADDRESS][DOMAIN_NAME] Customer since [DATE] Unc…" at bounding box center [156, 128] width 192 height 161
copy link "[EMAIL_ADDRESS][DOMAIN_NAME]"
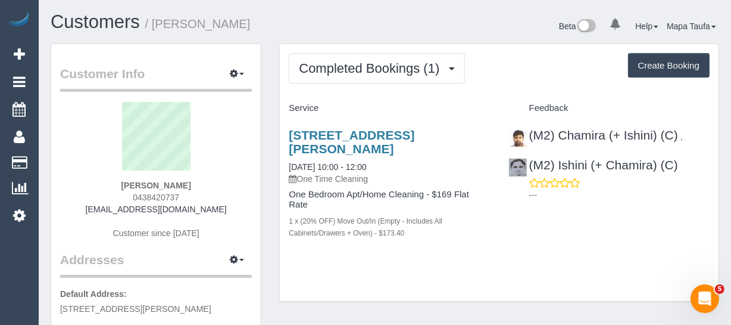
drag, startPoint x: 161, startPoint y: 182, endPoint x: 109, endPoint y: 182, distance: 51.8
click at [107, 179] on div "[PERSON_NAME] 0438420737 [EMAIL_ADDRESS][DOMAIN_NAME] Customer since [DATE]" at bounding box center [156, 176] width 192 height 149
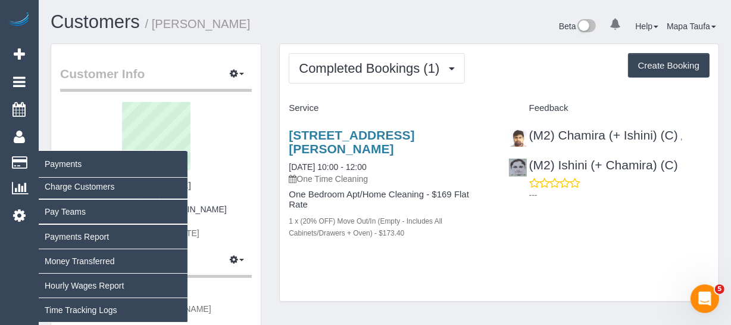
copy strong "[PERSON_NAME]"
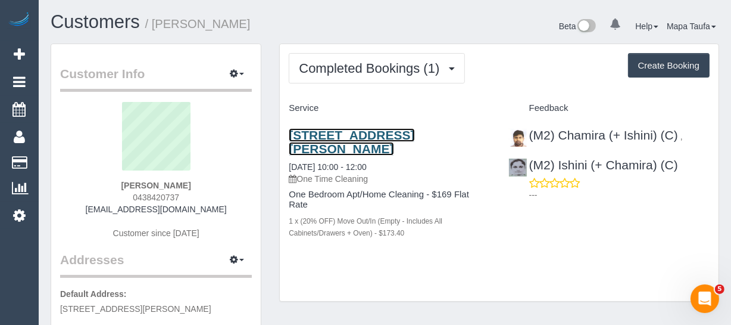
click at [319, 142] on link "[STREET_ADDRESS][PERSON_NAME]" at bounding box center [352, 141] width 126 height 27
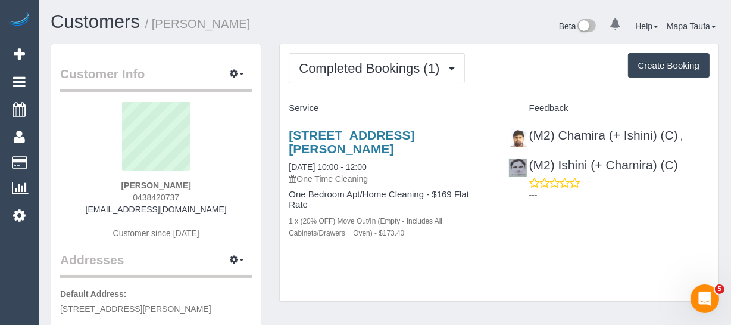
drag, startPoint x: 422, startPoint y: 143, endPoint x: 457, endPoint y: 7, distance: 140.4
click at [292, 128] on h3 "[STREET_ADDRESS][PERSON_NAME]" at bounding box center [389, 141] width 201 height 27
copy link "[STREET_ADDRESS][PERSON_NAME]"
drag, startPoint x: 688, startPoint y: 172, endPoint x: 557, endPoint y: 161, distance: 131.5
click at [557, 161] on div "(M2) Chamira (+ Ishini) (C) , (M2) Ishini (+ Chamira) (C) ---" at bounding box center [609, 162] width 219 height 88
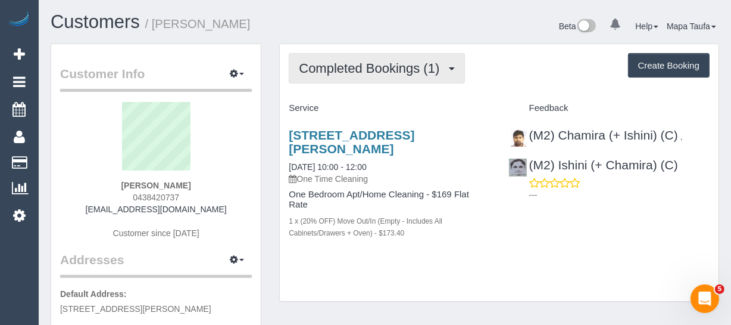
copy link "Ishini (+ Chamira) (C)"
click at [385, 67] on span "Completed Bookings (1)" at bounding box center [372, 68] width 146 height 15
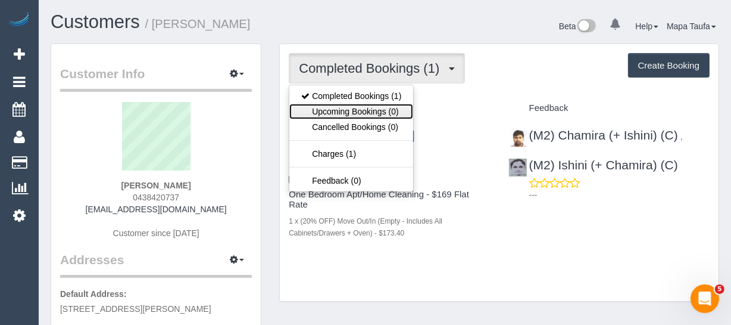
click at [367, 107] on link "Upcoming Bookings (0)" at bounding box center [351, 111] width 124 height 15
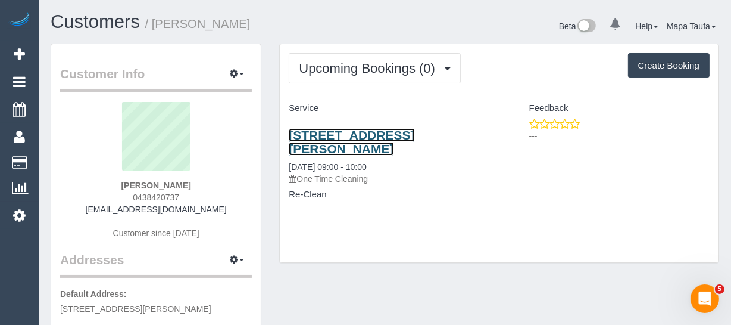
click at [338, 138] on link "Unit 4 587 Glen Huntly Road, 4, Elsternwick, VIC 3185" at bounding box center [352, 141] width 126 height 27
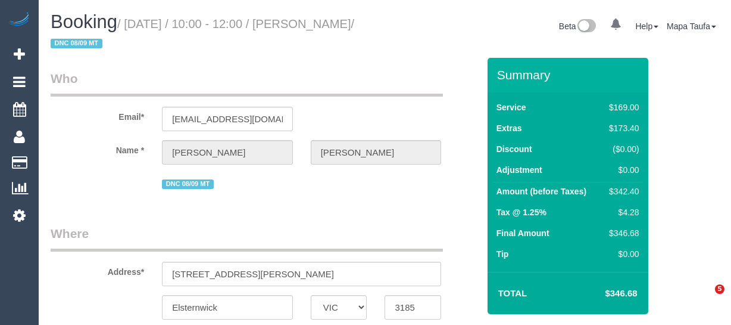
select select "VIC"
select select "string:AU"
select select "object:327"
select select "string:stripe-pm_1Rzc9W2GScqysDRVMRLXkcVN"
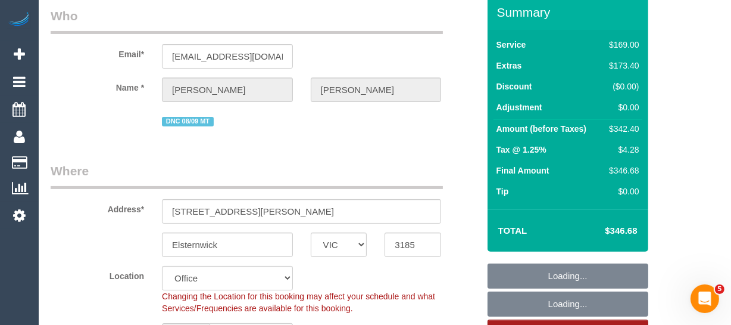
select select "object:823"
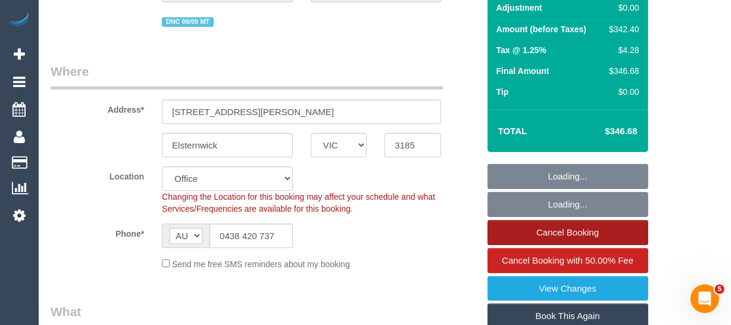
select select "number:28"
select select "number:15"
select select "number:18"
select select "number:24"
select select "number:34"
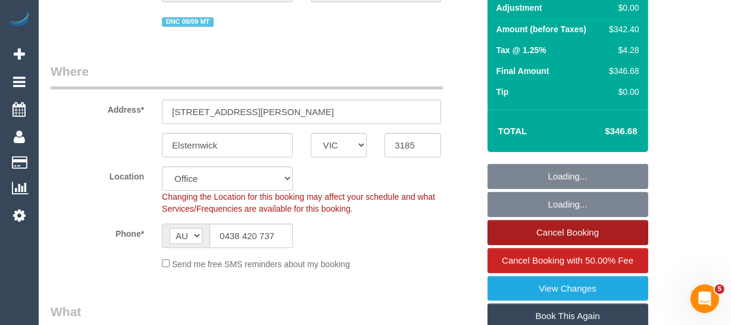
select select "number:26"
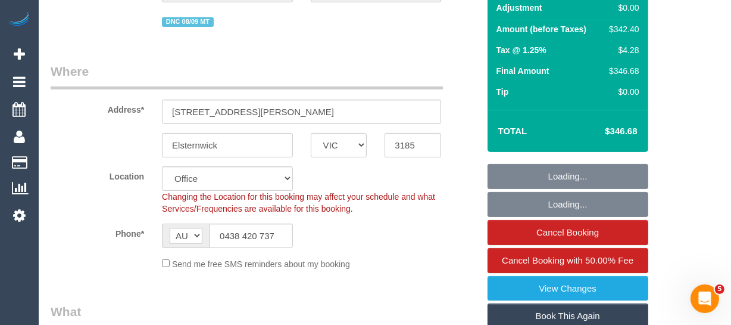
click at [569, 314] on link "Book This Again" at bounding box center [568, 315] width 161 height 25
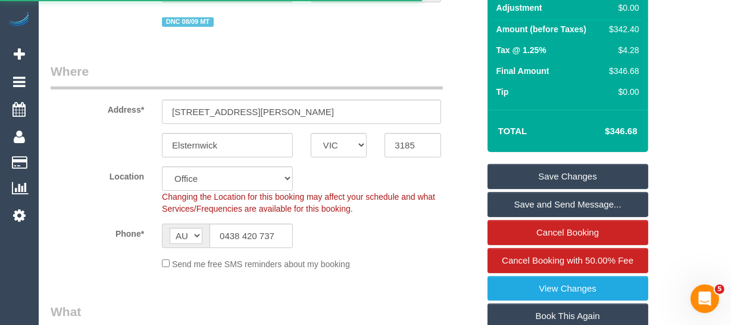
select select "VIC"
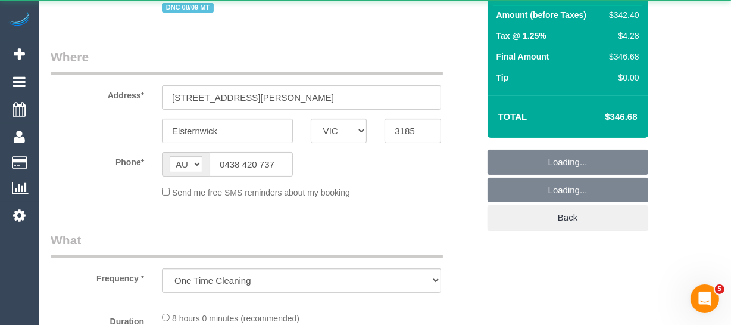
select select "number:28"
select select "number:15"
select select "number:18"
select select "number:24"
select select "number:34"
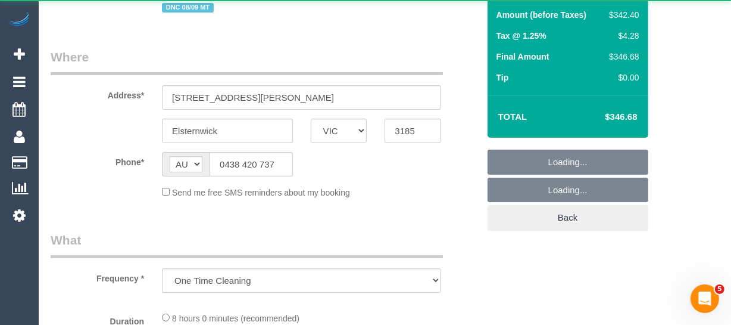
select select "number:26"
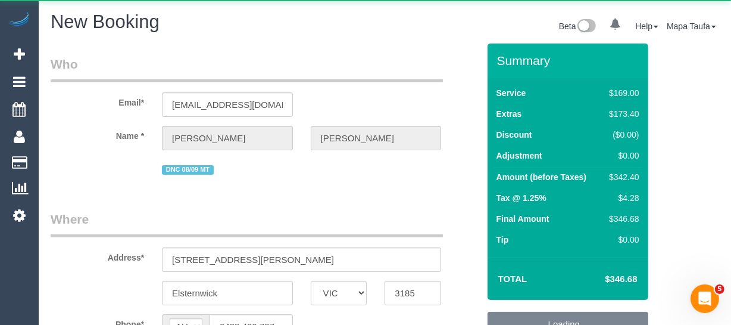
select select "string:stripe-pm_1Rzc9W2GScqysDRVMRLXkcVN"
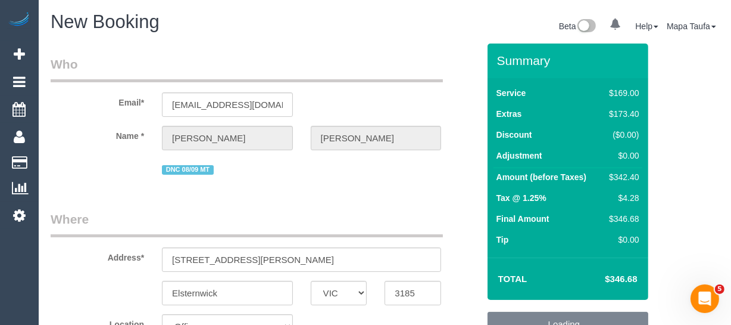
select select "object:2460"
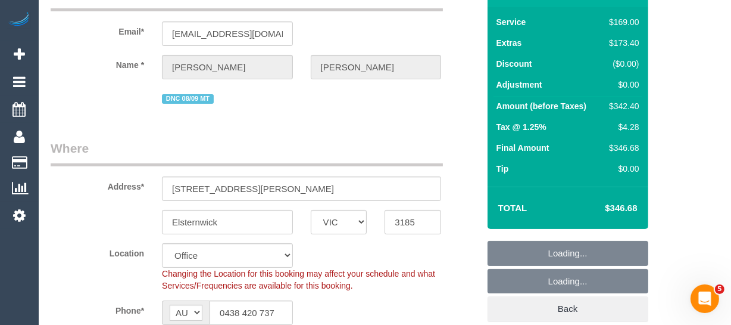
scroll to position [216, 0]
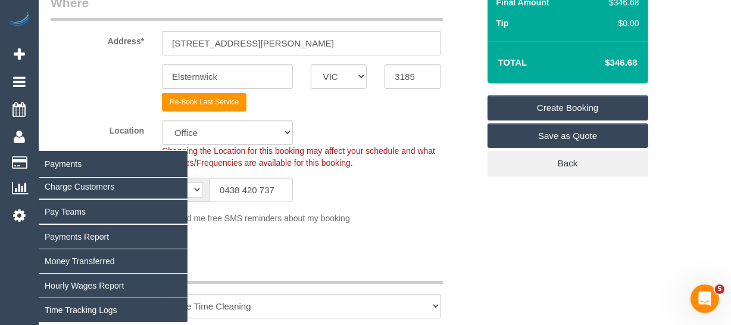
select select "55"
select select "object:3832"
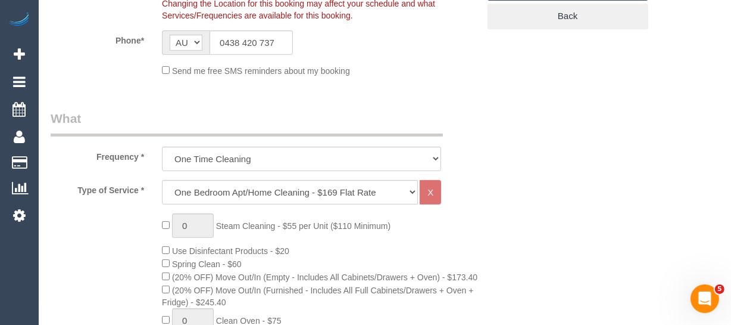
scroll to position [379, 0]
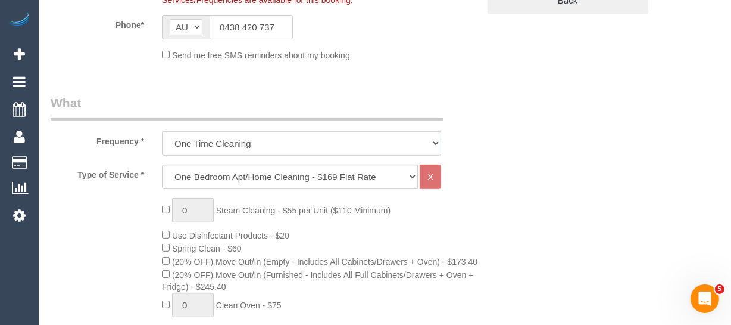
click at [238, 147] on select "One Time Cleaning Weekly - 10% Off - 10.00% (0% for the First Booking) Fortnigh…" at bounding box center [301, 143] width 279 height 24
click at [223, 145] on select "One Time Cleaning Weekly - 10% Off - 10.00% (0% for the First Booking) Fortnigh…" at bounding box center [301, 143] width 279 height 24
click at [250, 104] on legend "What" at bounding box center [247, 107] width 392 height 27
click at [227, 174] on select "Hourly Service - $70/h Hourly Service - $65/h Hourly Service - $60/h Hourly Ser…" at bounding box center [290, 176] width 256 height 24
drag, startPoint x: 589, startPoint y: 191, endPoint x: 348, endPoint y: 183, distance: 240.7
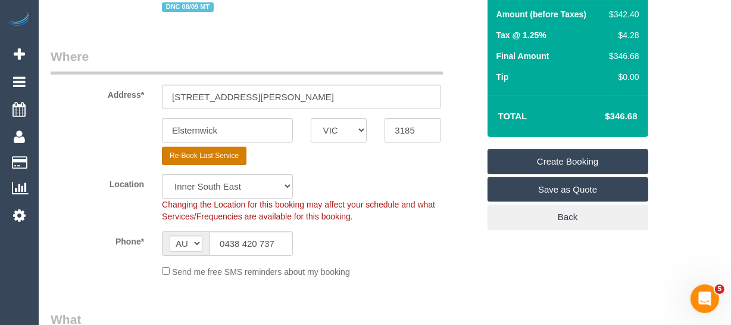
scroll to position [162, 0]
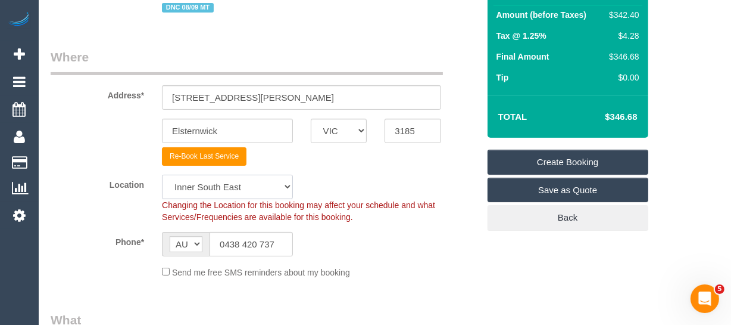
click at [202, 179] on select "Office City East (North) East (South) Inner East Inner North (East) Inner North…" at bounding box center [227, 186] width 131 height 24
select select "50"
click at [162, 174] on select "Office City East (North) East (South) Inner East Inner North (East) Inner North…" at bounding box center [227, 186] width 131 height 24
select select "object:4403"
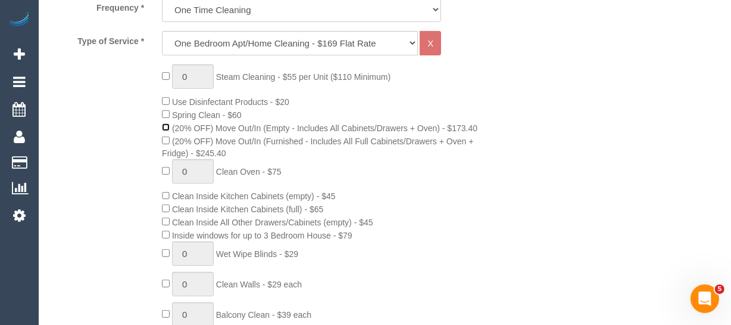
scroll to position [433, 0]
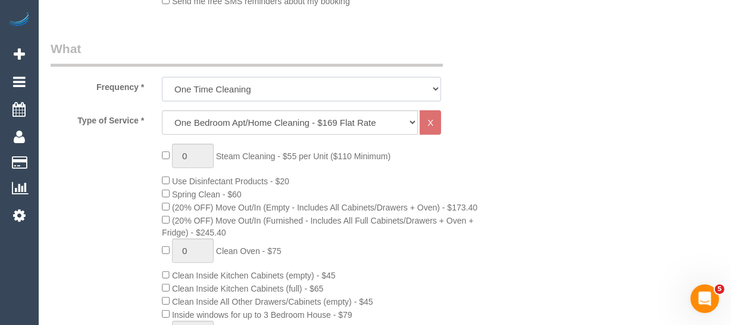
click at [217, 87] on select "One Time Cleaning Weekly - 10% Off - 10.00% (0% for the First Booking) Fortnigh…" at bounding box center [301, 89] width 279 height 24
click at [229, 91] on select "One Time Cleaning Weekly - 10% Off - 10.00% (0% for the First Booking) Fortnigh…" at bounding box center [301, 89] width 279 height 24
drag, startPoint x: 434, startPoint y: 270, endPoint x: 419, endPoint y: 238, distance: 35.4
click at [267, 117] on select "Hourly Service - $70/h Hourly Service - $65/h Hourly Service - $60/h Hourly Ser…" at bounding box center [290, 122] width 256 height 24
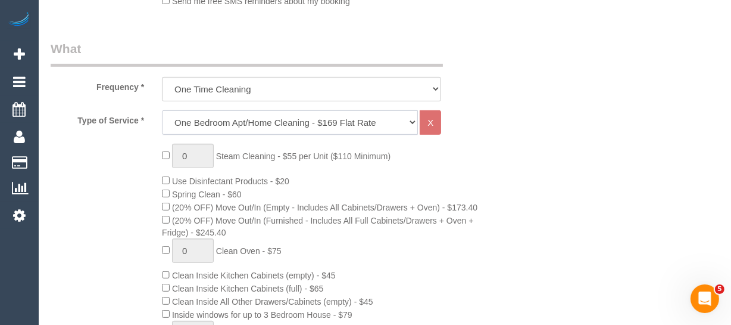
select select "28"
click at [162, 110] on select "Hourly Service - $70/h Hourly Service - $65/h Hourly Service - $60/h Hourly Ser…" at bounding box center [290, 122] width 256 height 24
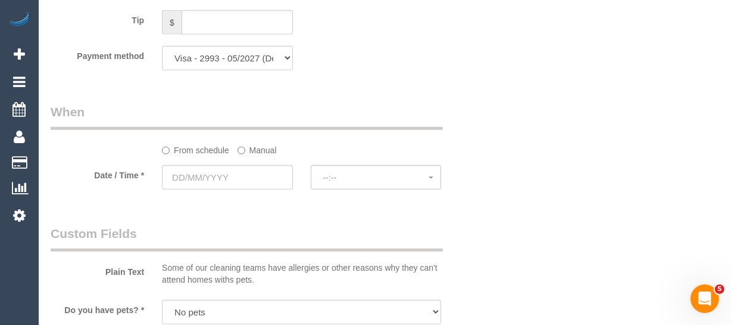
scroll to position [1137, 0]
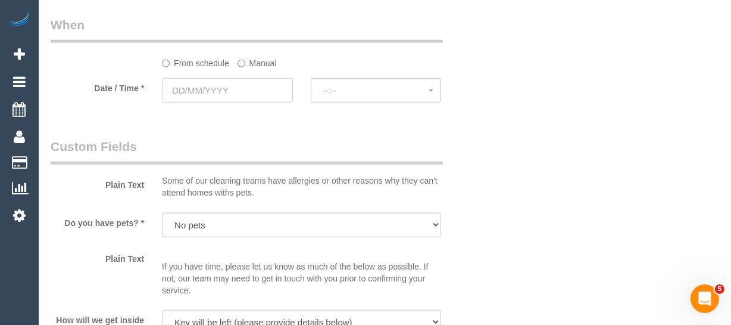
click at [227, 89] on input "text" at bounding box center [227, 90] width 131 height 24
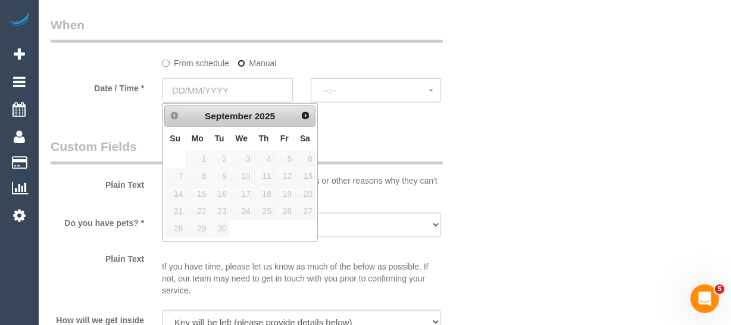
click at [245, 60] on label "Manual" at bounding box center [257, 61] width 39 height 16
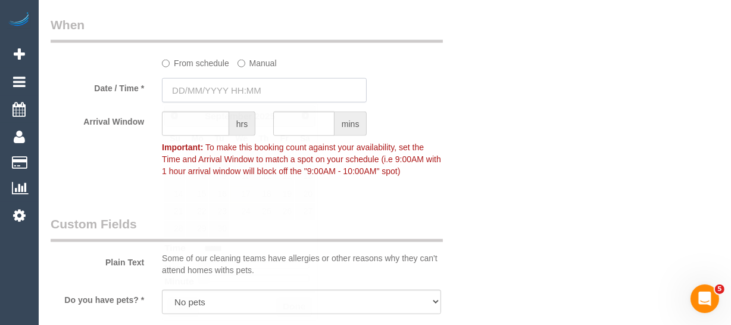
click at [226, 83] on input "text" at bounding box center [264, 90] width 205 height 24
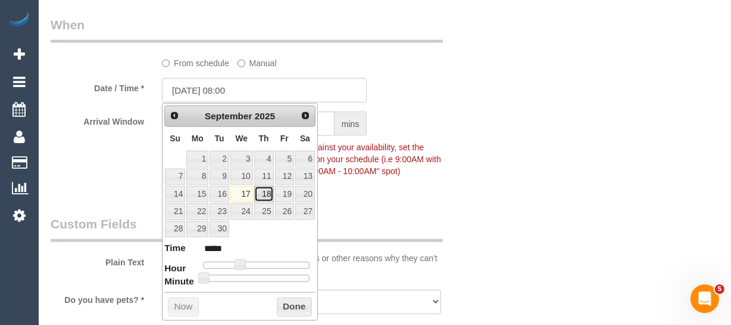
click at [263, 191] on link "18" at bounding box center [264, 194] width 20 height 16
click at [291, 304] on button "Done" at bounding box center [294, 306] width 35 height 19
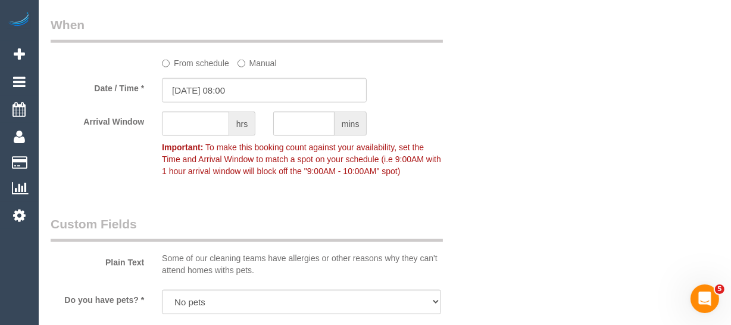
click at [232, 123] on span "hrs" at bounding box center [242, 123] width 26 height 24
click at [235, 88] on input "18/09/2025 08:00" at bounding box center [264, 90] width 205 height 24
click at [255, 92] on input "18/09/2025 08:00" at bounding box center [264, 90] width 205 height 24
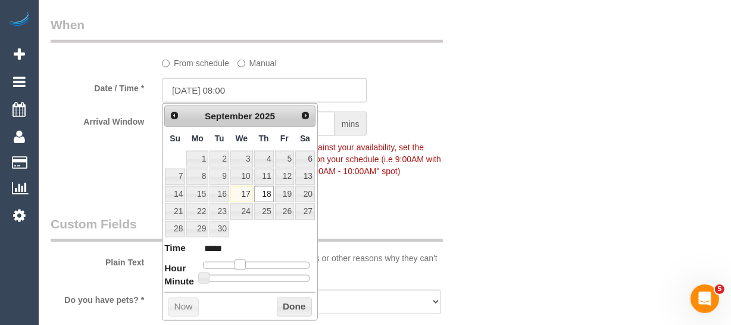
type input "18/09/2025 09:00"
type input "*****"
click at [239, 261] on span at bounding box center [244, 264] width 11 height 11
click at [295, 304] on button "Done" at bounding box center [294, 306] width 35 height 19
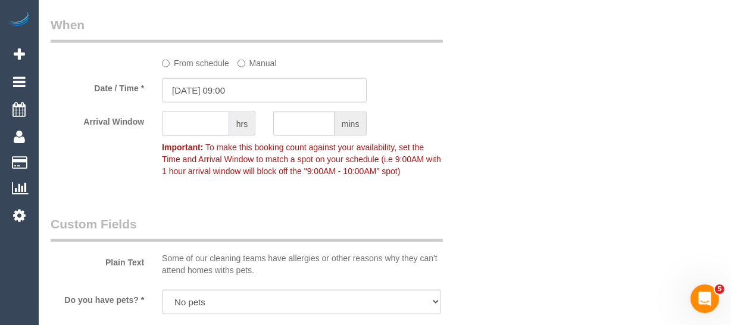
click at [214, 125] on input "text" at bounding box center [195, 123] width 67 height 24
type input "1"
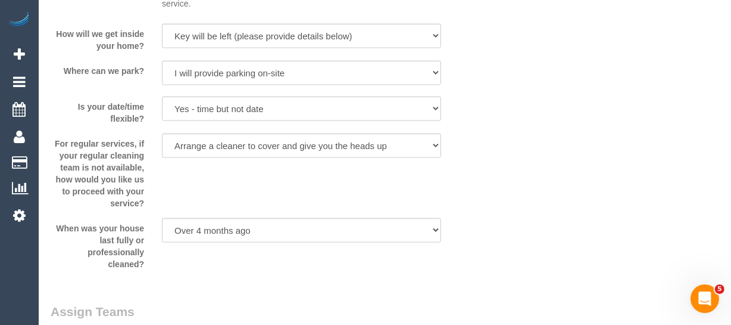
scroll to position [1407, 0]
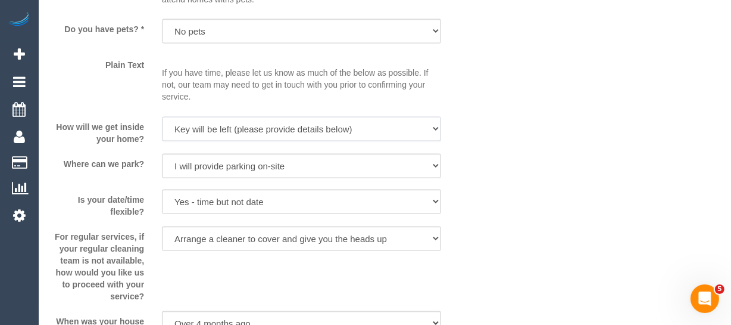
click at [234, 127] on select "I will be home Key will be left (please provide details below) Lock box/Access …" at bounding box center [301, 129] width 279 height 24
drag, startPoint x: 217, startPoint y: 130, endPoint x: 219, endPoint y: 139, distance: 9.1
click at [217, 130] on select "I will be home Key will be left (please provide details below) Lock box/Access …" at bounding box center [301, 129] width 279 height 24
select select "number:17"
click at [162, 117] on select "I will be home Key will be left (please provide details below) Lock box/Access …" at bounding box center [301, 129] width 279 height 24
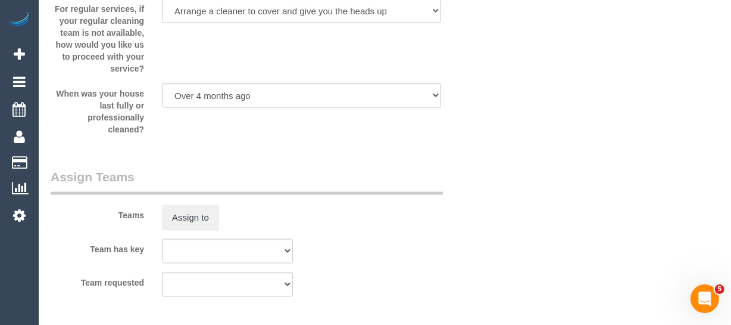
scroll to position [1840, 0]
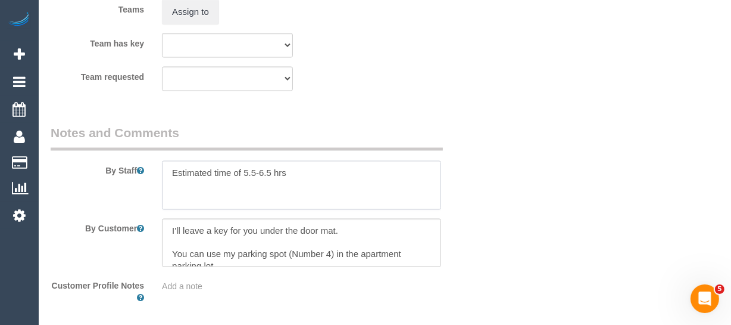
click at [233, 174] on textarea at bounding box center [301, 185] width 279 height 49
type textarea "r"
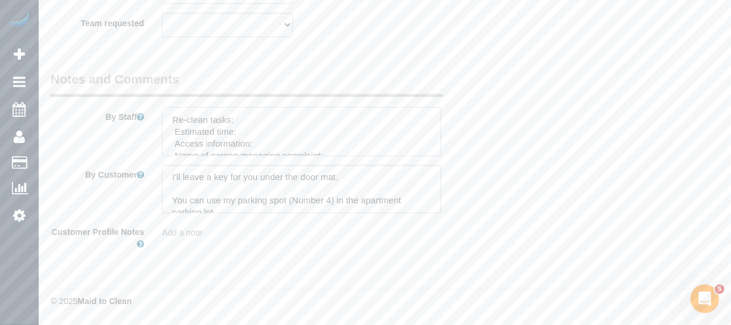
click at [250, 119] on textarea at bounding box center [301, 131] width 279 height 49
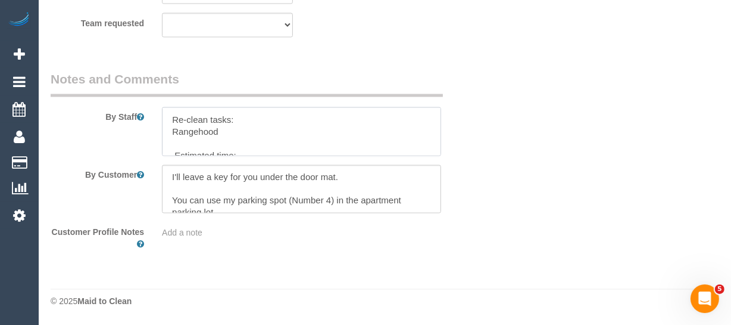
click at [221, 132] on textarea at bounding box center [301, 131] width 279 height 49
click at [208, 139] on textarea at bounding box center [301, 131] width 279 height 49
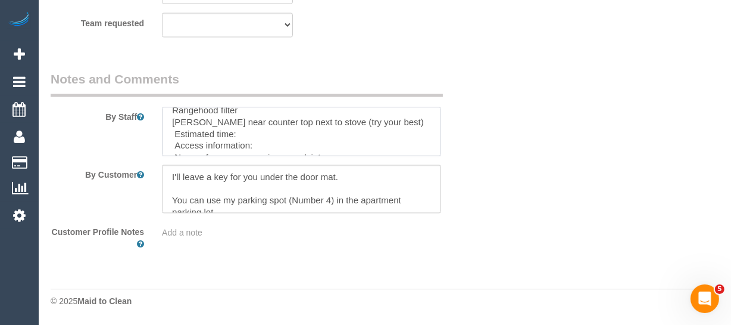
click at [291, 134] on textarea at bounding box center [301, 131] width 279 height 49
click at [275, 145] on textarea at bounding box center [301, 131] width 279 height 49
click at [333, 148] on textarea at bounding box center [301, 131] width 279 height 49
paste textarea "631-633 Nicholson Street, Carlton North Vic 3054"
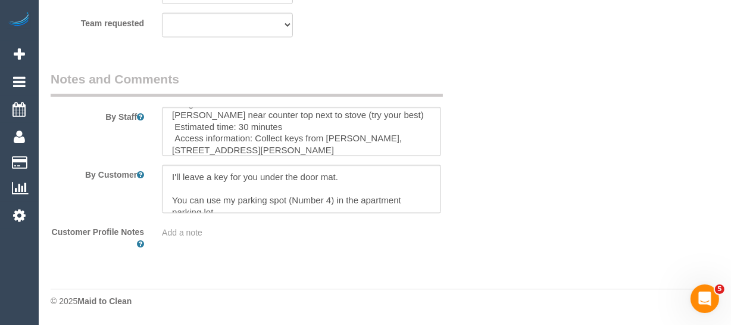
click at [443, 149] on div at bounding box center [301, 131] width 297 height 49
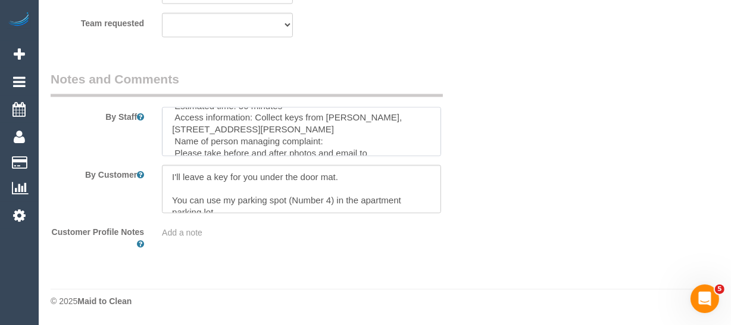
click at [366, 142] on textarea at bounding box center [301, 131] width 279 height 49
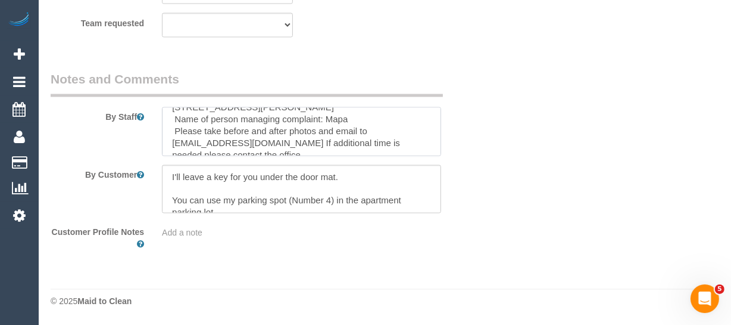
scroll to position [83, 0]
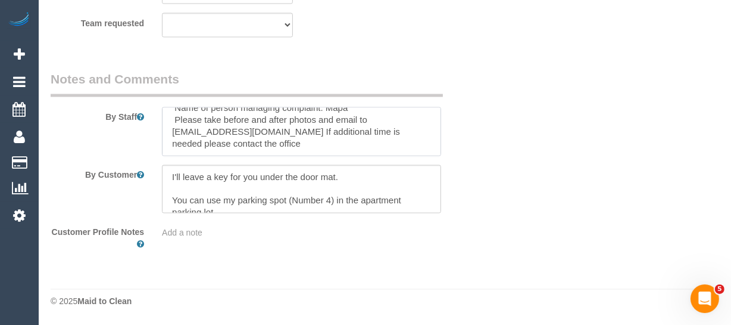
type textarea "Re-clean tasks: Rangehood filter Brown mark near counter top next to stove (try…"
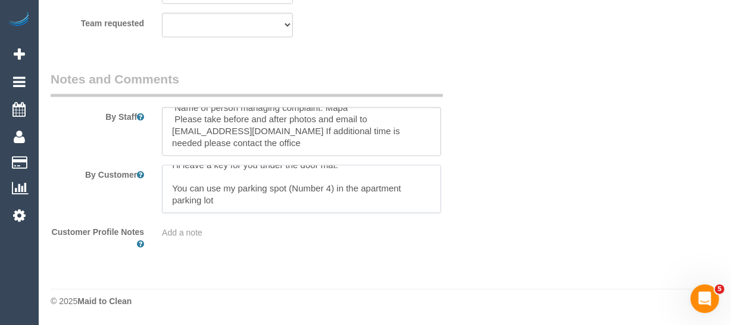
drag, startPoint x: 170, startPoint y: 174, endPoint x: 306, endPoint y: 218, distance: 143.3
click at [306, 218] on sui-booking-comments "By Staff By Customer Customer Profile Notes Add a note" at bounding box center [265, 160] width 428 height 180
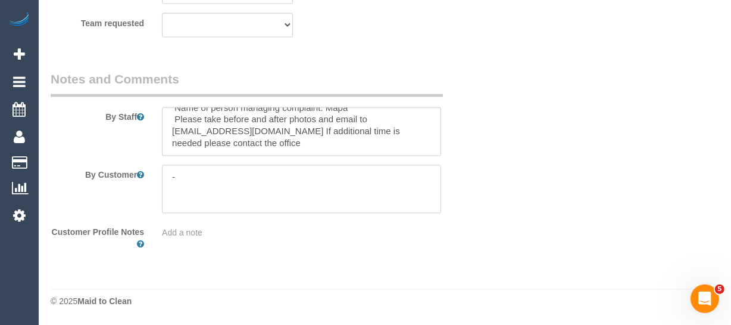
scroll to position [0, 0]
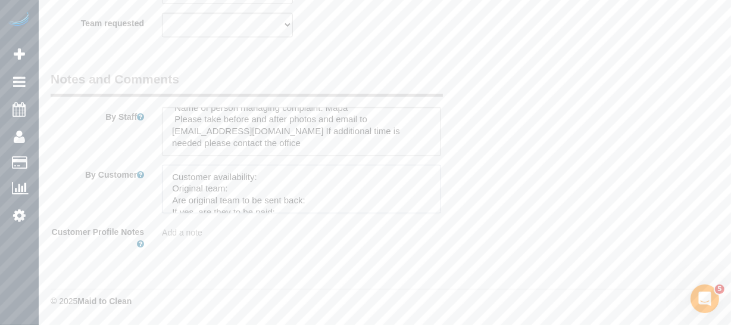
click at [273, 177] on textarea at bounding box center [301, 189] width 279 height 49
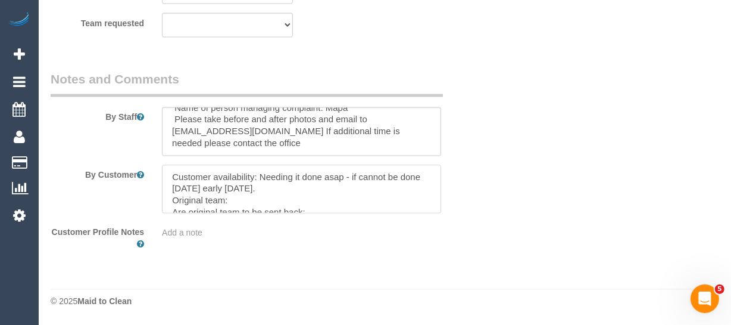
click at [238, 205] on textarea at bounding box center [301, 189] width 279 height 49
paste textarea "Ishini (+ Chamira) (C)"
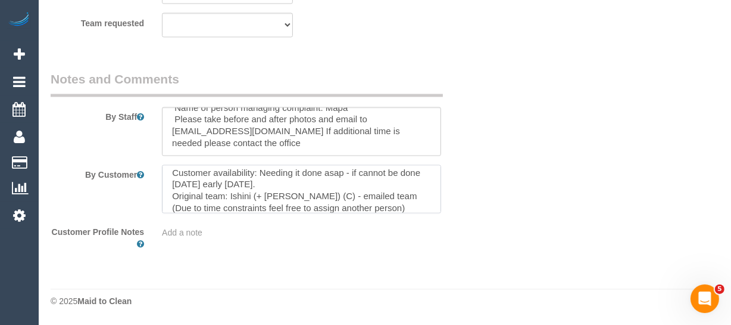
click at [357, 208] on textarea at bounding box center [301, 189] width 279 height 49
click at [442, 210] on div at bounding box center [301, 189] width 297 height 49
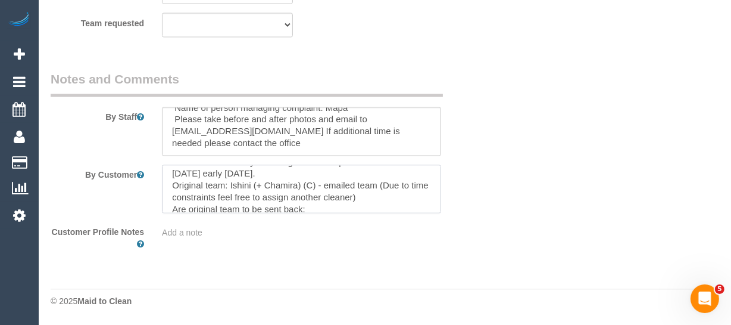
scroll to position [26, 0]
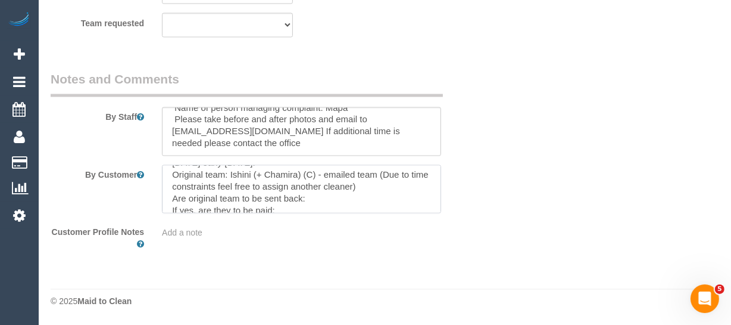
click at [335, 195] on textarea at bounding box center [301, 189] width 279 height 49
click at [296, 209] on textarea at bounding box center [301, 189] width 279 height 49
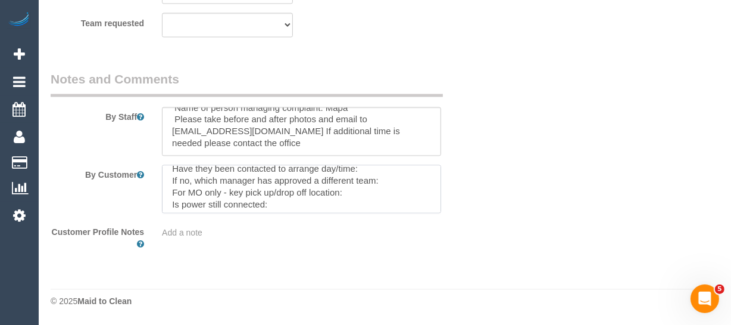
scroll to position [65, 0]
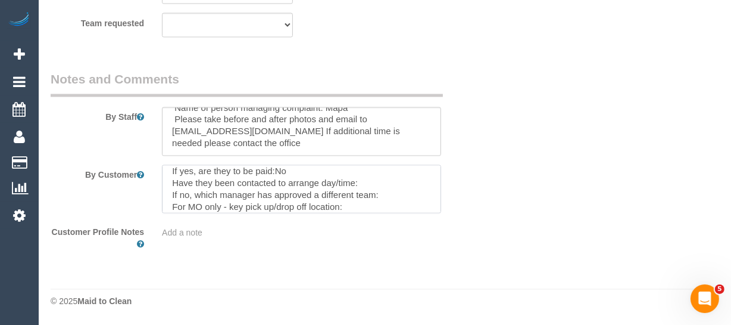
click at [366, 188] on textarea at bounding box center [301, 189] width 279 height 49
click at [391, 192] on textarea at bounding box center [301, 189] width 279 height 49
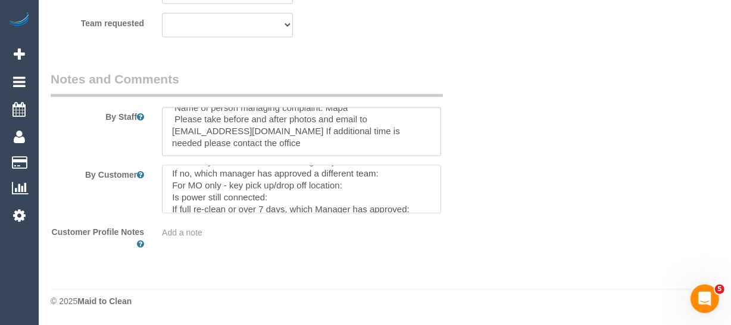
click at [366, 192] on textarea at bounding box center [301, 189] width 279 height 49
click at [366, 185] on textarea at bounding box center [301, 189] width 279 height 49
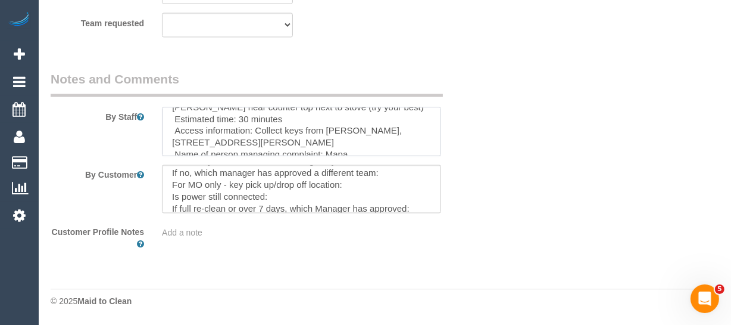
scroll to position [43, 0]
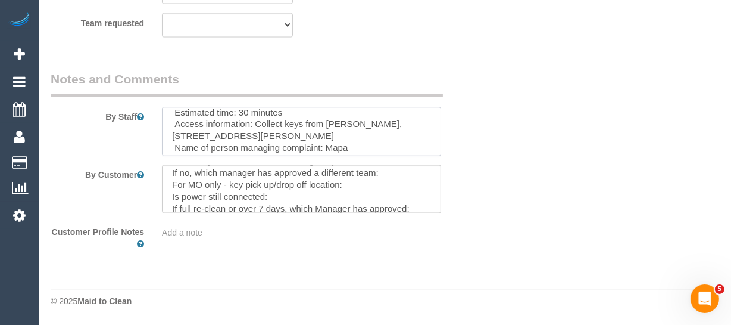
drag, startPoint x: 338, startPoint y: 134, endPoint x: 326, endPoint y: 127, distance: 13.1
click at [326, 127] on textarea at bounding box center [301, 131] width 279 height 49
click at [327, 195] on textarea at bounding box center [301, 189] width 279 height 49
click at [348, 187] on textarea at bounding box center [301, 189] width 279 height 49
paste textarea "Woodards, 631-633 Nicholson Street, Carlton North Vic 3054"
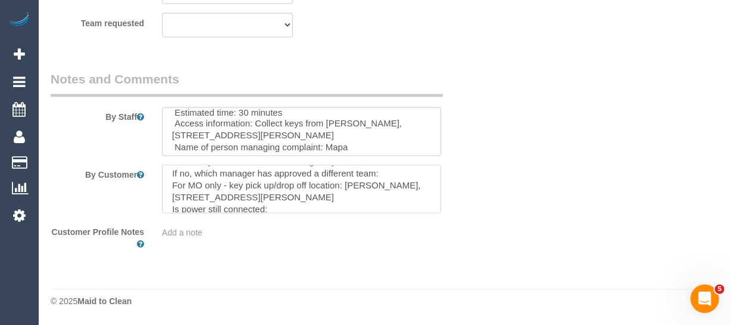
click at [291, 205] on textarea at bounding box center [301, 189] width 279 height 49
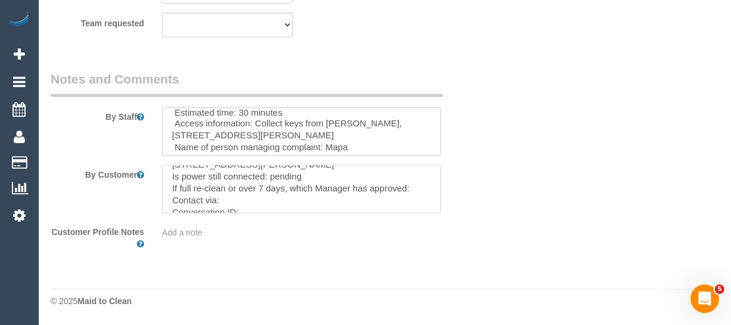
scroll to position [130, 0]
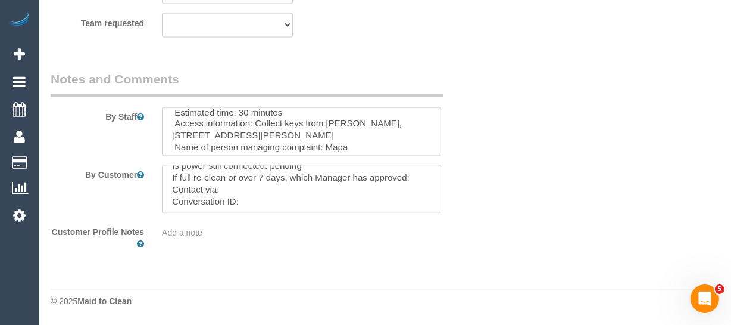
click at [299, 187] on textarea at bounding box center [301, 189] width 279 height 49
click at [275, 203] on textarea at bounding box center [301, 189] width 279 height 49
click at [268, 202] on textarea at bounding box center [301, 189] width 279 height 49
paste textarea "cnv_qf1d00f"
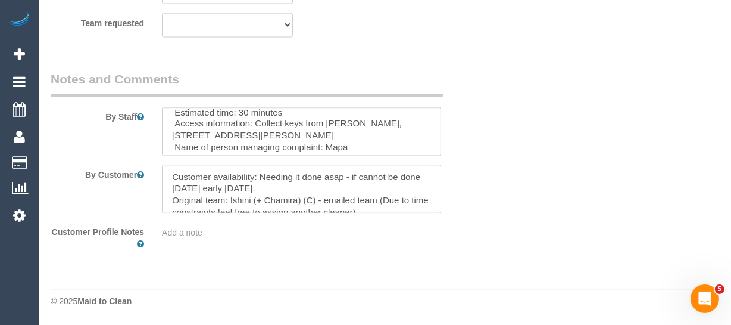
drag, startPoint x: 352, startPoint y: 202, endPoint x: 77, endPoint y: 110, distance: 289.6
click at [77, 110] on sui-booking-comments "By Staff By Customer Customer Profile Notes Add a note" at bounding box center [265, 160] width 428 height 180
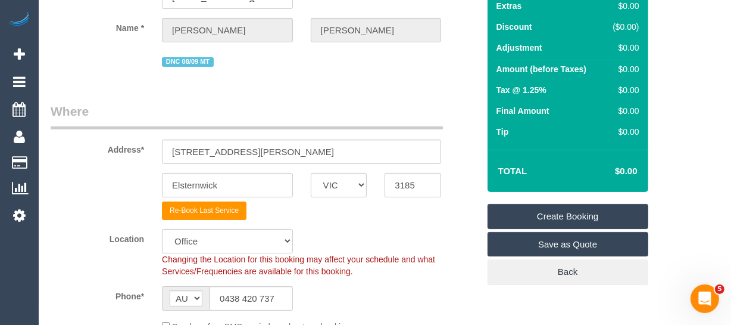
type textarea "Customer availability: Needing it done asap - if cannot be done tomorrow early …"
click at [541, 207] on link "Create Booking" at bounding box center [568, 216] width 161 height 25
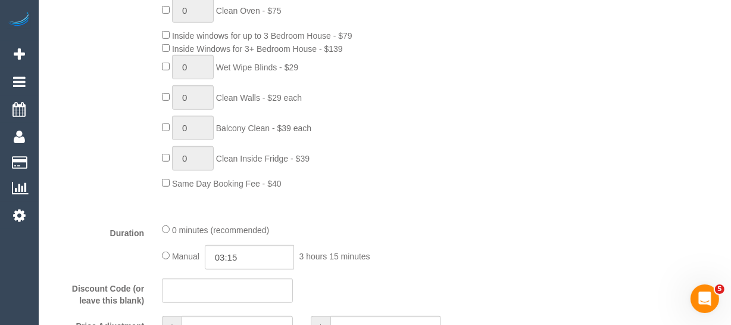
scroll to position [703, 0]
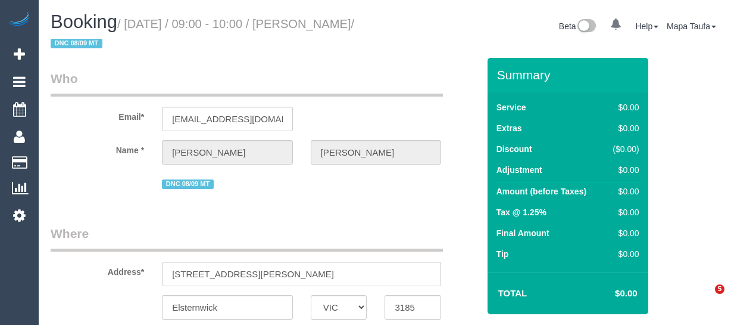
select select "VIC"
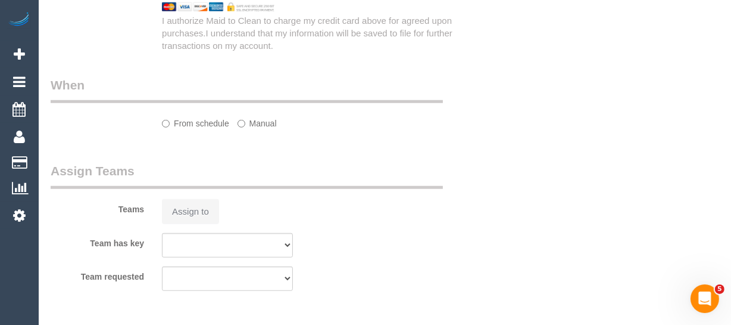
select select "string:AU"
select select "number:28"
select select "number:17"
select select "number:18"
select select "number:24"
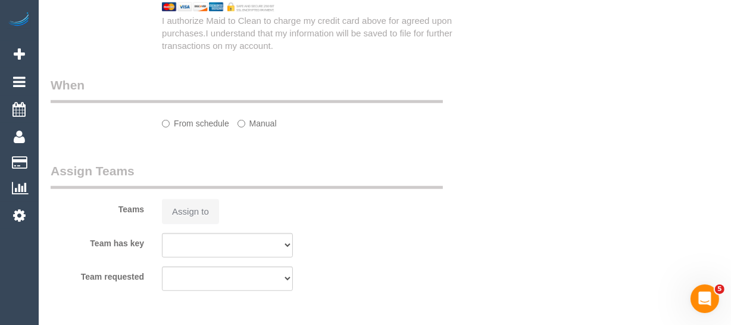
select select "number:34"
select select "number:26"
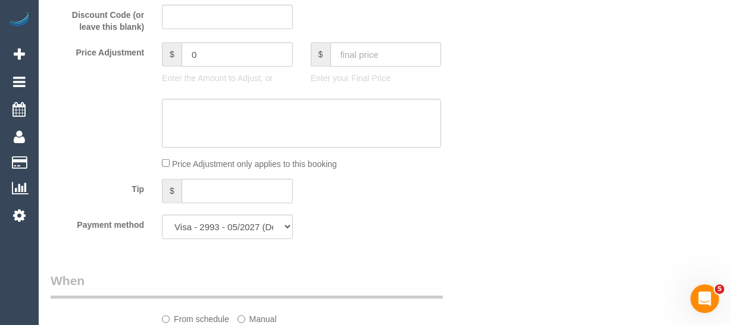
select select "object:2007"
select select "string:stripe-pm_1Rzc9W2GScqysDRVMRLXkcVN"
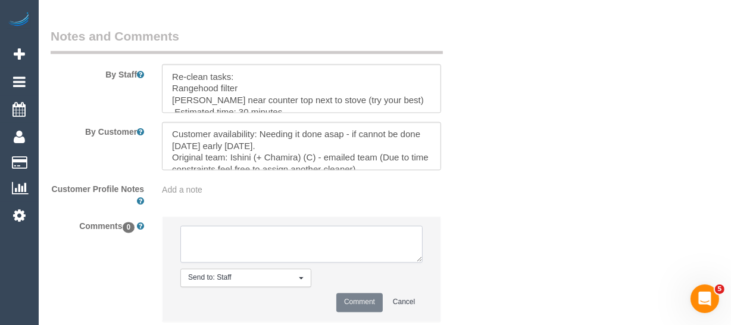
paste textarea "Customer availability: Needing it done asap - if cannot be done [DATE] early [D…"
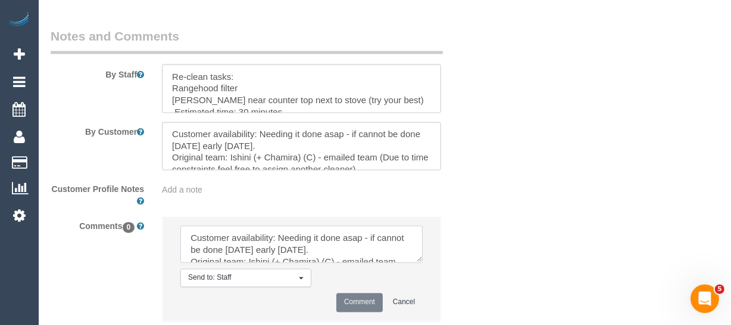
scroll to position [171, 0]
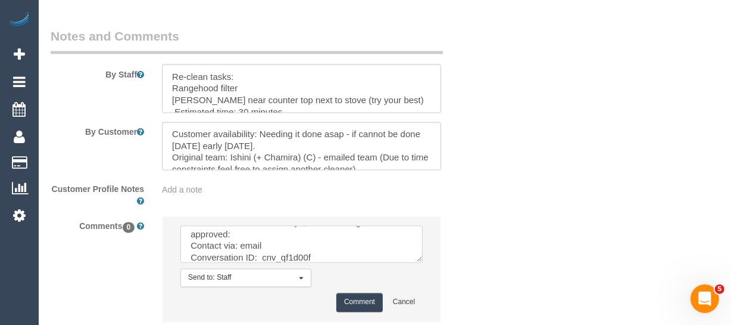
type textarea "Customer availability: Needing it done asap - if cannot be done [DATE] early [D…"
click at [348, 304] on button "Comment" at bounding box center [359, 302] width 46 height 18
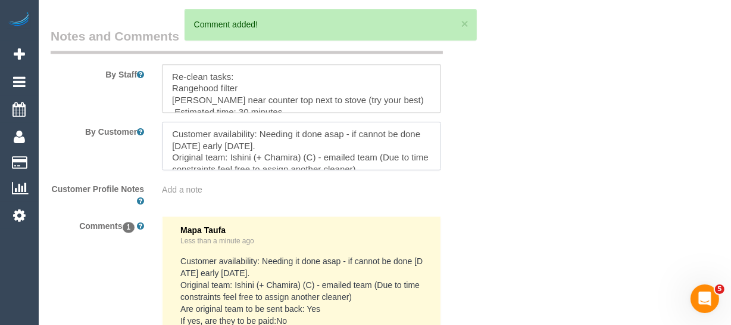
scroll to position [130, 0]
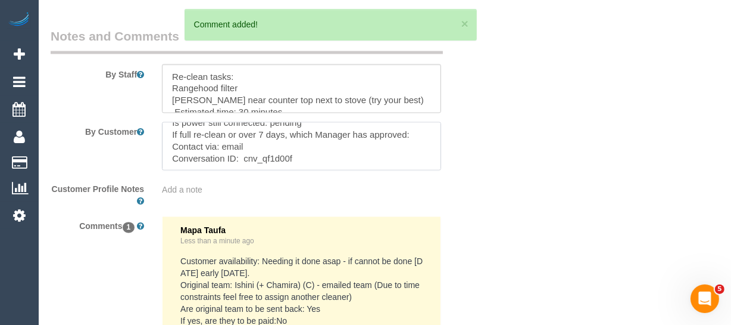
drag, startPoint x: 170, startPoint y: 129, endPoint x: 388, endPoint y: 221, distance: 236.4
click at [388, 221] on sui-booking-comments "By Staff By Customer Customer Profile Notes Add a note Comments 1 Mapa Taufa Le…" at bounding box center [265, 277] width 428 height 501
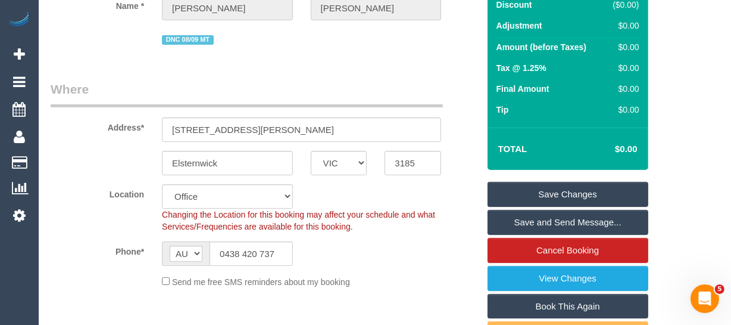
scroll to position [162, 0]
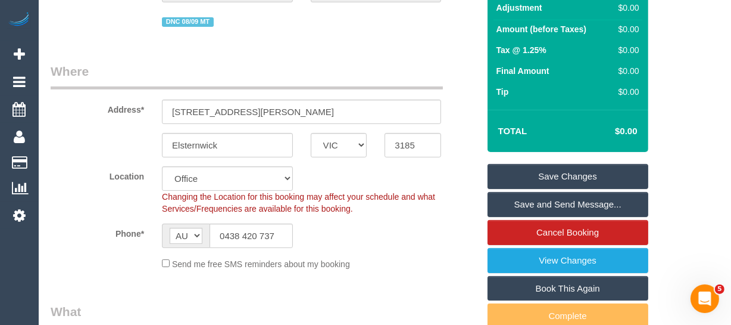
click at [584, 168] on link "Save Changes" at bounding box center [568, 176] width 161 height 25
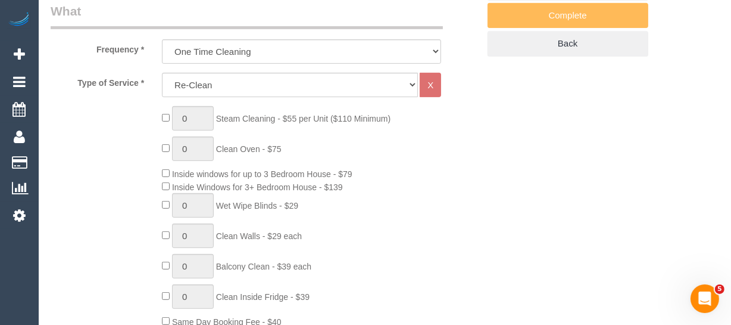
scroll to position [595, 0]
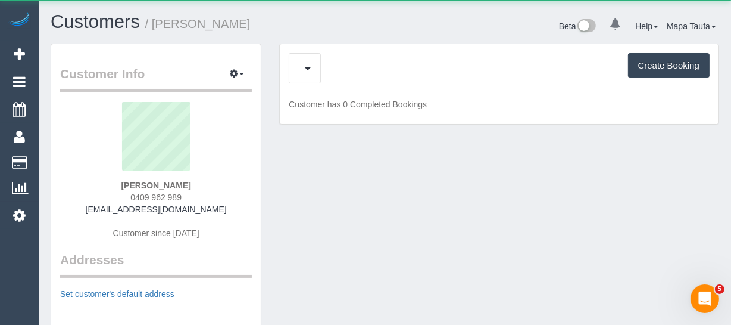
click at [344, 79] on div "Create Booking" at bounding box center [499, 68] width 421 height 30
click at [346, 74] on div "Create Booking" at bounding box center [499, 68] width 421 height 30
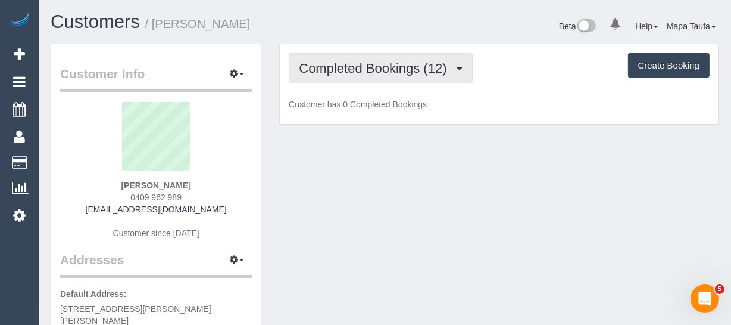
click at [352, 73] on span "Completed Bookings (12)" at bounding box center [376, 68] width 154 height 15
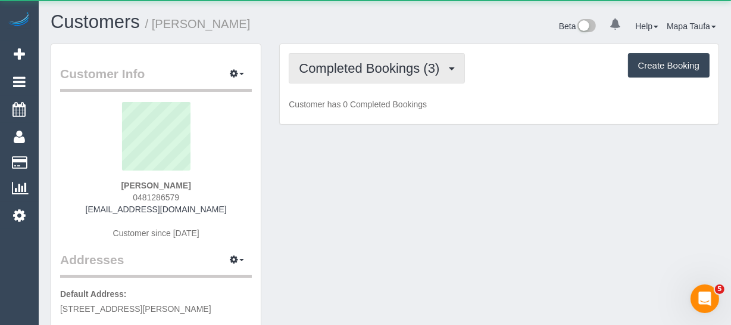
click at [393, 77] on button "Completed Bookings (3)" at bounding box center [377, 68] width 176 height 30
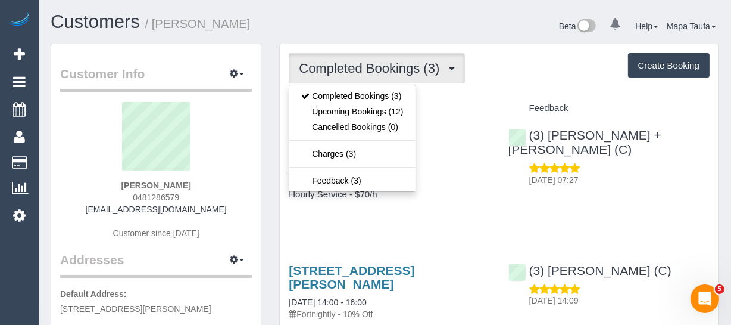
click at [504, 91] on div "Completed Bookings (3) Completed Bookings (3) Upcoming Bookings (12) Cancelled …" at bounding box center [499, 298] width 439 height 509
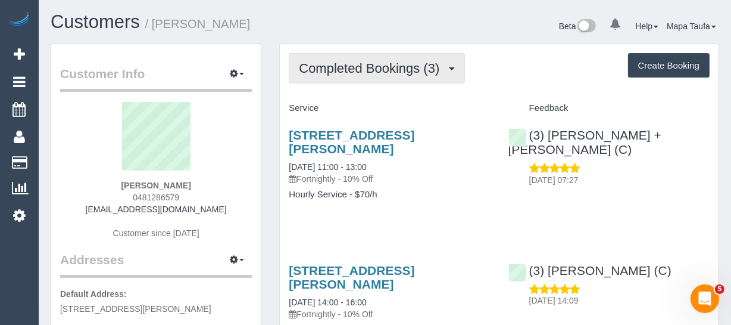
click at [392, 71] on span "Completed Bookings (3)" at bounding box center [372, 68] width 146 height 15
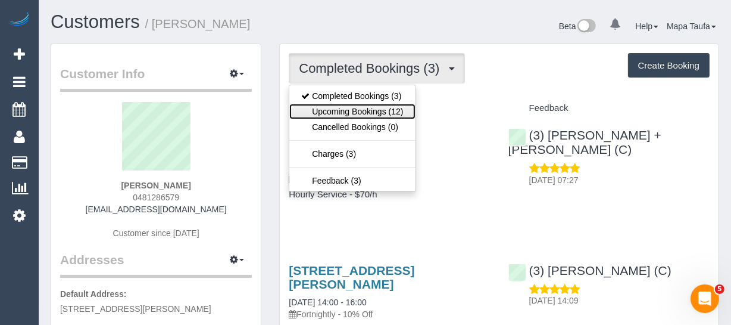
click at [380, 117] on link "Upcoming Bookings (12)" at bounding box center [352, 111] width 126 height 15
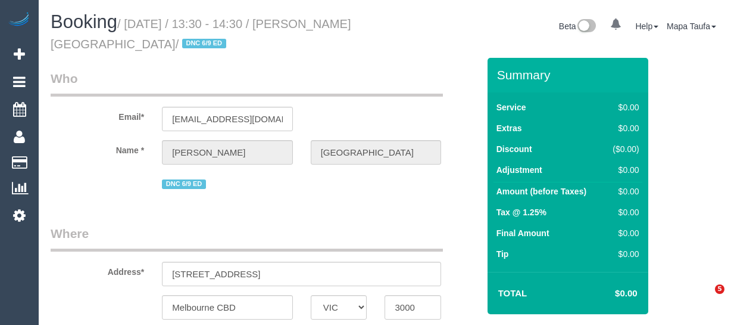
select select "VIC"
select select "string:stripe-pm_1S2qle2GScqysDRVscvjKIFg"
select select "number:28"
select select "number:14"
select select "number:18"
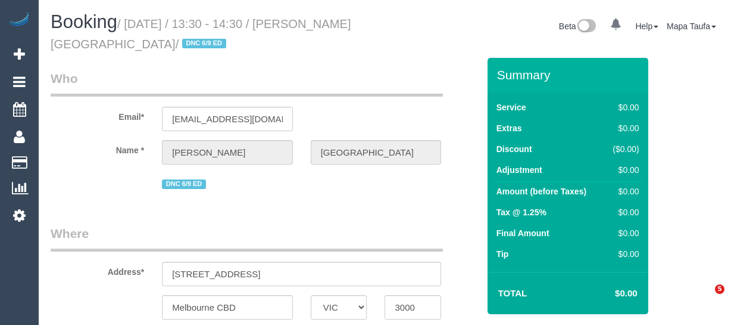
select select "number:25"
select select "number:35"
select select "number:13"
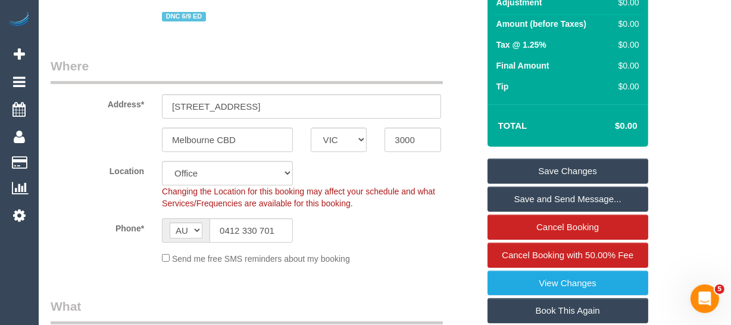
scroll to position [168, 0]
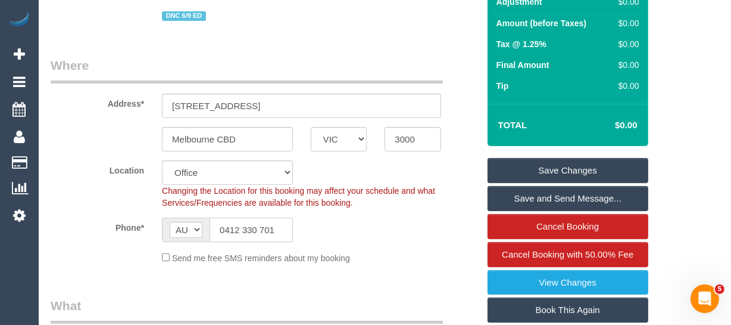
click at [266, 221] on input "0412 330 701" at bounding box center [251, 229] width 83 height 24
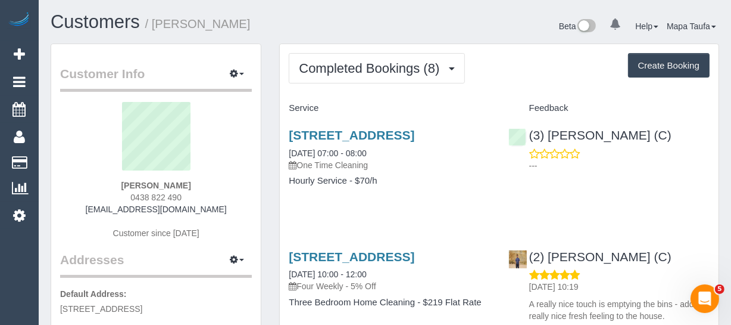
drag, startPoint x: 191, startPoint y: 191, endPoint x: 132, endPoint y: 185, distance: 59.9
click at [130, 189] on div "[PERSON_NAME] 0438 822 490 [EMAIL_ADDRESS][DOMAIN_NAME] Customer since [DATE]" at bounding box center [156, 176] width 192 height 149
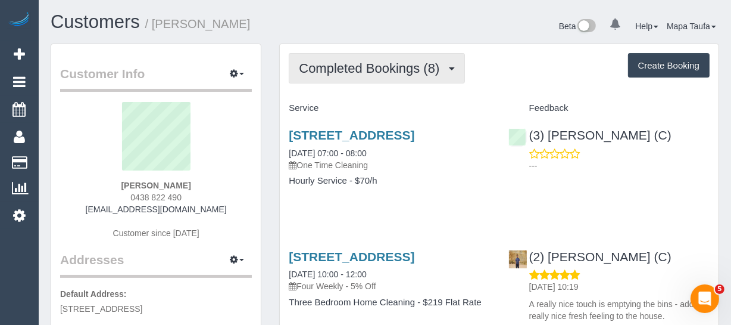
click at [330, 83] on button "Completed Bookings (8)" at bounding box center [377, 68] width 176 height 30
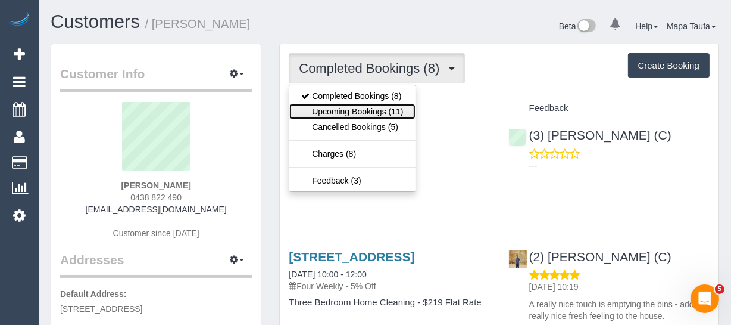
click at [332, 106] on link "Upcoming Bookings (11)" at bounding box center [352, 111] width 126 height 15
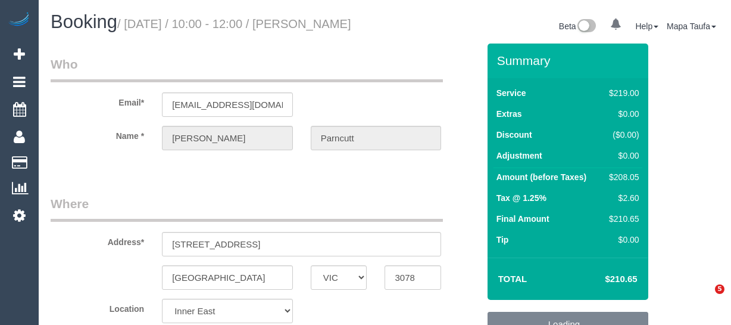
select select "VIC"
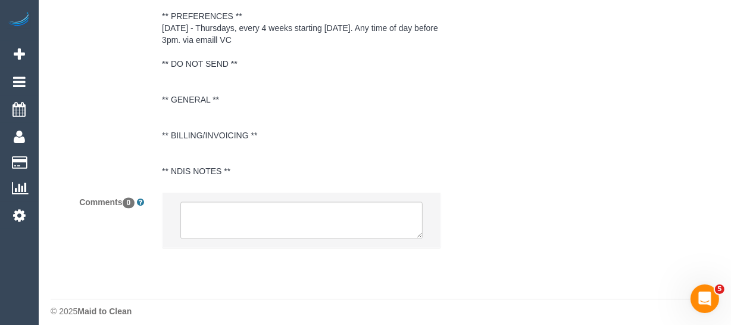
scroll to position [2286, 0]
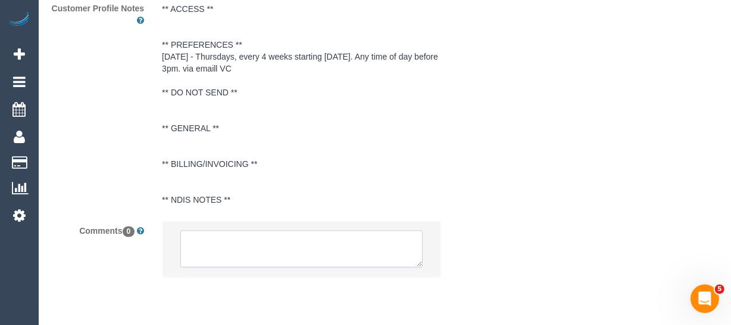
click at [241, 266] on textarea at bounding box center [301, 248] width 242 height 37
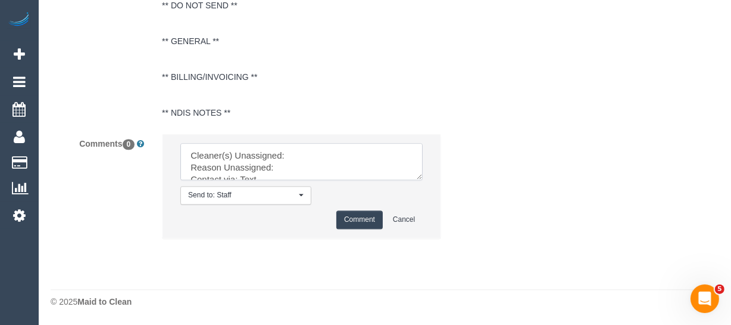
drag, startPoint x: 416, startPoint y: 181, endPoint x: 437, endPoint y: 235, distance: 57.7
click at [423, 180] on textarea at bounding box center [301, 161] width 242 height 37
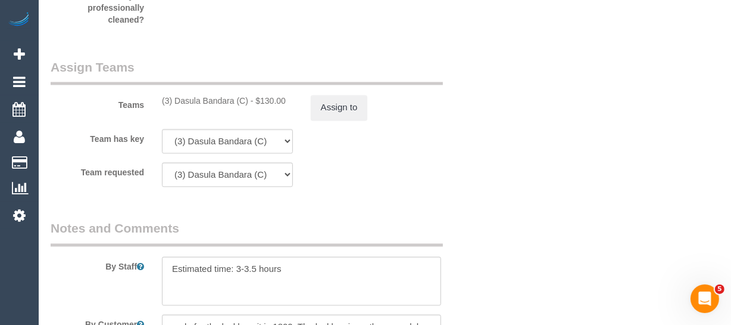
scroll to position [1907, 0]
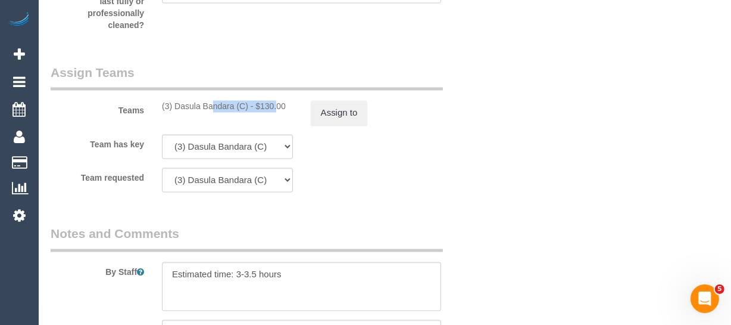
drag, startPoint x: 232, startPoint y: 136, endPoint x: 174, endPoint y: 136, distance: 57.8
click at [174, 113] on div "(3) Dasula Bandara (C) - $130.00" at bounding box center [227, 107] width 131 height 12
copy div "Dasula Bandara (C"
click at [332, 126] on button "Assign to" at bounding box center [339, 113] width 57 height 25
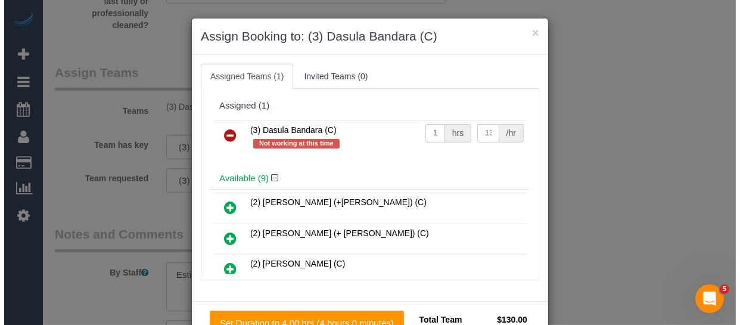
scroll to position [1883, 0]
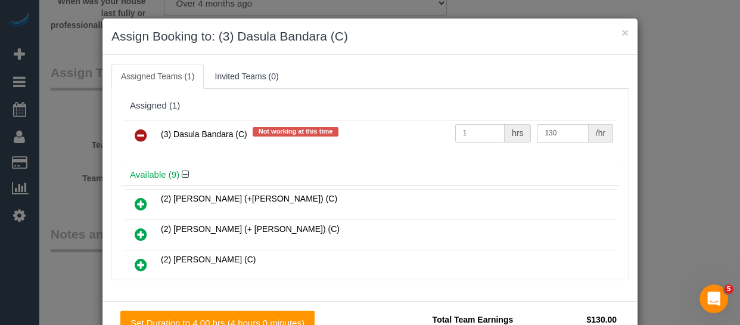
click at [137, 138] on icon at bounding box center [141, 135] width 13 height 14
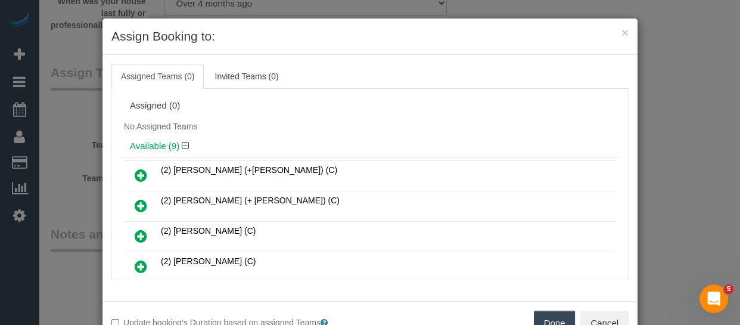
click at [549, 313] on button "Done" at bounding box center [555, 322] width 42 height 25
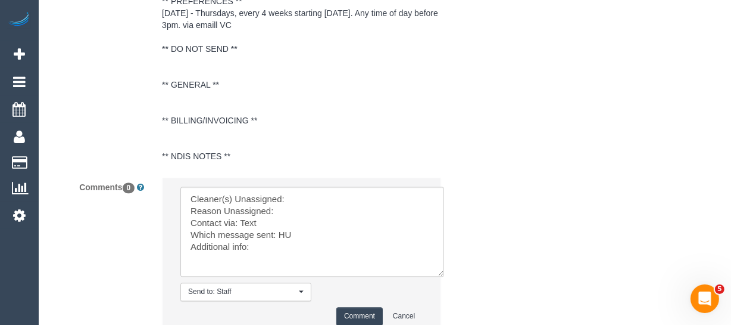
scroll to position [2448, 0]
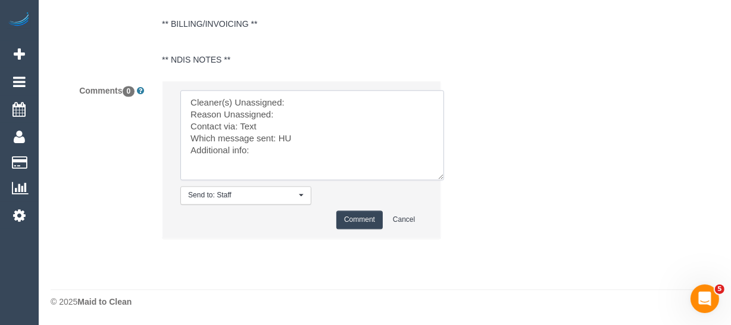
click at [310, 110] on textarea at bounding box center [312, 135] width 264 height 90
paste textarea "Dasula Bandara (C"
click at [308, 122] on textarea at bounding box center [312, 135] width 264 height 90
click at [284, 143] on textarea at bounding box center [312, 135] width 264 height 90
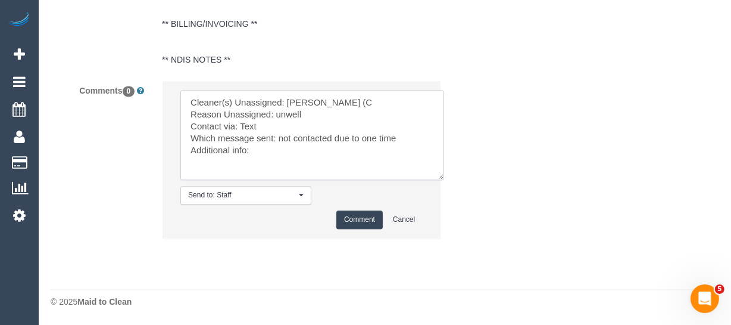
click at [250, 130] on textarea at bounding box center [312, 135] width 264 height 90
drag, startPoint x: 334, startPoint y: 142, endPoint x: 463, endPoint y: 144, distance: 129.2
click at [463, 144] on div "Comments 0 Send to: Staff Nothing selected Send to: Staff Send to: Customer Sen…" at bounding box center [265, 165] width 446 height 170
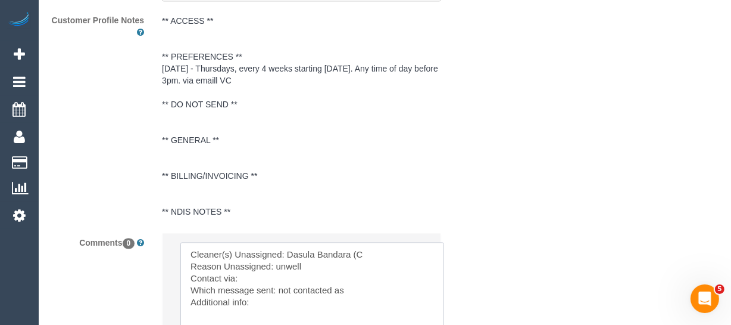
scroll to position [2394, 0]
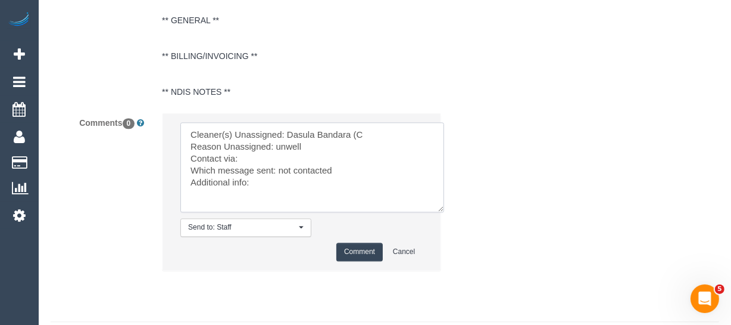
type textarea "Cleaner(s) Unassigned: Dasula Bandara (C Reason Unassigned: unwell Contact via:…"
click at [356, 261] on button "Comment" at bounding box center [359, 251] width 46 height 18
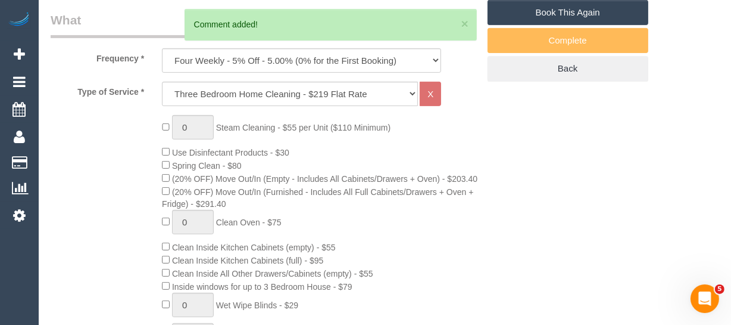
scroll to position [274, 0]
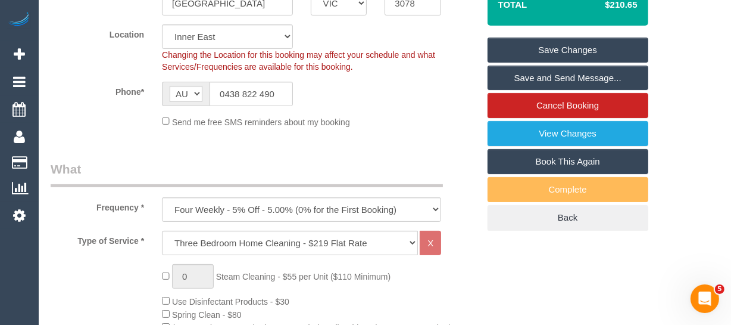
click at [571, 63] on link "Save Changes" at bounding box center [568, 50] width 161 height 25
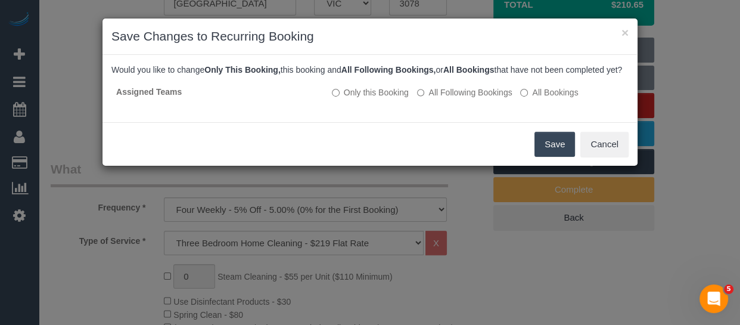
click at [558, 155] on button "Save" at bounding box center [554, 144] width 40 height 25
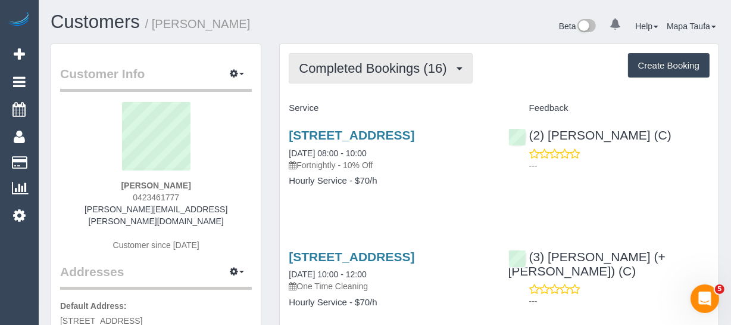
click at [330, 71] on span "Completed Bookings (16)" at bounding box center [376, 68] width 154 height 15
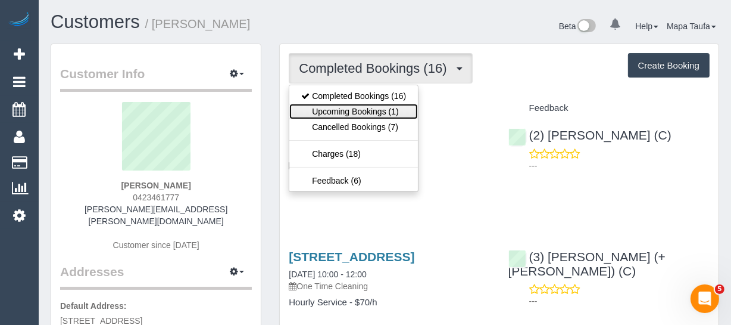
click at [331, 104] on link "Upcoming Bookings (1)" at bounding box center [353, 111] width 129 height 15
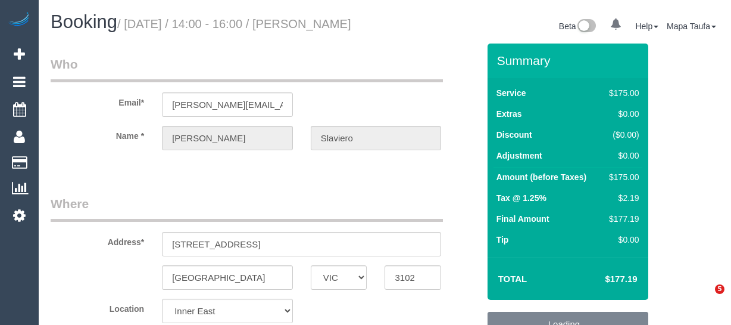
select select "VIC"
select select "string:stripe-pm_1S6Irh2GScqysDRVnl8AVfsD"
select select "150"
select select "number:28"
select select "number:14"
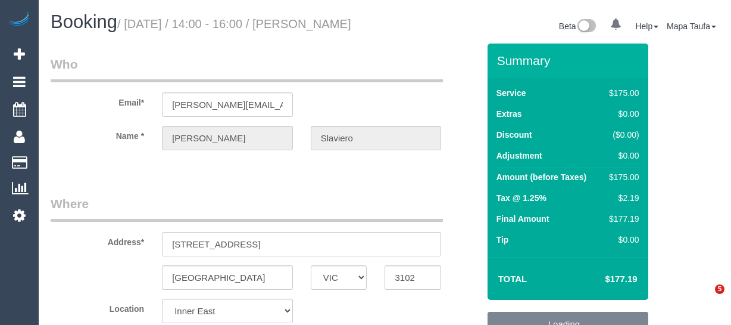
select select "number:18"
select select "number:24"
select select "number:13"
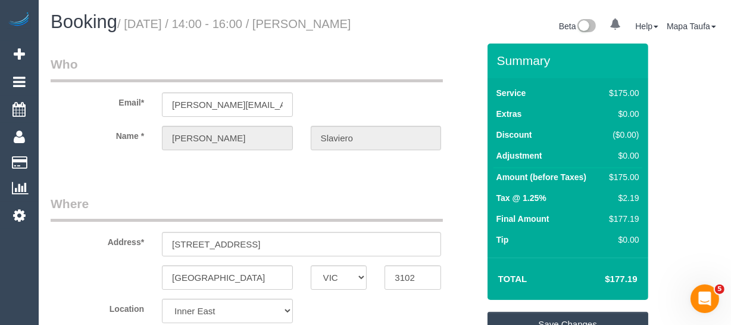
scroll to position [2349, 0]
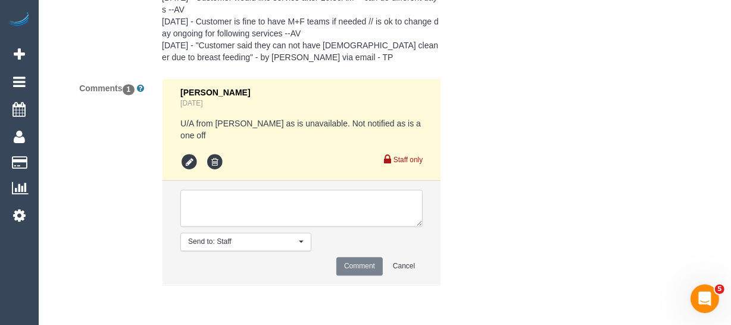
click at [273, 217] on textarea at bounding box center [301, 207] width 242 height 37
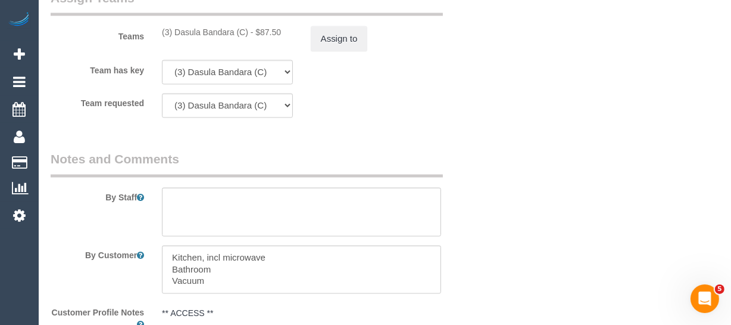
scroll to position [1808, 0]
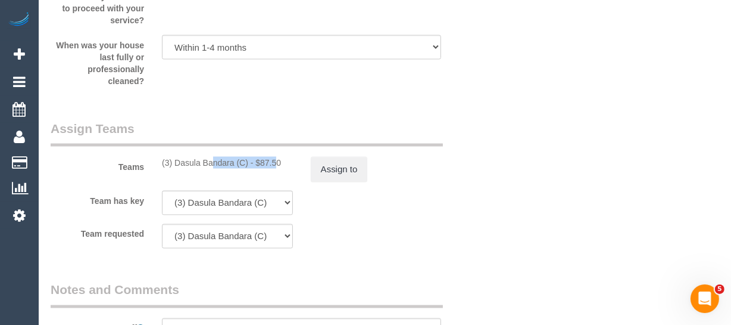
drag, startPoint x: 218, startPoint y: 179, endPoint x: 177, endPoint y: 180, distance: 41.1
click at [177, 169] on div "(3) Dasula Bandara (C) - $87.50" at bounding box center [227, 163] width 131 height 12
copy div "Dasula Bandara (C"
click at [338, 180] on button "Assign to" at bounding box center [339, 169] width 57 height 25
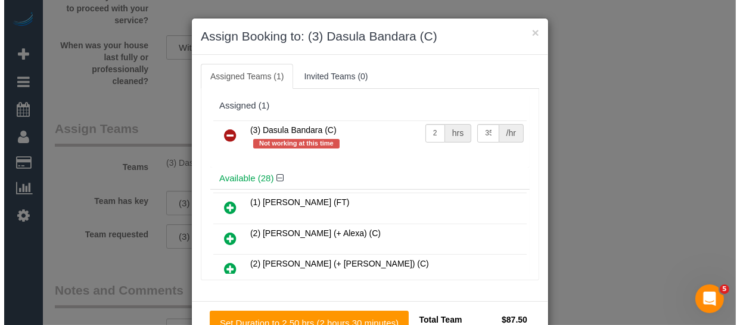
scroll to position [1796, 0]
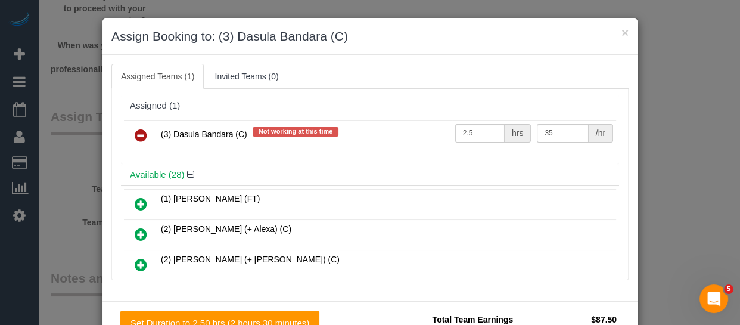
drag, startPoint x: 132, startPoint y: 133, endPoint x: 151, endPoint y: 141, distance: 20.6
click at [135, 132] on icon at bounding box center [141, 135] width 13 height 14
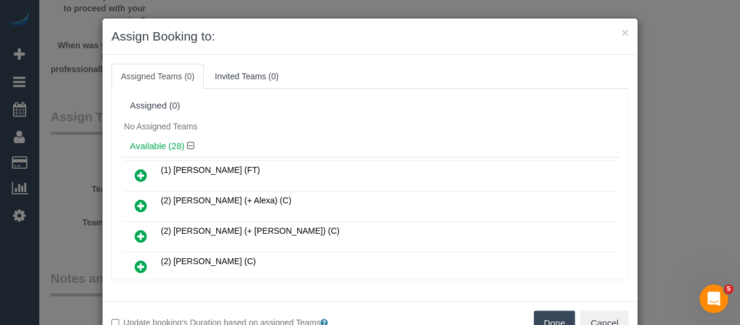
click at [540, 309] on div "Update booking's Duration based on assigned Teams Done Cancel" at bounding box center [369, 322] width 535 height 43
click at [544, 314] on button "Done" at bounding box center [555, 322] width 42 height 25
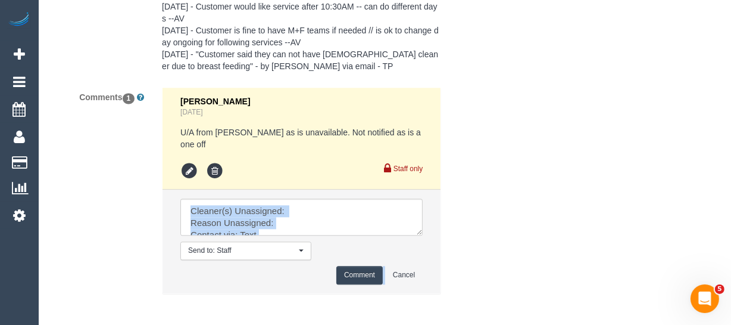
scroll to position [2398, 0]
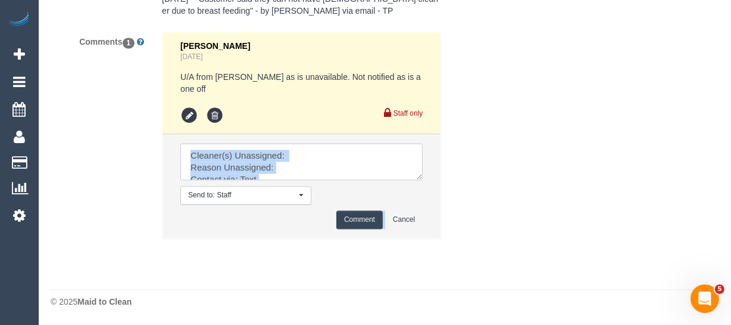
drag, startPoint x: 425, startPoint y: 282, endPoint x: 435, endPoint y: 323, distance: 42.3
drag, startPoint x: 418, startPoint y: 173, endPoint x: 342, endPoint y: 173, distance: 75.6
click at [423, 180] on textarea at bounding box center [301, 161] width 242 height 37
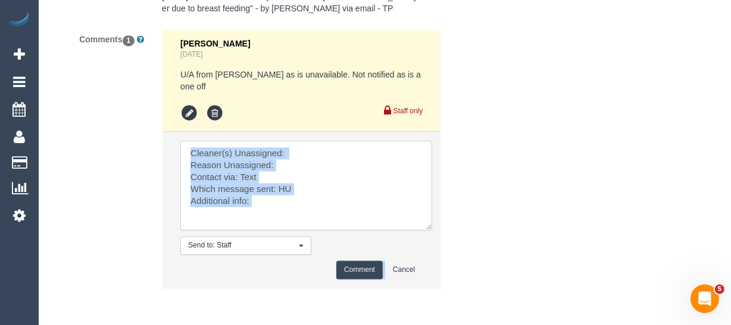
click at [295, 144] on textarea at bounding box center [306, 185] width 252 height 89
click at [301, 155] on textarea at bounding box center [306, 185] width 252 height 89
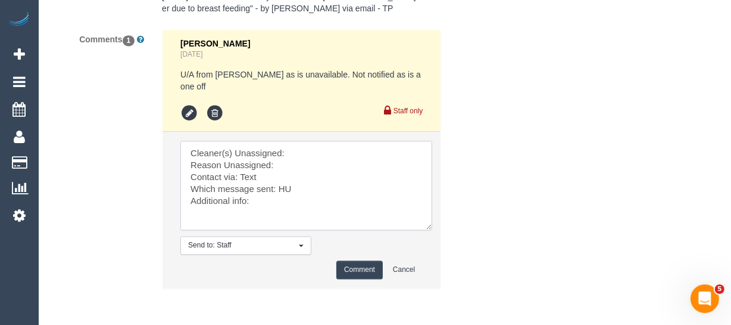
paste textarea "Dasula Bandara (C"
click at [297, 162] on textarea at bounding box center [306, 185] width 252 height 89
click at [277, 190] on textarea at bounding box center [306, 185] width 252 height 89
click at [282, 189] on textarea at bounding box center [306, 185] width 252 height 89
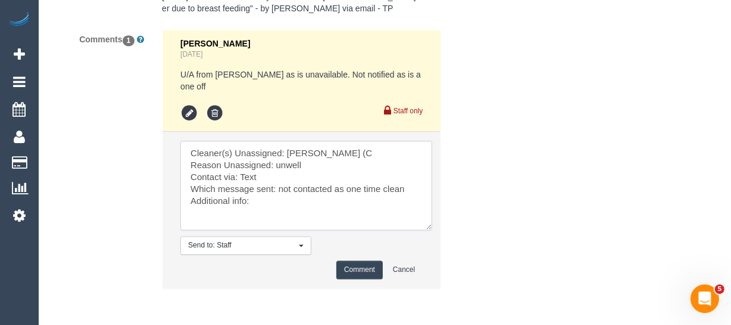
type textarea "Cleaner(s) Unassigned: Dasula Bandara (C Reason Unassigned: unwell Contact via:…"
click at [357, 275] on button "Comment" at bounding box center [359, 269] width 46 height 18
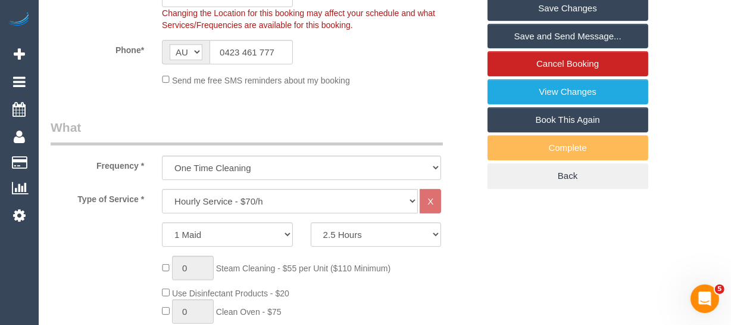
scroll to position [269, 0]
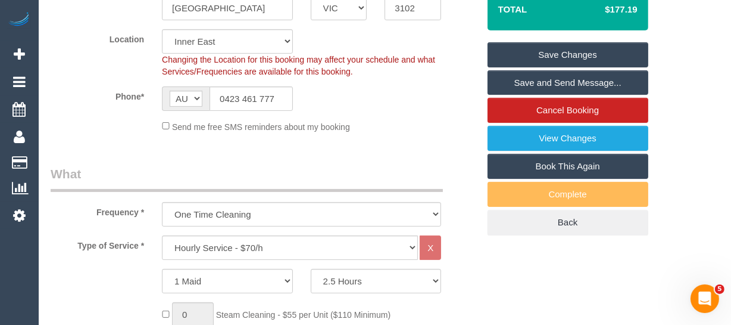
click at [535, 64] on link "Save Changes" at bounding box center [568, 54] width 161 height 25
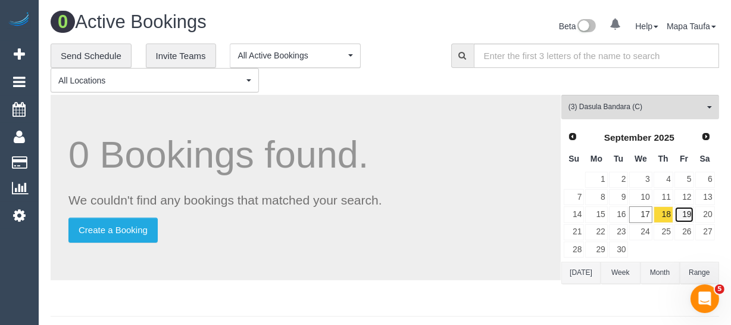
click at [692, 211] on link "19" at bounding box center [685, 214] width 20 height 16
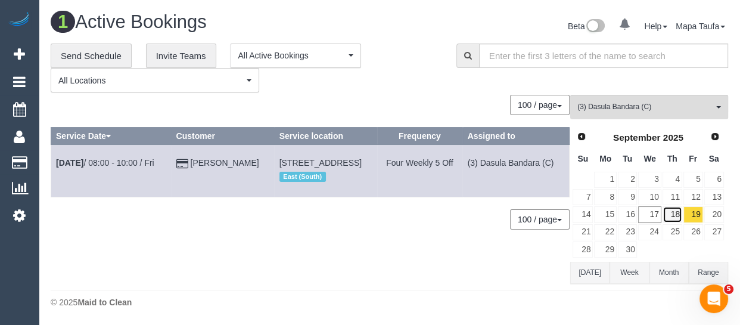
click at [676, 214] on link "18" at bounding box center [672, 214] width 20 height 16
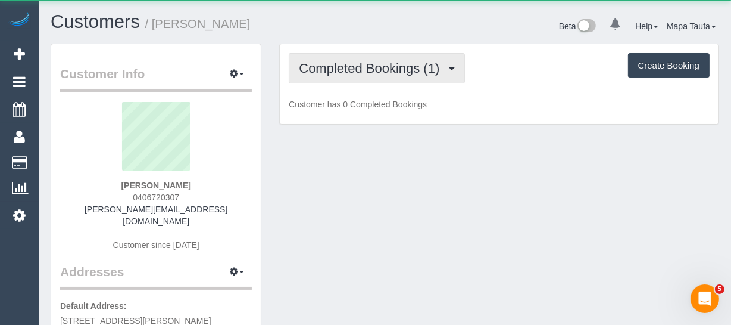
click at [379, 68] on span "Completed Bookings (1)" at bounding box center [372, 68] width 146 height 15
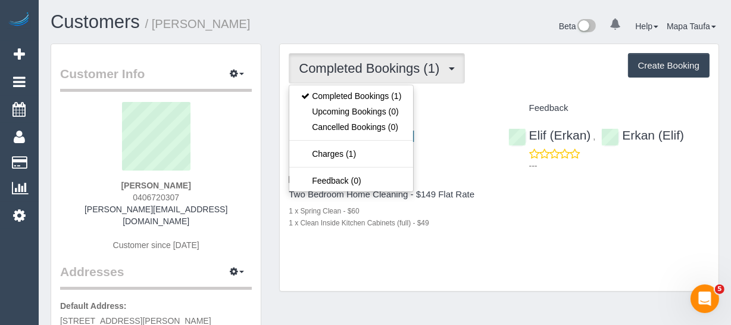
click at [457, 100] on div "Service" at bounding box center [389, 108] width 219 height 20
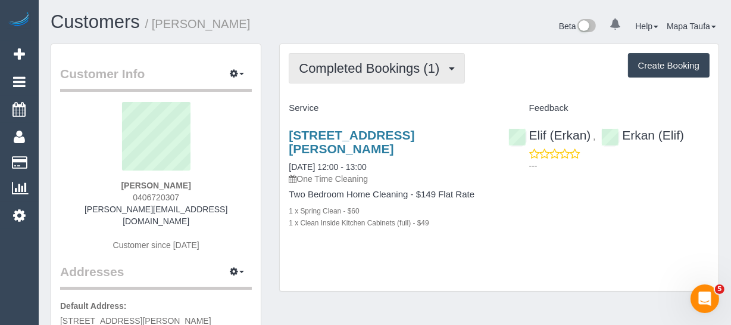
click at [374, 63] on span "Completed Bookings (1)" at bounding box center [372, 68] width 146 height 15
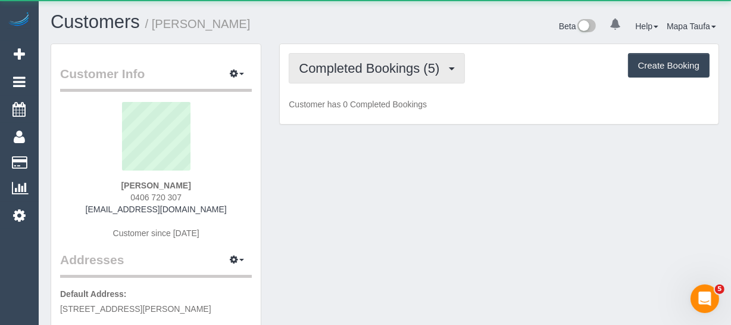
click at [401, 69] on span "Completed Bookings (5)" at bounding box center [372, 68] width 146 height 15
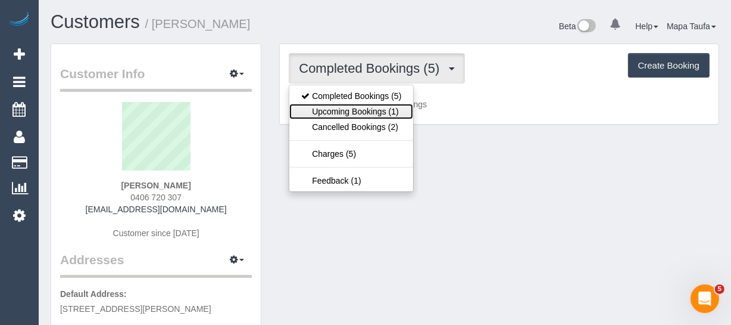
click at [389, 111] on link "Upcoming Bookings (1)" at bounding box center [351, 111] width 124 height 15
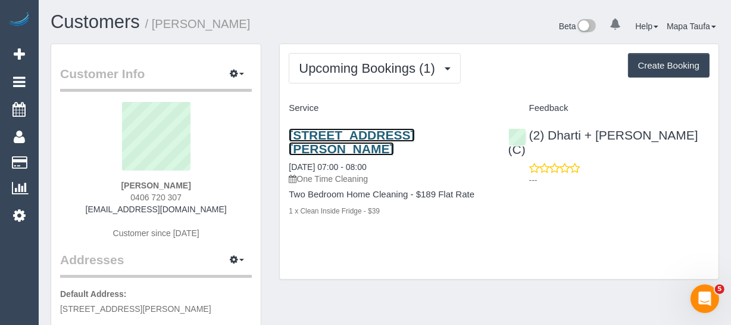
click at [360, 141] on link "[STREET_ADDRESS][PERSON_NAME]" at bounding box center [352, 141] width 126 height 27
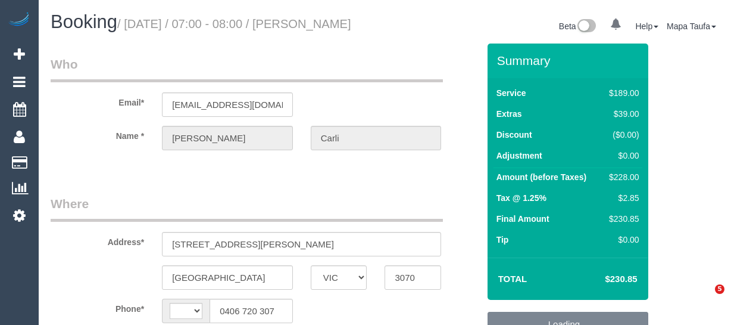
select select "VIC"
select select "object:302"
select select "string:stripe-pm_1RRVQ92GScqysDRVeyYcmfYF"
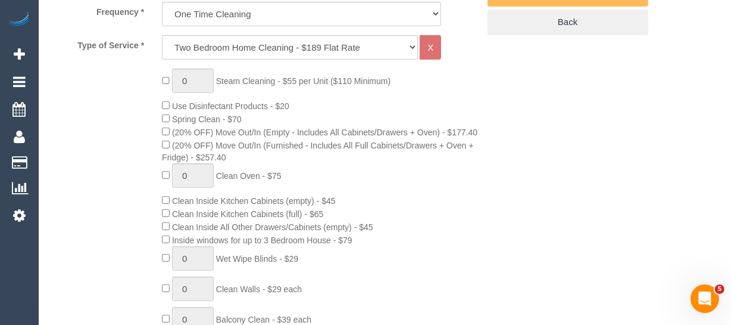
select select "object:798"
select select "string:AU"
select select "number:28"
select select "number:14"
select select "number:19"
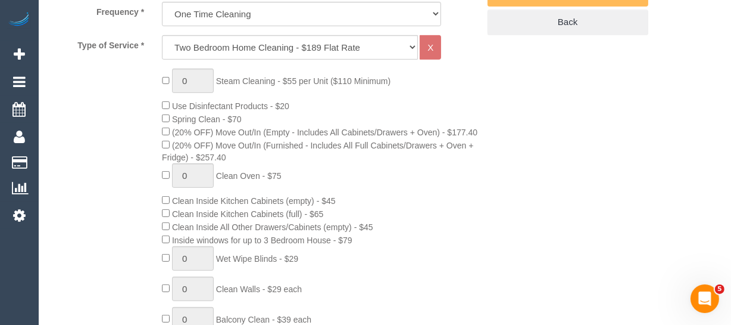
select select "number:25"
select select "number:11"
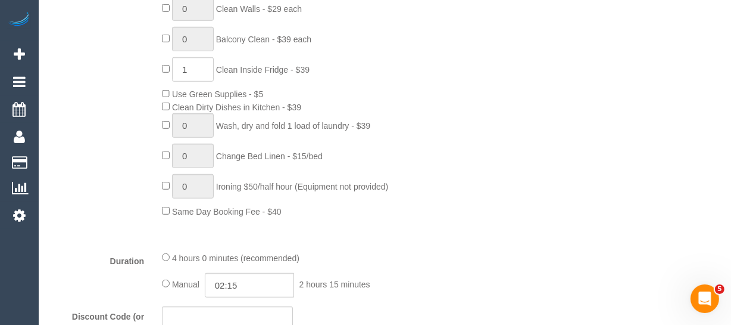
select select "spot1"
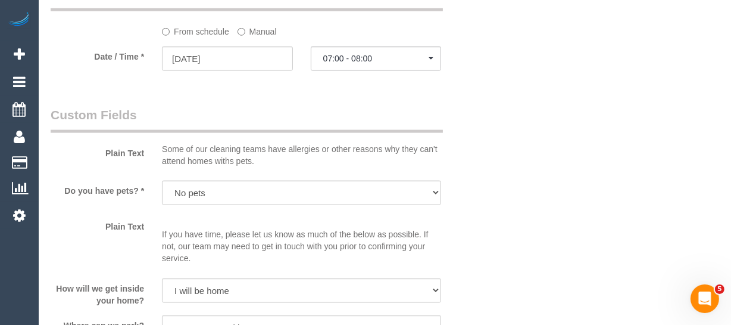
scroll to position [1339, 0]
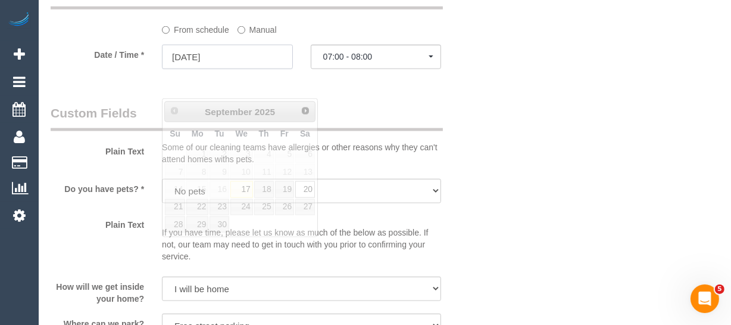
click at [238, 69] on input "[DATE]" at bounding box center [227, 57] width 131 height 24
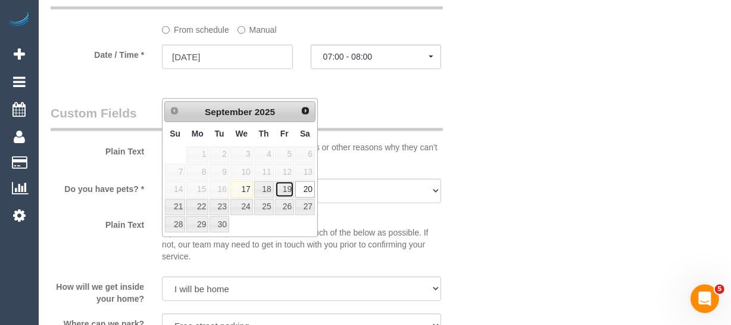
click at [288, 194] on link "19" at bounding box center [284, 189] width 19 height 16
type input "[DATE]"
click at [288, 190] on link "19" at bounding box center [284, 189] width 19 height 16
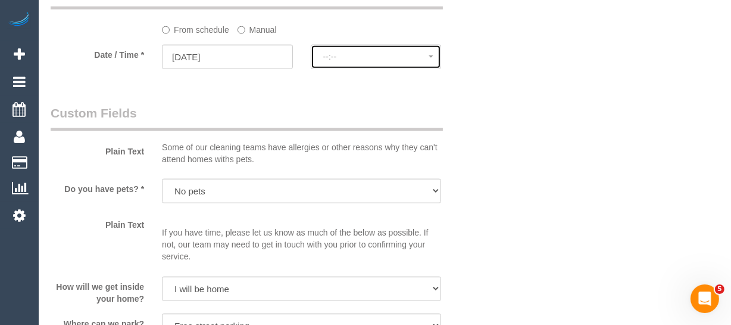
click at [343, 69] on button "--:--" at bounding box center [376, 57] width 131 height 24
select select "spot14"
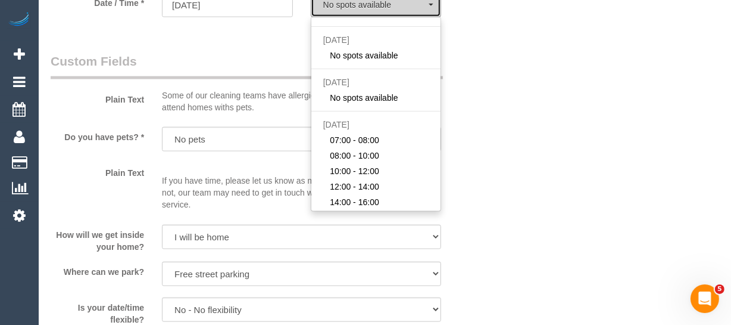
scroll to position [1285, 0]
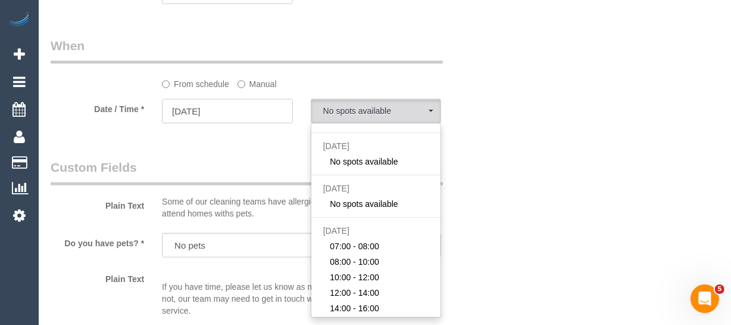
click at [242, 123] on input "[DATE]" at bounding box center [227, 111] width 131 height 24
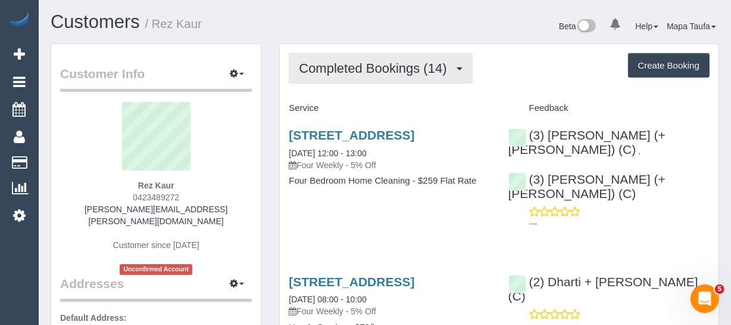
click at [344, 64] on span "Completed Bookings (14)" at bounding box center [376, 68] width 154 height 15
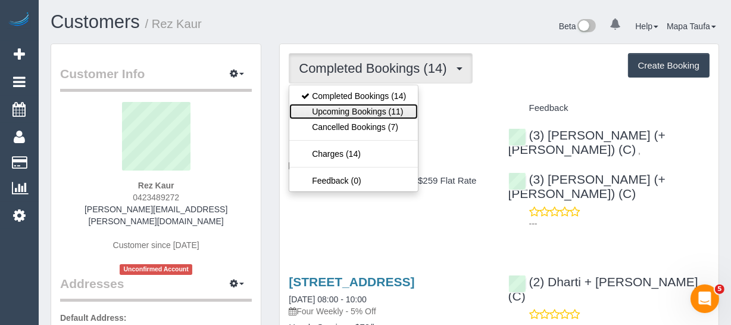
click at [345, 110] on link "Upcoming Bookings (11)" at bounding box center [353, 111] width 129 height 15
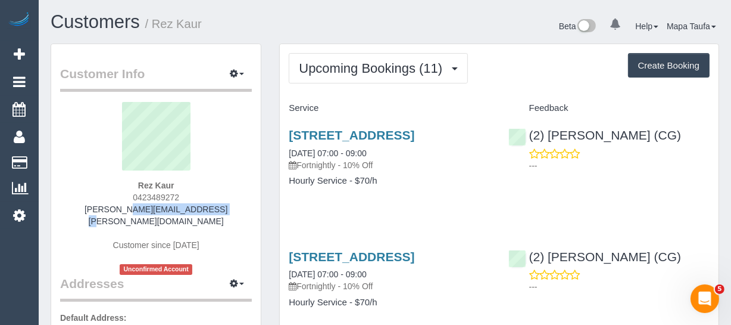
drag, startPoint x: 208, startPoint y: 208, endPoint x: 111, endPoint y: 211, distance: 97.1
click at [111, 211] on div "Rez Kaur 0423489272 [PERSON_NAME][EMAIL_ADDRESS][PERSON_NAME][DOMAIN_NAME] Cust…" at bounding box center [156, 188] width 192 height 173
copy link "[PERSON_NAME][EMAIL_ADDRESS][PERSON_NAME][DOMAIN_NAME]"
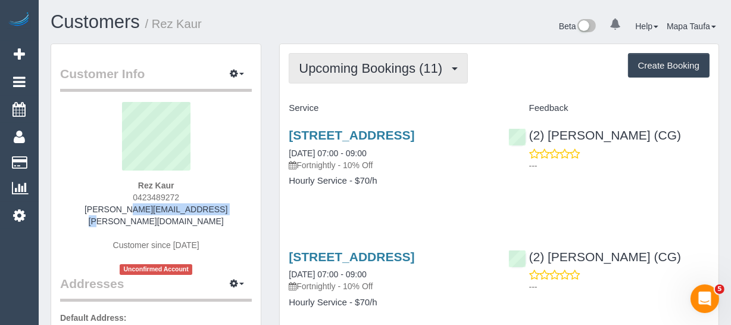
click at [390, 61] on span "Upcoming Bookings (11)" at bounding box center [373, 68] width 149 height 15
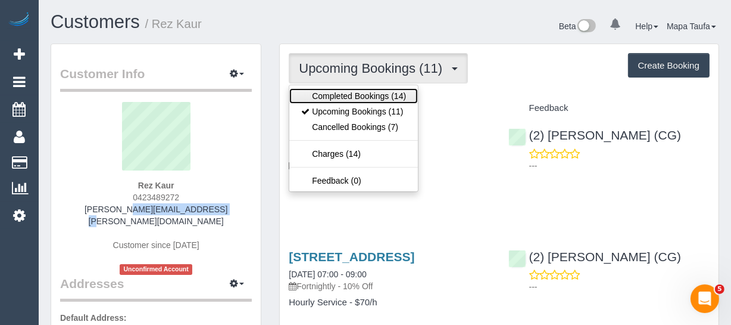
click at [366, 98] on link "Completed Bookings (14)" at bounding box center [353, 95] width 129 height 15
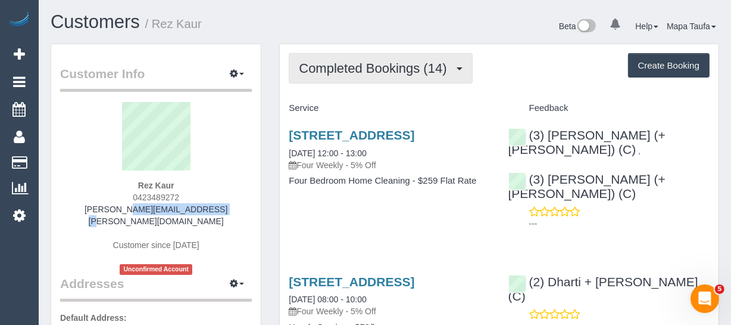
click at [397, 62] on span "Completed Bookings (14)" at bounding box center [376, 68] width 154 height 15
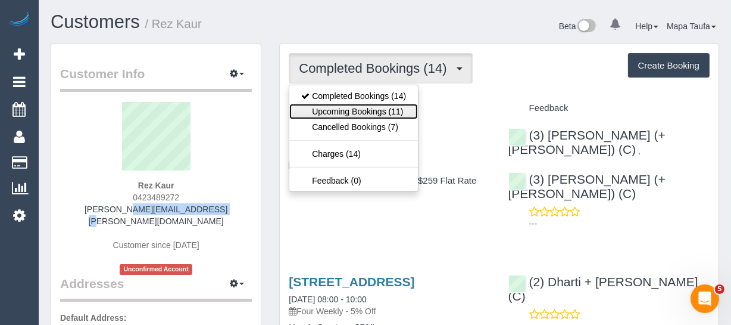
click at [364, 104] on link "Upcoming Bookings (11)" at bounding box center [353, 111] width 129 height 15
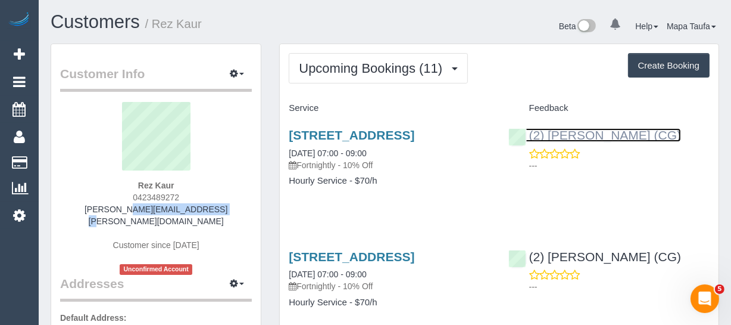
click at [566, 130] on link "(2) [PERSON_NAME] (CG)" at bounding box center [595, 135] width 173 height 14
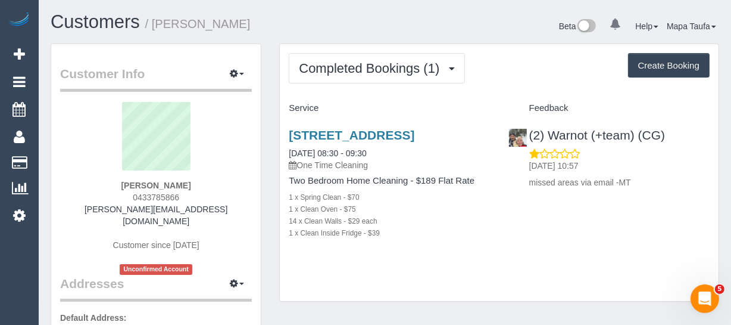
drag, startPoint x: 196, startPoint y: 194, endPoint x: 131, endPoint y: 194, distance: 65.5
click at [131, 194] on div "[PERSON_NAME] 0433785866 [PERSON_NAME][EMAIL_ADDRESS][DOMAIN_NAME] Customer sin…" at bounding box center [156, 188] width 192 height 173
copy span "0433785866"
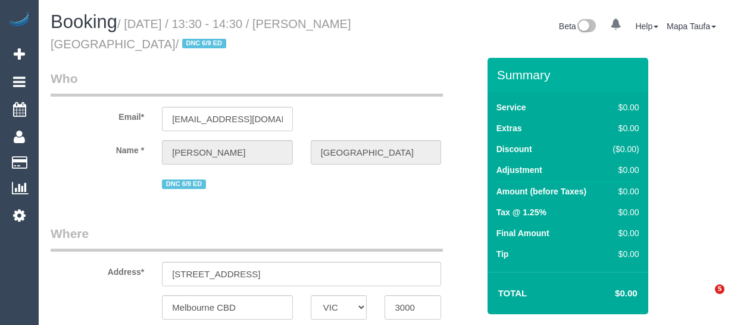
select select "VIC"
select select "string:stripe-pm_1S2qle2GScqysDRVscvjKIFg"
select select "number:28"
select select "number:14"
select select "number:18"
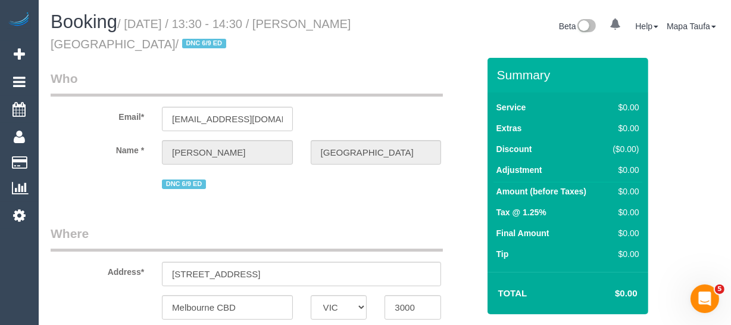
select select "number:25"
select select "number:35"
select select "number:13"
select select "object:2129"
click at [204, 122] on input "[EMAIL_ADDRESS][DOMAIN_NAME]" at bounding box center [227, 119] width 131 height 24
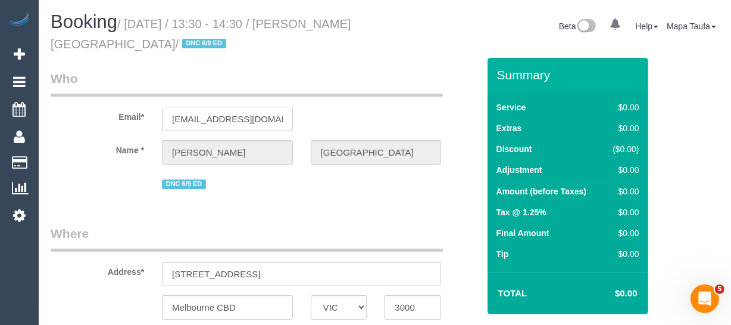
click at [204, 122] on input "[EMAIL_ADDRESS][DOMAIN_NAME]" at bounding box center [227, 119] width 131 height 24
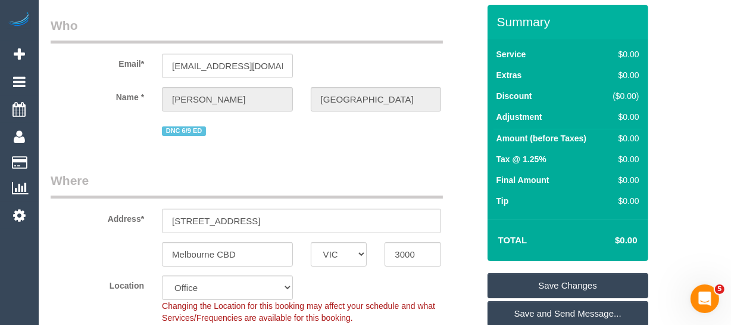
scroll to position [162, 0]
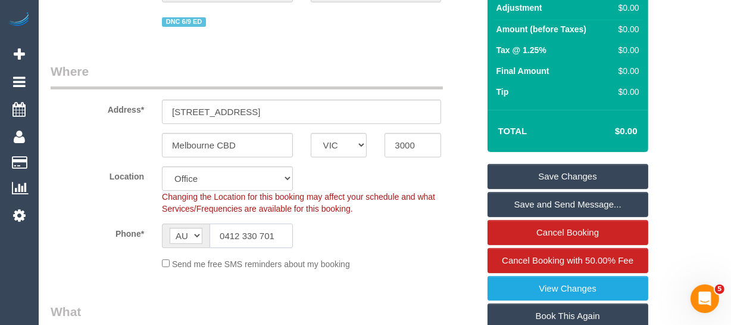
click at [269, 238] on input "0412 330 701" at bounding box center [251, 235] width 83 height 24
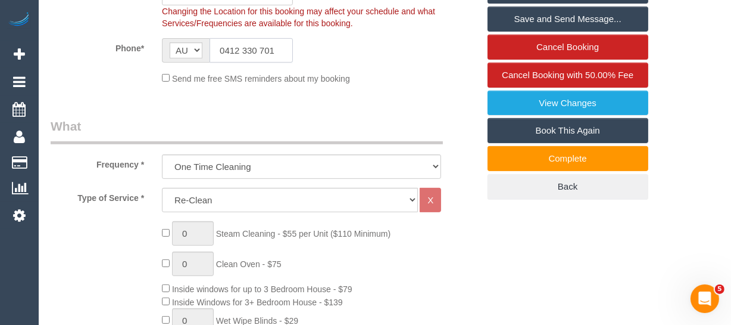
scroll to position [304, 0]
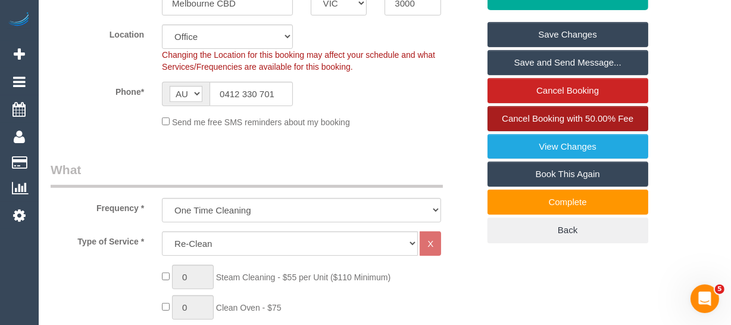
click at [619, 117] on span "Cancel Booking with 50.00% Fee" at bounding box center [568, 118] width 132 height 10
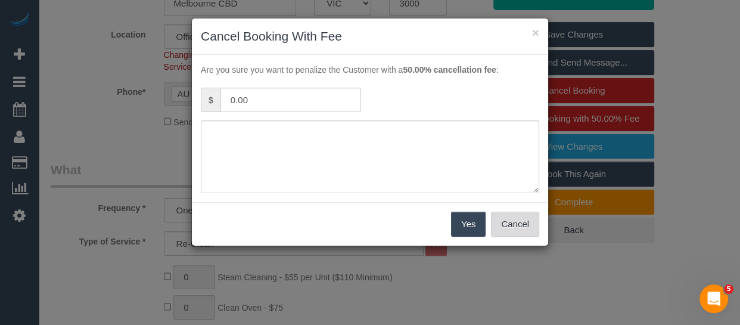
click at [520, 227] on button "Cancel" at bounding box center [515, 223] width 48 height 25
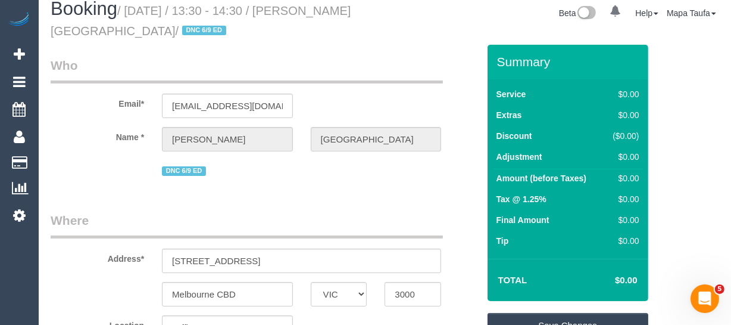
scroll to position [0, 0]
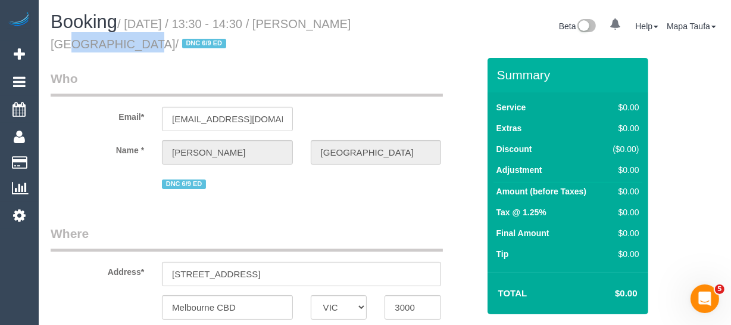
drag, startPoint x: 327, startPoint y: 23, endPoint x: 80, endPoint y: 45, distance: 247.5
click at [80, 45] on small "/ [DATE] / 13:30 - 14:30 / [PERSON_NAME][GEOGRAPHIC_DATA] / DNC 6/9 ED" at bounding box center [201, 33] width 301 height 33
copy small "[PERSON_NAME] [GEOGRAPHIC_DATA]"
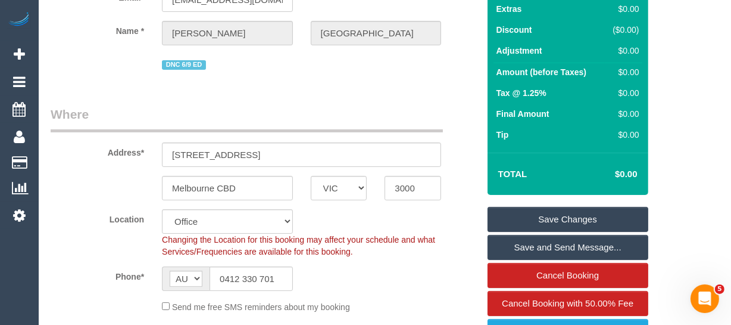
scroll to position [216, 0]
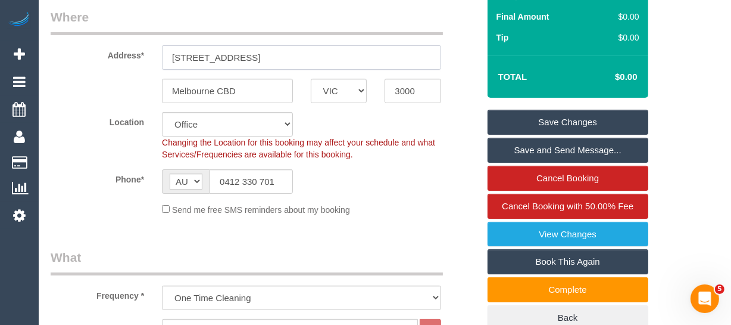
click at [235, 59] on input "[STREET_ADDRESS]" at bounding box center [301, 57] width 279 height 24
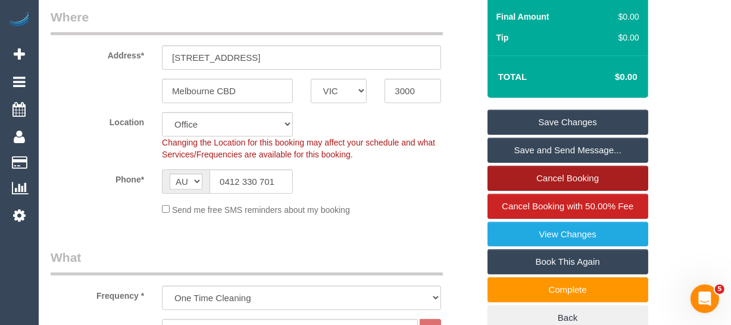
click at [535, 180] on link "Cancel Booking" at bounding box center [568, 178] width 161 height 25
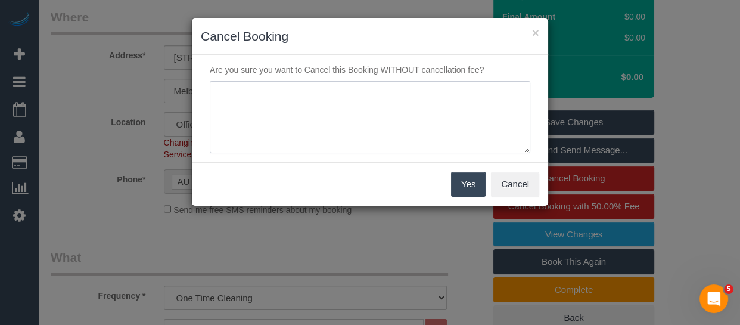
click at [383, 139] on textarea at bounding box center [370, 117] width 320 height 73
type textarea "c"
type textarea "re-clean to be rescheduled due to customer - mT"
click at [477, 180] on button "Yes" at bounding box center [468, 183] width 35 height 25
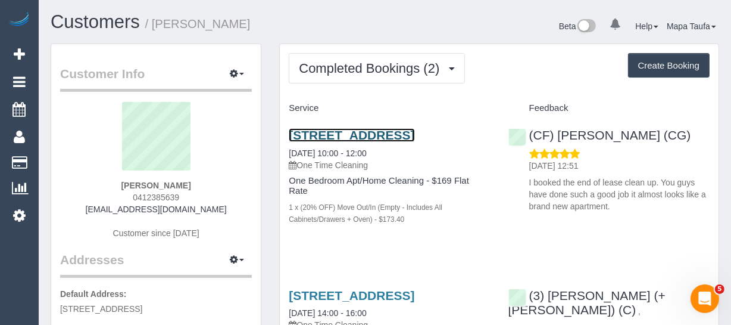
click at [341, 135] on link "[STREET_ADDRESS]" at bounding box center [352, 135] width 126 height 14
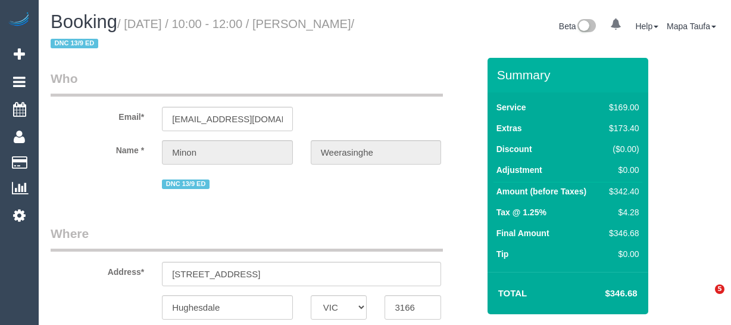
select select "VIC"
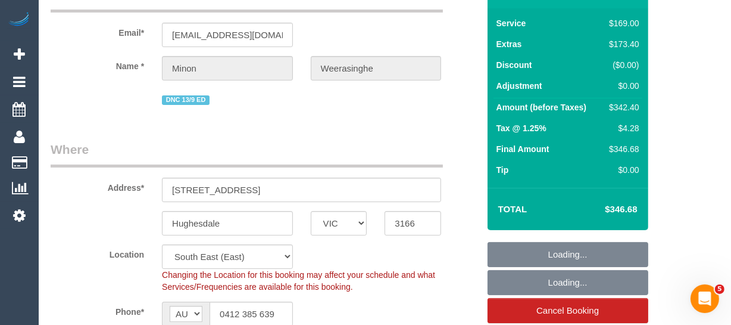
select select "string:AU"
select select "object:1109"
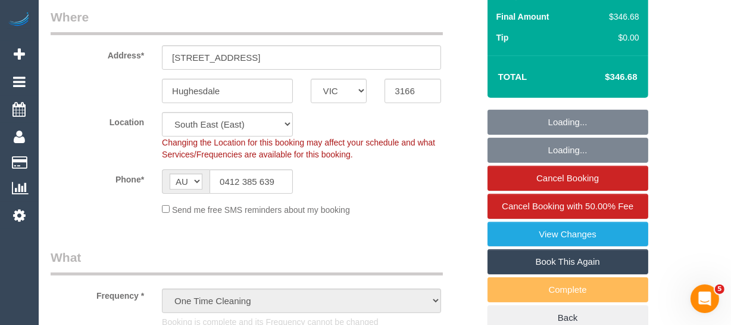
select select "string:stripe-pm_1S37o22GScqysDRVkKq1cST5"
select select "spot1"
select select "number:28"
select select "number:14"
select select "number:19"
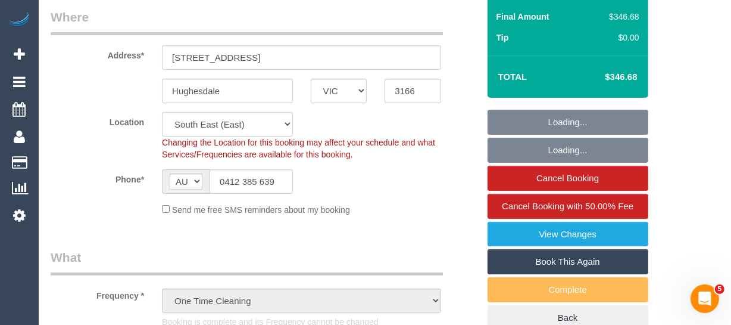
select select "number:36"
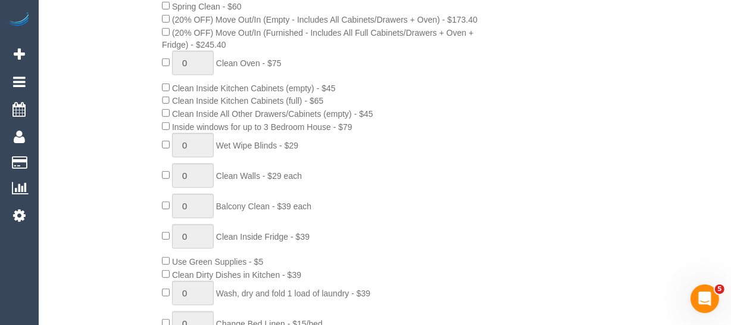
scroll to position [649, 0]
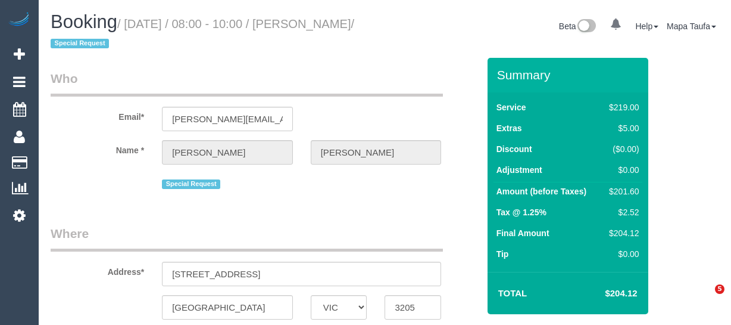
select select "VIC"
select select "string:stripe-pm_1Qcfyn2GScqysDRVSogVIlPj"
select select "object:708"
select select "string:AU"
select select "number:29"
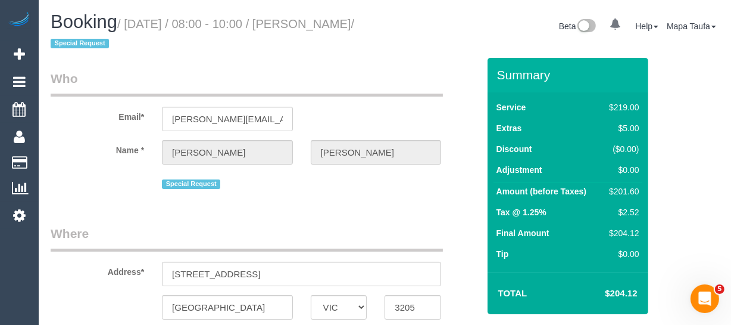
select select "number:14"
select select "number:20"
select select "number:22"
select select "number:33"
select select "number:13"
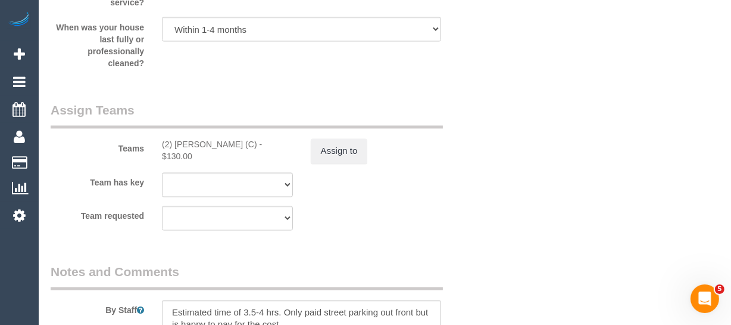
scroll to position [1882, 0]
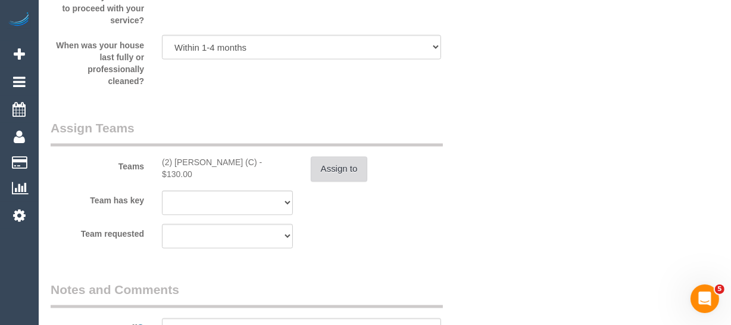
click at [333, 182] on button "Assign to" at bounding box center [339, 169] width 57 height 25
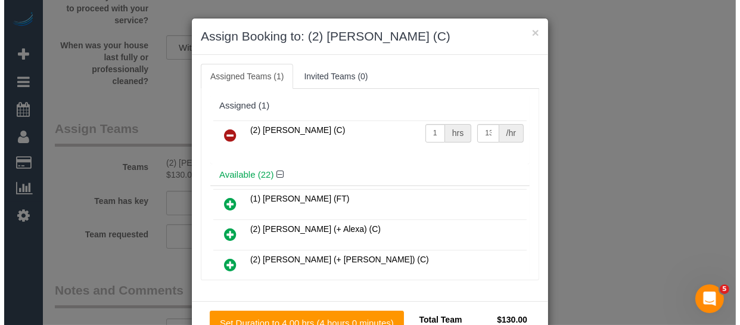
scroll to position [1858, 0]
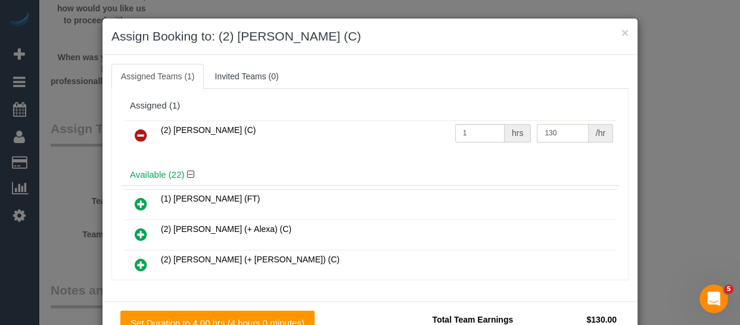
drag, startPoint x: 557, startPoint y: 128, endPoint x: 493, endPoint y: 128, distance: 63.7
click at [493, 128] on tr "(2) [PERSON_NAME] (C) 1 hrs 130 /hr" at bounding box center [370, 135] width 492 height 30
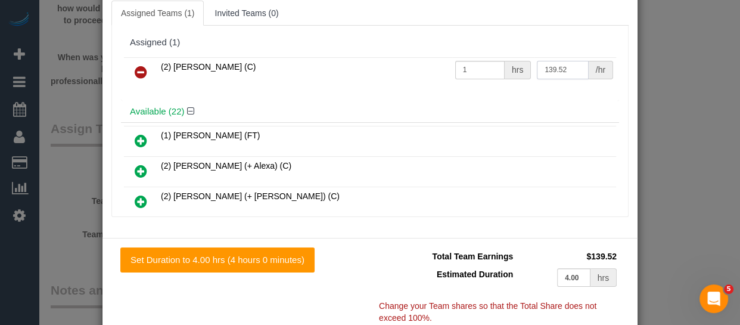
scroll to position [119, 0]
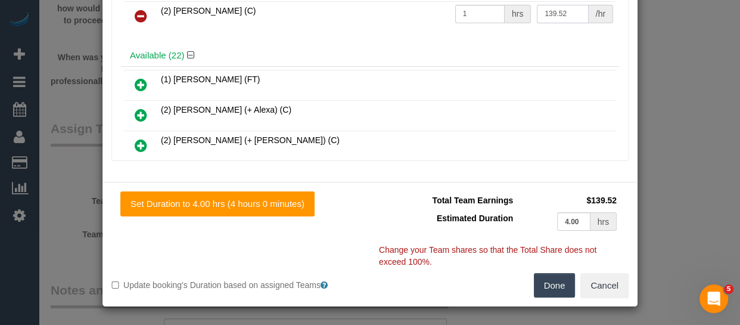
type input "139.52"
click at [551, 275] on button "Done" at bounding box center [555, 285] width 42 height 25
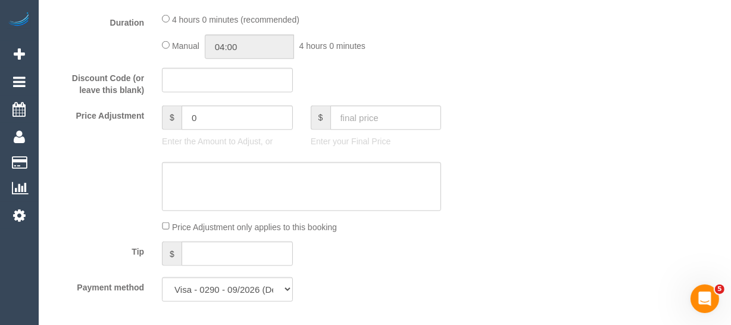
scroll to position [1022, 0]
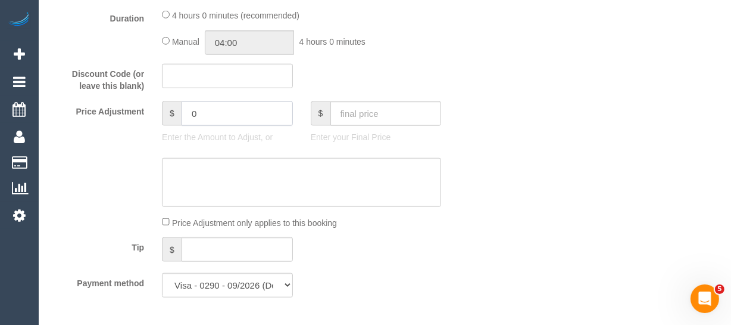
drag, startPoint x: 204, startPoint y: 130, endPoint x: 163, endPoint y: 128, distance: 41.1
click at [163, 126] on div "$ 0" at bounding box center [227, 113] width 131 height 24
type input "9"
type input "9.52"
click at [244, 200] on textarea at bounding box center [301, 182] width 279 height 49
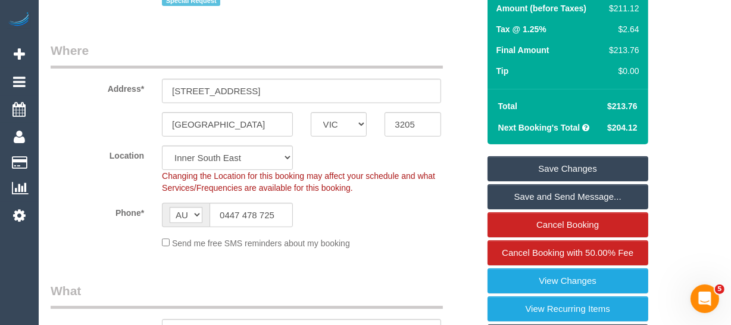
scroll to position [220, 0]
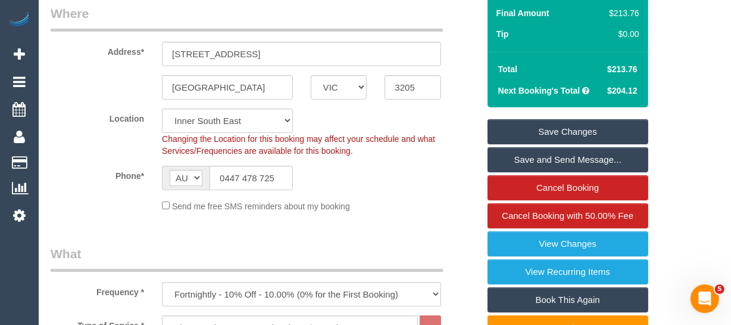
type textarea "$9.52 parking via email -MT"
click at [270, 180] on input "0447 478 725" at bounding box center [251, 178] width 83 height 24
click at [612, 123] on link "Save Changes" at bounding box center [568, 131] width 161 height 25
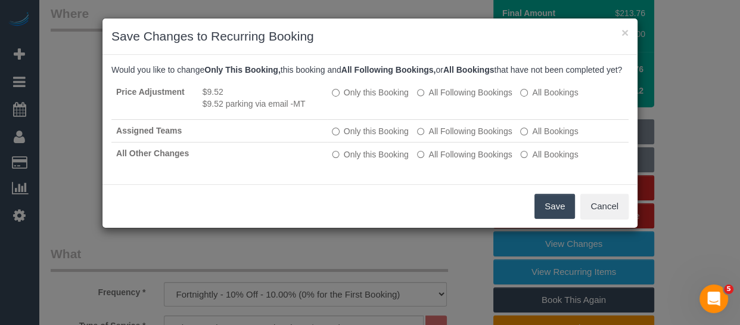
click at [540, 216] on button "Save" at bounding box center [554, 206] width 40 height 25
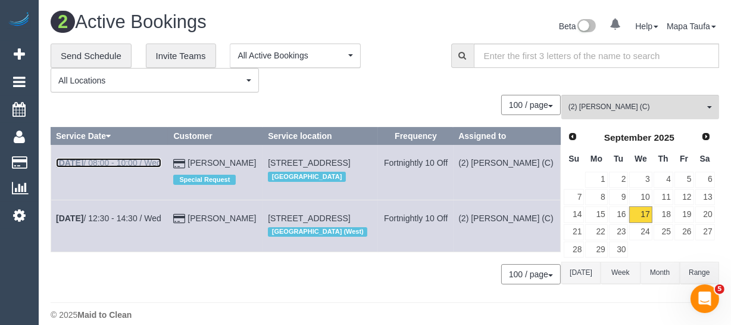
click at [107, 158] on link "[DATE] 08:00 - 10:00 / Wed" at bounding box center [108, 163] width 105 height 10
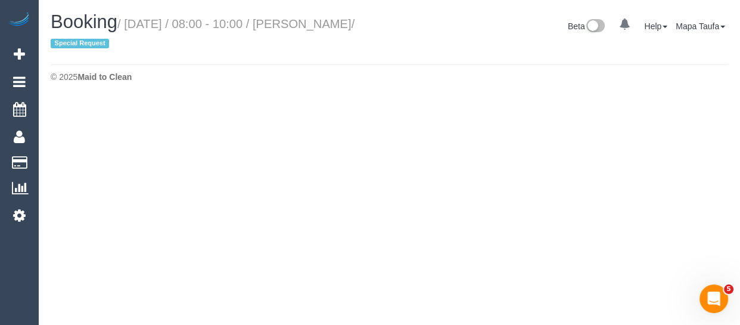
select select "VIC"
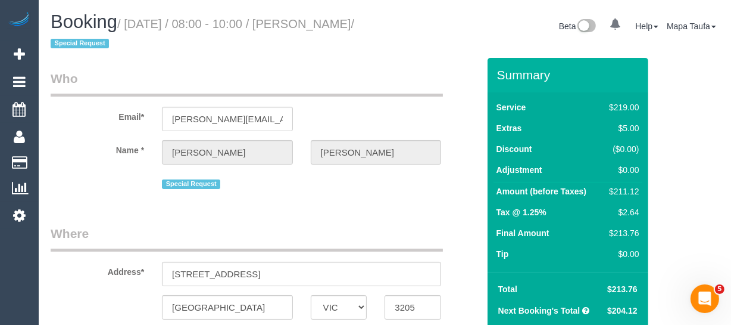
scroll to position [162, 0]
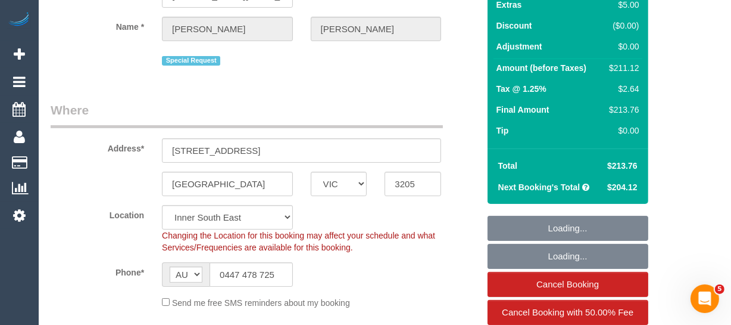
select select "object:4210"
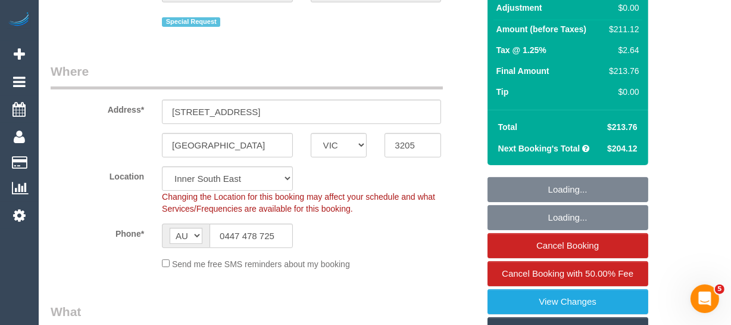
select select "string:stripe-pm_1Qcfyn2GScqysDRVSogVIlPj"
select select "number:29"
select select "number:14"
select select "number:20"
select select "number:22"
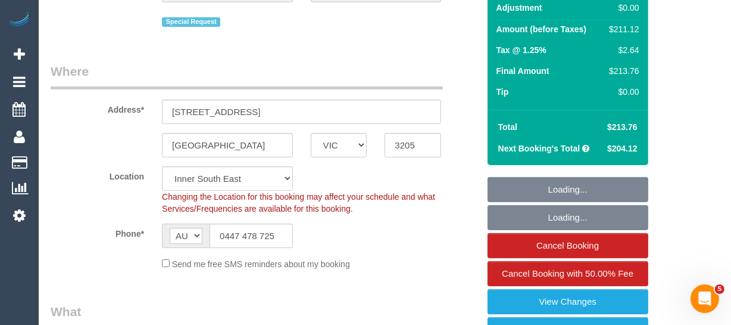
select select "number:33"
select select "number:13"
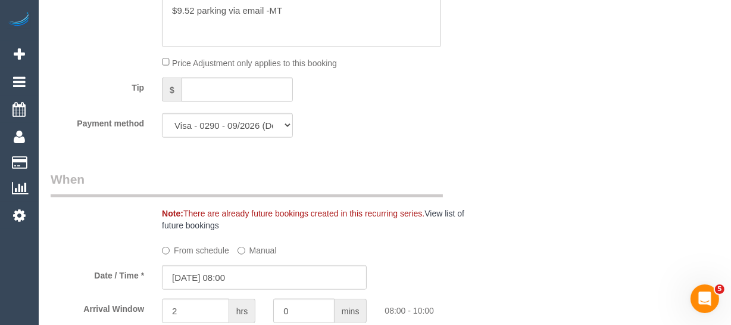
scroll to position [1083, 0]
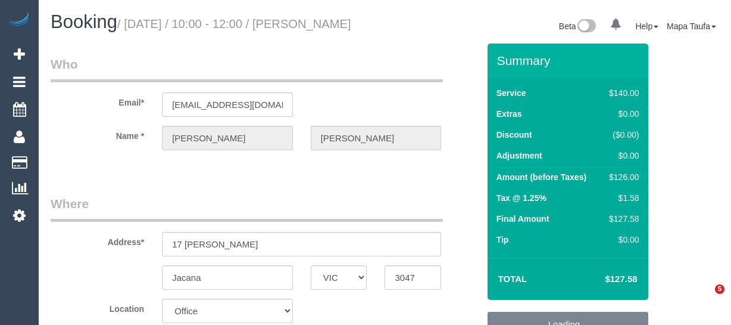
select select "VIC"
select select "number:27"
select select "number:14"
select select "number:18"
select select "number:36"
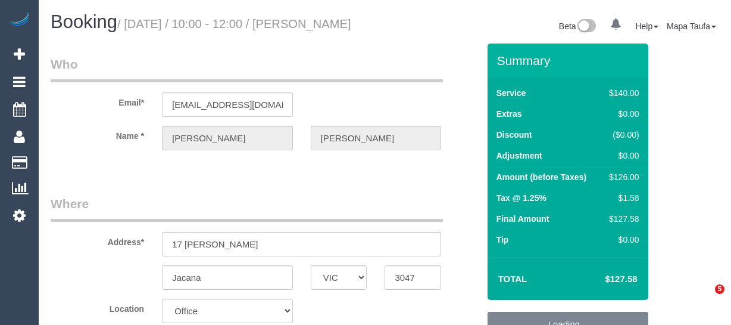
select select "number:34"
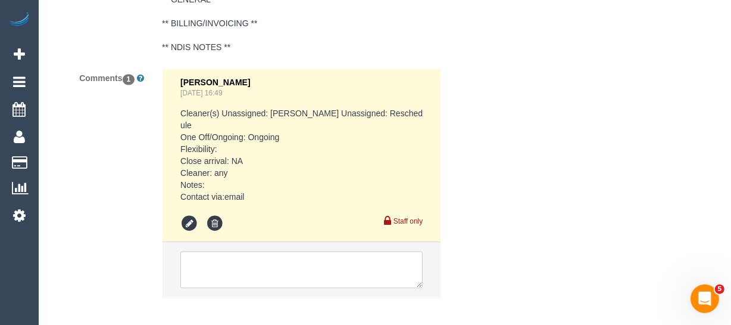
scroll to position [2352, 0]
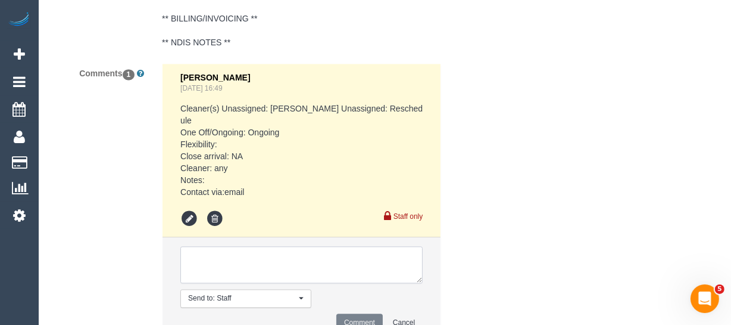
click at [282, 269] on textarea at bounding box center [301, 264] width 242 height 37
paste textarea "I tried to remove that yellow mark but it didn't went i try hard and stop becau…"
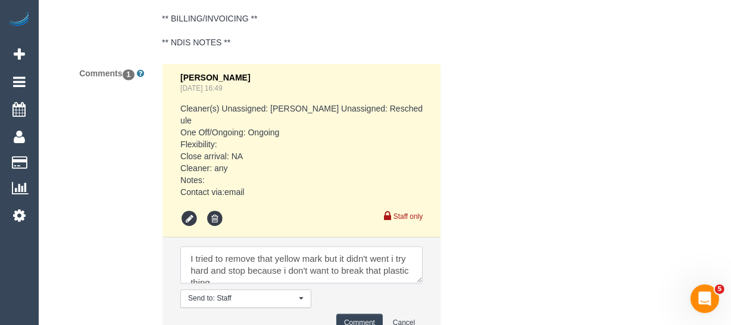
scroll to position [5, 0]
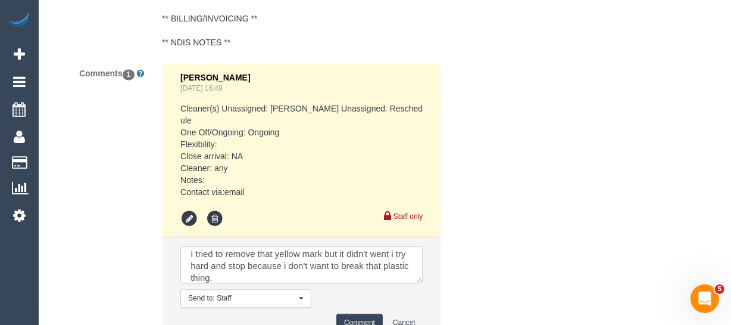
click at [189, 267] on textarea at bounding box center [301, 264] width 242 height 37
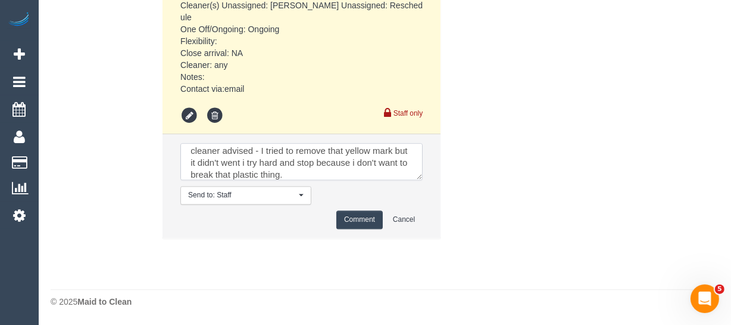
scroll to position [2460, 0]
type textarea "cleaner advised - I tried to remove that yellow mark but it didn't went i try h…"
click at [342, 224] on button "Comment" at bounding box center [359, 219] width 46 height 18
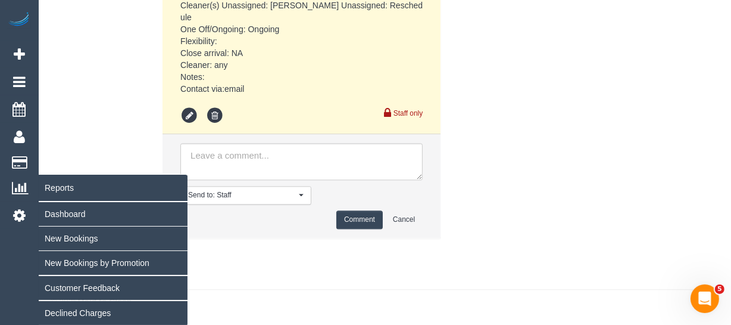
scroll to position [2420, 0]
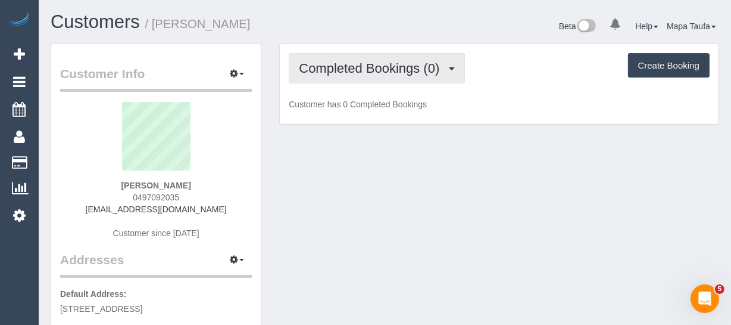
click at [386, 68] on span "Completed Bookings (0)" at bounding box center [372, 68] width 146 height 15
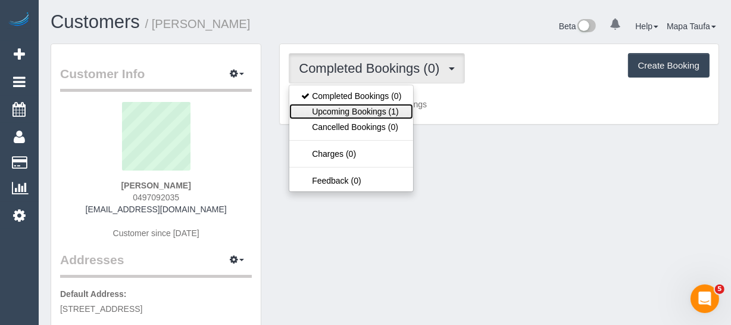
click at [363, 108] on link "Upcoming Bookings (1)" at bounding box center [351, 111] width 124 height 15
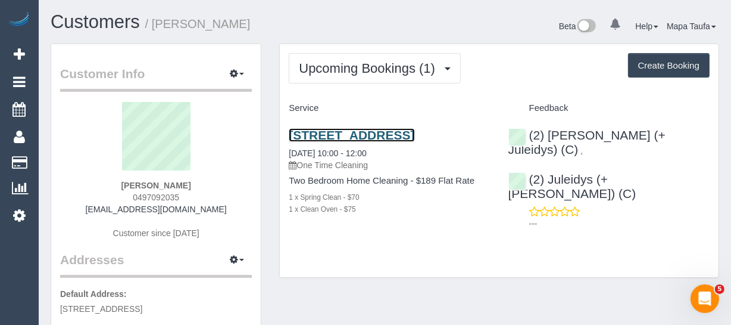
click at [383, 132] on link "28 Southgate Ave, 1, Southbank, VIC 3006" at bounding box center [352, 135] width 126 height 14
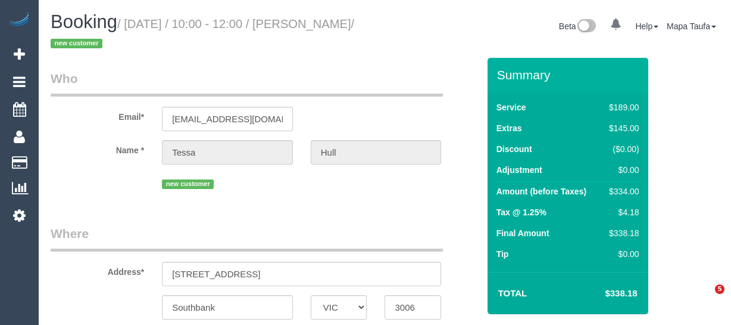
select select "VIC"
select select "string:AU"
select select "object:689"
select select "number:28"
select select "number:14"
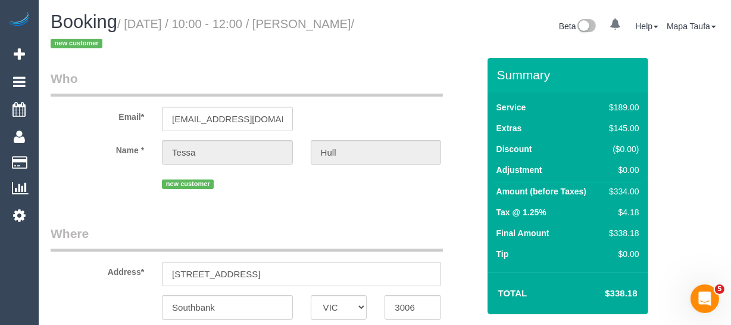
select select "number:20"
select select "number:22"
select select "number:34"
select select "number:26"
select select "object:1099"
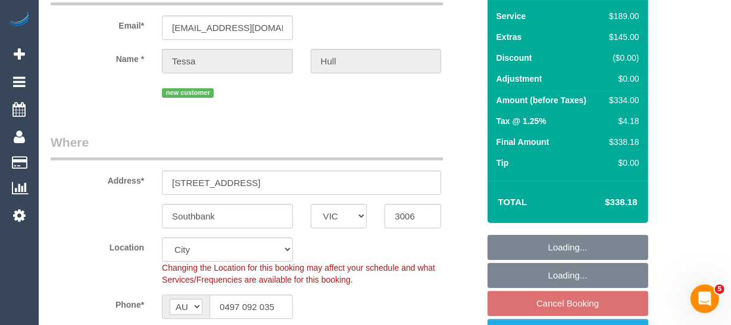
select select "string:stripe-pm_1S7v7P2GScqysDRV0ct8jhPD"
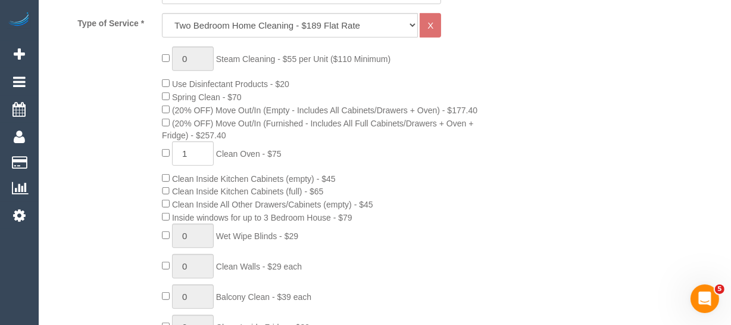
select select "spot1"
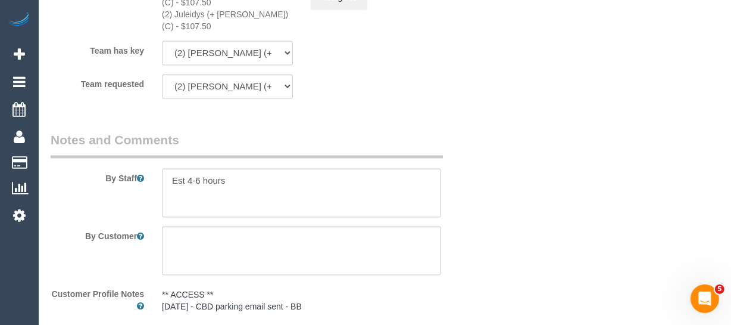
scroll to position [2032, 0]
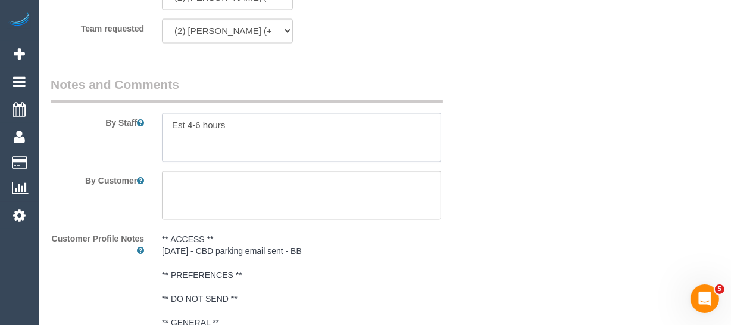
click at [189, 144] on textarea at bounding box center [301, 137] width 279 height 49
click at [179, 170] on textarea at bounding box center [301, 194] width 279 height 49
paste textarea "We have out the front, on street parking available, 2P paid"
click at [420, 170] on textarea at bounding box center [301, 194] width 279 height 49
paste textarea "they can call me and I can organise them to park in our parking lot"
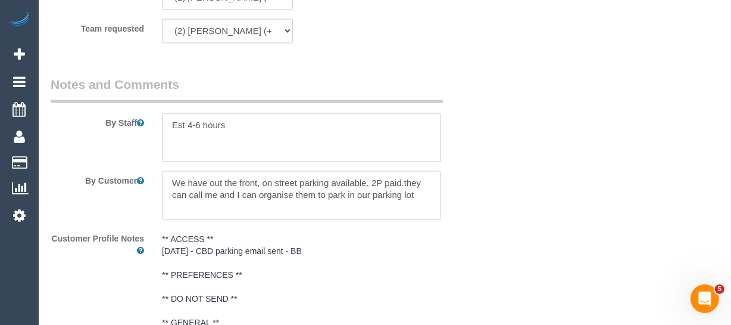
click at [405, 170] on textarea at bounding box center [301, 194] width 279 height 49
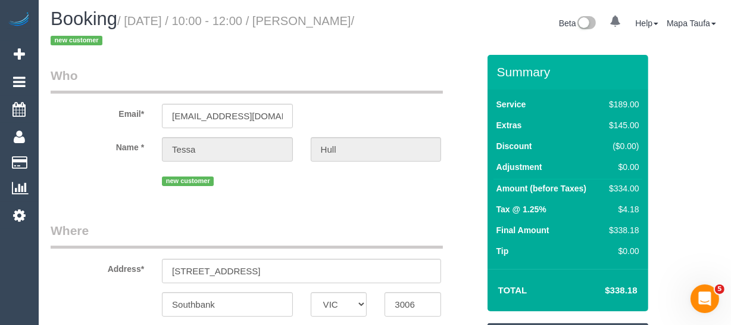
scroll to position [216, 0]
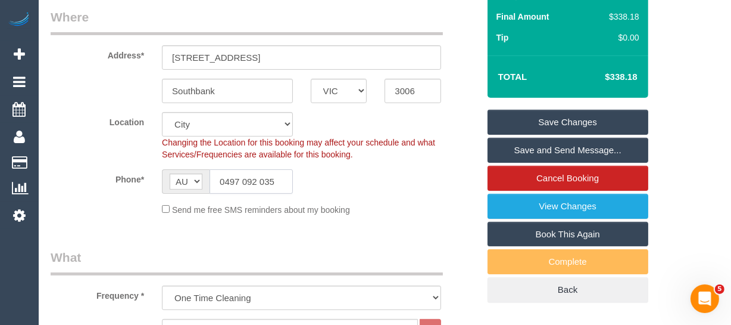
click at [261, 173] on input "0497 092 035" at bounding box center [251, 181] width 83 height 24
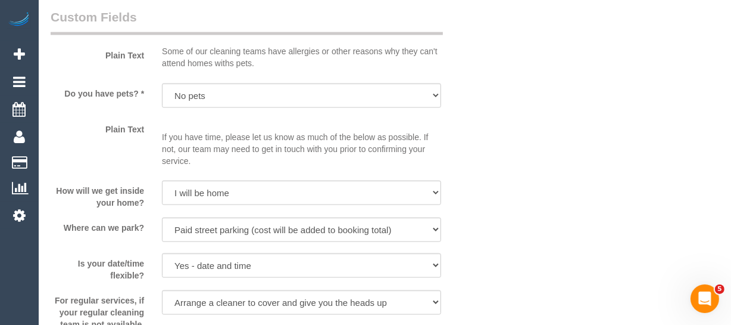
scroll to position [2185, 0]
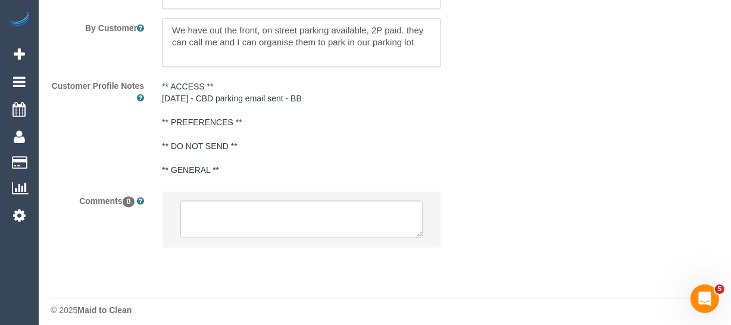
click at [418, 32] on textarea at bounding box center [301, 42] width 279 height 49
paste textarea "0497 092 035"
type textarea "We have out the front, on street parking available, 2P paid. they can call me a…"
drag, startPoint x: 728, startPoint y: 285, endPoint x: 738, endPoint y: 148, distance: 137.3
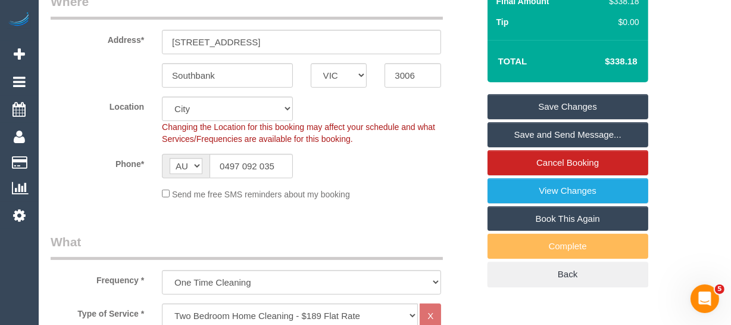
scroll to position [209, 0]
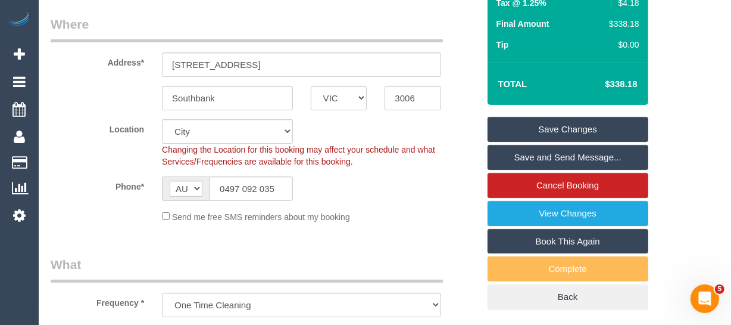
click at [587, 127] on link "Save Changes" at bounding box center [568, 129] width 161 height 25
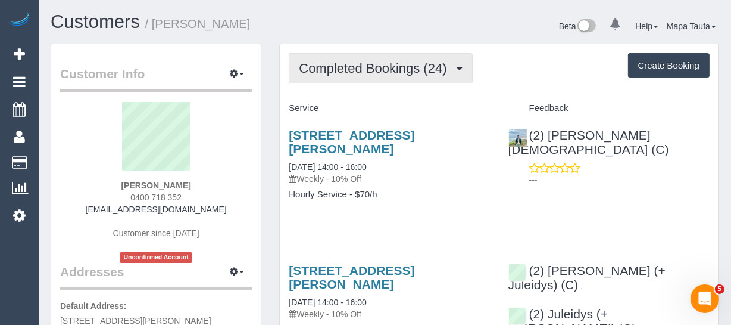
click at [357, 64] on span "Completed Bookings (24)" at bounding box center [376, 68] width 154 height 15
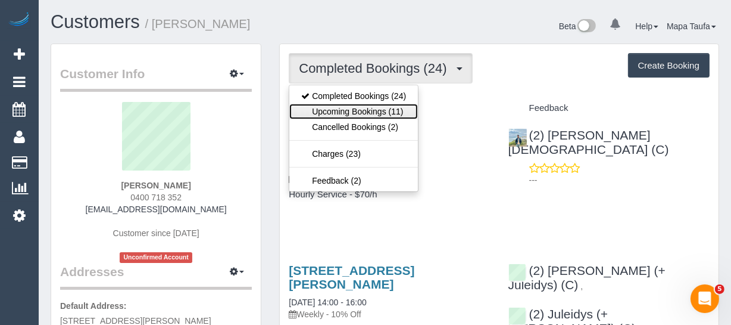
click at [358, 107] on link "Upcoming Bookings (11)" at bounding box center [353, 111] width 129 height 15
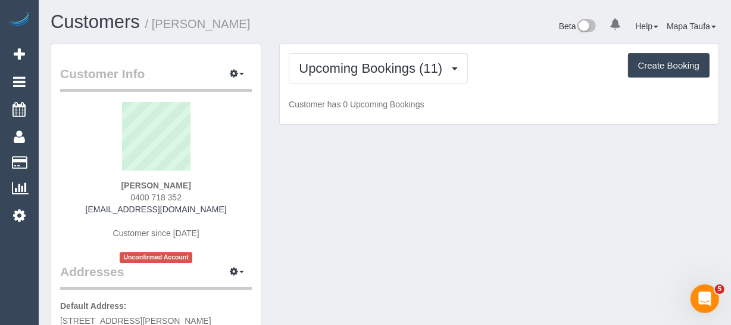
click at [358, 31] on h1 "Customers / [PERSON_NAME]" at bounding box center [214, 22] width 326 height 20
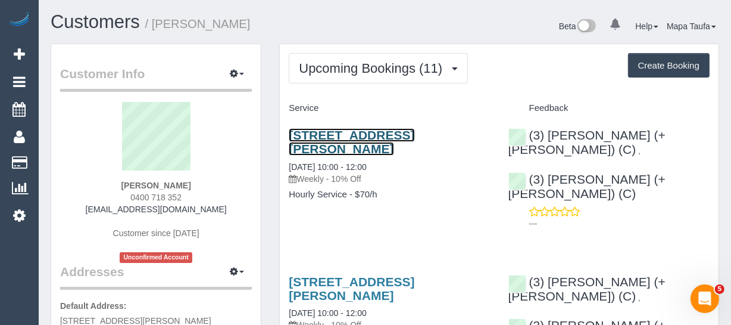
click at [310, 129] on link "[STREET_ADDRESS][PERSON_NAME]" at bounding box center [352, 141] width 126 height 27
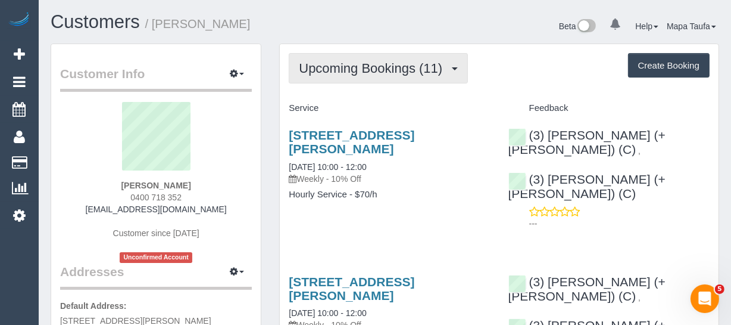
drag, startPoint x: 328, startPoint y: 71, endPoint x: 331, endPoint y: 95, distance: 24.0
click at [327, 73] on span "Upcoming Bookings (11)" at bounding box center [373, 68] width 149 height 15
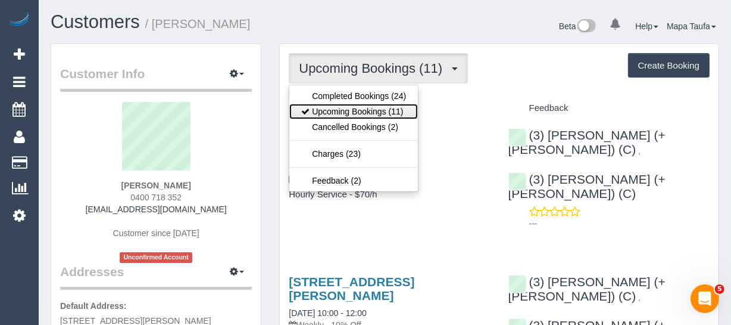
drag, startPoint x: 332, startPoint y: 110, endPoint x: 322, endPoint y: 83, distance: 29.2
click at [332, 110] on link "Upcoming Bookings (11)" at bounding box center [353, 111] width 129 height 15
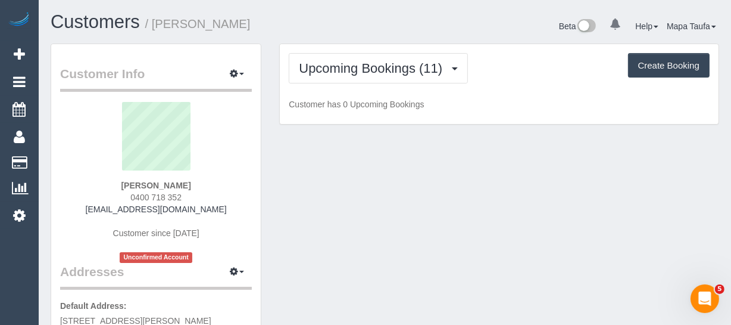
click at [322, 27] on h1 "Customers / Mary Grutzner" at bounding box center [214, 22] width 326 height 20
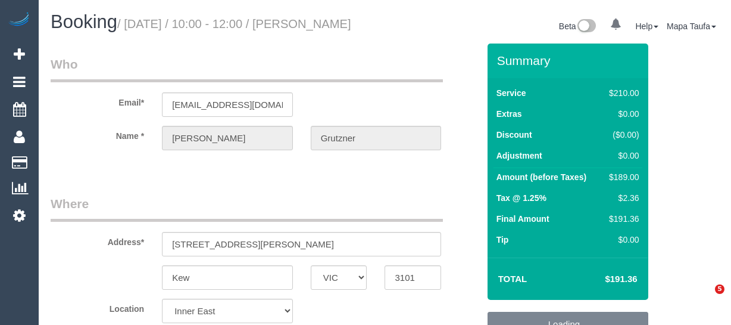
select select "VIC"
select select "object:708"
select select "180"
select select "number:27"
select select "number:14"
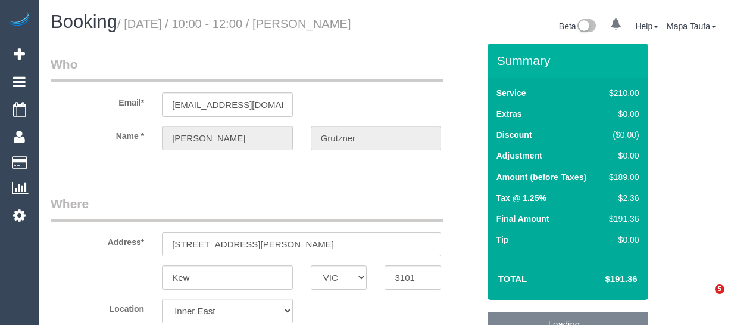
select select "number:19"
select select "number:36"
select select "number:34"
select select "spot1"
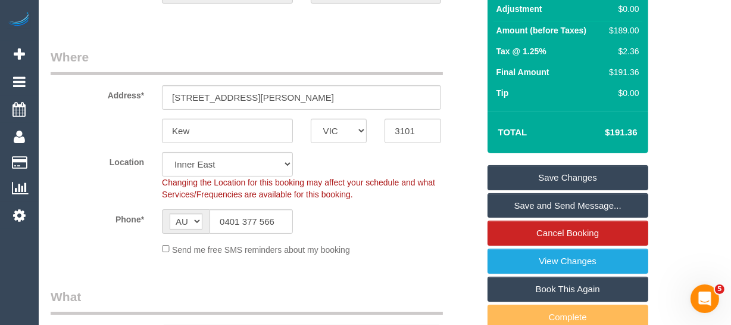
scroll to position [270, 0]
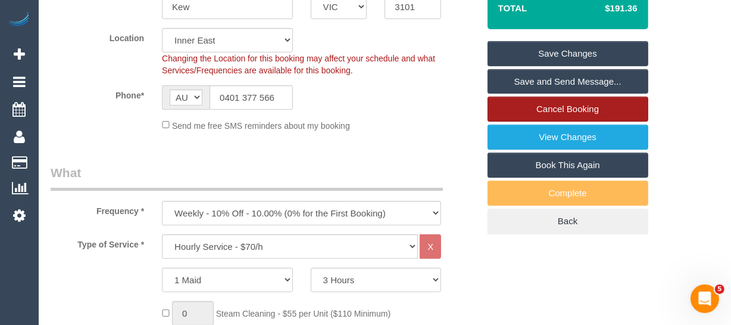
click at [549, 120] on link "Cancel Booking" at bounding box center [568, 108] width 161 height 25
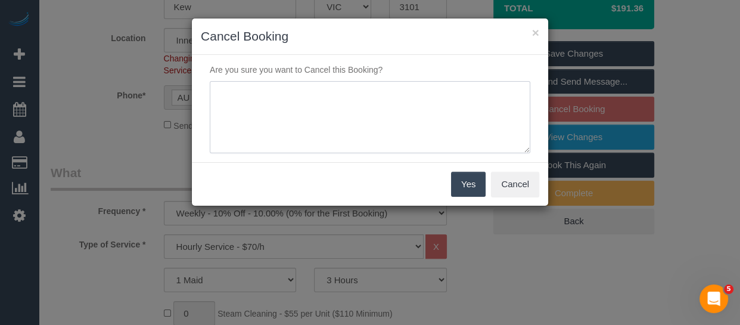
click at [363, 103] on textarea at bounding box center [370, 117] width 320 height 73
type textarea "services not needed via email -MT"
click at [470, 198] on div "Yes Cancel" at bounding box center [370, 183] width 356 height 43
click at [464, 180] on button "Yes" at bounding box center [468, 183] width 35 height 25
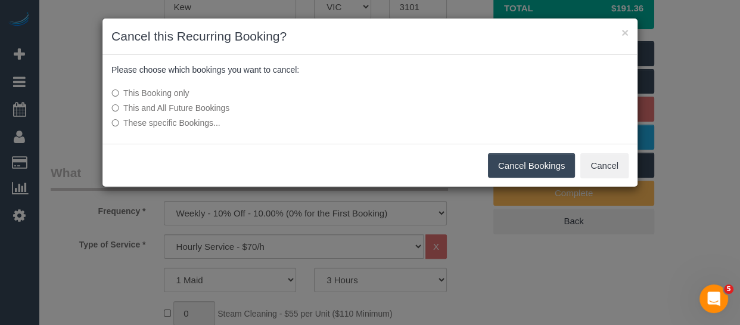
click at [217, 106] on label "This and All Future Bookings" at bounding box center [280, 108] width 339 height 12
click at [506, 171] on button "Cancel Bookings" at bounding box center [532, 165] width 88 height 25
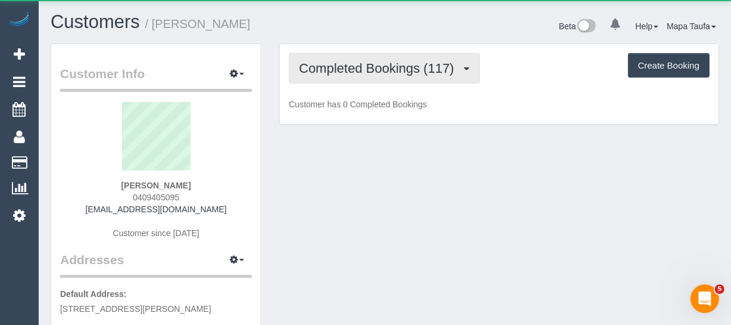
click at [368, 65] on span "Completed Bookings (117)" at bounding box center [379, 68] width 161 height 15
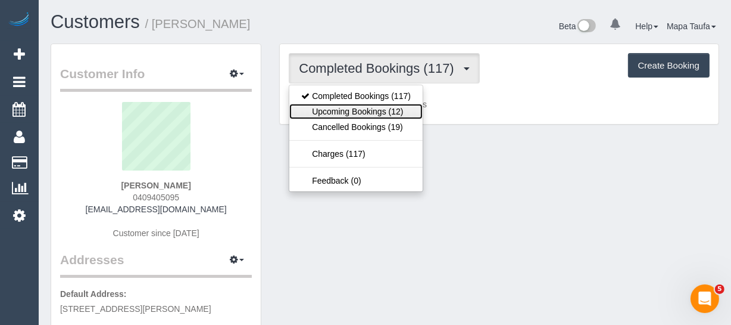
click at [365, 104] on link "Upcoming Bookings (12)" at bounding box center [355, 111] width 133 height 15
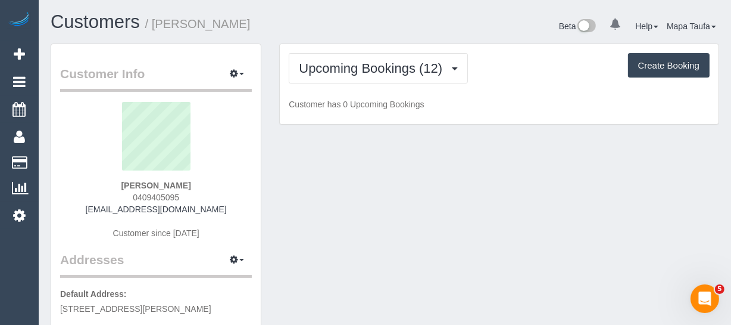
click at [395, 29] on div "Beta 0 Your Notifications You have 0 alerts Help Help Docs Take a Tour Contact …" at bounding box center [557, 28] width 344 height 32
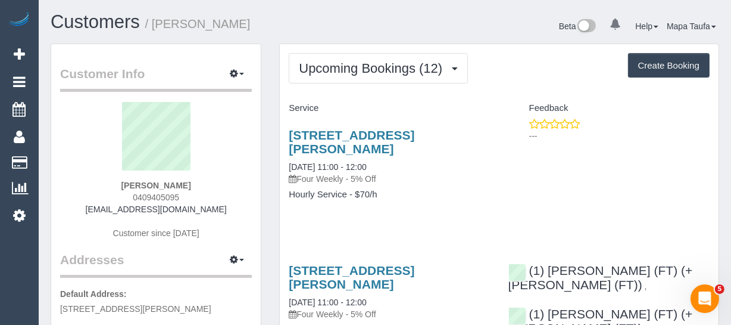
drag, startPoint x: 468, startPoint y: 226, endPoint x: 460, endPoint y: 225, distance: 8.4
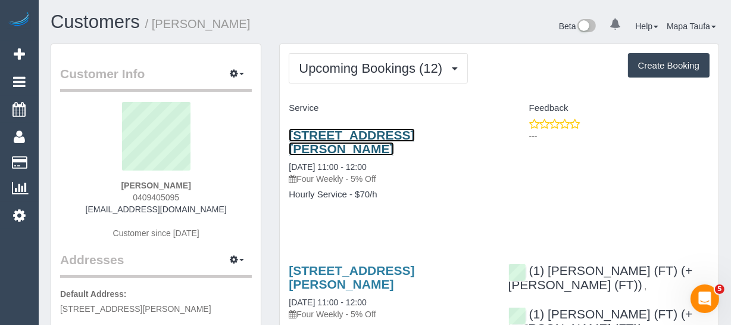
click at [371, 140] on link "11/51 Verdon Street, Williamstown, VIC 3016" at bounding box center [352, 141] width 126 height 27
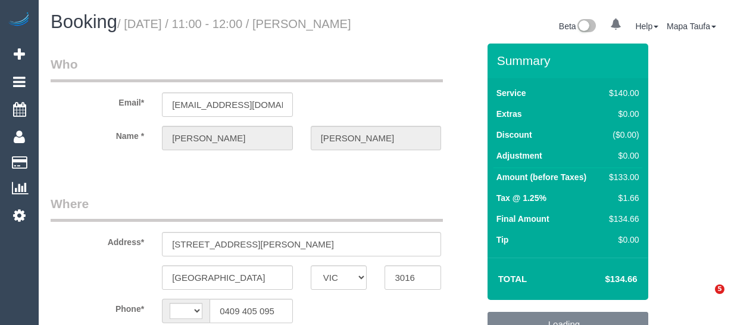
select select "VIC"
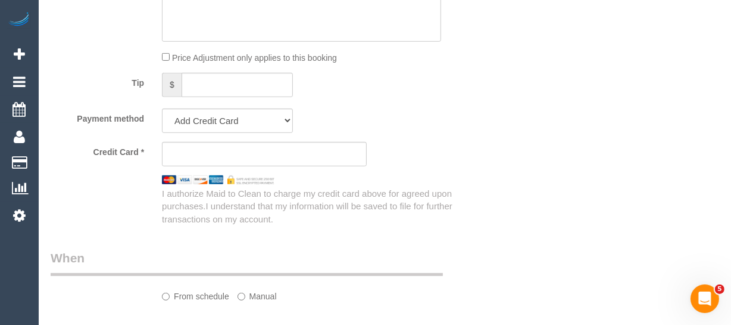
select select "object:275"
select select "number:27"
select select "number:14"
select select "number:19"
select select "number:22"
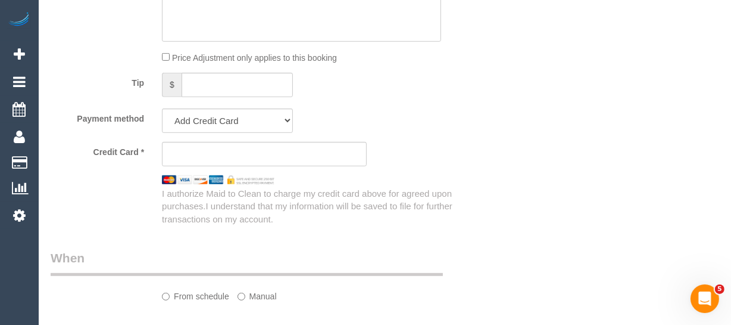
select select "number:34"
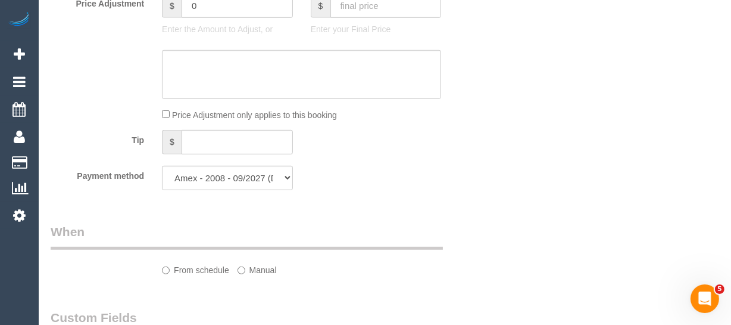
select select "string:AU"
select select "string:stripe-pm_1MhQp22GScqysDRVjI4ymGkD"
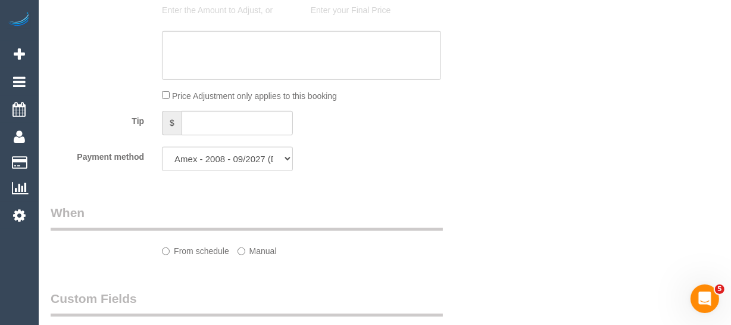
select select "object:696"
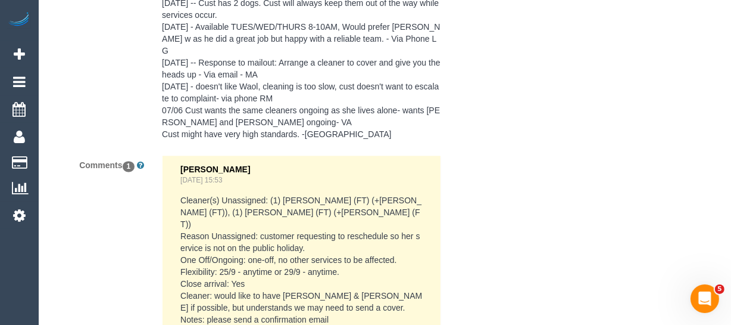
scroll to position [2410, 0]
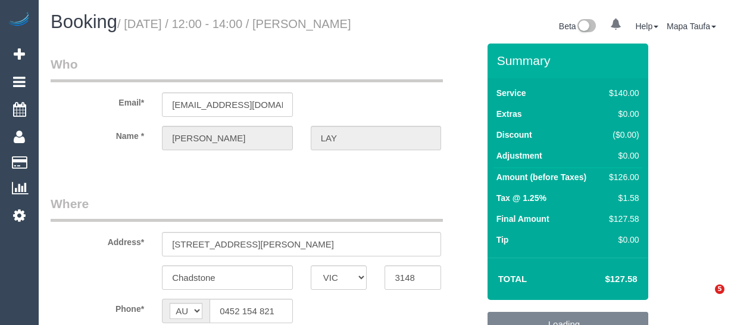
select select "VIC"
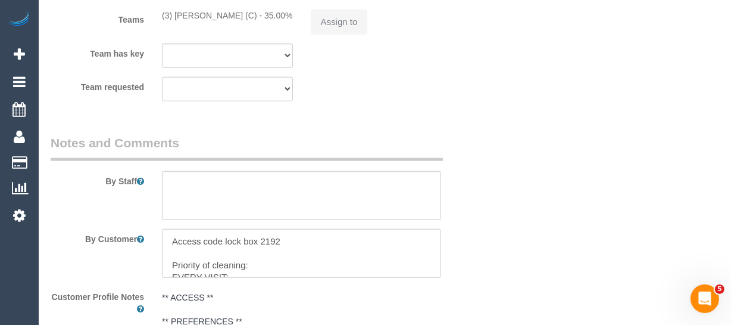
select select "object:532"
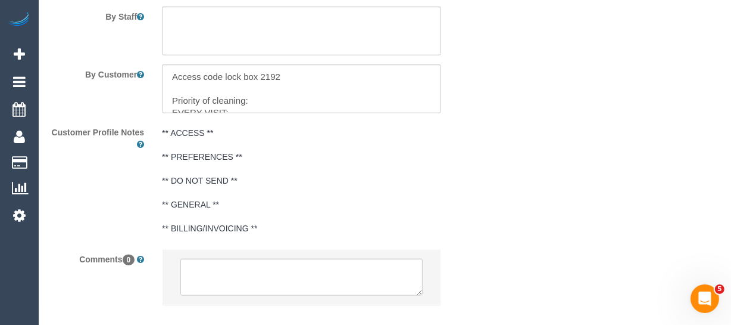
select select "number:27"
select select "number:16"
select select "number:19"
select select "number:23"
select select "number:34"
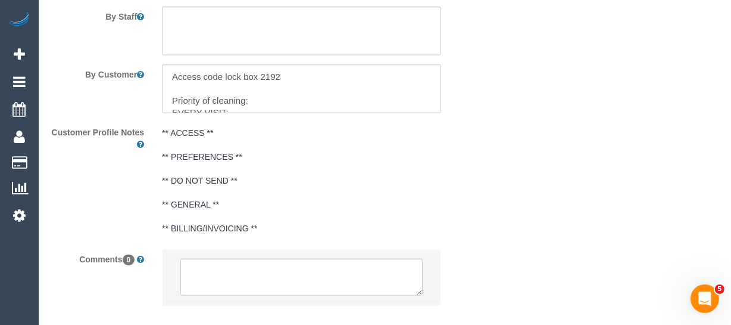
select select "number:11"
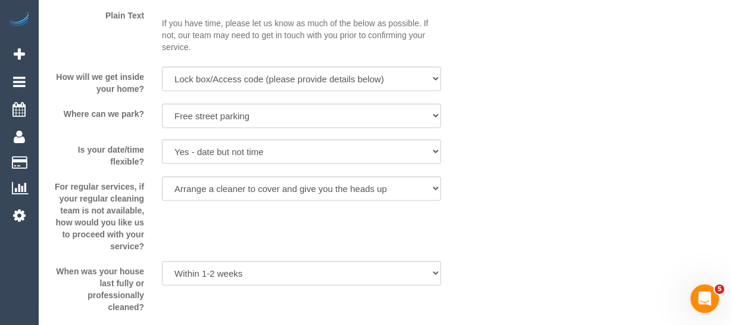
select select "string:stripe-pm_1PzDyD2GScqysDRVT10NXvAZ"
select select "object:1192"
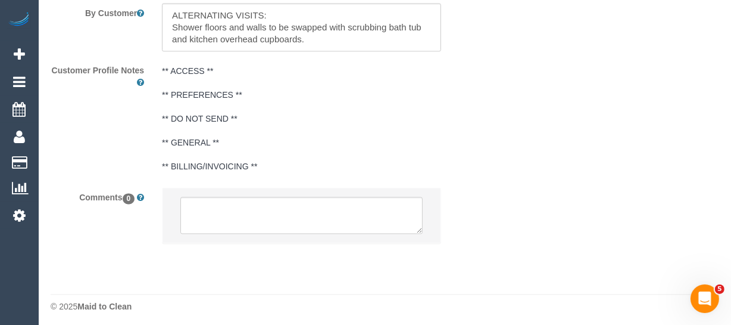
scroll to position [2200, 0]
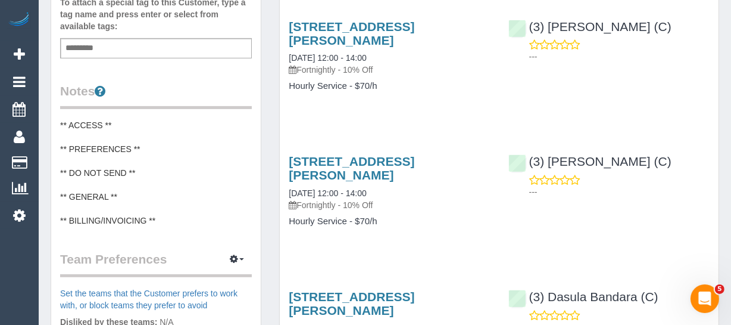
scroll to position [108, 0]
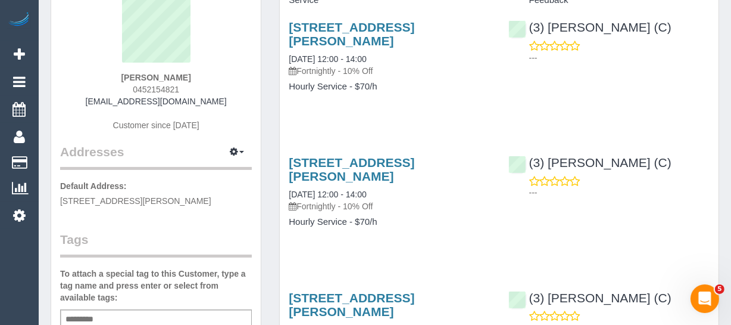
drag, startPoint x: 190, startPoint y: 87, endPoint x: 122, endPoint y: 88, distance: 67.9
click at [122, 88] on div "STEPHANIE LAY 0452154821 stephlay21@gmail.com Customer since 2024" at bounding box center [156, 68] width 192 height 149
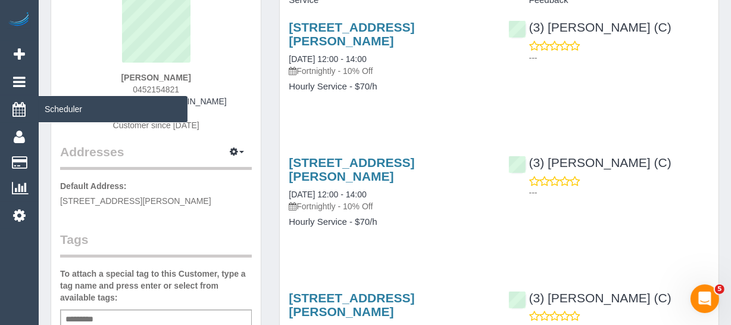
copy span "0452154821"
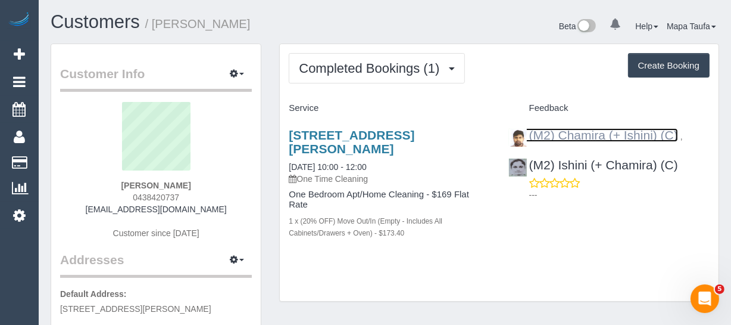
click at [552, 135] on link "(M2) Chamira (+ Ishini) (C)" at bounding box center [594, 135] width 170 height 14
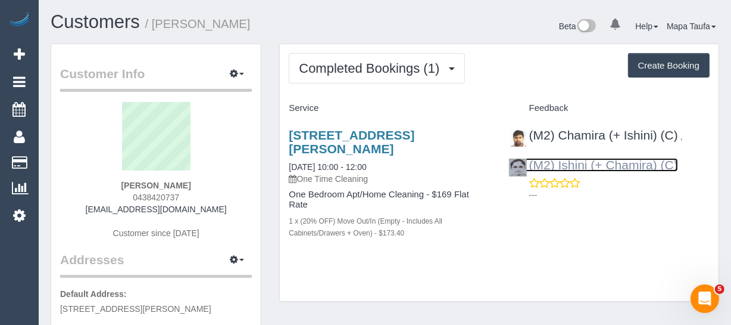
click at [632, 163] on link "(M2) Ishini (+ Chamira) (C)" at bounding box center [594, 165] width 170 height 14
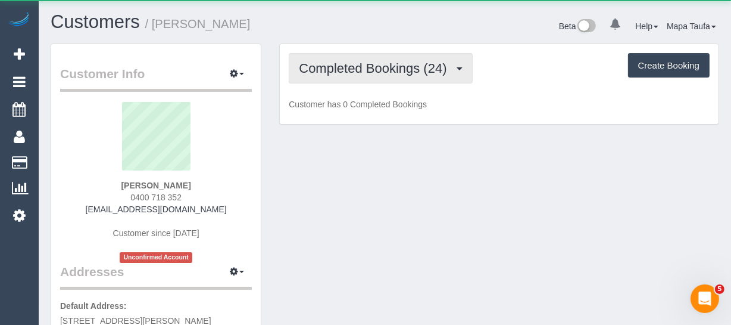
click at [320, 54] on button "Completed Bookings (24)" at bounding box center [380, 68] width 183 height 30
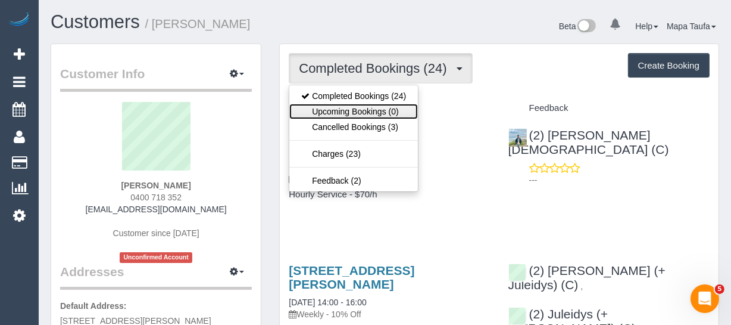
click at [326, 114] on link "Upcoming Bookings (0)" at bounding box center [353, 111] width 129 height 15
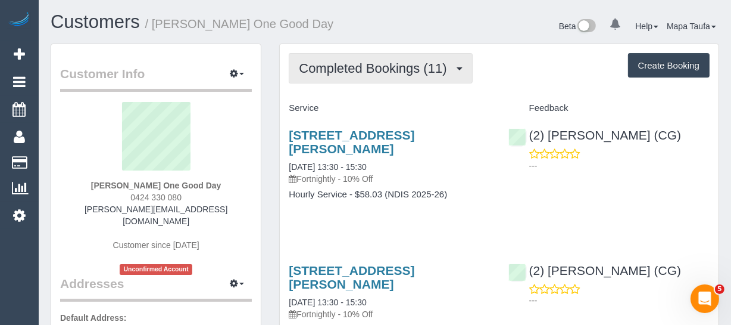
click at [352, 68] on span "Completed Bookings (11)" at bounding box center [376, 68] width 154 height 15
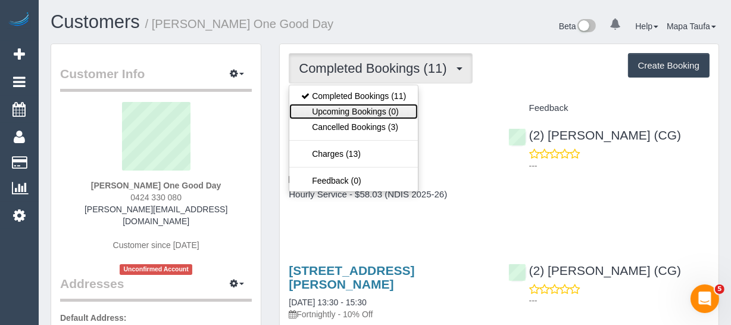
click at [354, 107] on link "Upcoming Bookings (0)" at bounding box center [353, 111] width 129 height 15
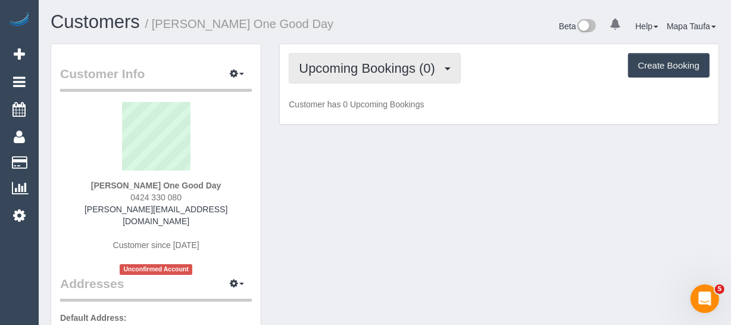
click at [351, 71] on span "Upcoming Bookings (0)" at bounding box center [370, 68] width 142 height 15
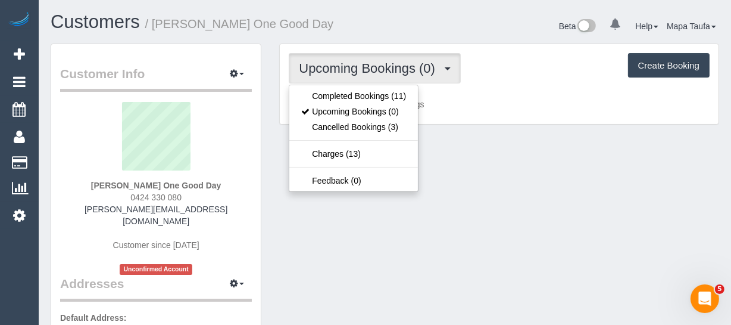
click at [352, 83] on div "Upcoming Bookings (0) Completed Bookings (11) Upcoming Bookings (0) Cancelled B…" at bounding box center [499, 84] width 439 height 80
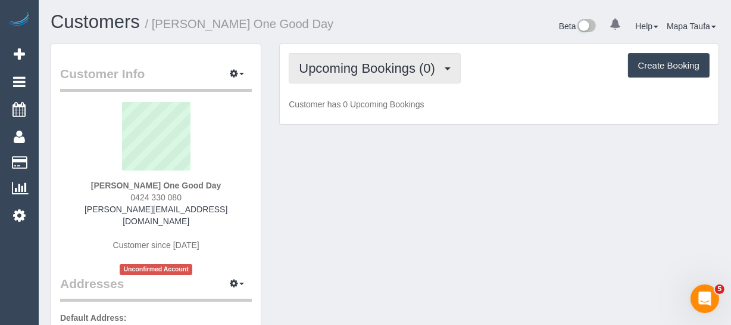
click at [351, 70] on span "Upcoming Bookings (0)" at bounding box center [370, 68] width 142 height 15
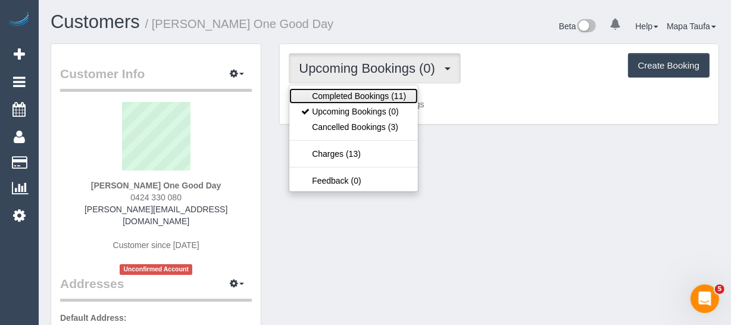
click at [349, 95] on link "Completed Bookings (11)" at bounding box center [353, 95] width 129 height 15
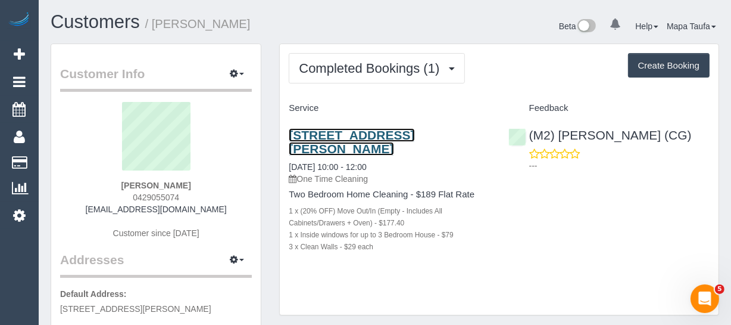
click at [337, 134] on link "[STREET_ADDRESS][PERSON_NAME]" at bounding box center [352, 141] width 126 height 27
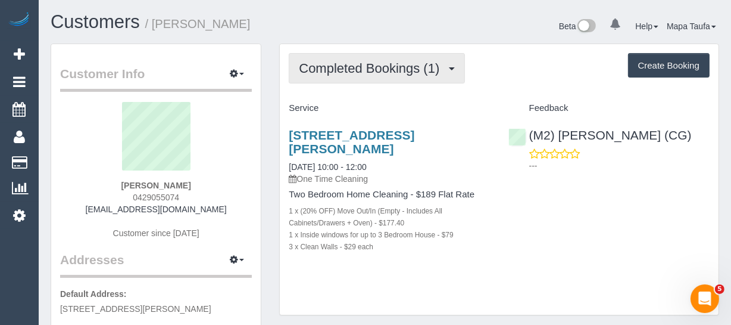
click at [315, 69] on span "Completed Bookings (1)" at bounding box center [372, 68] width 146 height 15
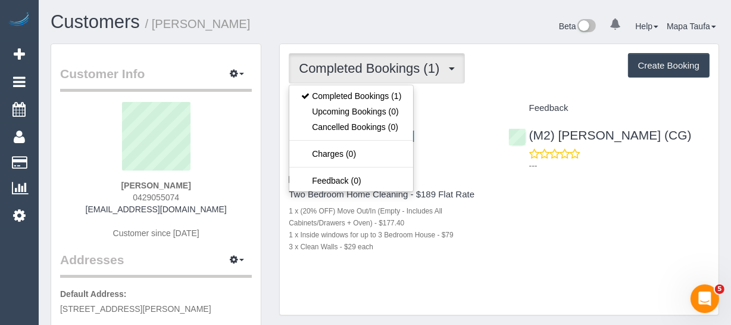
drag, startPoint x: 285, startPoint y: 17, endPoint x: 285, endPoint y: 26, distance: 8.9
click at [286, 20] on h1 "Customers / Desiree Munro" at bounding box center [214, 22] width 326 height 20
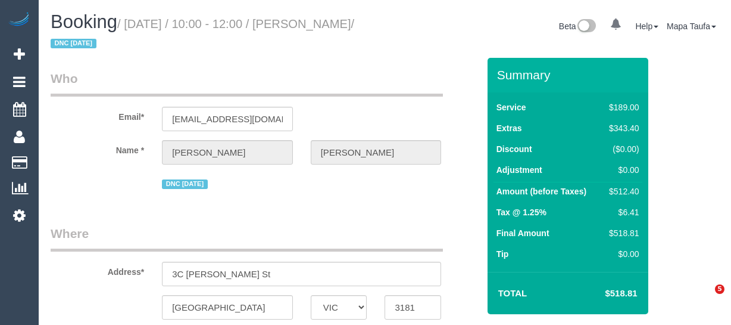
select select "VIC"
select select "string:AU"
select select "string:stripe-pm_1RyNHv2GScqysDRV4EQFoe0R"
select select "number:27"
select select "number:14"
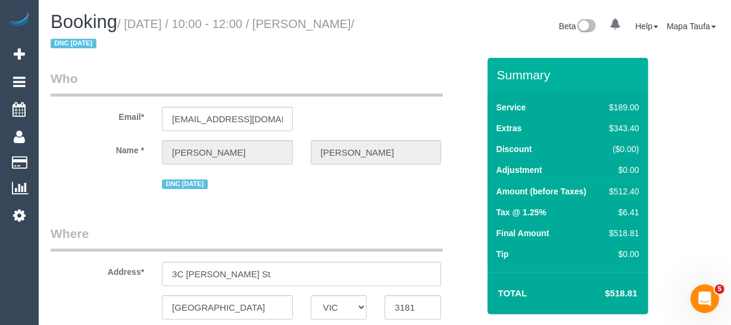
select select "number:19"
select select "number:36"
select select "number:33"
select select "number:26"
select select "object:2121"
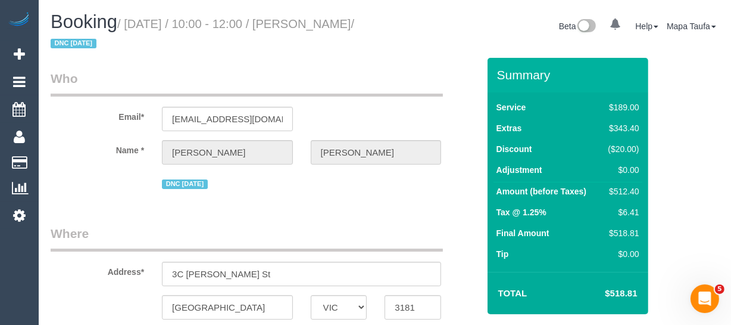
scroll to position [108, 0]
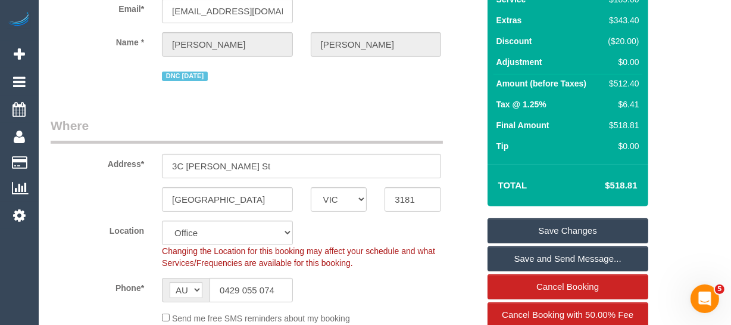
drag, startPoint x: 644, startPoint y: 182, endPoint x: 610, endPoint y: 181, distance: 34.0
click at [610, 181] on div "Total $518.81" at bounding box center [568, 185] width 161 height 42
copy table "Total $"
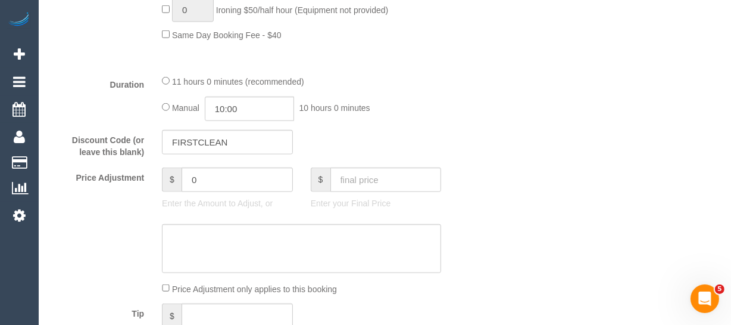
scroll to position [1137, 0]
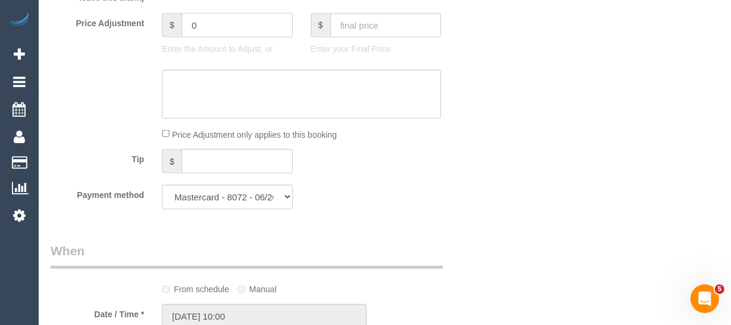
drag, startPoint x: 220, startPoint y: 48, endPoint x: 145, endPoint y: 41, distance: 74.7
click at [145, 41] on div "Price Adjustment $ 0 Enter the Amount to Adjust, or $ Enter your Final Price" at bounding box center [265, 37] width 446 height 48
type input "-77"
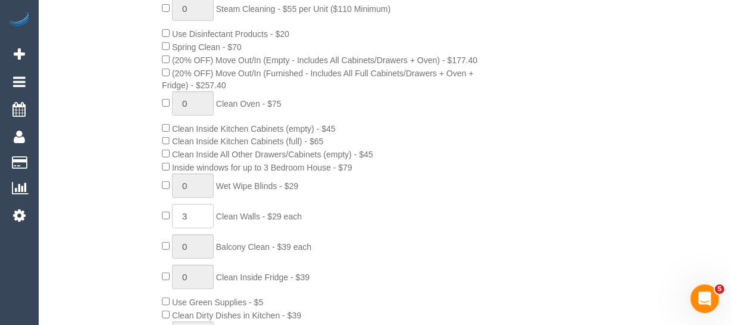
scroll to position [86, 0]
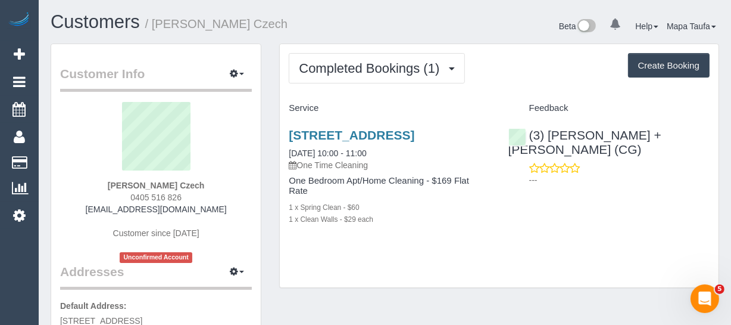
scroll to position [216, 0]
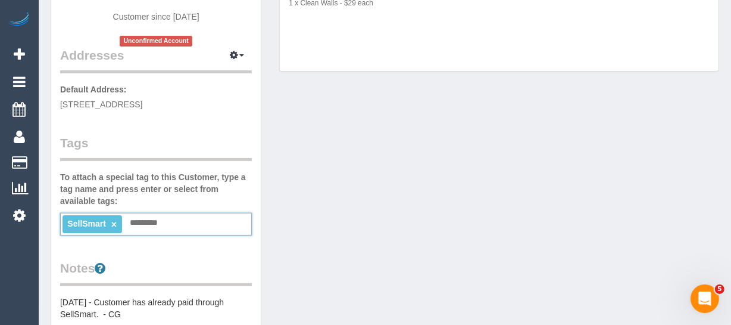
click at [140, 223] on input "text" at bounding box center [147, 222] width 40 height 15
type input "*********"
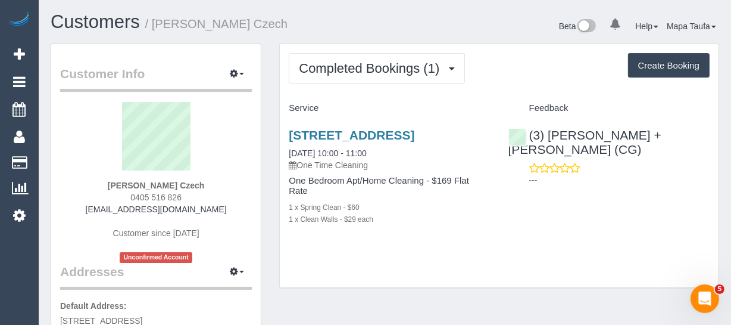
scroll to position [0, 0]
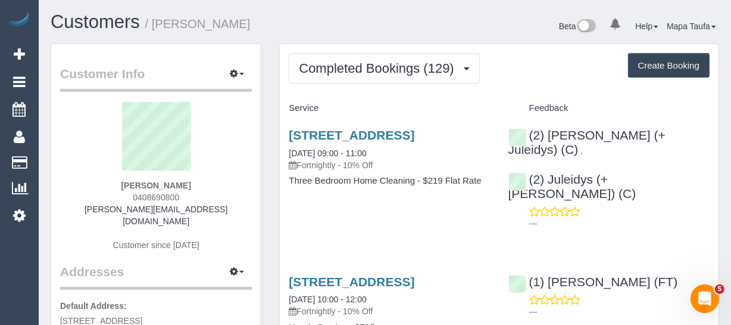
drag, startPoint x: 187, startPoint y: 196, endPoint x: 275, endPoint y: 167, distance: 92.8
click at [113, 193] on div "[PERSON_NAME] 0408690800 [PERSON_NAME][EMAIL_ADDRESS][DOMAIN_NAME] Customer sin…" at bounding box center [156, 182] width 192 height 161
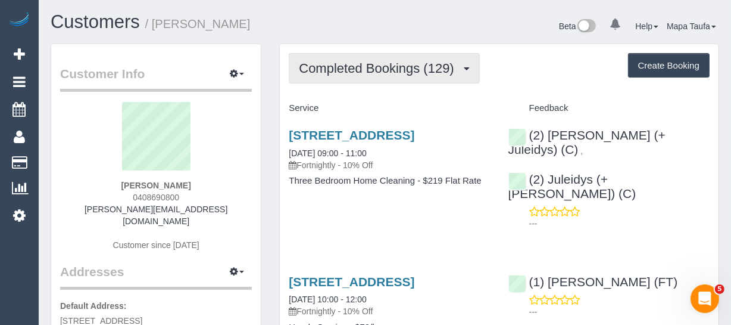
click at [372, 76] on button "Completed Bookings (129)" at bounding box center [384, 68] width 191 height 30
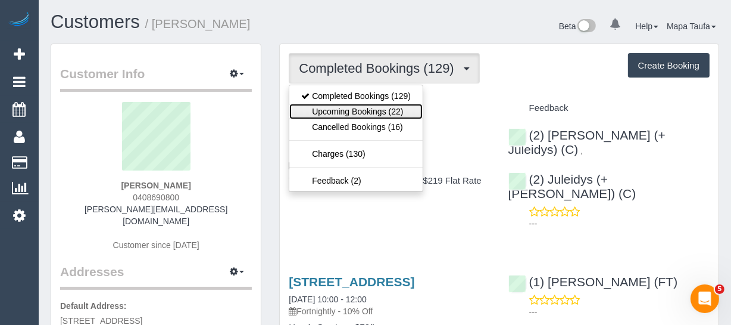
click at [366, 106] on link "Upcoming Bookings (22)" at bounding box center [355, 111] width 133 height 15
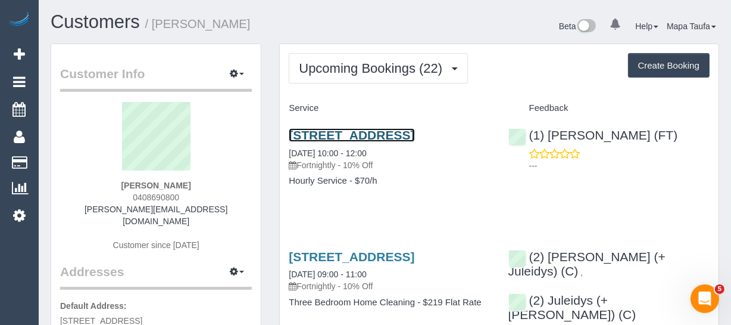
click at [375, 131] on link "17 The Cove, Port Melbourne, VIC 3207" at bounding box center [352, 135] width 126 height 14
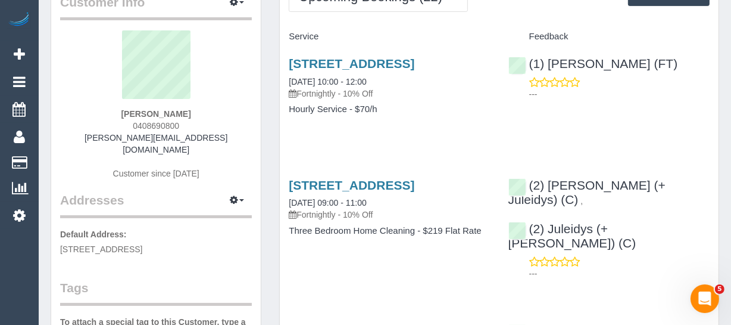
scroll to position [54, 0]
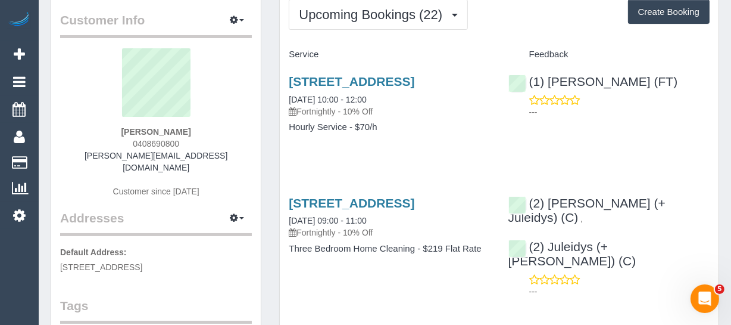
click at [416, 156] on div "17 The Cove, Port Melbourne, VIC 3207 18/09/2025 10:00 - 12:00 Fortnightly - 10…" at bounding box center [389, 110] width 219 height 92
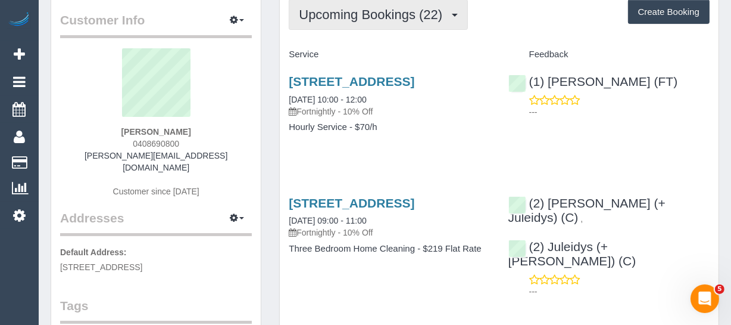
click at [369, 12] on span "Upcoming Bookings (22)" at bounding box center [373, 14] width 149 height 15
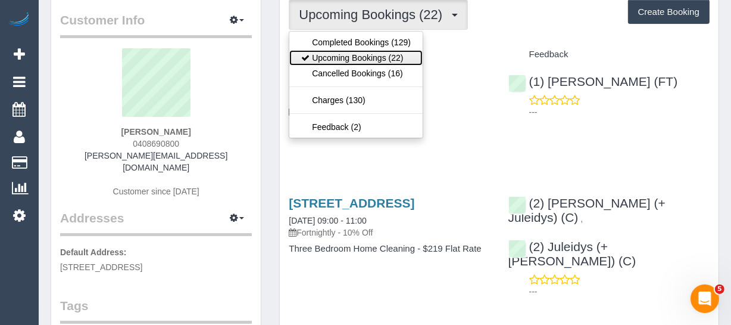
click at [358, 54] on link "Upcoming Bookings (22)" at bounding box center [355, 57] width 133 height 15
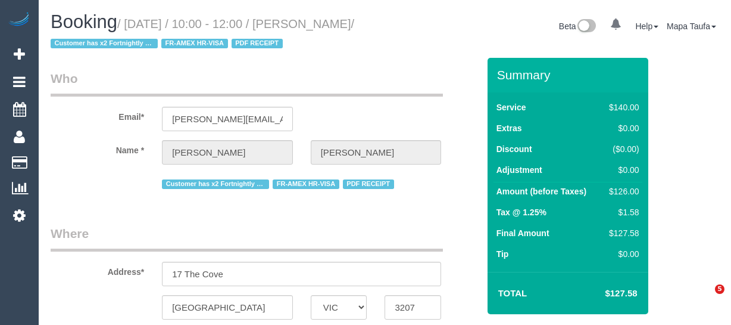
select select "VIC"
select select "string:stripe-pm_1R1yWm2GScqysDRVBqNpYDVY"
select select "number:28"
select select "number:14"
select select "number:19"
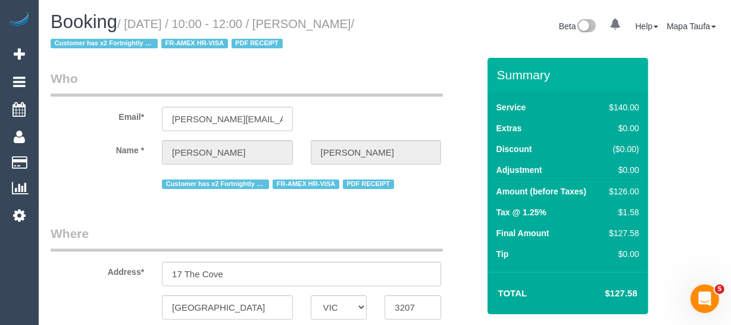
select select "number:22"
select select "number:11"
select select "object:1270"
select select "spot1"
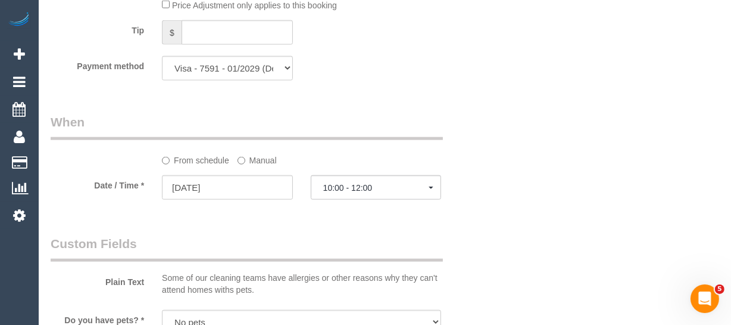
scroll to position [1275, 0]
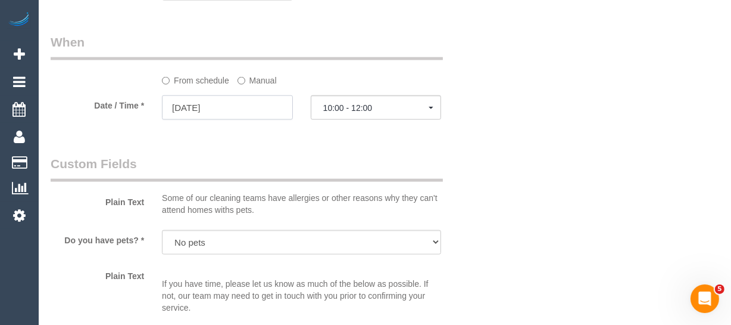
click at [263, 120] on input "18/09/2025" at bounding box center [227, 107] width 131 height 24
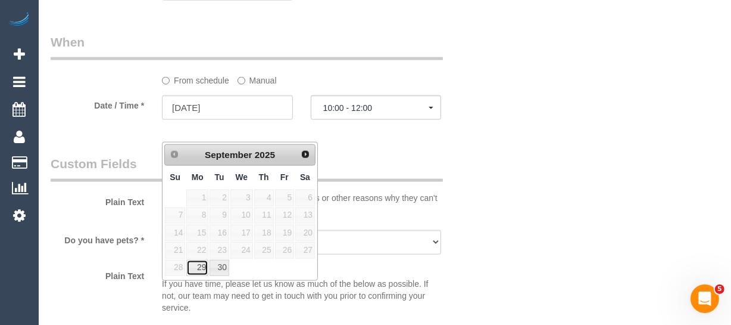
click at [203, 260] on link "29" at bounding box center [197, 268] width 22 height 16
type input "29/09/2025"
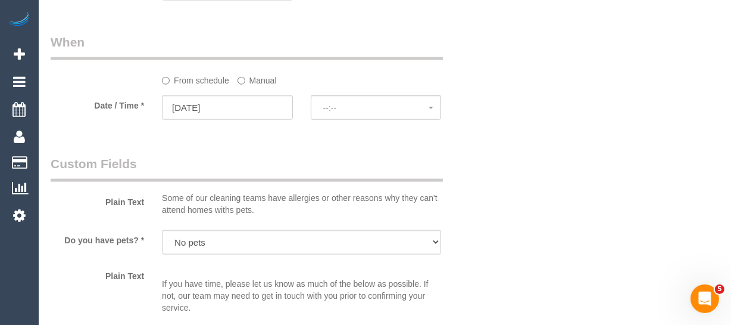
click at [339, 131] on fieldset "When From schedule Manual Date / Time * 29/09/2025 --:-- Thu September 18th 10:…" at bounding box center [265, 82] width 428 height 98
click at [345, 113] on span "--:--" at bounding box center [376, 108] width 106 height 10
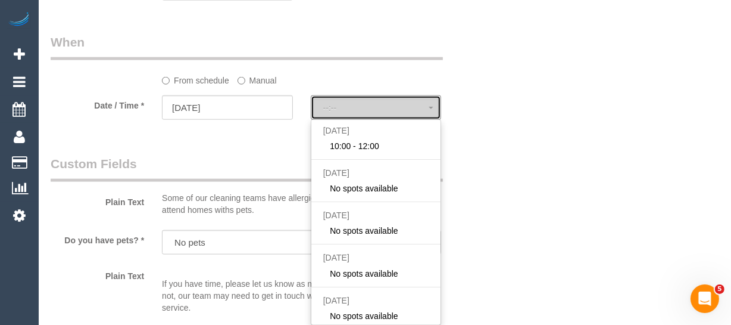
select select "spot6"
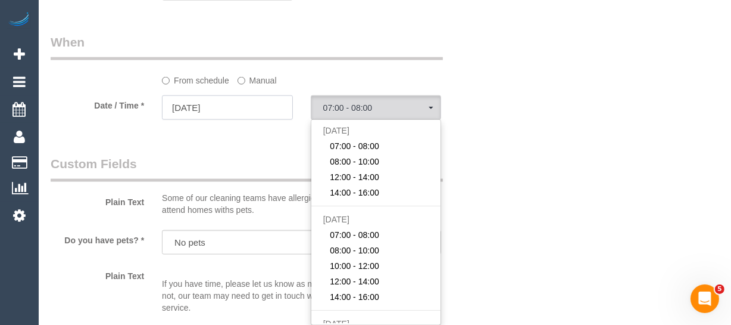
click at [237, 120] on input "29/09/2025" at bounding box center [227, 107] width 131 height 24
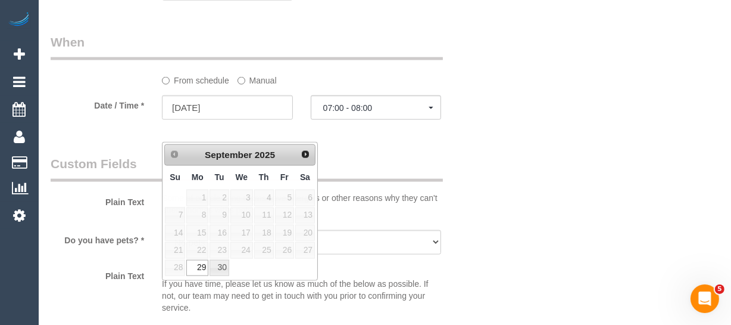
click at [403, 182] on legend "Custom Fields" at bounding box center [247, 168] width 392 height 27
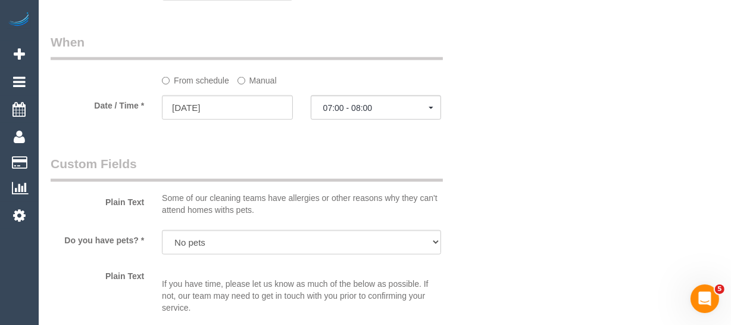
click at [261, 86] on label "Manual" at bounding box center [257, 78] width 39 height 16
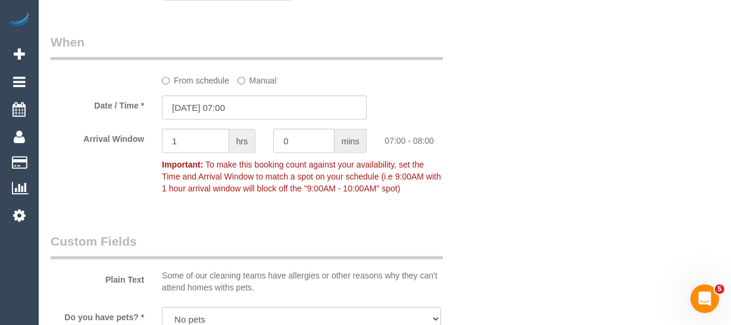
click at [207, 86] on label "From schedule" at bounding box center [195, 78] width 67 height 16
select select "spot6"
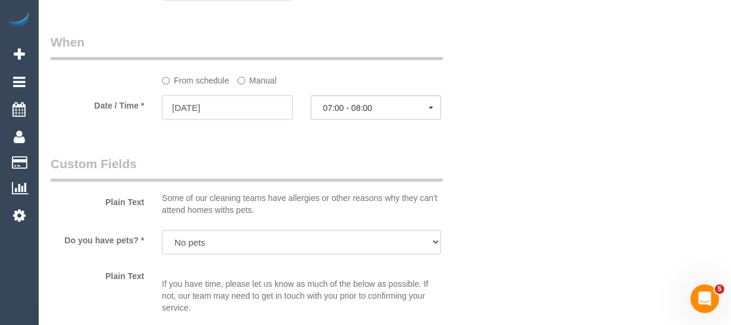
click at [217, 120] on input "29/09/2025" at bounding box center [227, 107] width 131 height 24
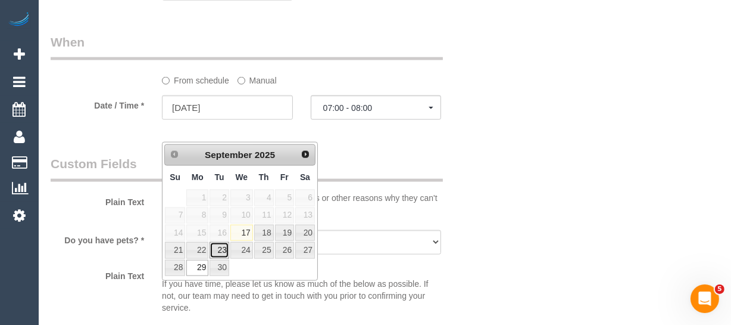
click at [226, 242] on link "23" at bounding box center [219, 250] width 19 height 16
type input "23/09/2025"
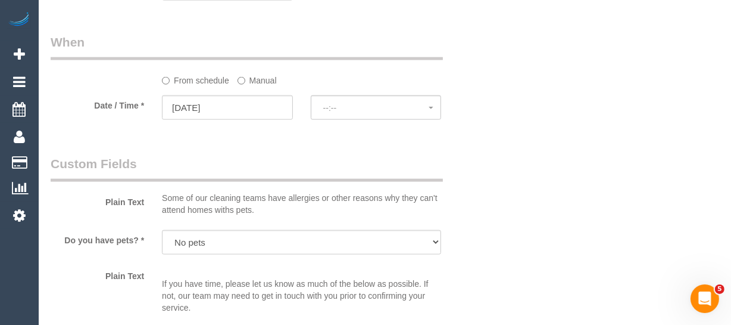
click at [327, 131] on fieldset "When From schedule Manual Date / Time * 23/09/2025 --:-- Mon September 29th 07:…" at bounding box center [265, 82] width 428 height 98
click at [327, 120] on button "--:--" at bounding box center [376, 107] width 131 height 24
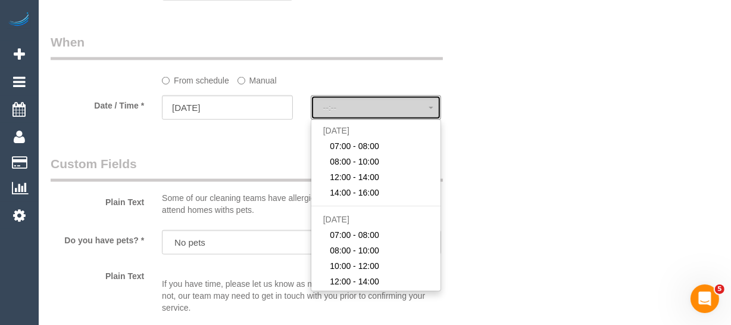
select select "spot30"
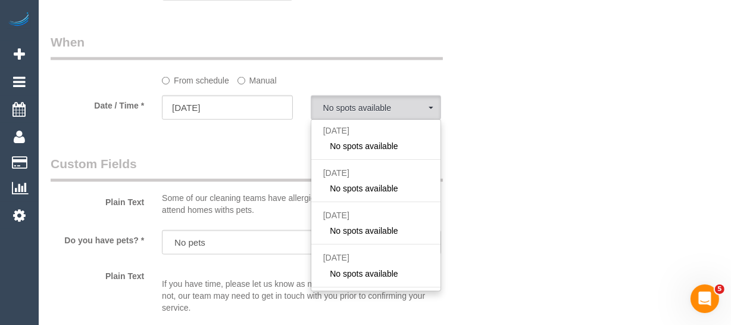
click at [252, 86] on label "Manual" at bounding box center [257, 78] width 39 height 16
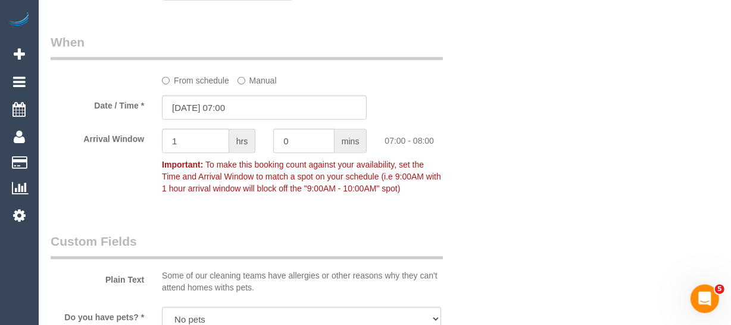
type input "23/09/2025 08:00"
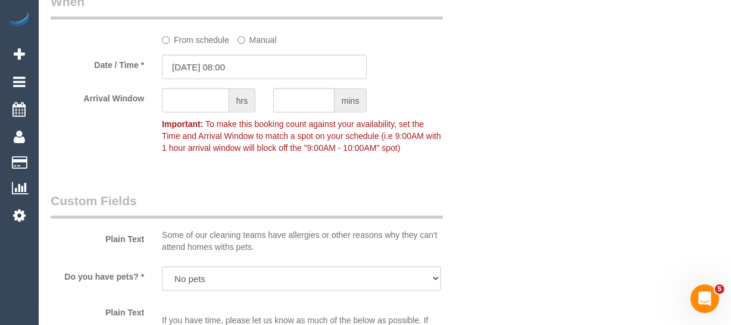
scroll to position [1319, 0]
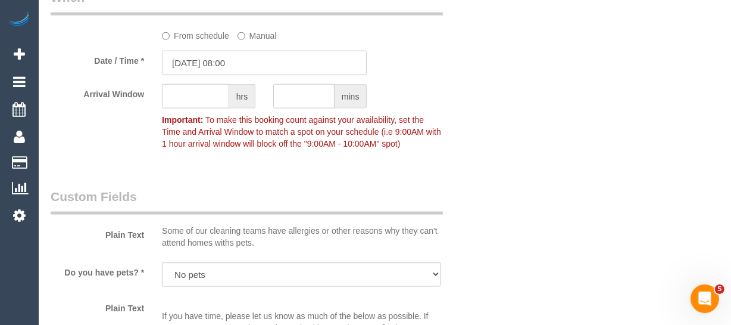
click at [204, 75] on input "23/09/2025 08:00" at bounding box center [264, 63] width 205 height 24
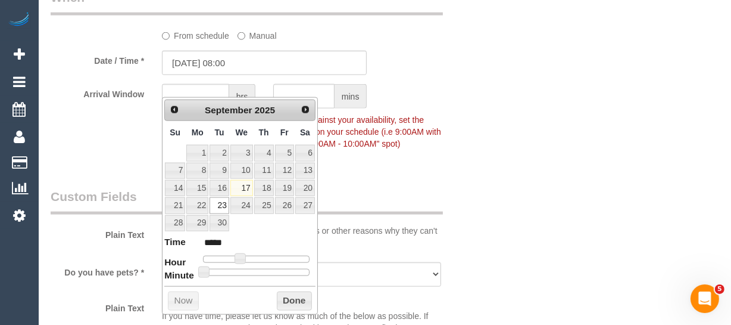
click at [202, 42] on label "From schedule" at bounding box center [195, 34] width 67 height 16
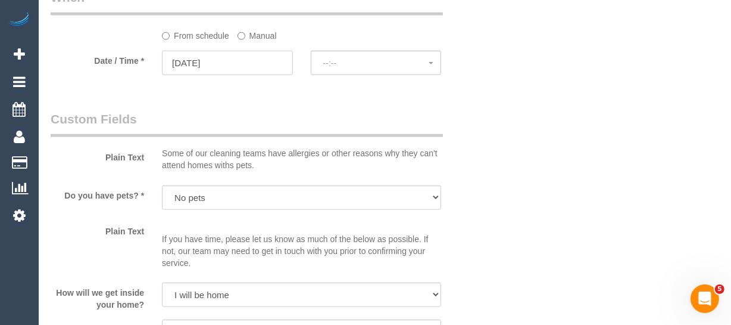
click at [227, 75] on input "23/09/2025" at bounding box center [227, 63] width 131 height 24
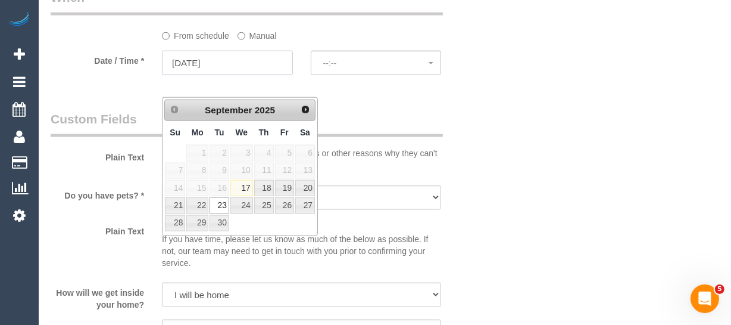
select select "spot35"
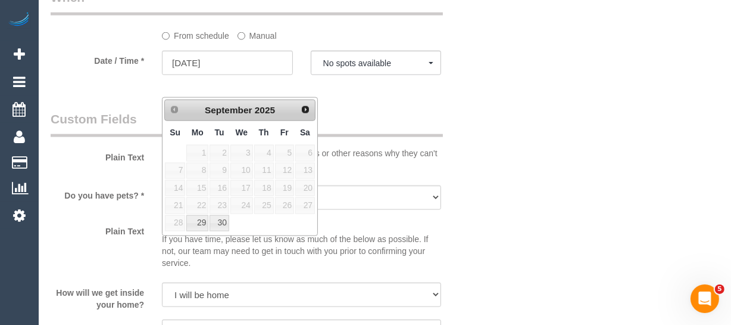
click at [255, 64] on sui-booking-spot "From schedule Manual Date / Time * 23/09/2025 No spots available Tue September …" at bounding box center [265, 33] width 428 height 89
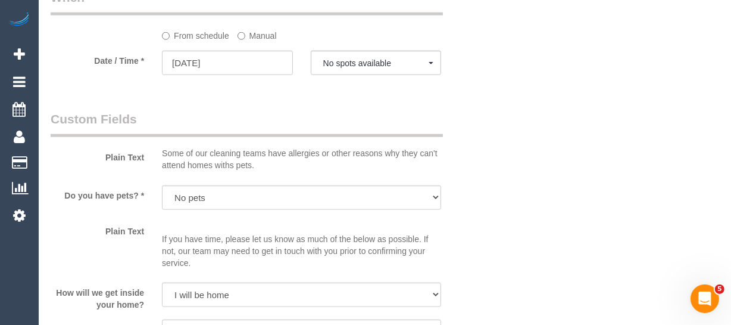
drag, startPoint x: 254, startPoint y: 56, endPoint x: 236, endPoint y: 74, distance: 25.7
click at [252, 42] on label "Manual" at bounding box center [257, 34] width 39 height 16
click at [264, 42] on label "Manual" at bounding box center [257, 34] width 39 height 16
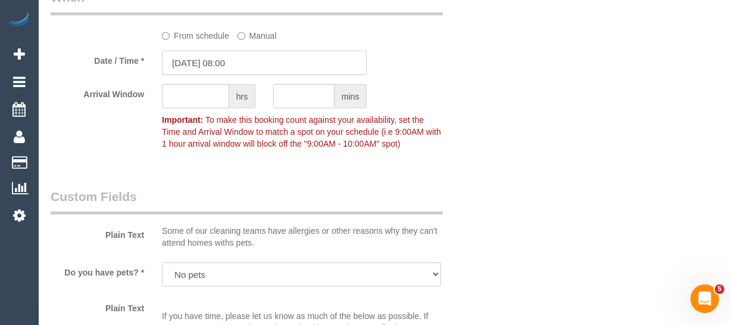
click at [216, 75] on input "23/09/2025 08:00" at bounding box center [264, 63] width 205 height 24
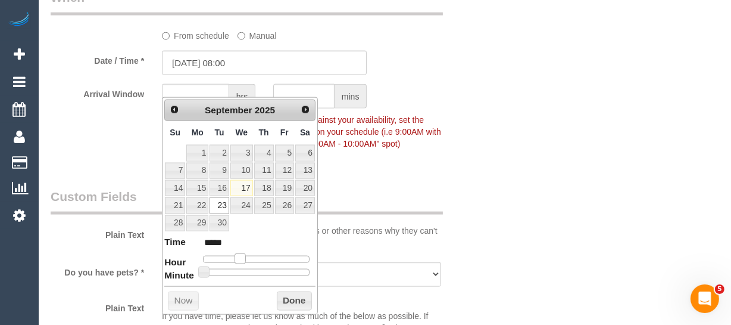
type input "23/09/2025 09:00"
type input "*****"
drag, startPoint x: 240, startPoint y: 255, endPoint x: 246, endPoint y: 258, distance: 6.4
click at [246, 258] on span at bounding box center [244, 258] width 11 height 11
click at [293, 303] on button "Done" at bounding box center [294, 300] width 35 height 19
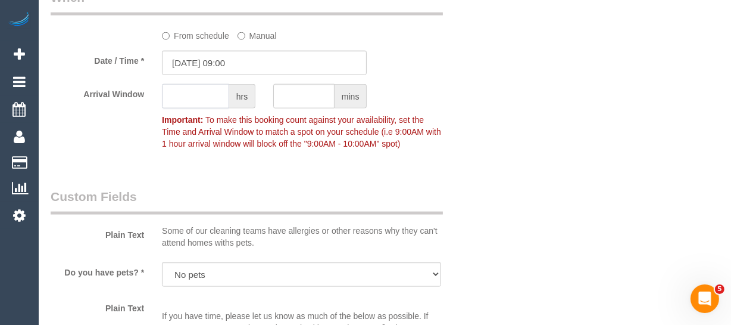
click at [197, 108] on input "text" at bounding box center [195, 96] width 67 height 24
type input "1"
type input "2"
drag, startPoint x: 498, startPoint y: 180, endPoint x: 492, endPoint y: 180, distance: 6.5
click at [494, 180] on div "Who Email* m.mayman@gmail.com Name * Margaret Mayman Customer has x2 Fortnightl…" at bounding box center [385, 107] width 669 height 2738
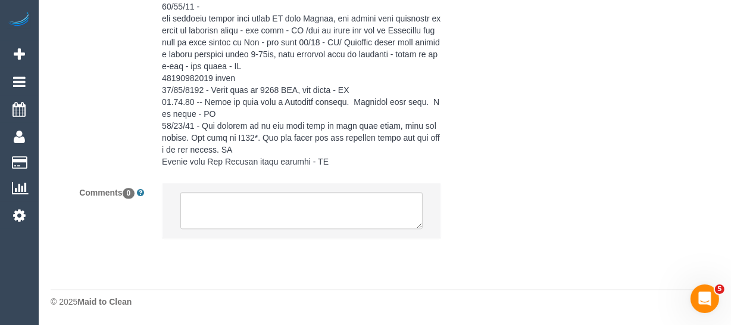
scroll to position [2534, 0]
click at [210, 209] on textarea at bounding box center [301, 210] width 242 height 37
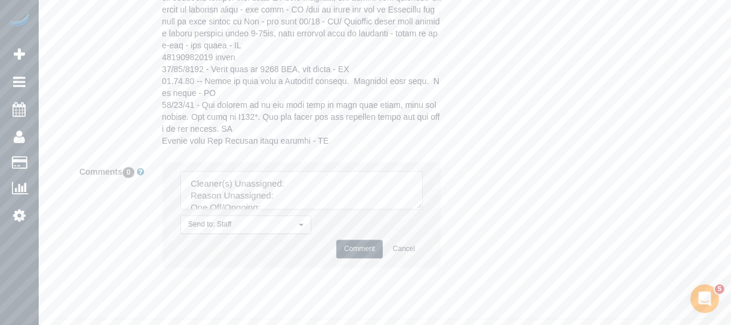
drag, startPoint x: 419, startPoint y: 222, endPoint x: 315, endPoint y: 255, distance: 108.8
click at [423, 209] on textarea at bounding box center [301, 190] width 242 height 38
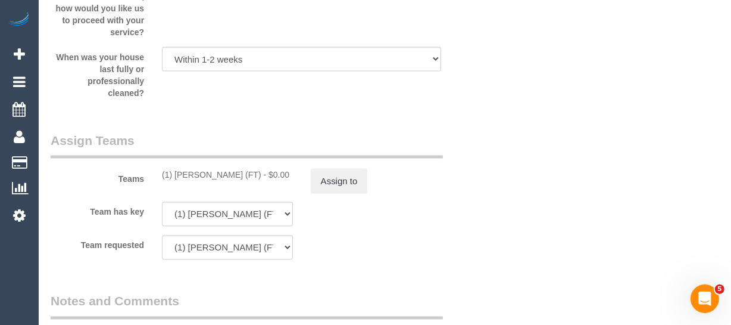
scroll to position [1776, 0]
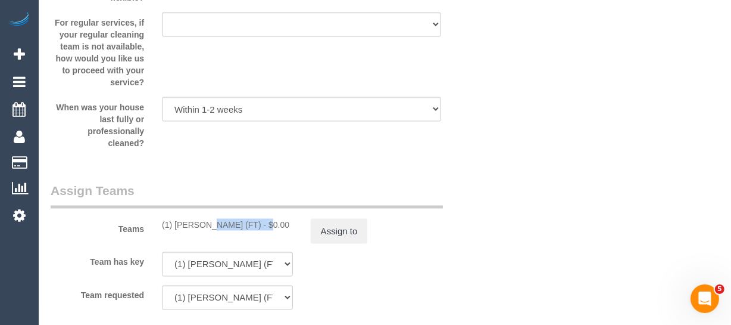
drag, startPoint x: 232, startPoint y: 251, endPoint x: 173, endPoint y: 250, distance: 59.0
click at [173, 230] on div "(1) Kumpee R (FT) - $0.00" at bounding box center [227, 225] width 131 height 12
copy div "Kumpee R (FT)"
click at [333, 244] on button "Assign to" at bounding box center [339, 231] width 57 height 25
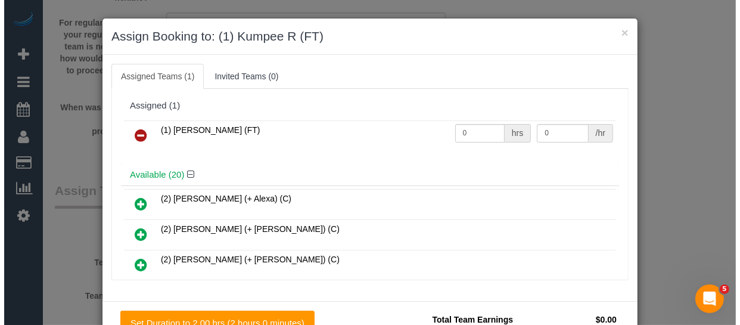
scroll to position [1744, 0]
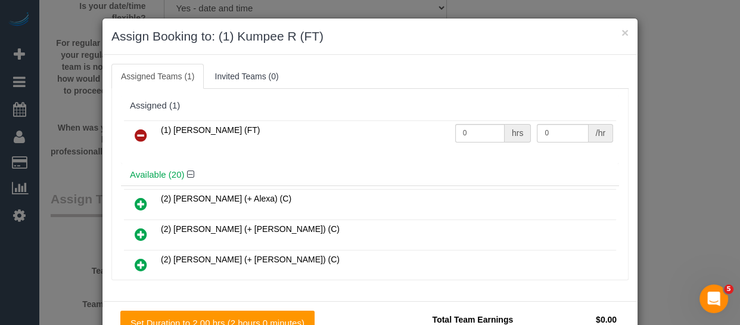
drag, startPoint x: 136, startPoint y: 134, endPoint x: 451, endPoint y: 202, distance: 321.8
click at [136, 133] on icon at bounding box center [141, 135] width 13 height 14
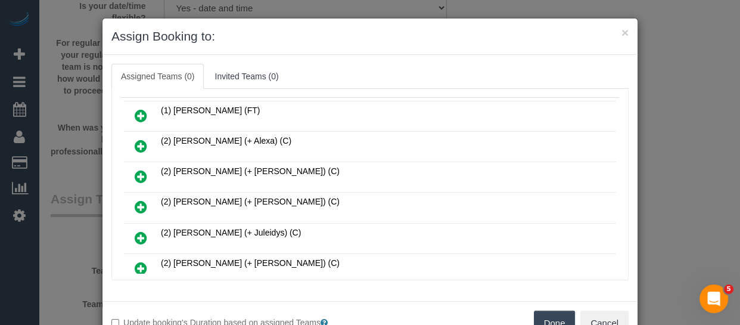
scroll to position [162, 0]
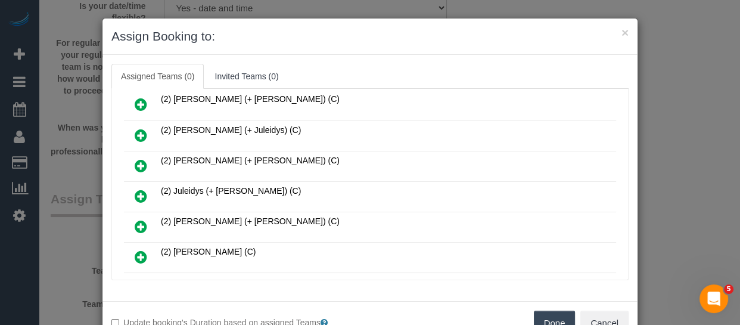
click at [548, 313] on button "Done" at bounding box center [555, 322] width 42 height 25
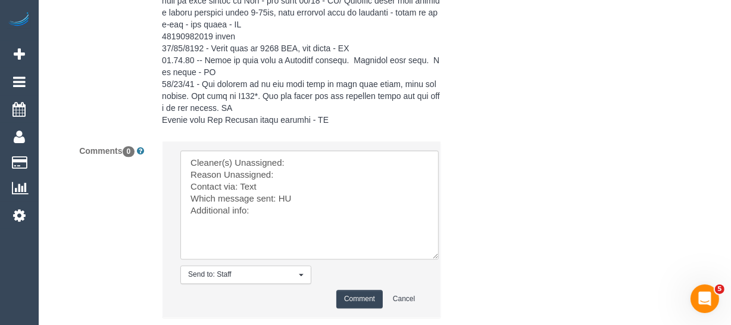
scroll to position [2643, 0]
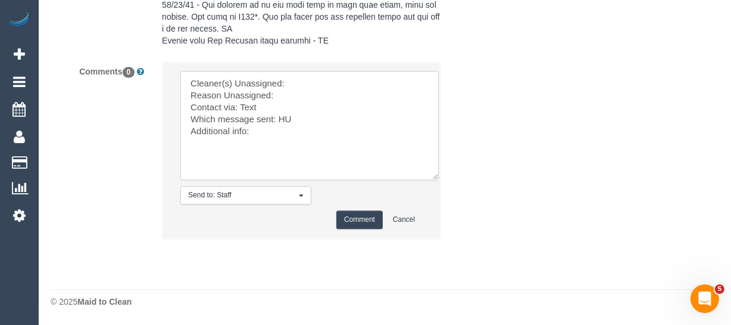
drag, startPoint x: 305, startPoint y: 94, endPoint x: 299, endPoint y: 106, distance: 13.6
click at [305, 93] on textarea at bounding box center [309, 125] width 258 height 109
paste textarea "Kumpee R (FT)"
click at [297, 110] on textarea at bounding box center [309, 125] width 258 height 109
click at [247, 118] on textarea at bounding box center [309, 125] width 258 height 109
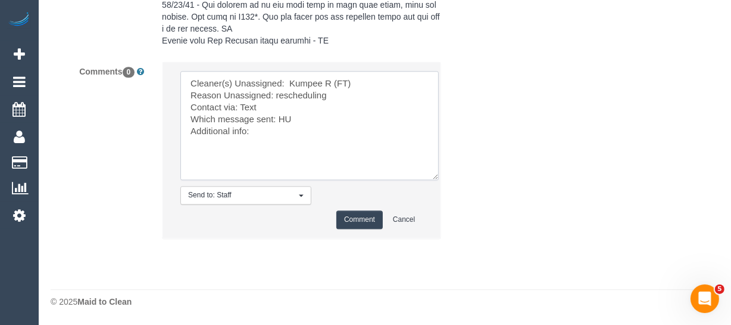
click at [247, 118] on textarea at bounding box center [309, 125] width 258 height 109
click at [261, 145] on textarea at bounding box center [309, 125] width 258 height 109
type textarea "Cleaner(s) Unassigned: Kumpee R (FT) Reason Unassigned: rescheduling Contact vi…"
click at [356, 226] on button "Comment" at bounding box center [359, 219] width 46 height 18
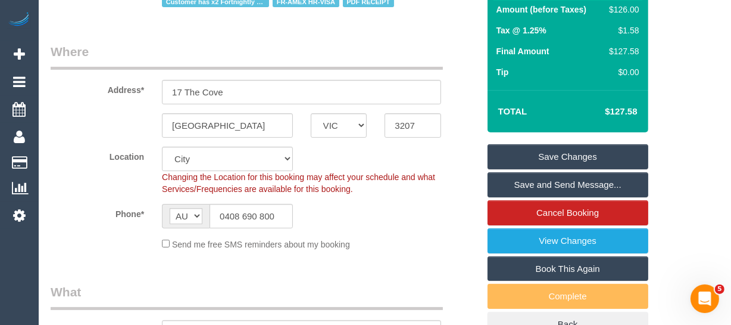
scroll to position [176, 0]
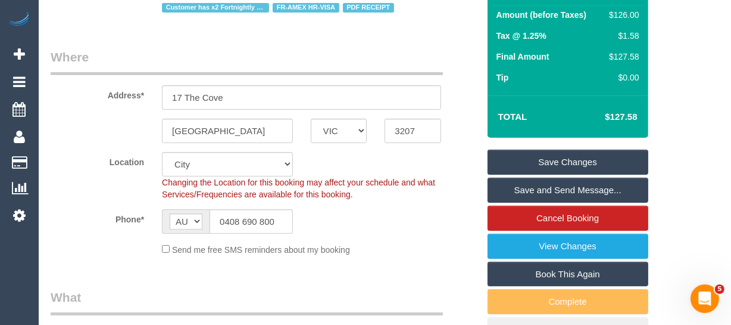
click at [597, 171] on link "Save Changes" at bounding box center [568, 161] width 161 height 25
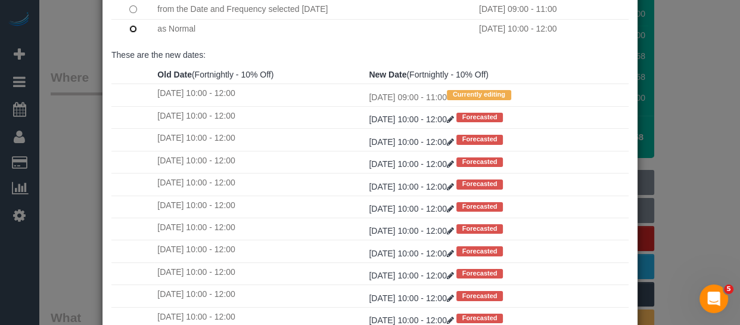
scroll to position [208, 0]
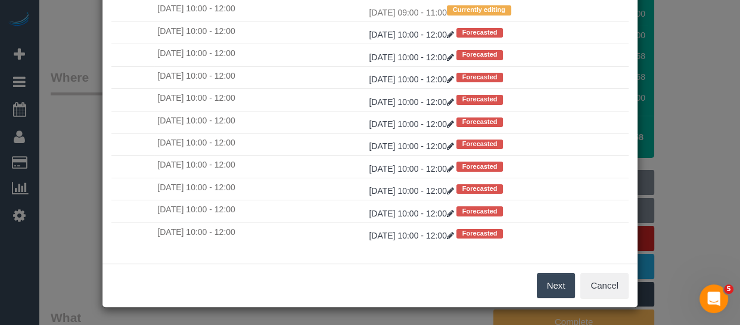
click at [556, 286] on button "Next" at bounding box center [555, 285] width 39 height 25
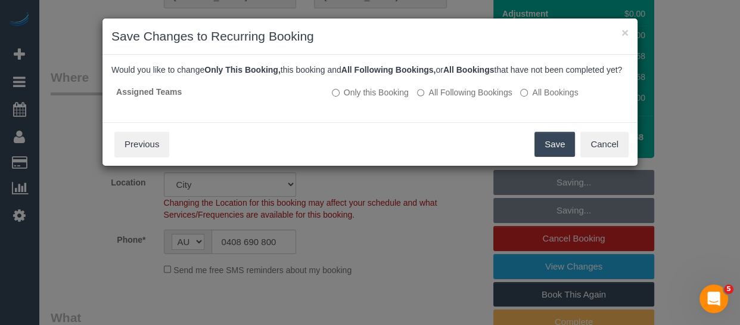
click at [537, 157] on button "Save" at bounding box center [554, 144] width 40 height 25
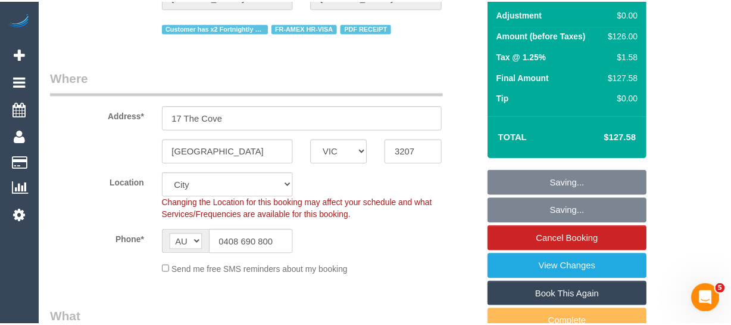
scroll to position [176, 0]
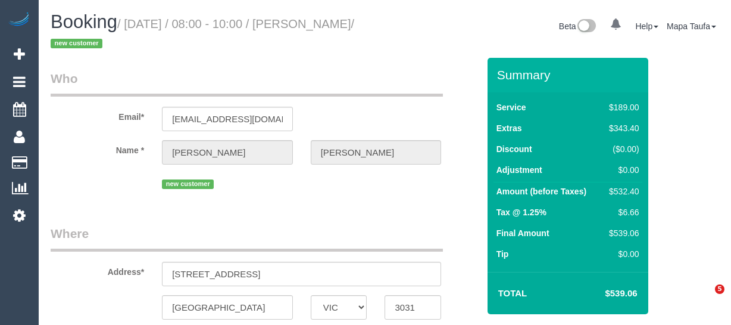
select select "VIC"
select select "string:AU"
select select "object:722"
select select "string:stripe-pm_1S5ccx2GScqysDRVxqkoyBa6"
select select "number:28"
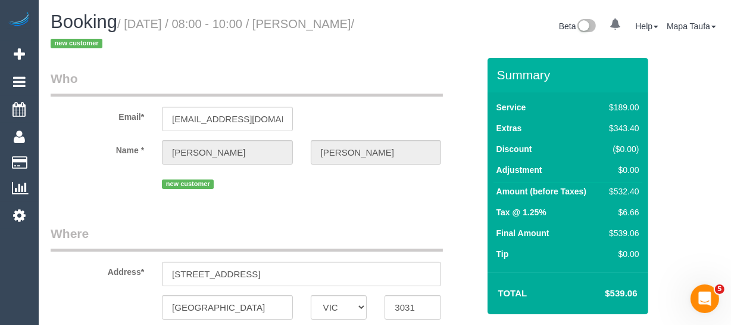
select select "number:16"
select select "number:18"
select select "number:24"
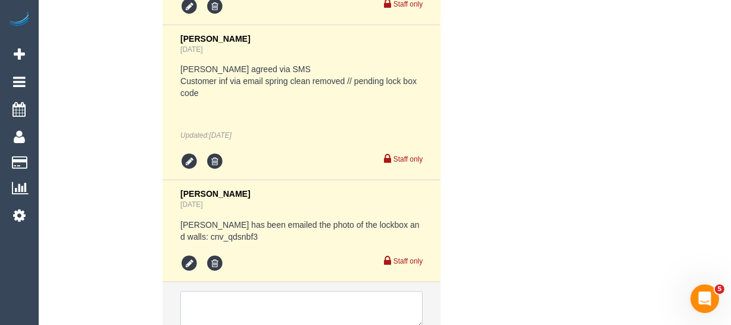
scroll to position [2620, 0]
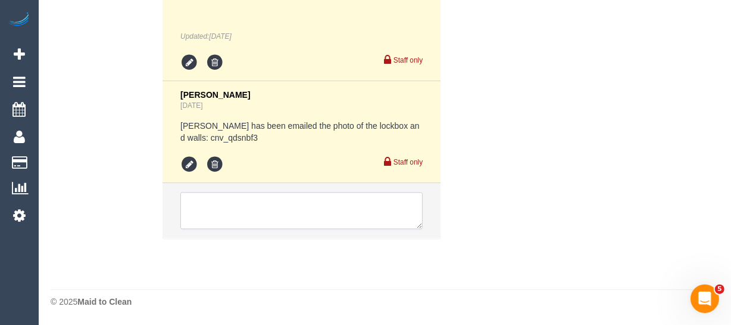
click at [288, 201] on textarea at bounding box center [301, 210] width 242 height 37
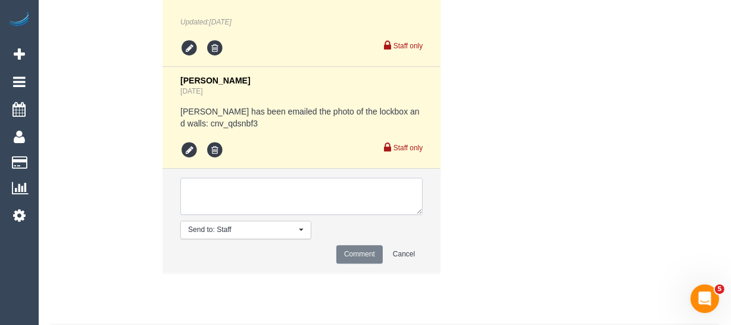
paste textarea "cnv_qfcl8en"
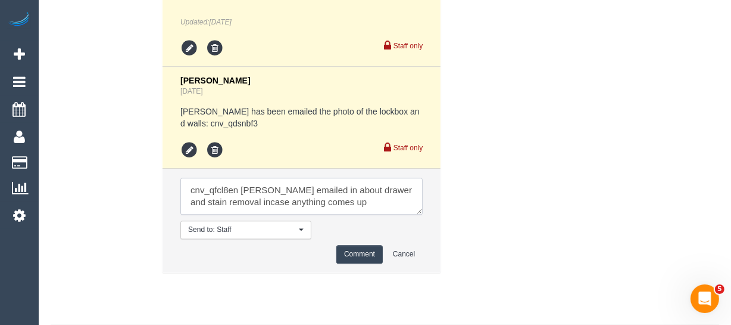
type textarea "cnv_qfcl8en [PERSON_NAME] emailed in about drawer and stain removal incase anyt…"
click at [354, 263] on button "Comment" at bounding box center [359, 254] width 46 height 18
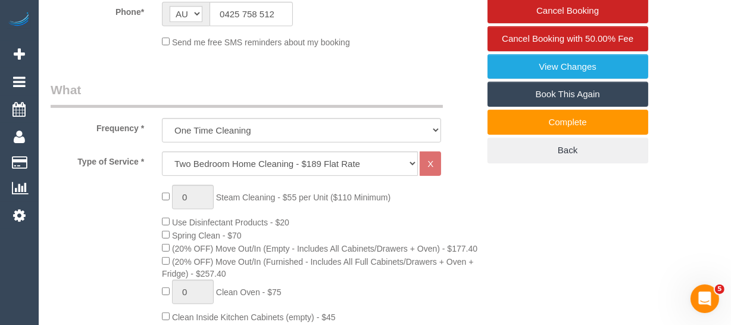
scroll to position [244, 0]
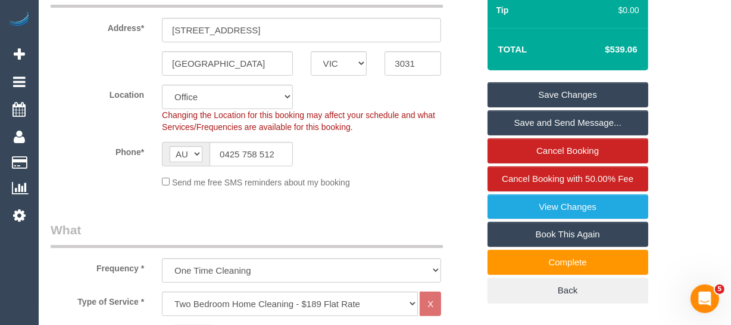
click at [533, 100] on link "Save Changes" at bounding box center [568, 94] width 161 height 25
